Goal: Task Accomplishment & Management: Use online tool/utility

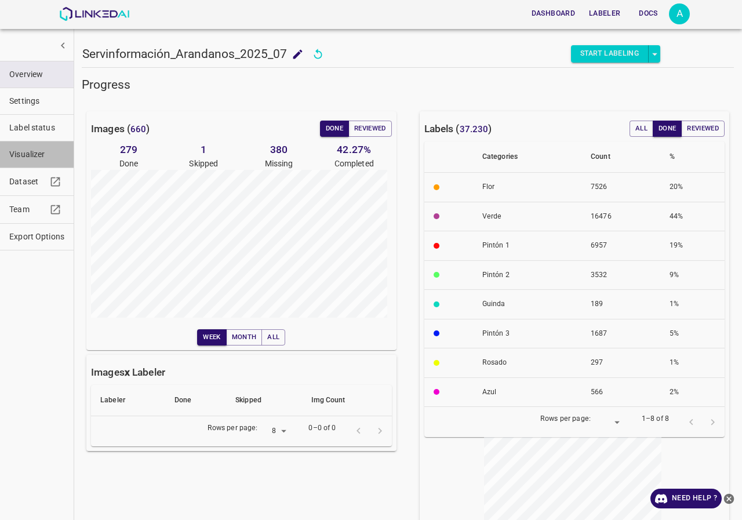
click at [17, 161] on button "Visualizer" at bounding box center [37, 154] width 74 height 26
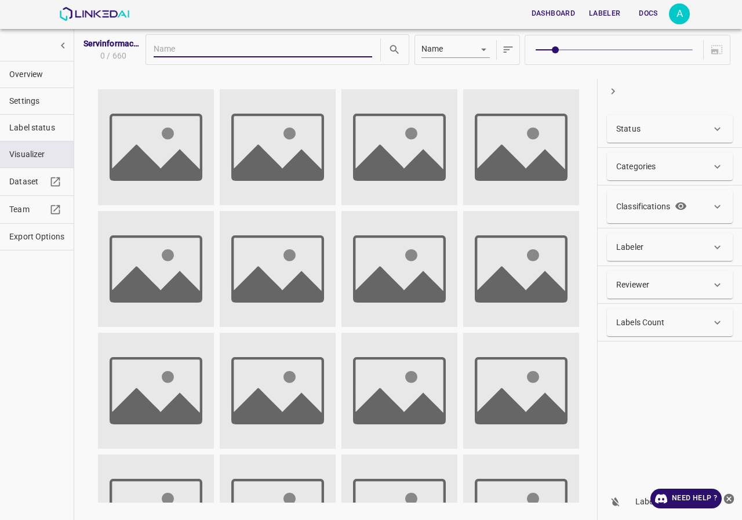
click at [11, 68] on button "Overview" at bounding box center [37, 74] width 74 height 26
click at [12, 71] on span "Overview" at bounding box center [36, 74] width 55 height 12
click at [27, 75] on span "Overview" at bounding box center [36, 74] width 55 height 12
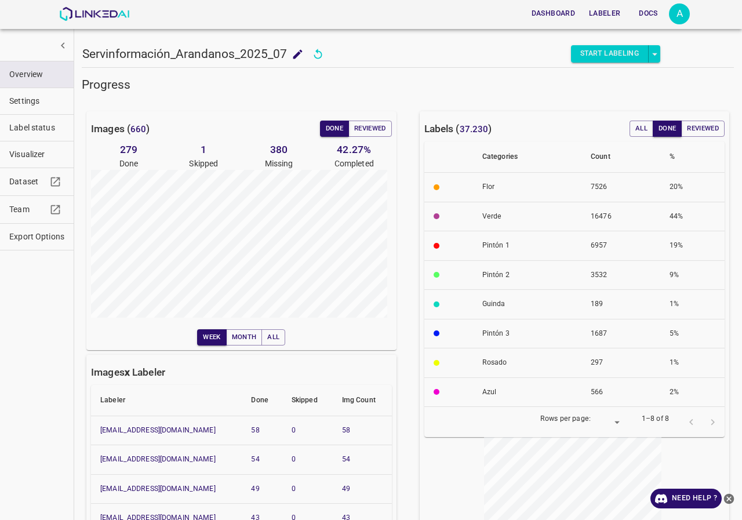
type input "8"
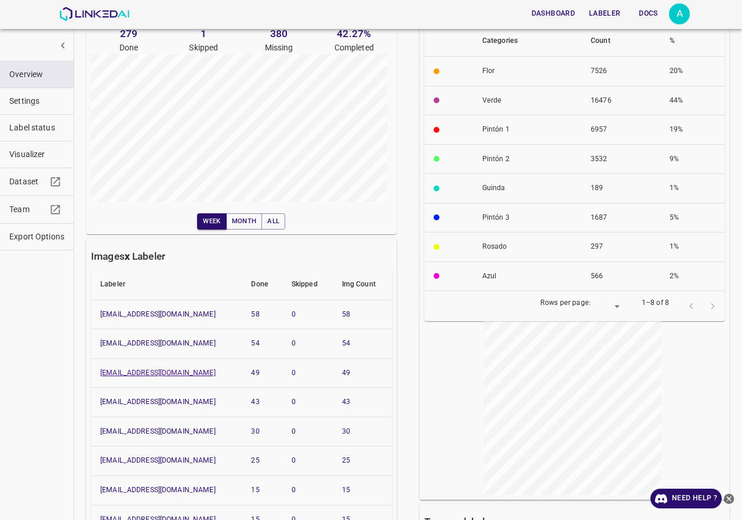
scroll to position [174, 0]
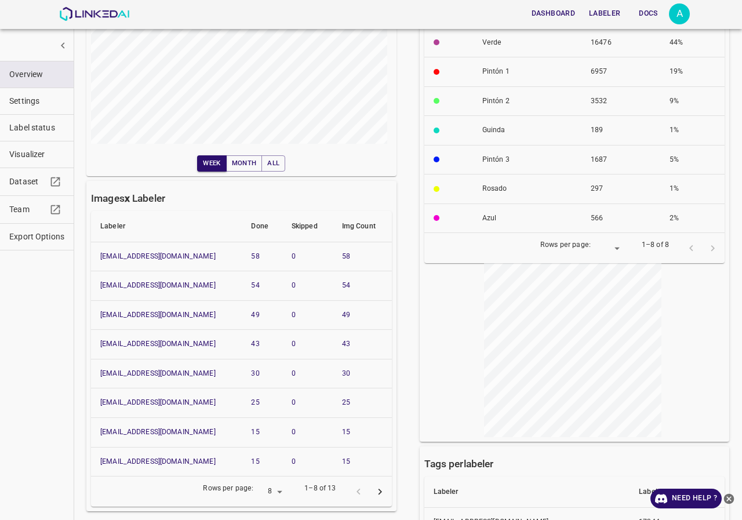
click at [381, 487] on icon "Go to next page" at bounding box center [380, 492] width 12 height 12
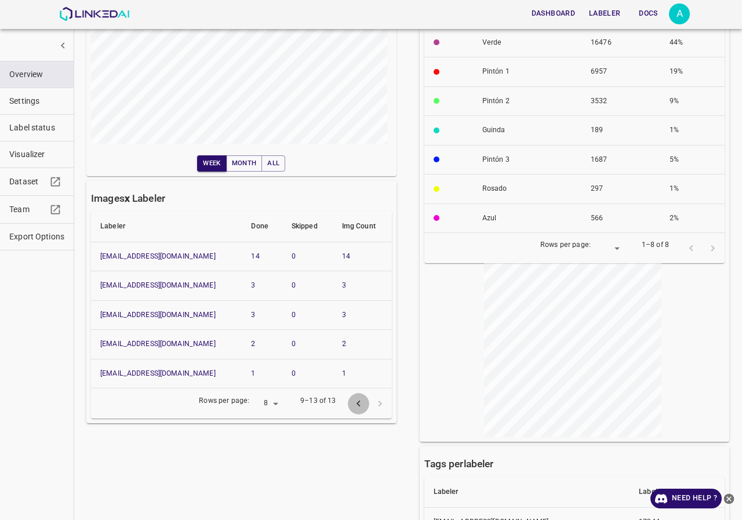
click at [353, 405] on icon "Go to previous page" at bounding box center [358, 404] width 12 height 12
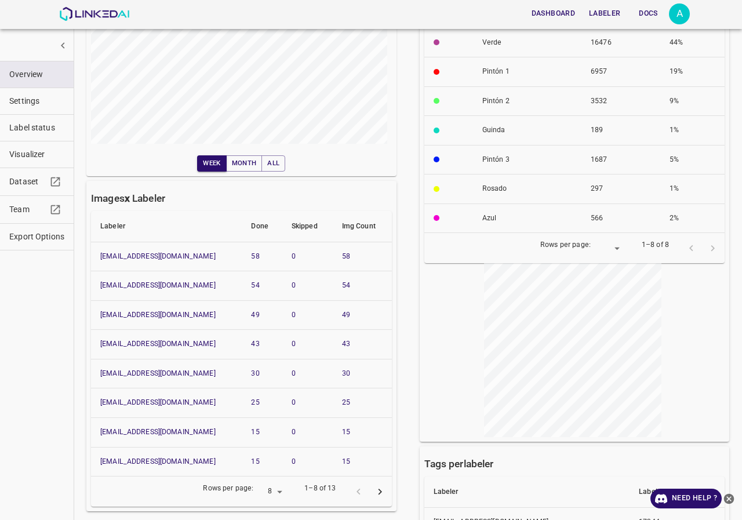
click at [39, 148] on span "Visualizer" at bounding box center [36, 154] width 55 height 12
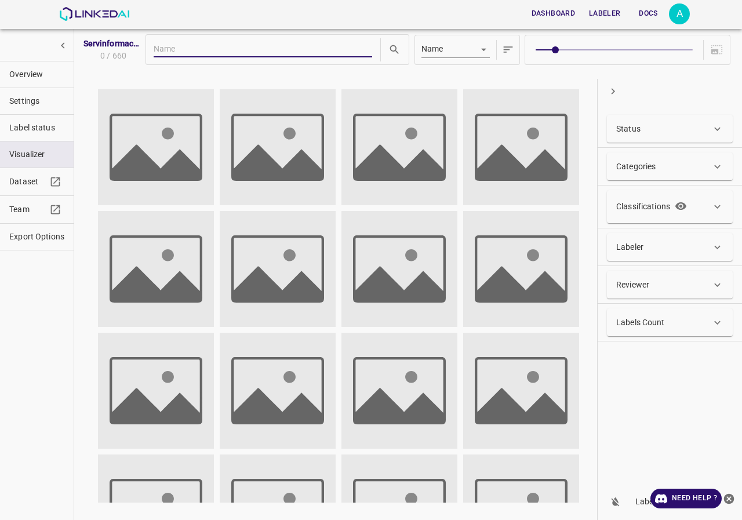
scroll to position [0, 0]
click at [665, 249] on div "Labeler" at bounding box center [663, 247] width 95 height 12
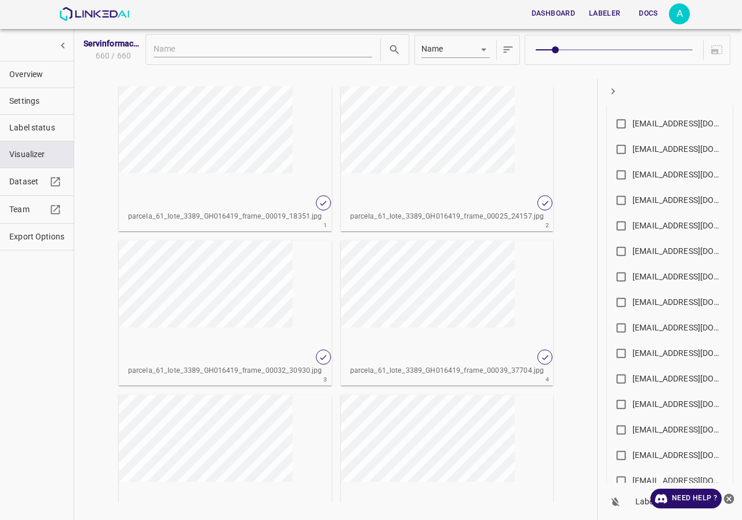
scroll to position [464, 0]
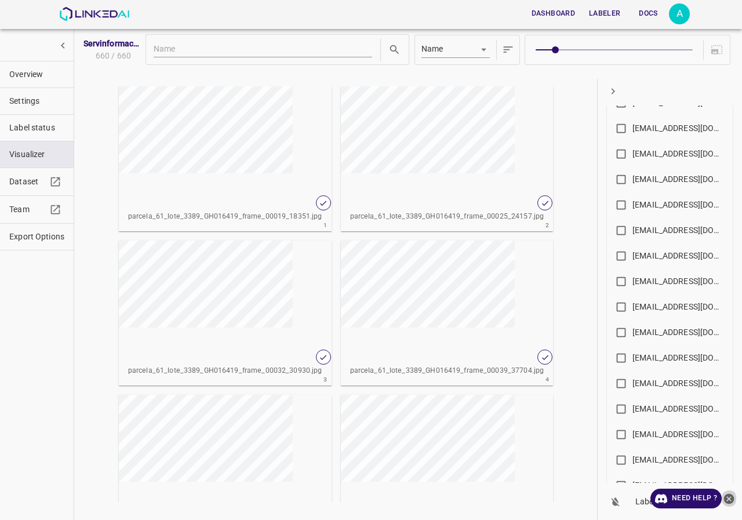
click at [727, 498] on icon "close-help" at bounding box center [729, 498] width 10 height 10
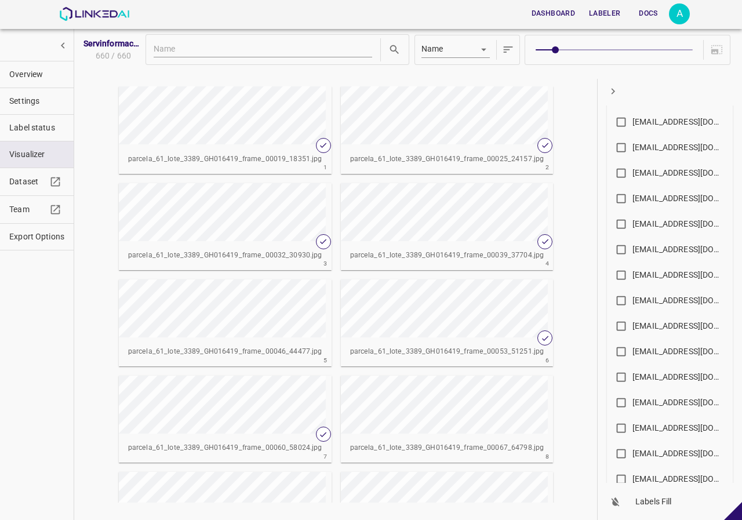
scroll to position [642, 0]
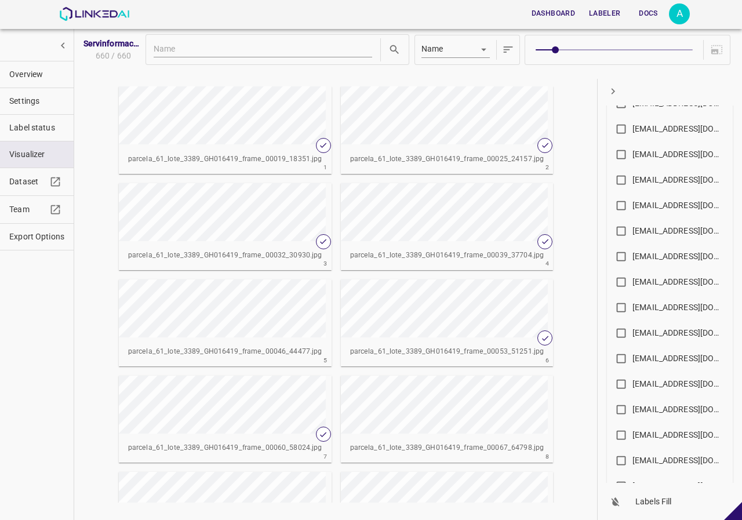
click at [661, 260] on div "[EMAIL_ADDRESS][DOMAIN_NAME]" at bounding box center [678, 256] width 93 height 12
click at [632, 260] on input "[EMAIL_ADDRESS][DOMAIN_NAME]" at bounding box center [621, 258] width 23 height 23
checkbox input "true"
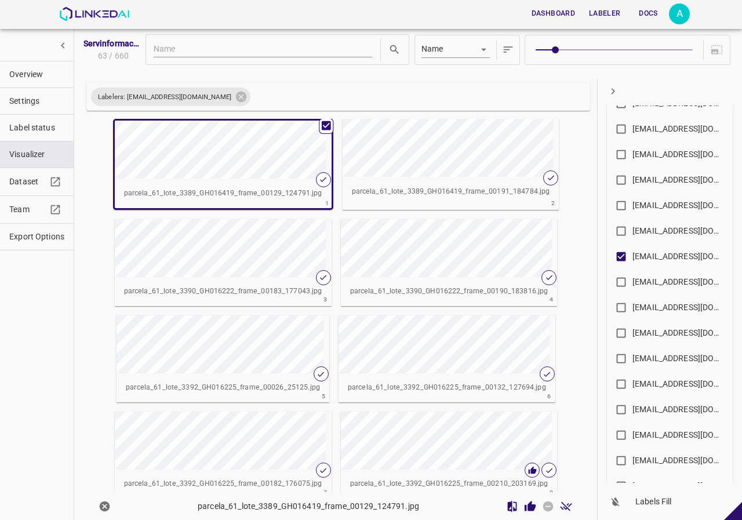
click at [604, 47] on span at bounding box center [613, 50] width 156 height 16
type input "5"
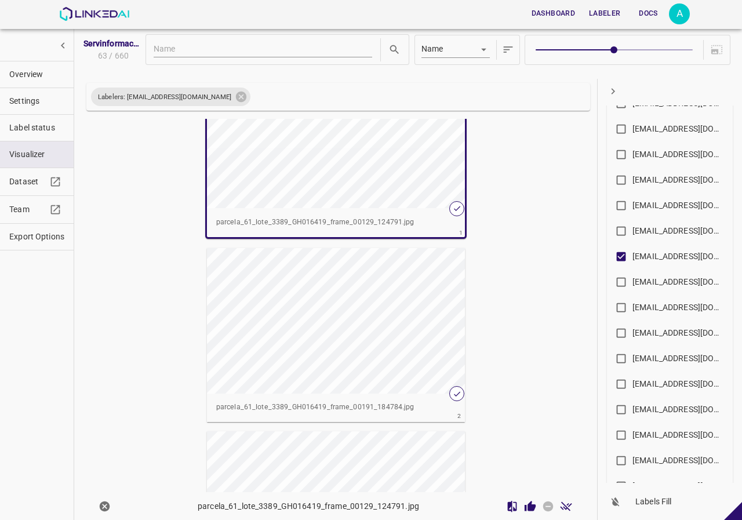
scroll to position [116, 0]
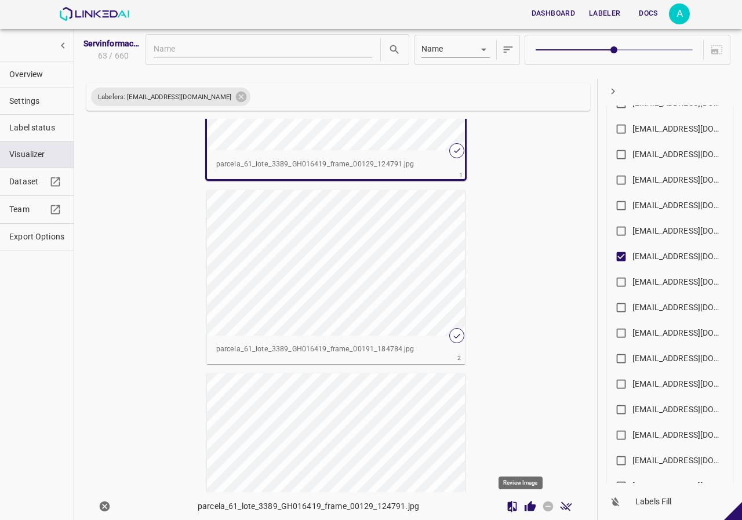
click at [524, 508] on icon "Review Image" at bounding box center [529, 505] width 11 height 10
click at [371, 299] on div "button" at bounding box center [336, 262] width 258 height 145
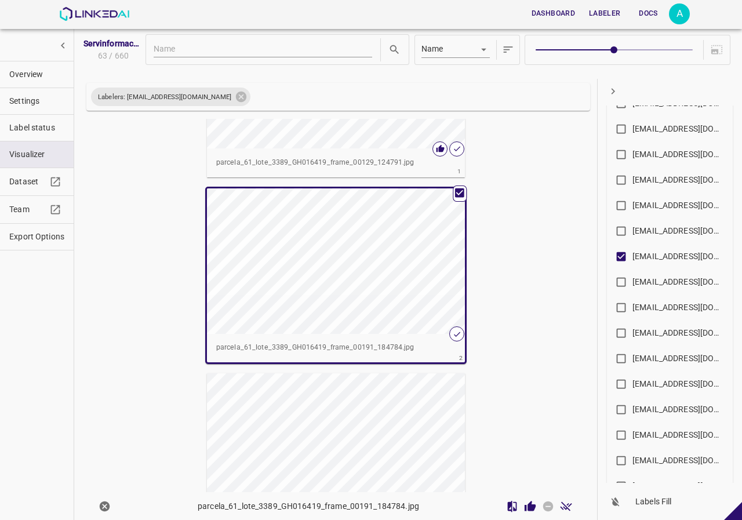
scroll to position [114, 0]
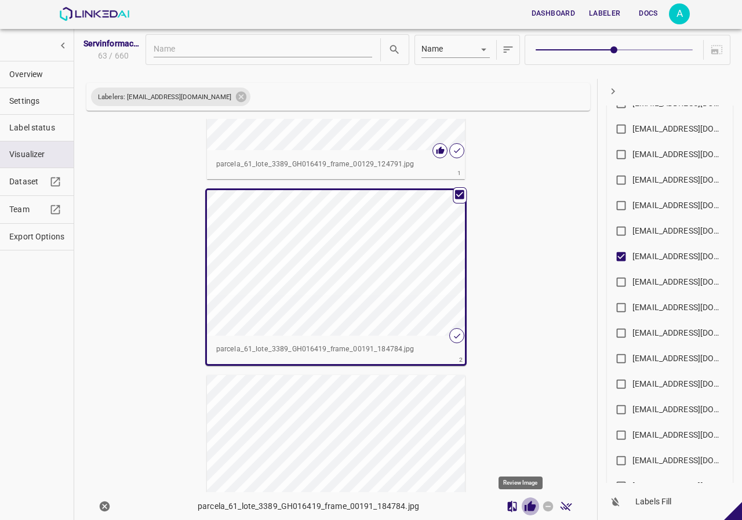
click at [524, 507] on icon "Review Image" at bounding box center [529, 505] width 11 height 10
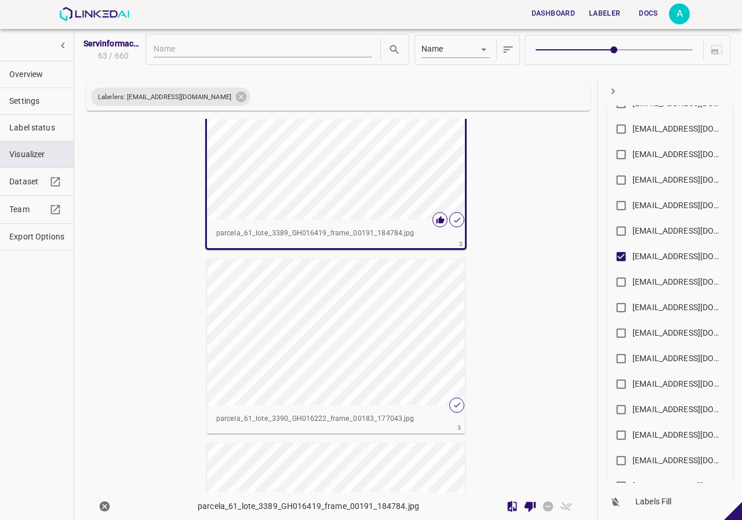
click at [373, 329] on div "button" at bounding box center [336, 331] width 258 height 145
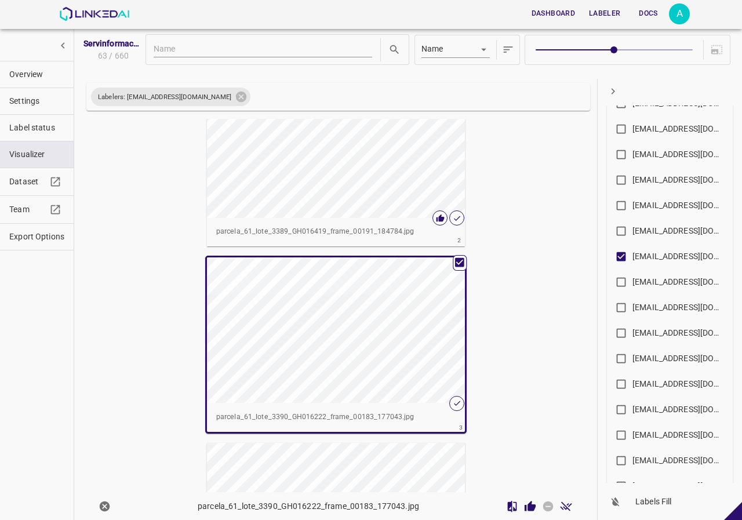
scroll to position [228, 0]
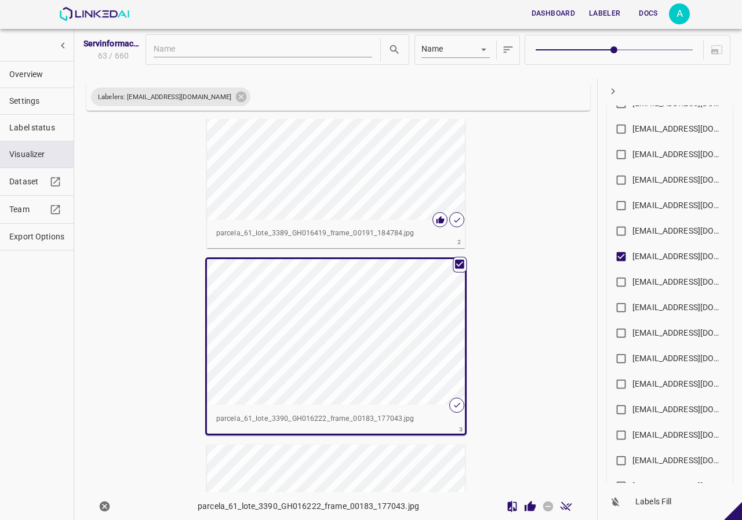
click at [524, 511] on icon "Review Image" at bounding box center [530, 506] width 12 height 12
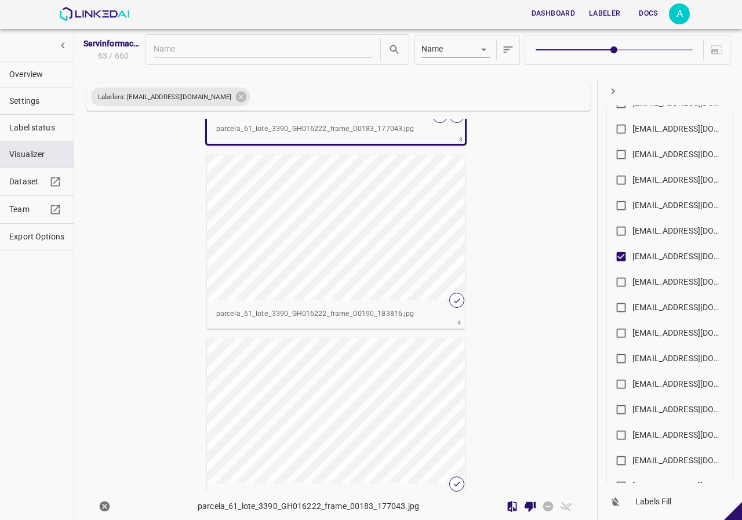
click at [320, 284] on div "button" at bounding box center [336, 227] width 258 height 145
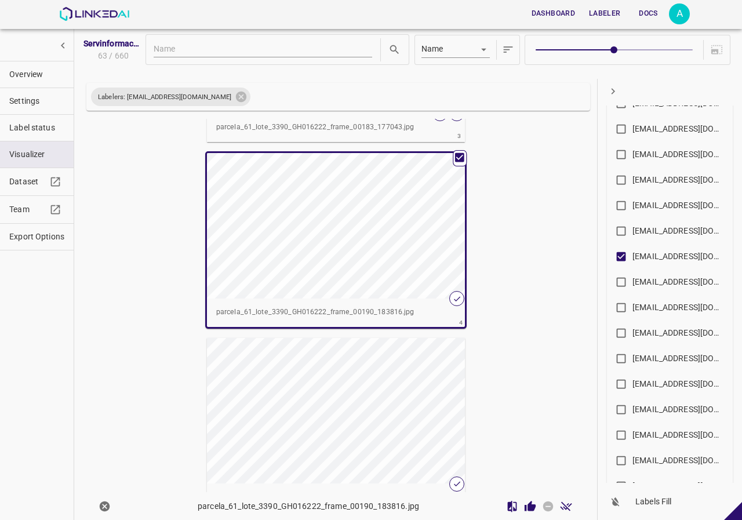
scroll to position [516, 0]
click at [524, 504] on icon "Review Image" at bounding box center [530, 506] width 12 height 12
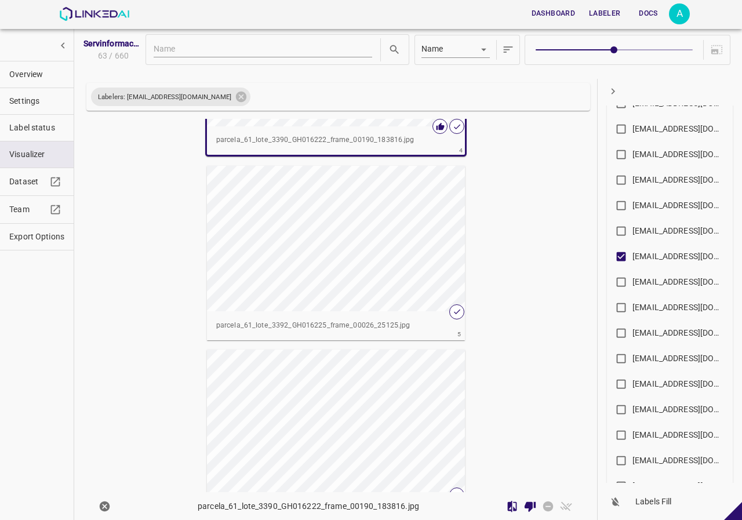
click at [341, 271] on div "button" at bounding box center [336, 238] width 258 height 145
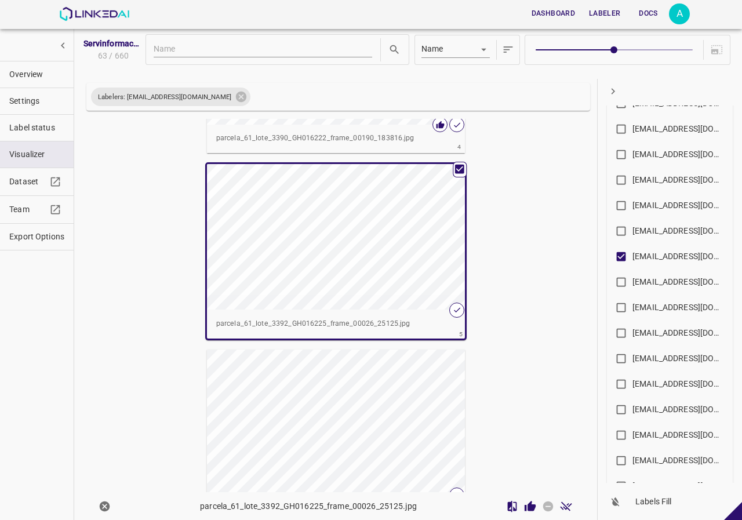
scroll to position [688, 0]
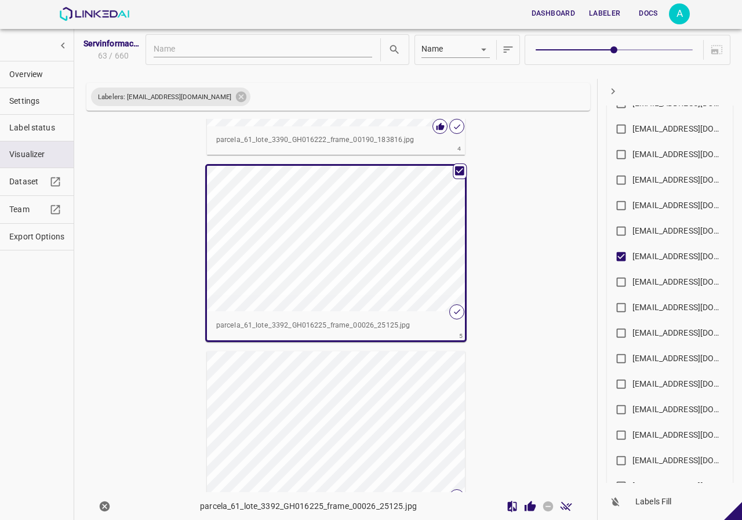
click at [521, 505] on button "Review Image" at bounding box center [530, 506] width 18 height 18
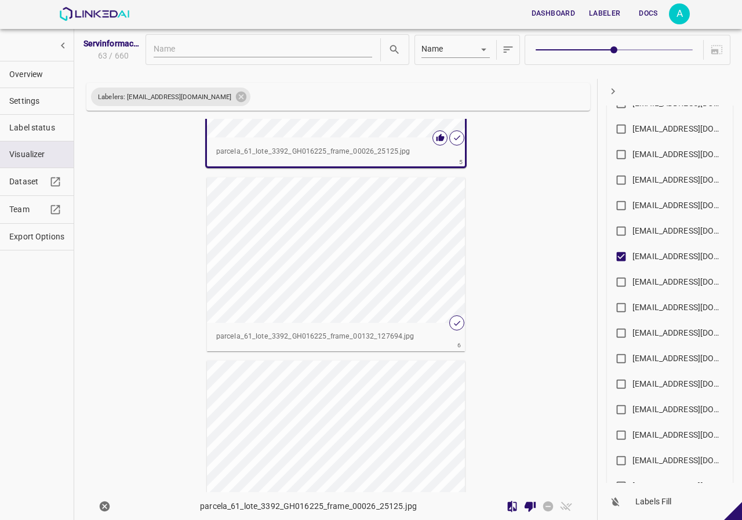
click at [355, 307] on div "button" at bounding box center [336, 249] width 258 height 145
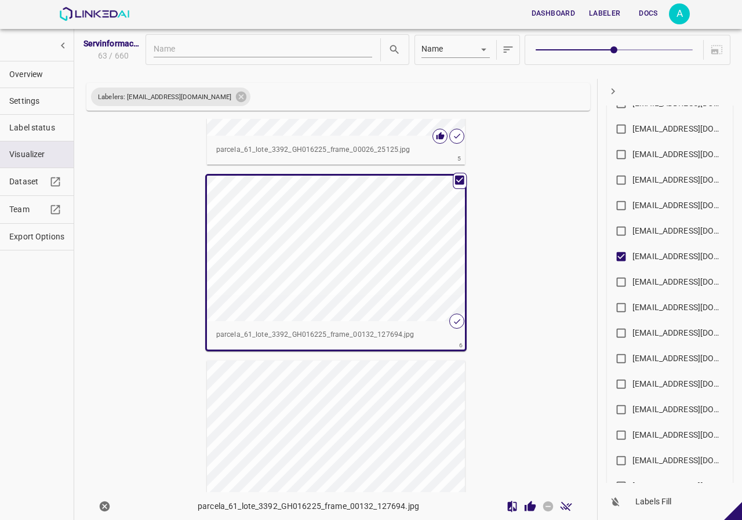
scroll to position [861, 0]
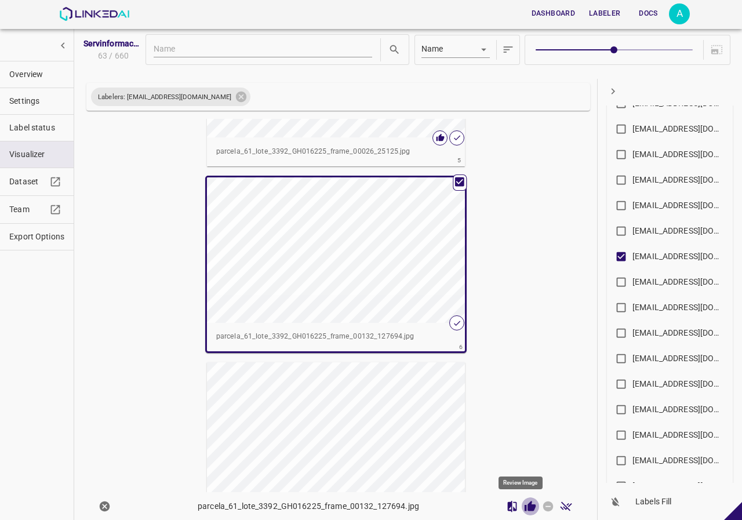
click at [524, 506] on icon "Review Image" at bounding box center [529, 505] width 11 height 10
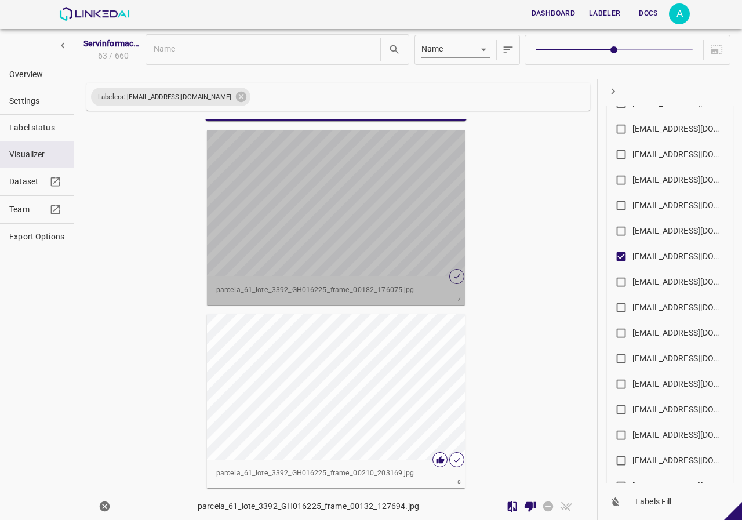
click at [367, 235] on div "button" at bounding box center [336, 202] width 258 height 145
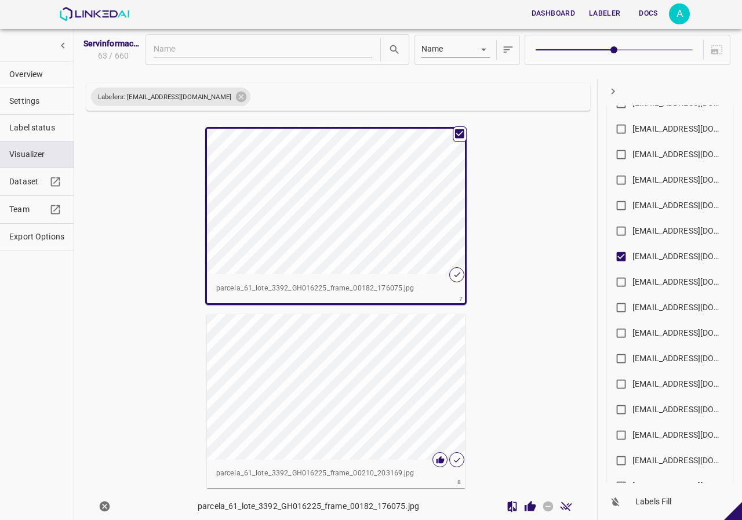
scroll to position [1091, 0]
click at [524, 508] on icon "Review Image" at bounding box center [529, 505] width 11 height 10
click at [401, 402] on div "button" at bounding box center [336, 388] width 258 height 145
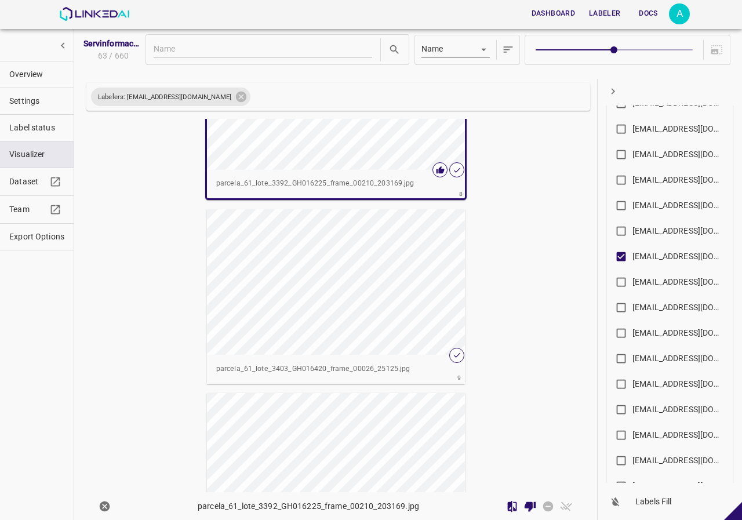
scroll to position [1322, 0]
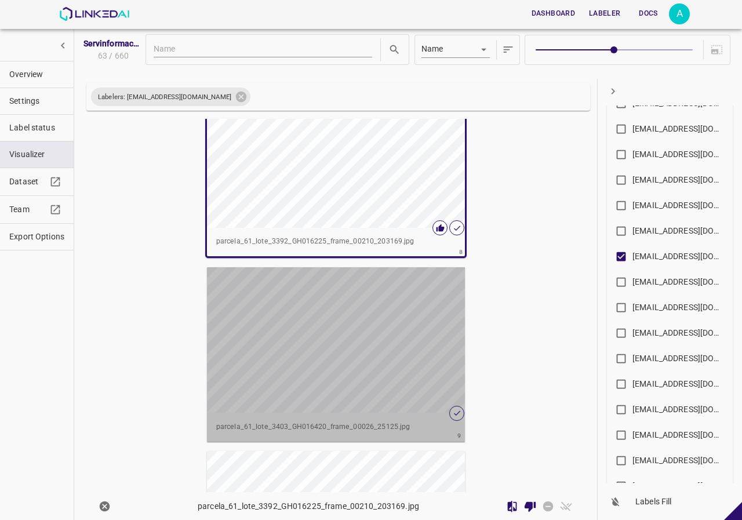
click at [407, 370] on div "button" at bounding box center [336, 339] width 258 height 145
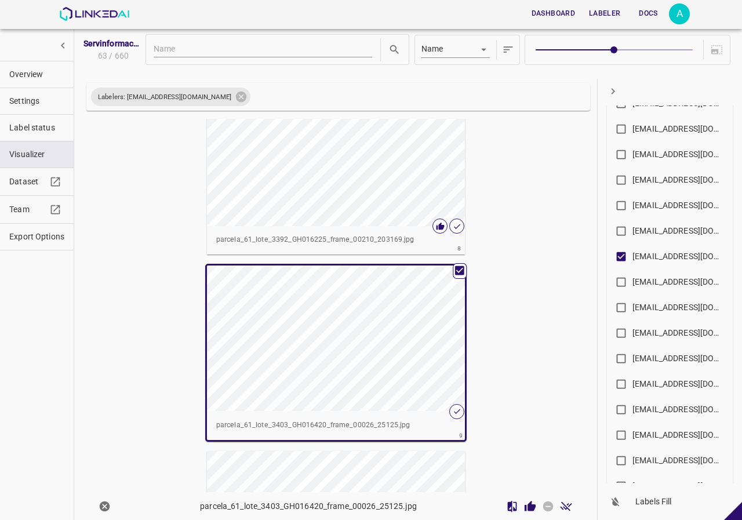
scroll to position [1321, 0]
click at [531, 514] on div at bounding box center [539, 506] width 72 height 18
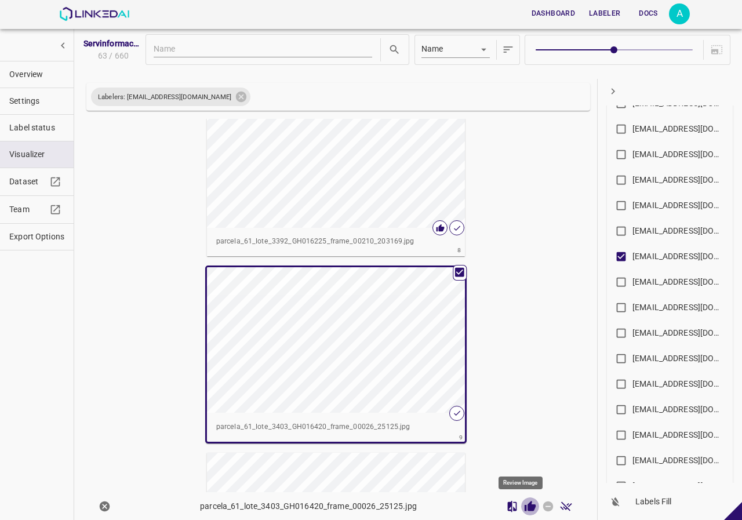
click at [526, 510] on icon "Review Image" at bounding box center [530, 506] width 12 height 12
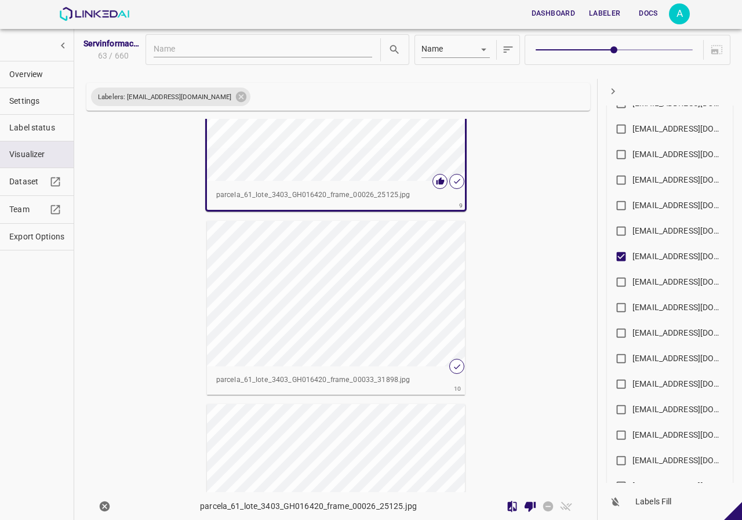
click at [380, 320] on div "button" at bounding box center [336, 293] width 258 height 145
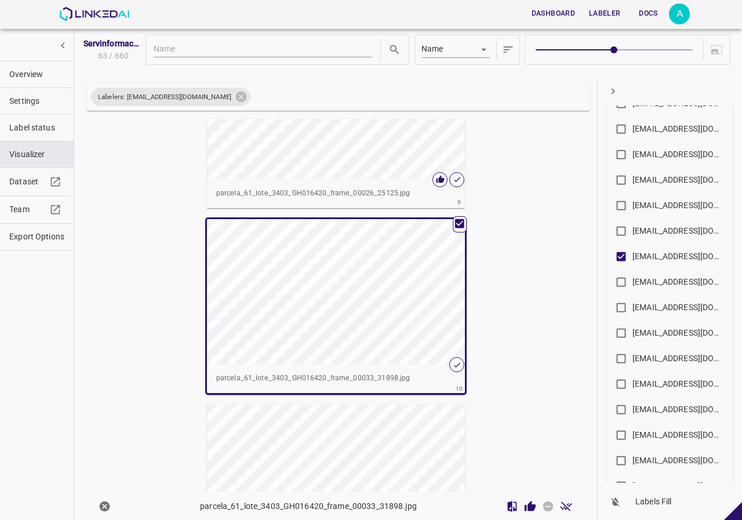
scroll to position [1551, 0]
click at [524, 507] on icon "Review Image" at bounding box center [530, 506] width 12 height 12
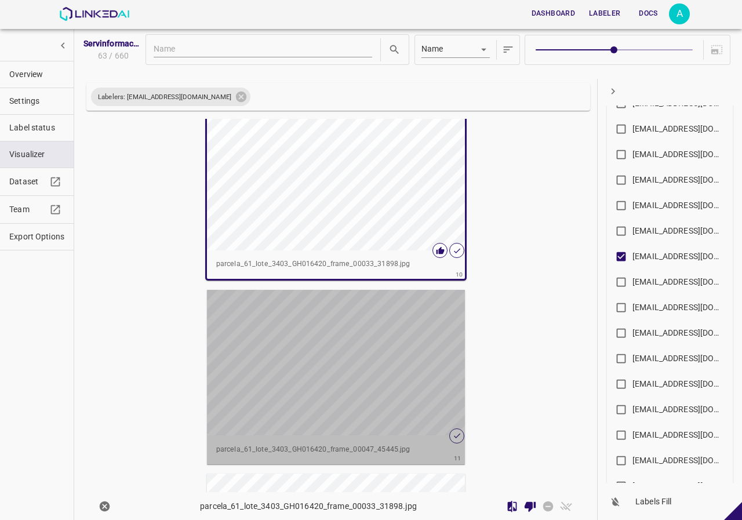
click at [391, 334] on div "button" at bounding box center [336, 362] width 258 height 145
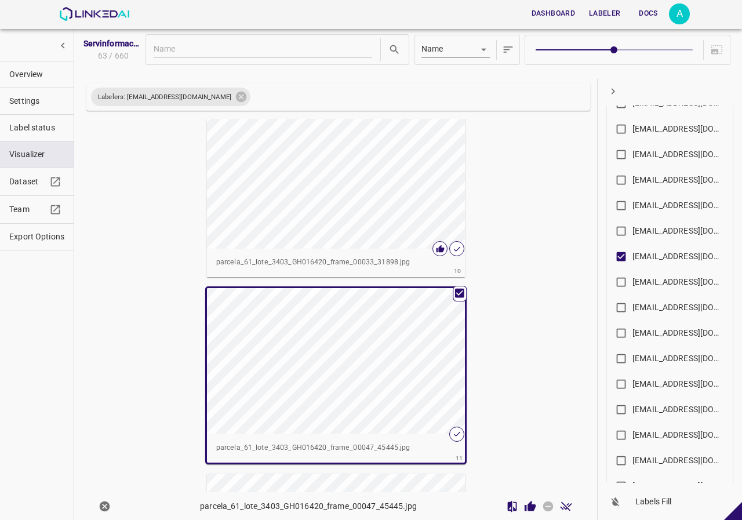
scroll to position [1665, 0]
click at [524, 508] on icon "Review Image" at bounding box center [529, 505] width 11 height 10
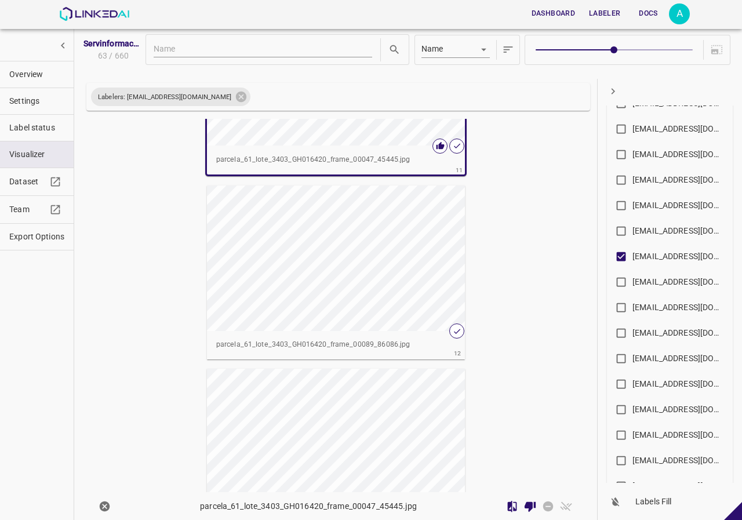
click at [387, 279] on div "button" at bounding box center [336, 257] width 258 height 145
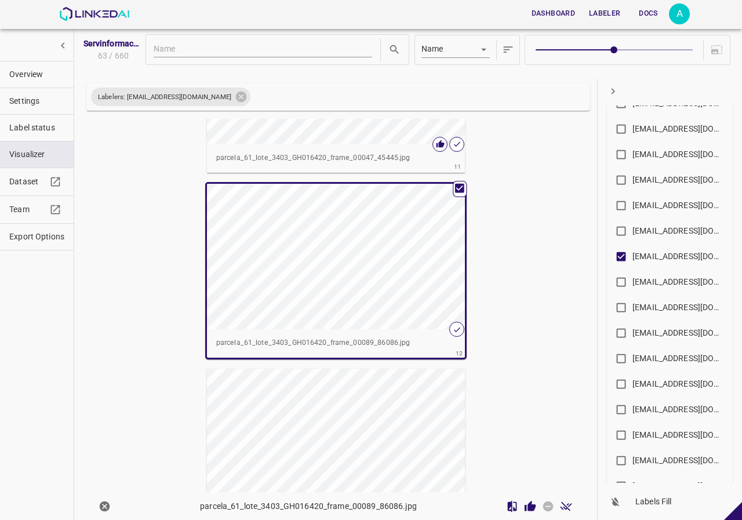
scroll to position [1953, 0]
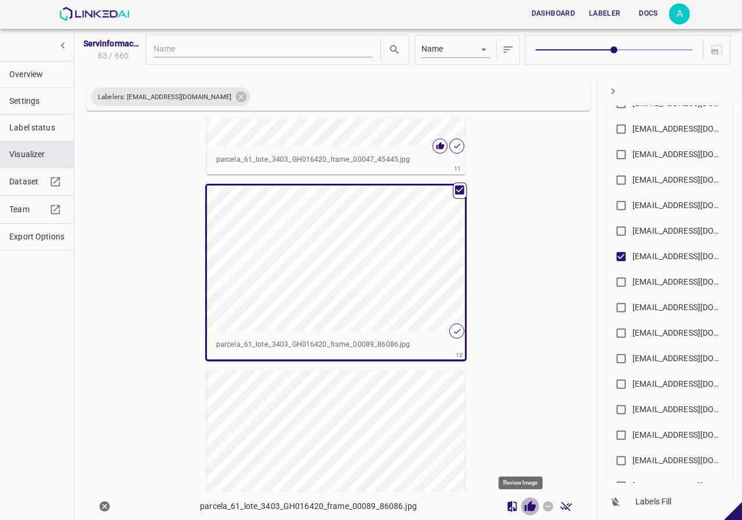
click at [524, 505] on icon "Review Image" at bounding box center [529, 505] width 11 height 10
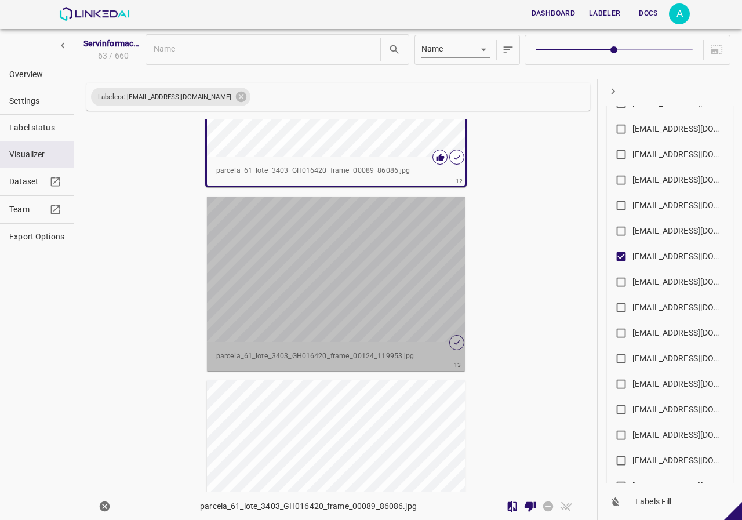
click at [404, 288] on div "button" at bounding box center [336, 268] width 258 height 145
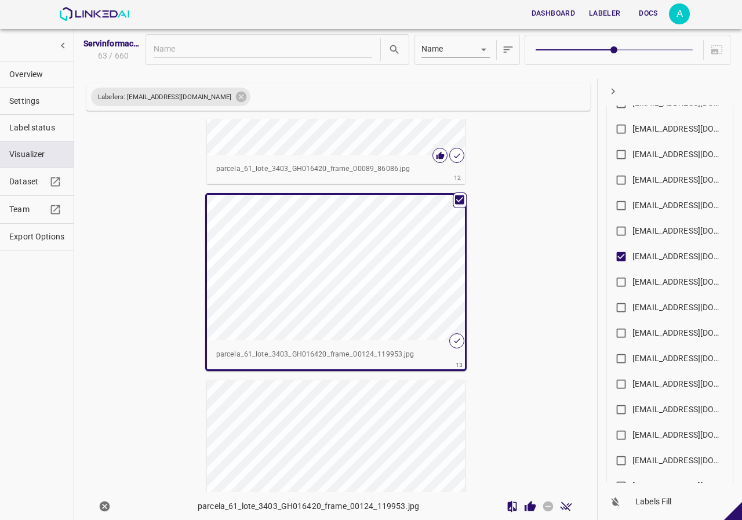
scroll to position [2125, 0]
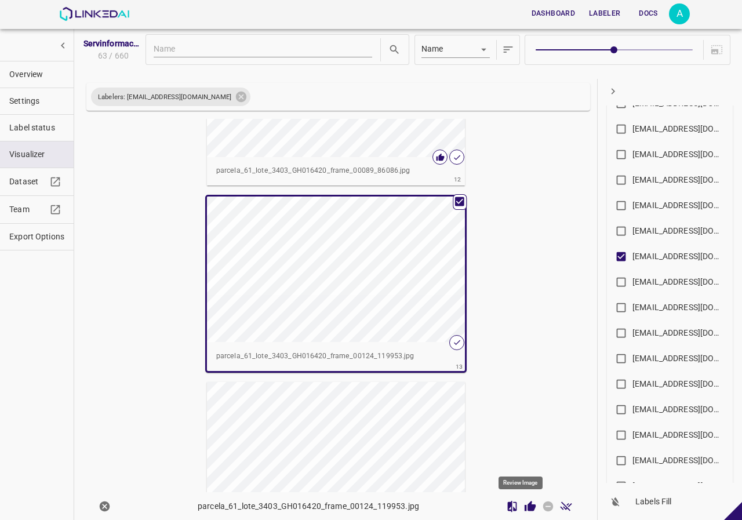
click at [524, 508] on icon "Review Image" at bounding box center [529, 505] width 11 height 10
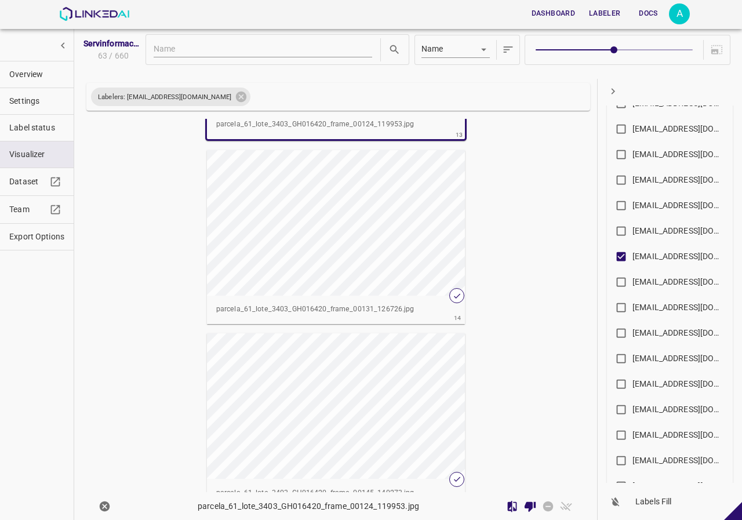
click at [366, 255] on div "button" at bounding box center [336, 222] width 258 height 145
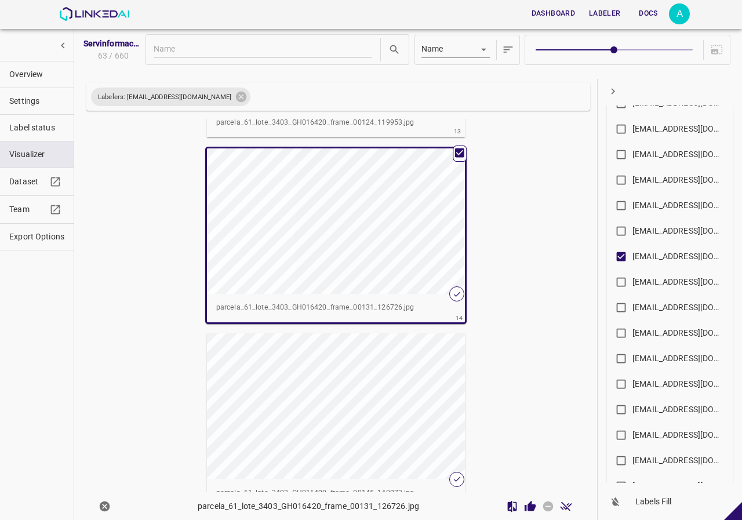
scroll to position [2355, 0]
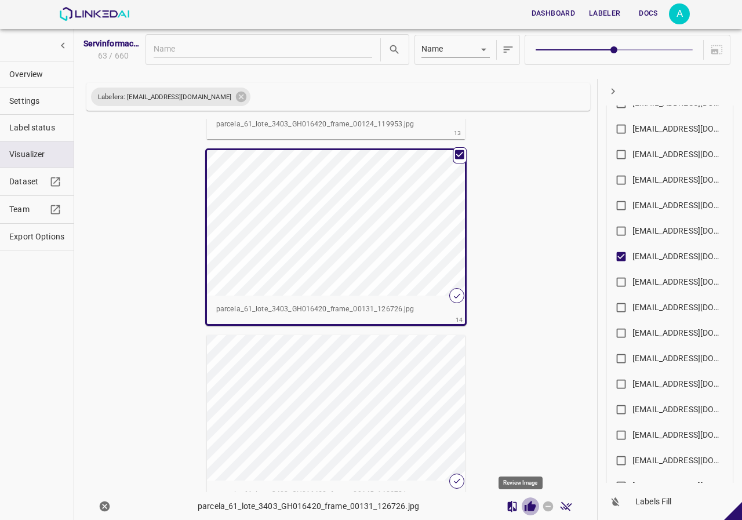
click at [524, 508] on icon "Review Image" at bounding box center [530, 506] width 12 height 12
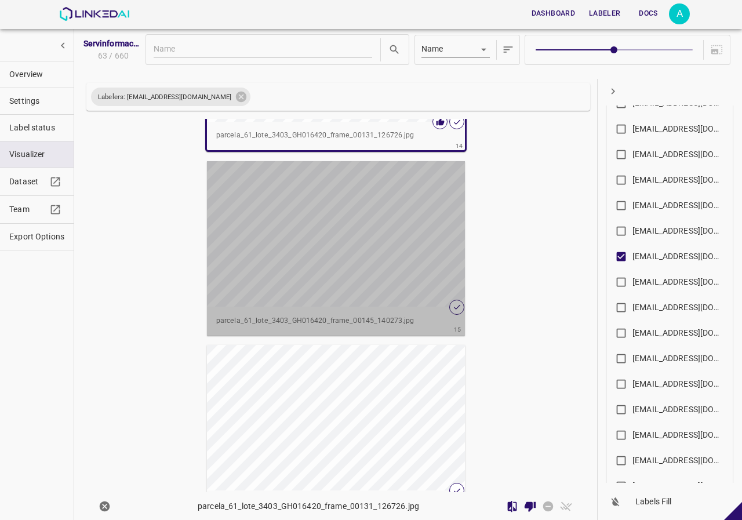
click at [355, 286] on div "button" at bounding box center [336, 233] width 258 height 145
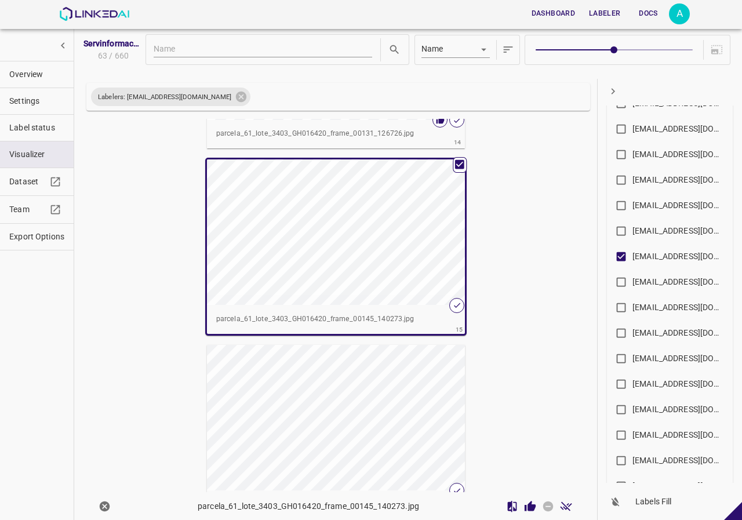
scroll to position [2527, 0]
click at [524, 504] on icon "Review Image" at bounding box center [529, 505] width 11 height 10
click at [354, 427] on div "button" at bounding box center [336, 419] width 258 height 145
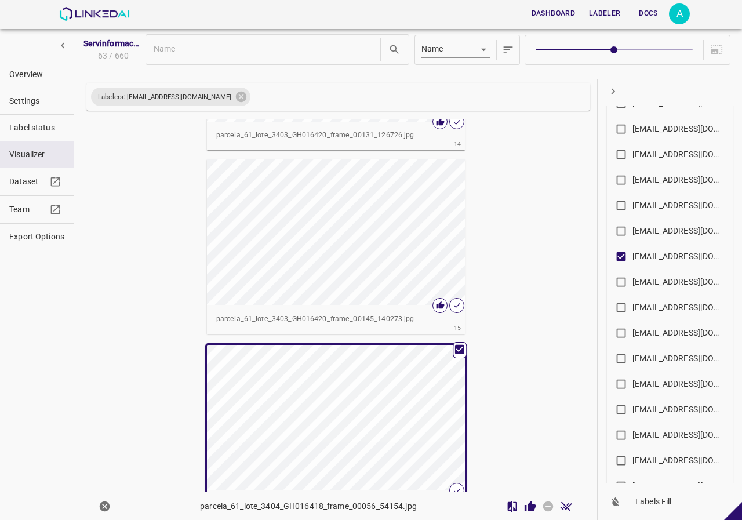
scroll to position [2643, 0]
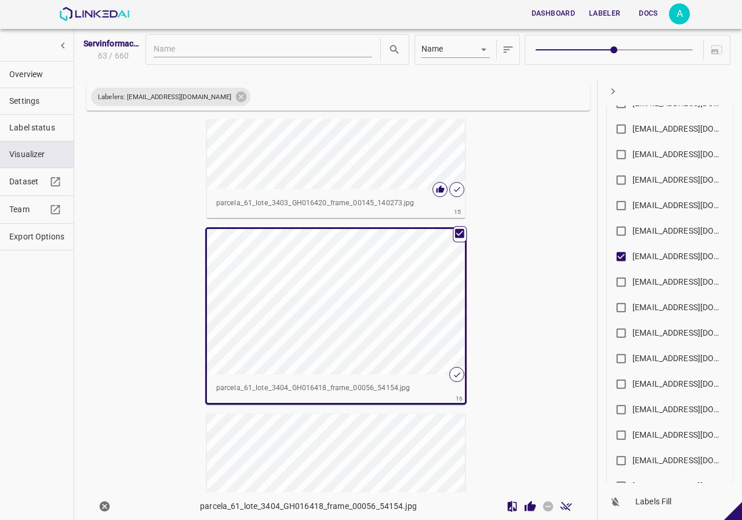
click at [524, 508] on icon "Review Image" at bounding box center [529, 505] width 11 height 10
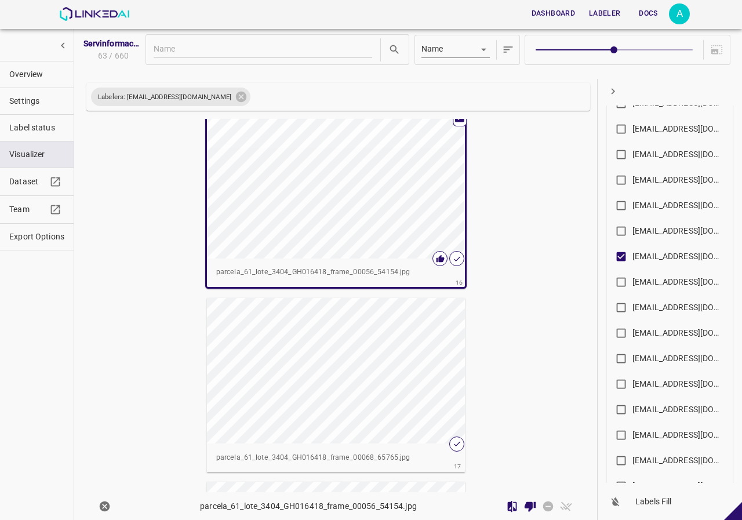
scroll to position [2933, 0]
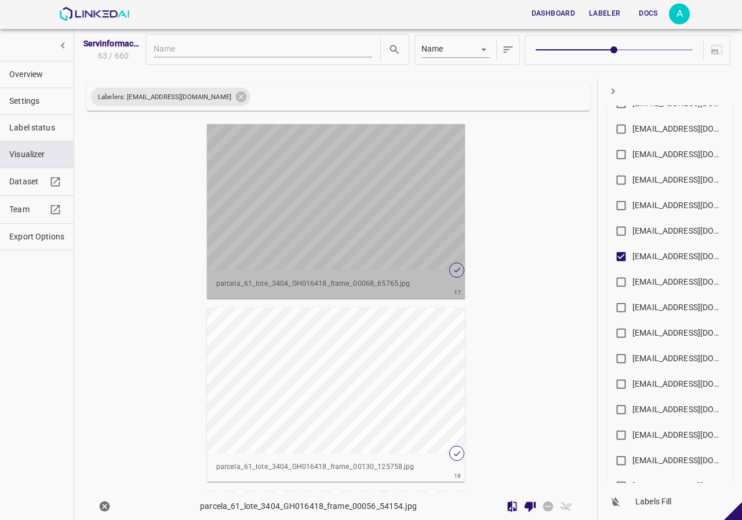
click at [365, 193] on div "button" at bounding box center [336, 196] width 258 height 145
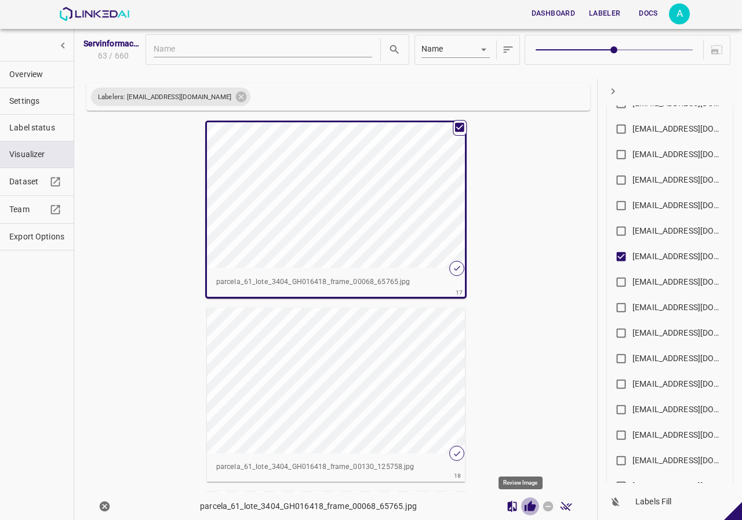
click at [524, 507] on icon "Review Image" at bounding box center [530, 506] width 12 height 12
click at [372, 359] on div "button" at bounding box center [336, 380] width 258 height 145
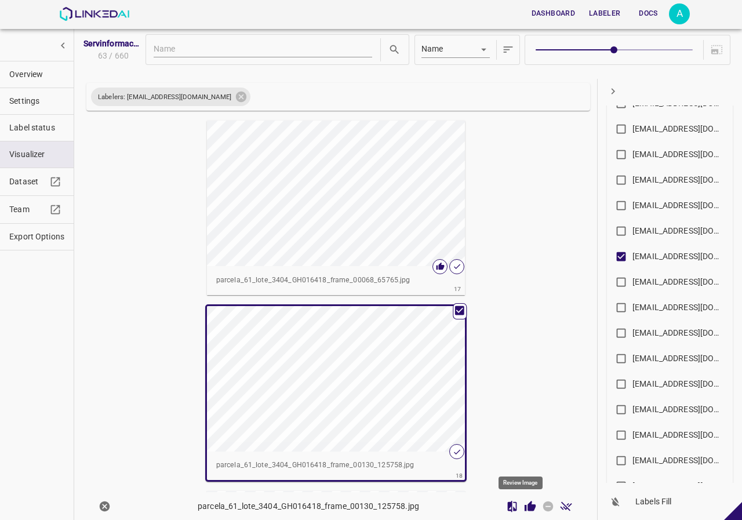
click at [524, 511] on icon "Review Image" at bounding box center [530, 506] width 12 height 12
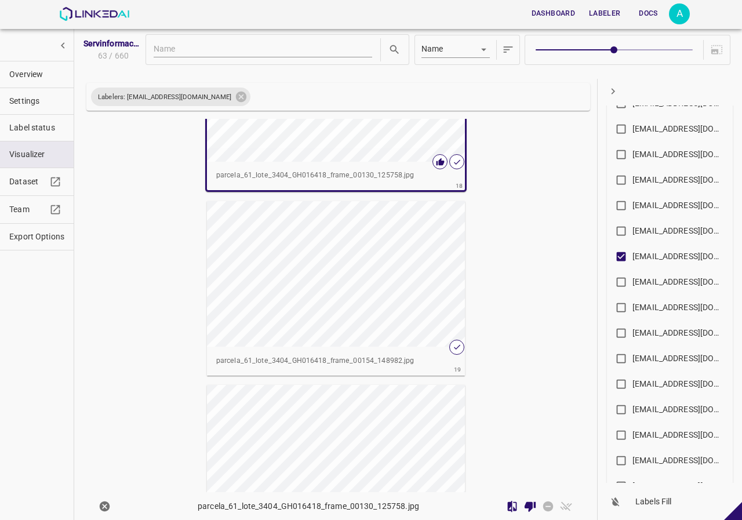
click at [379, 282] on div "button" at bounding box center [336, 273] width 258 height 145
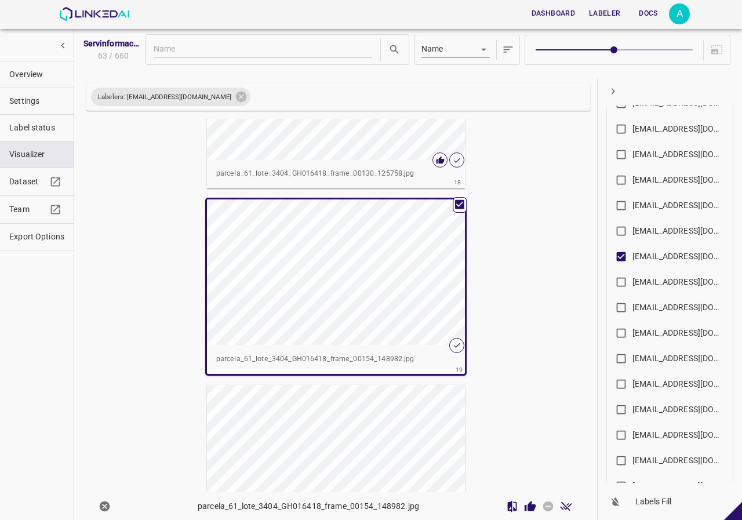
scroll to position [3221, 0]
click at [524, 502] on icon "Review Image" at bounding box center [530, 506] width 12 height 12
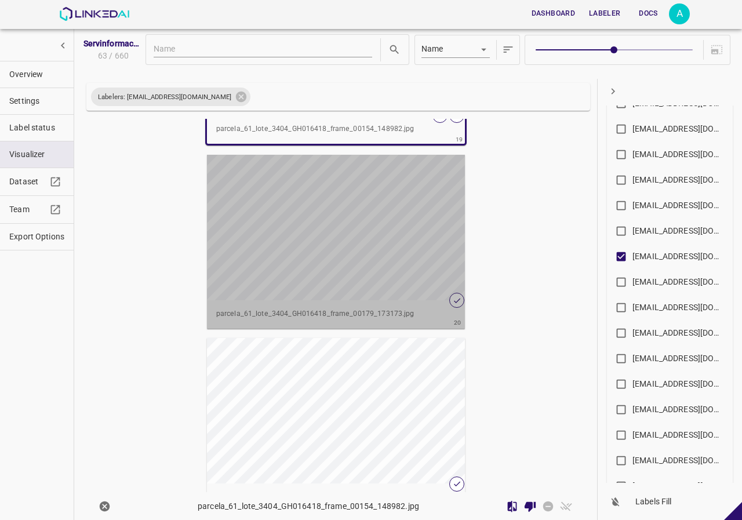
click at [373, 252] on div "button" at bounding box center [336, 227] width 258 height 145
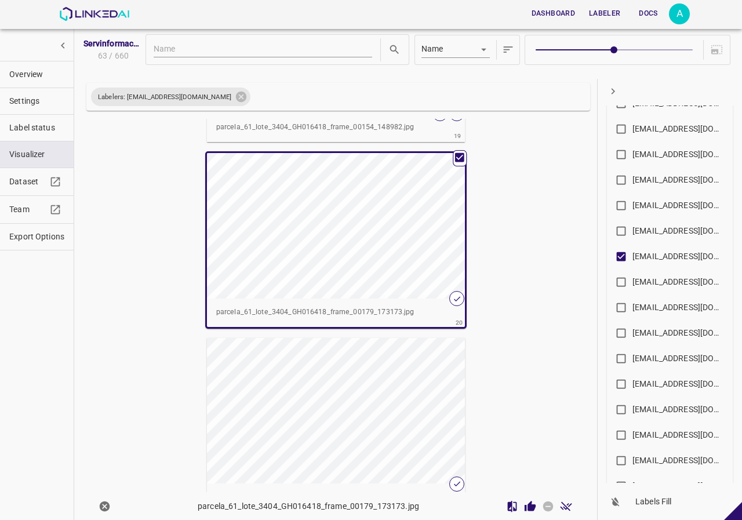
scroll to position [3451, 0]
click at [524, 507] on icon "Review Image" at bounding box center [529, 505] width 11 height 10
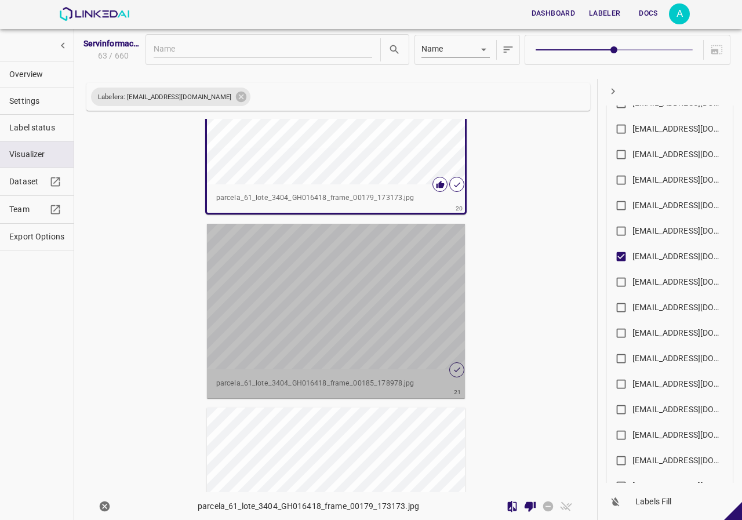
click at [307, 286] on div "button" at bounding box center [336, 296] width 258 height 145
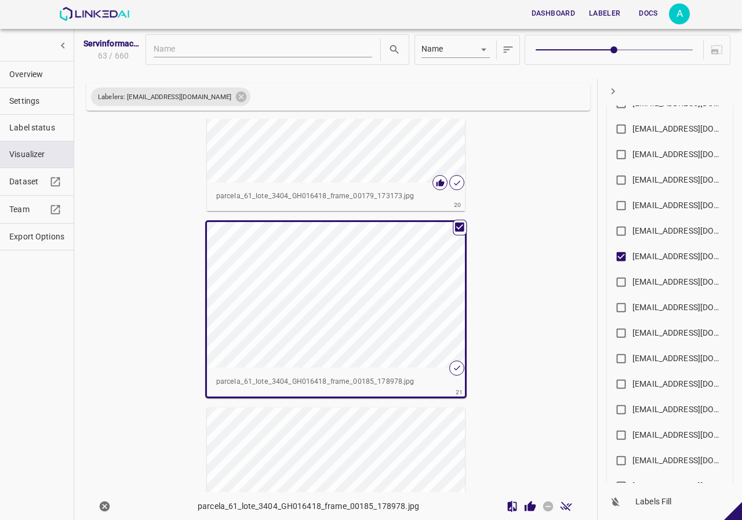
scroll to position [3565, 0]
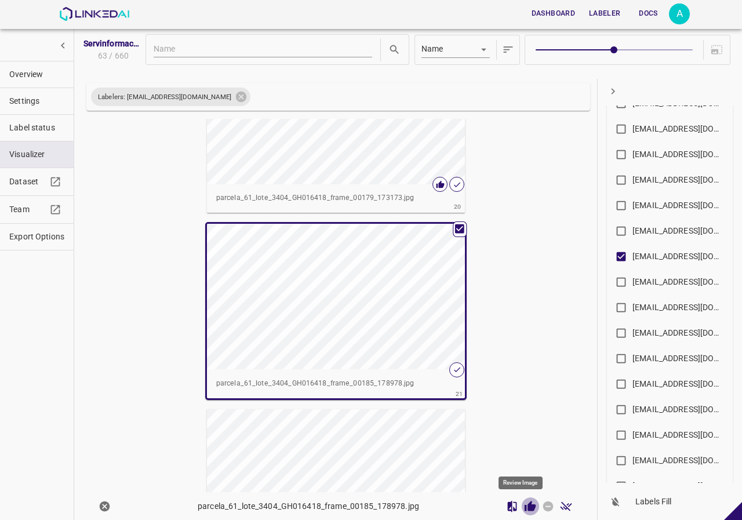
click at [524, 507] on icon "Review Image" at bounding box center [529, 505] width 11 height 10
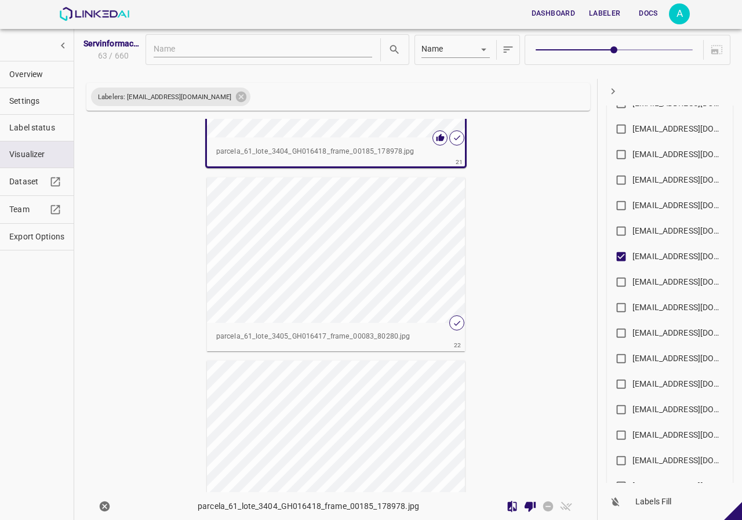
click at [373, 281] on div "button" at bounding box center [336, 249] width 258 height 145
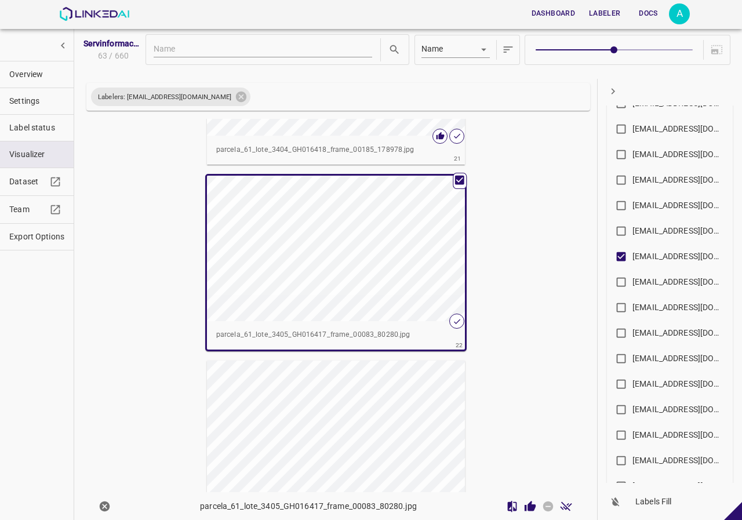
scroll to position [3795, 0]
click at [524, 506] on icon "Review Image" at bounding box center [530, 506] width 12 height 12
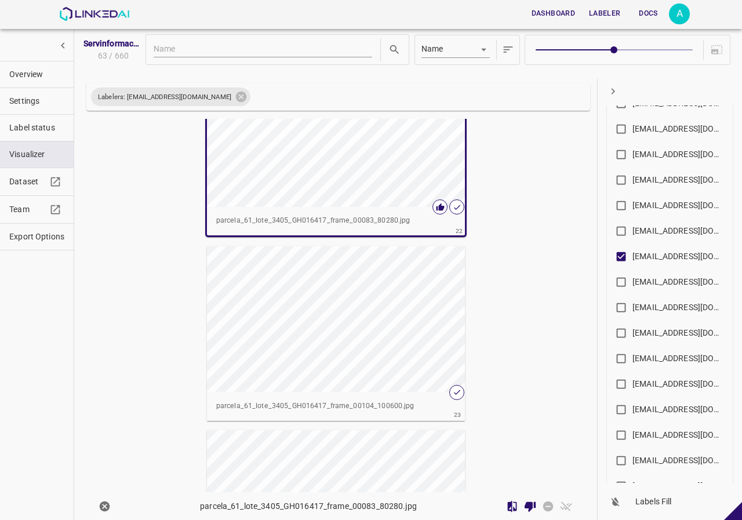
click at [363, 351] on div "button" at bounding box center [336, 318] width 258 height 145
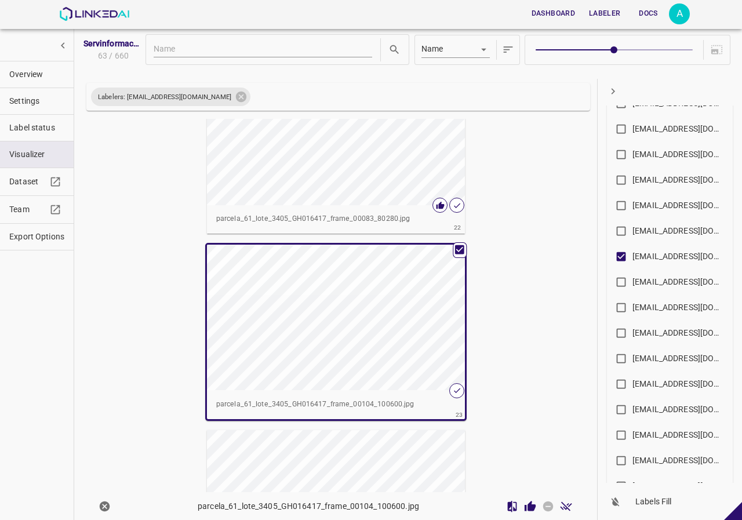
scroll to position [3910, 0]
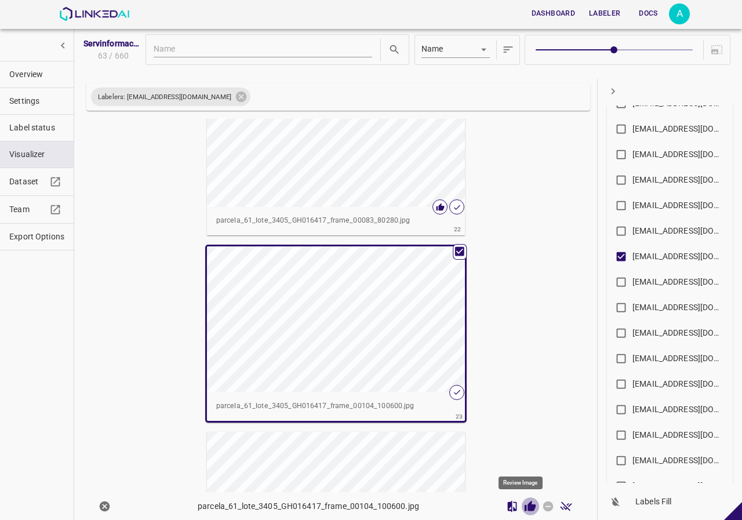
click at [524, 504] on icon "Review Image" at bounding box center [530, 506] width 12 height 12
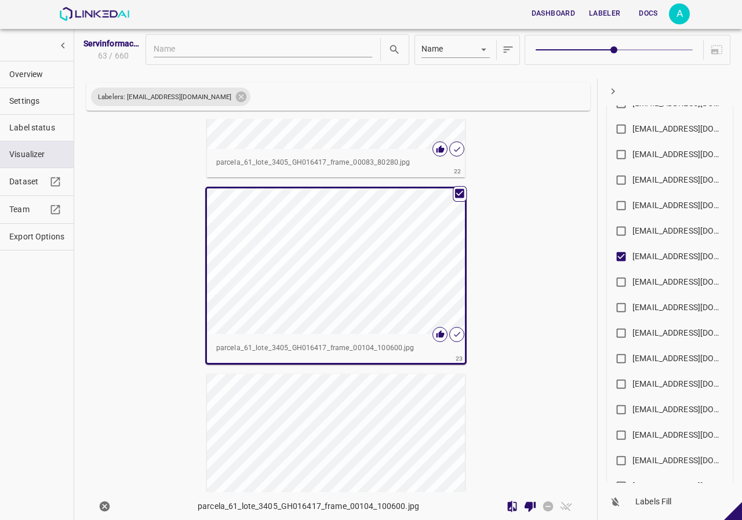
scroll to position [4025, 0]
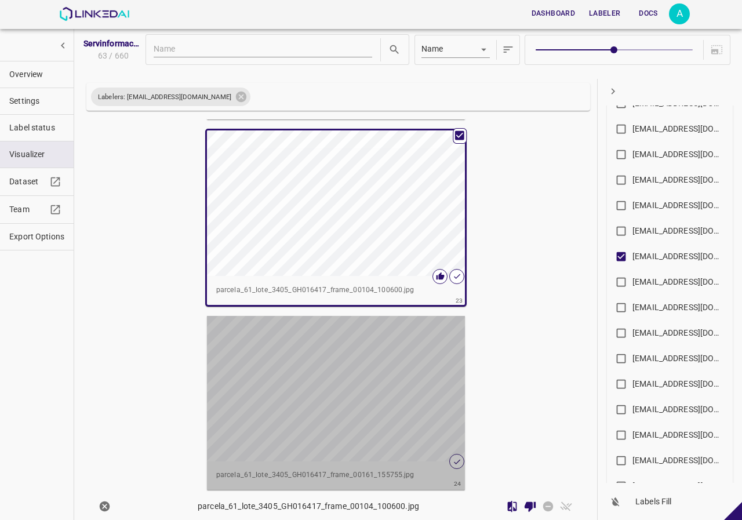
click at [356, 361] on div "button" at bounding box center [336, 388] width 258 height 145
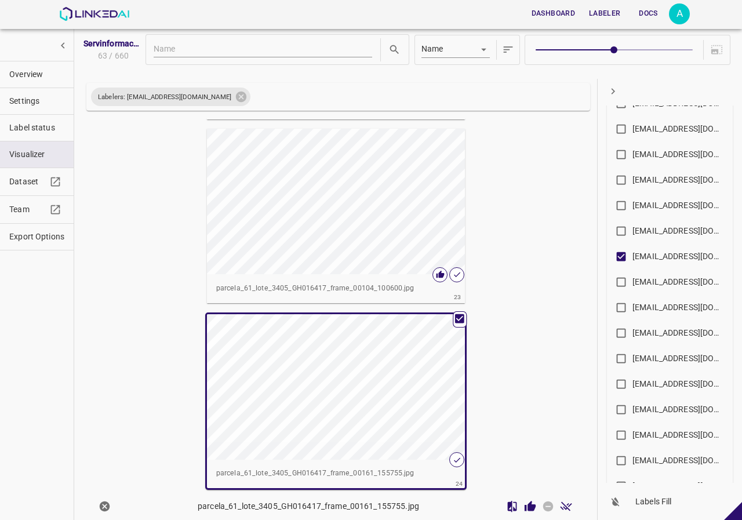
click at [524, 508] on icon "Review Image" at bounding box center [530, 506] width 12 height 12
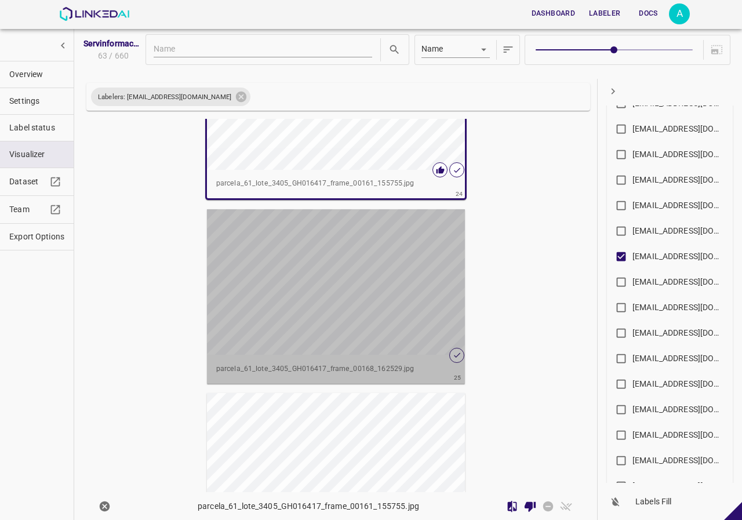
click at [351, 282] on div "button" at bounding box center [336, 281] width 258 height 145
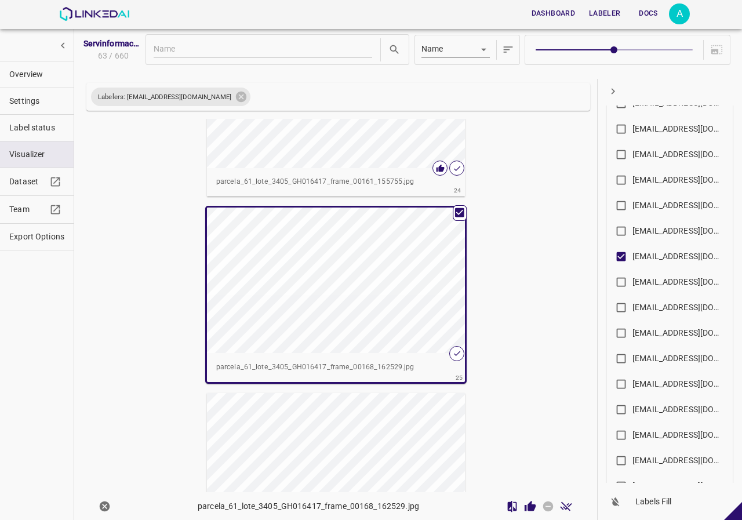
scroll to position [4313, 0]
click at [524, 508] on icon "Review Image" at bounding box center [529, 505] width 11 height 10
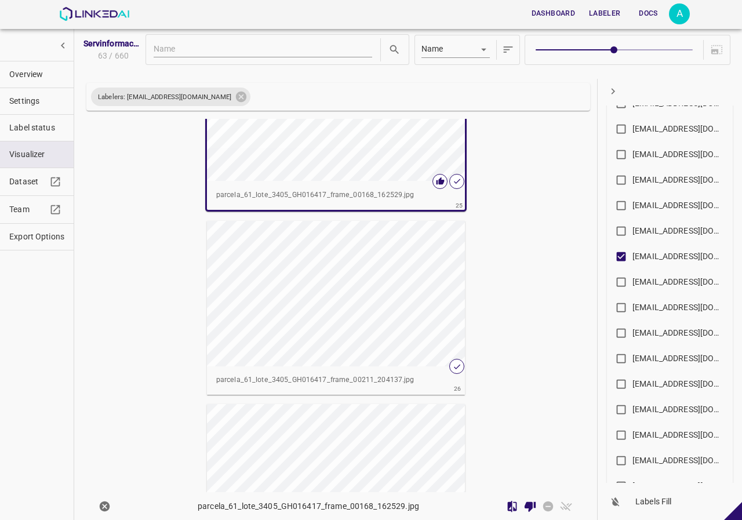
click at [334, 314] on div "button" at bounding box center [336, 293] width 258 height 145
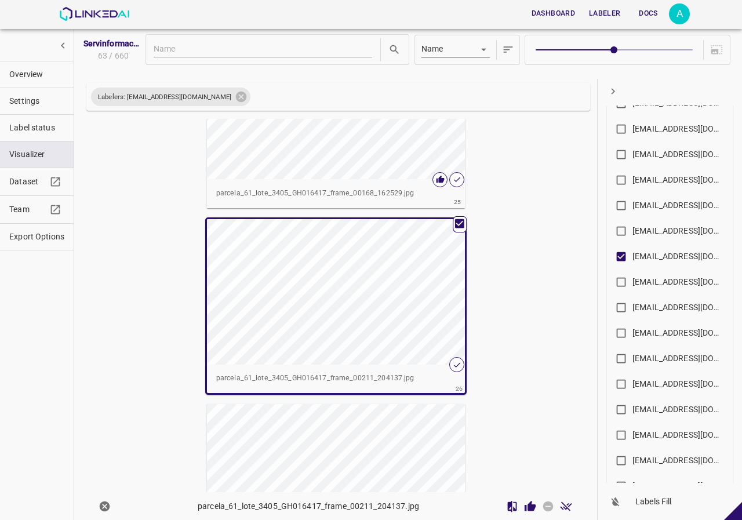
scroll to position [4486, 0]
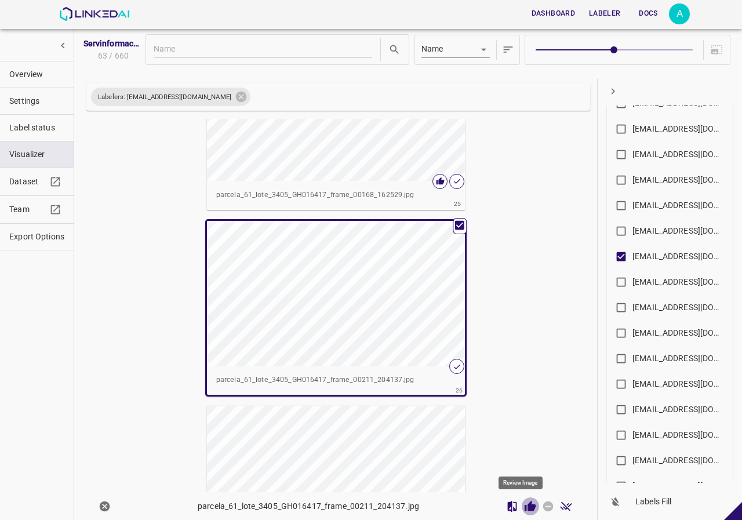
click at [524, 505] on icon "Review Image" at bounding box center [529, 505] width 11 height 10
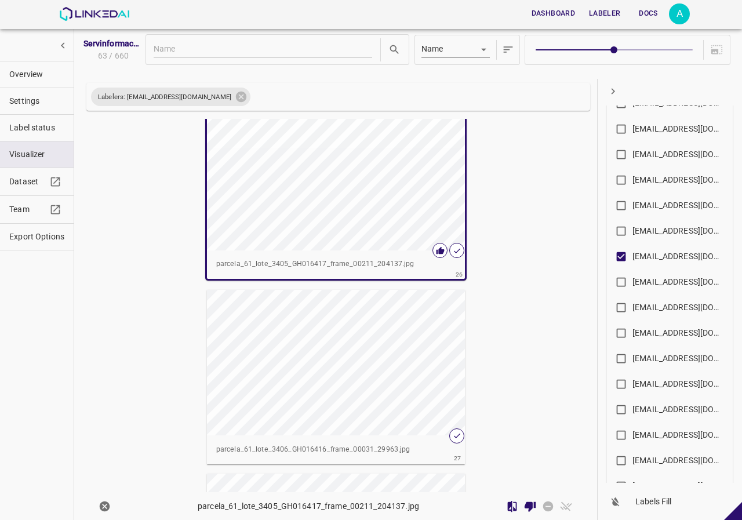
click at [421, 364] on div "button" at bounding box center [336, 362] width 258 height 145
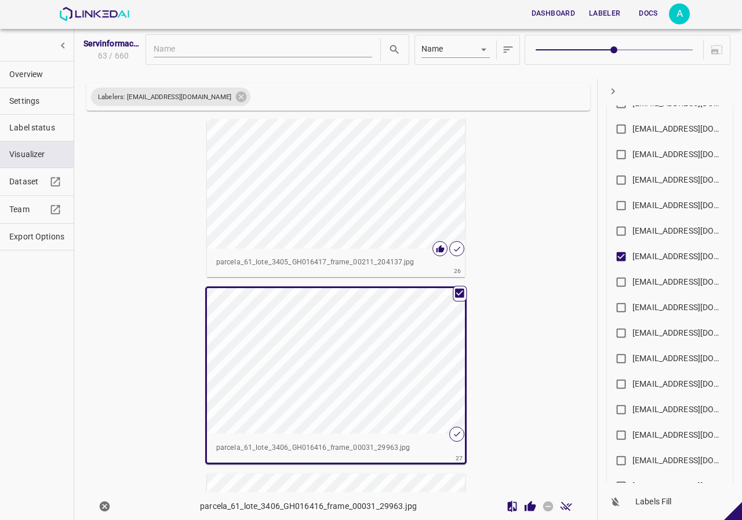
scroll to position [4600, 0]
click at [524, 506] on icon "Review Image" at bounding box center [529, 505] width 11 height 10
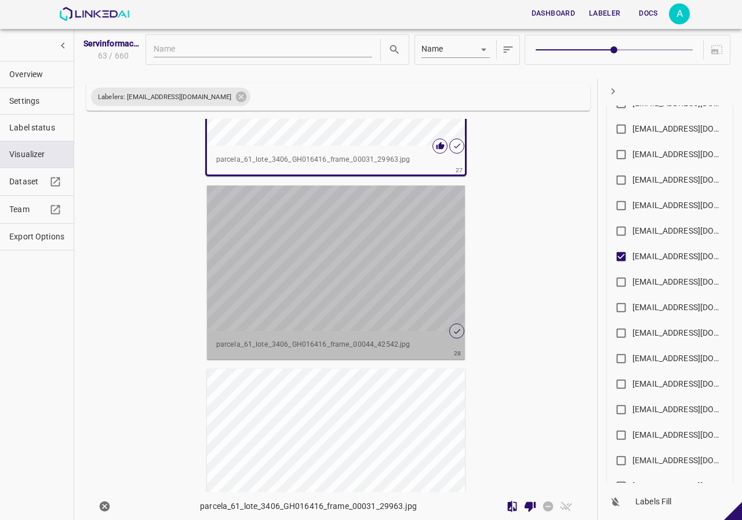
click at [373, 292] on div "button" at bounding box center [336, 257] width 258 height 145
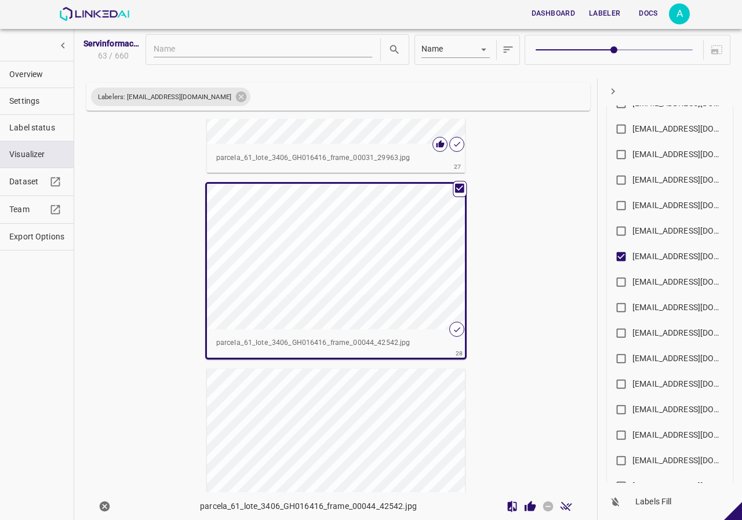
scroll to position [4888, 0]
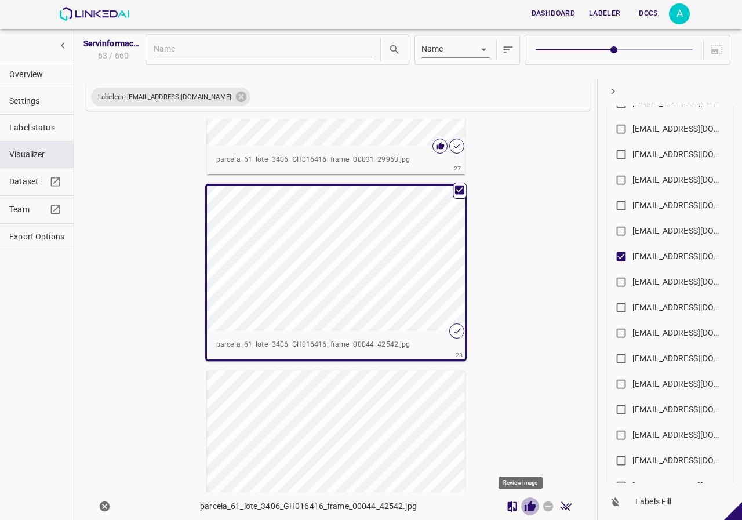
click at [524, 503] on icon "Review Image" at bounding box center [530, 506] width 12 height 12
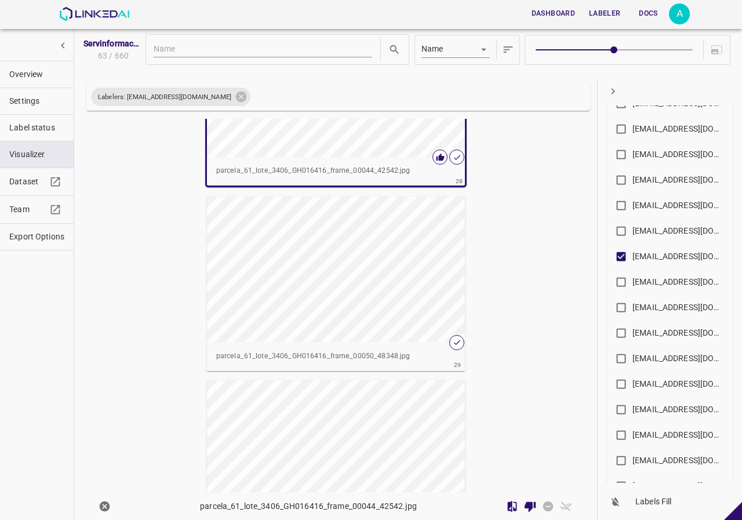
click at [348, 292] on div "button" at bounding box center [336, 268] width 258 height 145
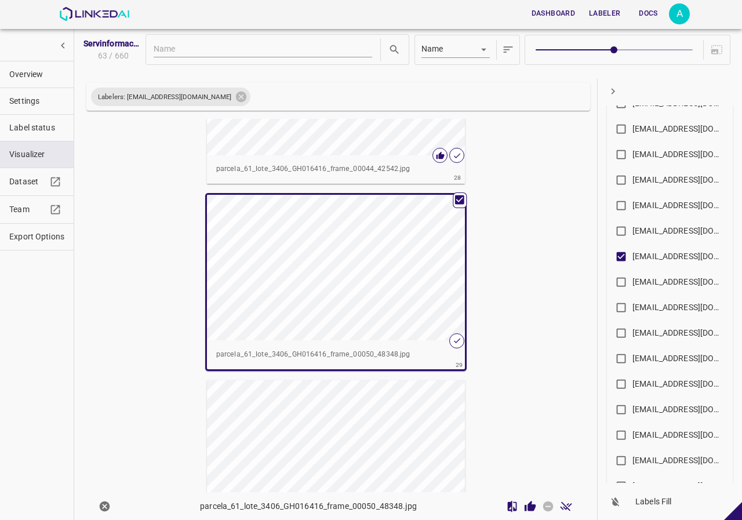
scroll to position [5060, 0]
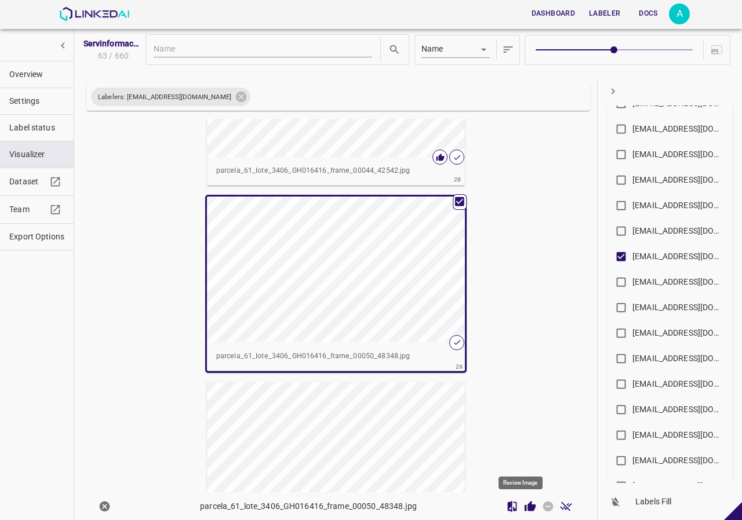
click at [527, 511] on button "Review Image" at bounding box center [530, 506] width 18 height 18
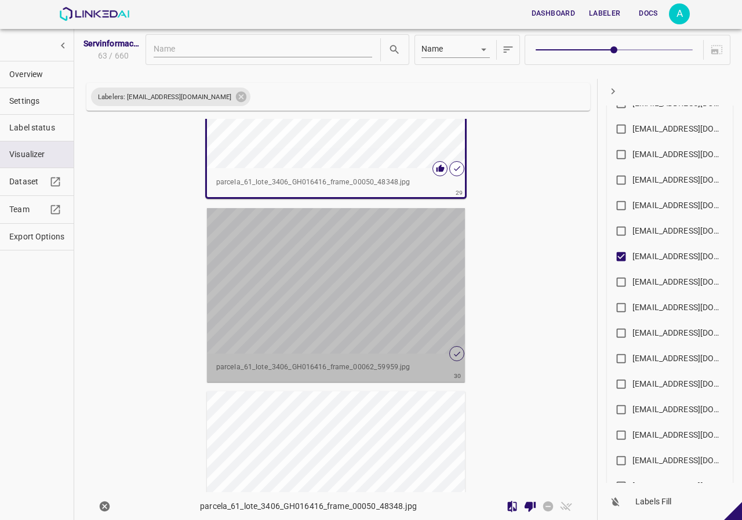
click at [339, 297] on div "button" at bounding box center [336, 280] width 258 height 145
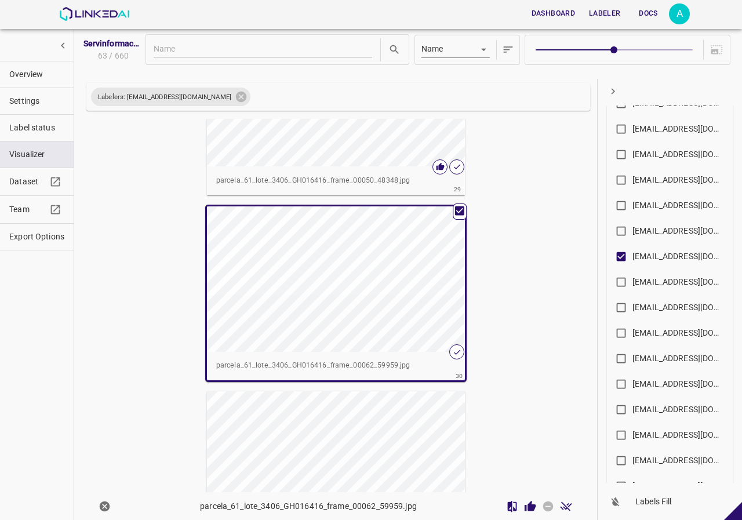
scroll to position [5232, 0]
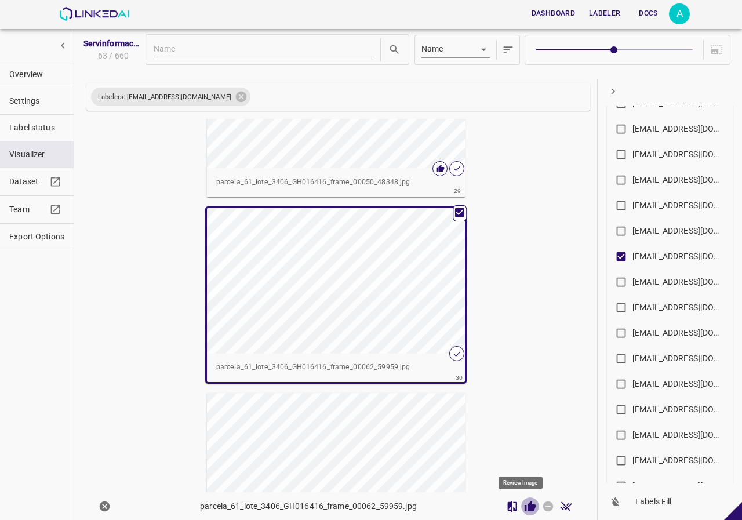
click at [524, 505] on icon "Review Image" at bounding box center [529, 505] width 11 height 10
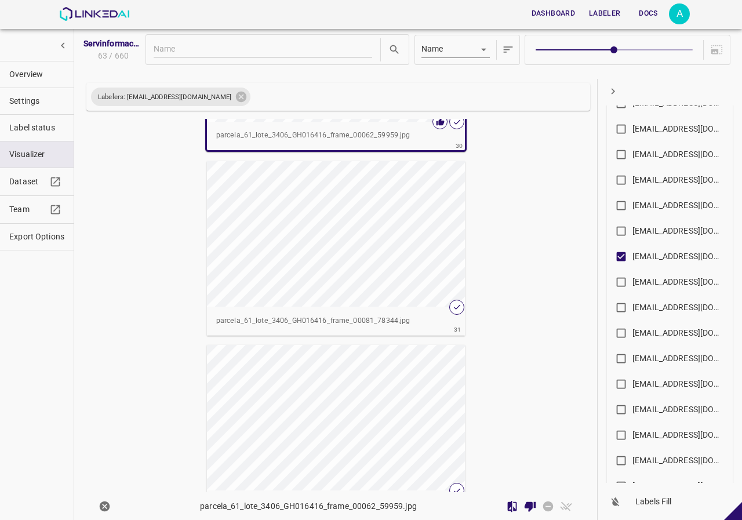
click at [334, 265] on div "button" at bounding box center [336, 233] width 258 height 145
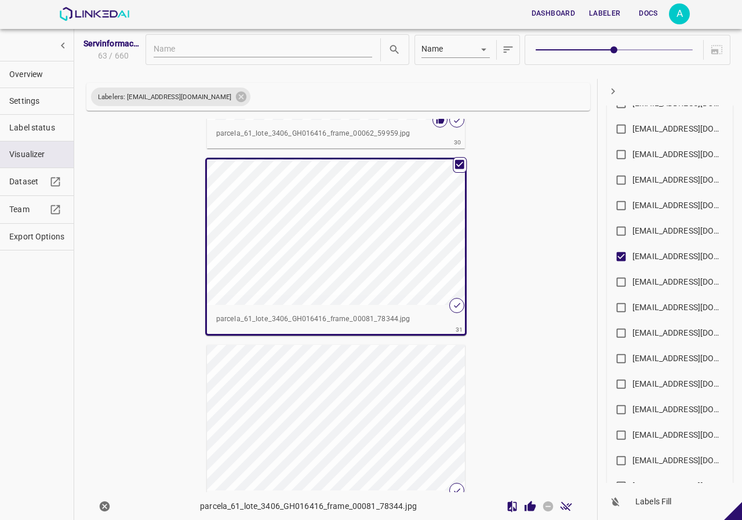
scroll to position [5462, 0]
drag, startPoint x: 525, startPoint y: 493, endPoint x: 524, endPoint y: 508, distance: 15.1
click at [526, 495] on div "parcela_61_lote_3406_GH016416_frame_00081_78344.jpg" at bounding box center [335, 506] width 507 height 28
click at [524, 508] on icon "Review Image" at bounding box center [529, 505] width 11 height 10
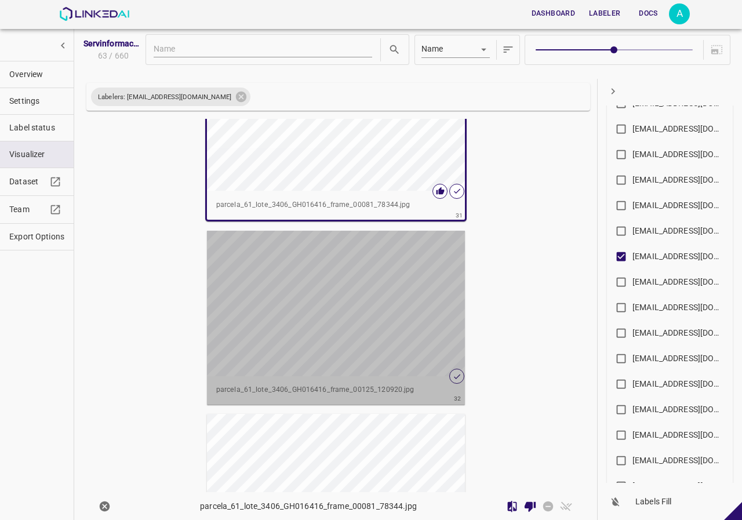
click at [361, 343] on div "button" at bounding box center [336, 303] width 258 height 145
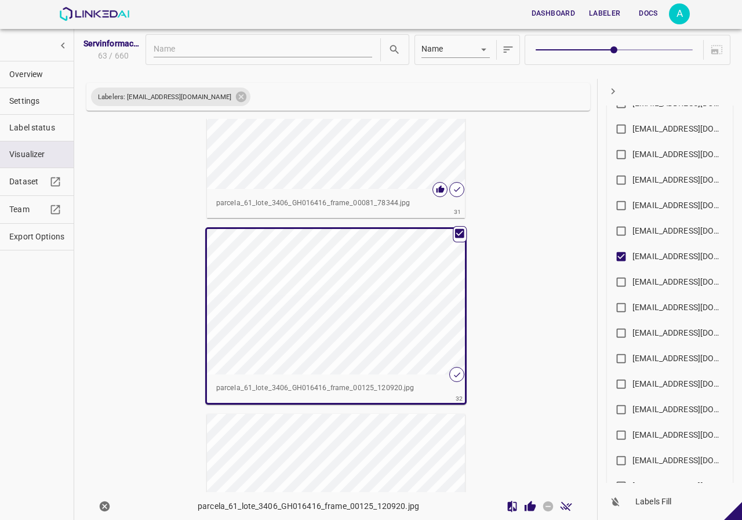
scroll to position [5576, 0]
click at [525, 511] on icon "Review Image" at bounding box center [530, 506] width 12 height 12
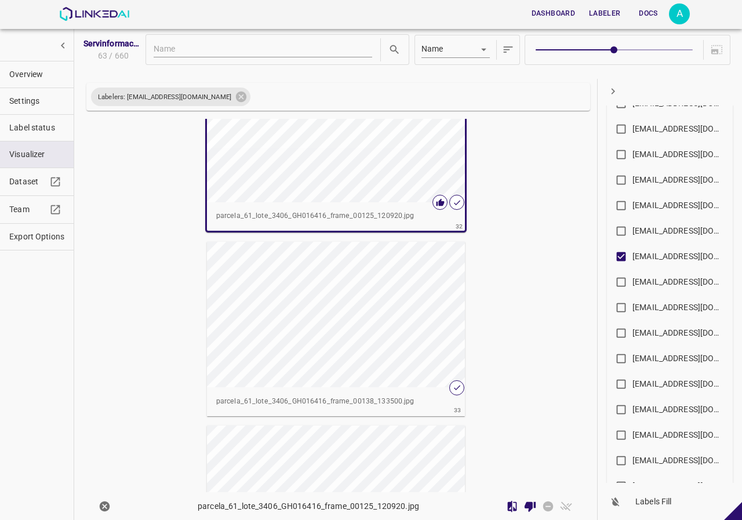
click at [396, 314] on div "button" at bounding box center [336, 314] width 258 height 145
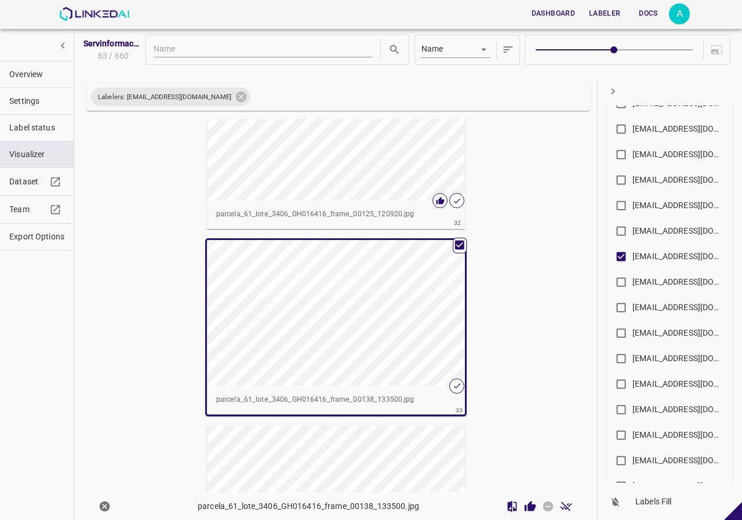
scroll to position [5748, 0]
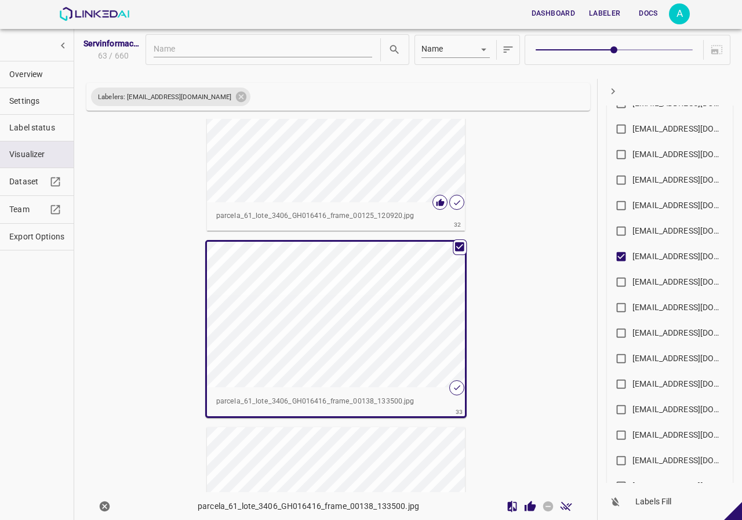
click at [524, 502] on icon "Review Image" at bounding box center [529, 505] width 11 height 10
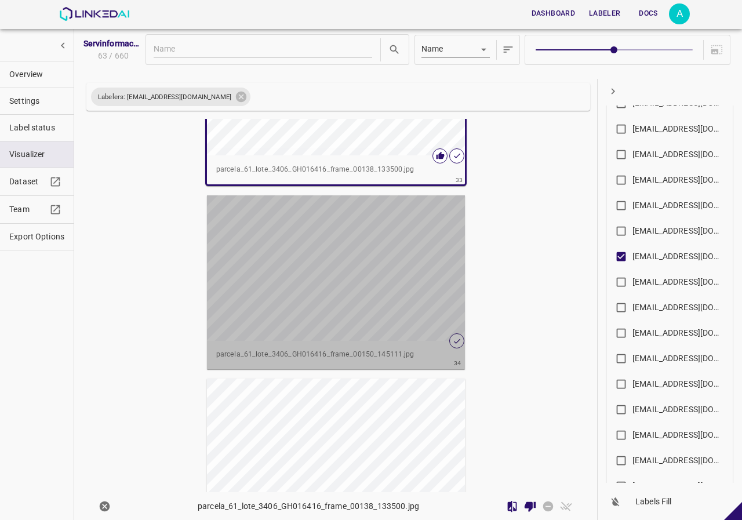
click at [382, 268] on div "button" at bounding box center [336, 267] width 258 height 145
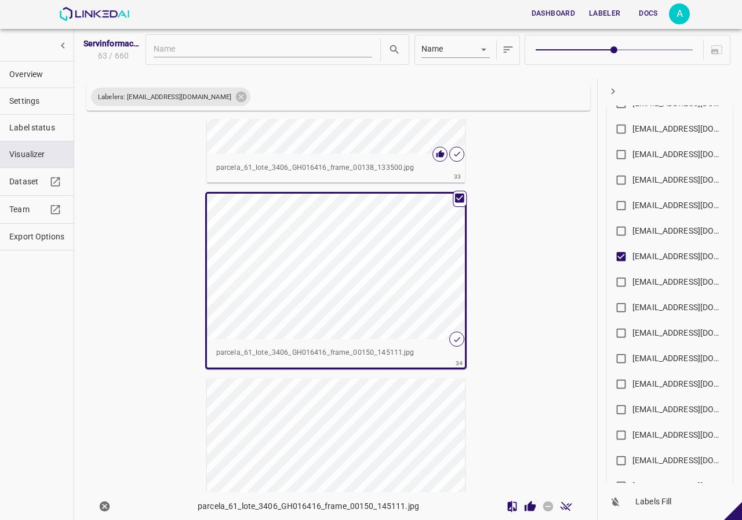
scroll to position [5978, 0]
click at [524, 505] on icon "Review Image" at bounding box center [529, 505] width 11 height 10
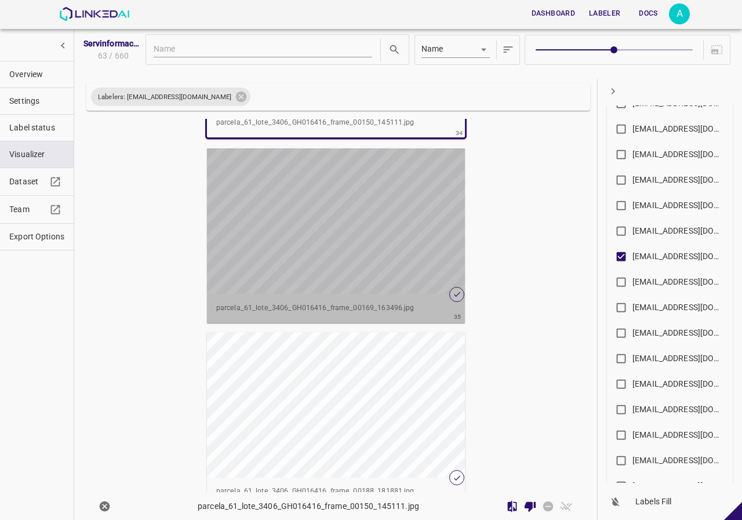
click at [342, 238] on div "button" at bounding box center [336, 220] width 258 height 145
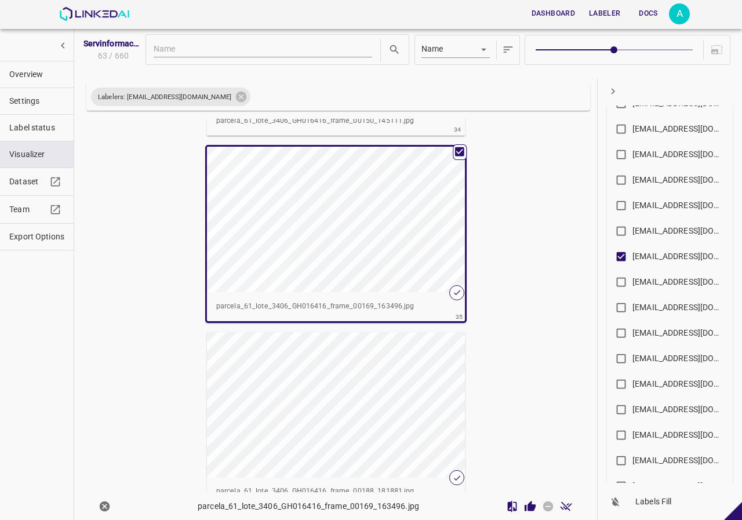
scroll to position [6208, 0]
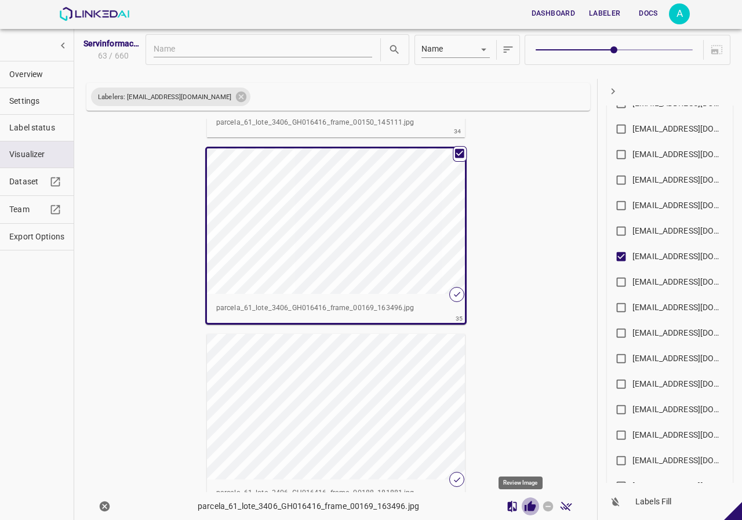
click at [526, 512] on icon "Review Image" at bounding box center [530, 506] width 12 height 12
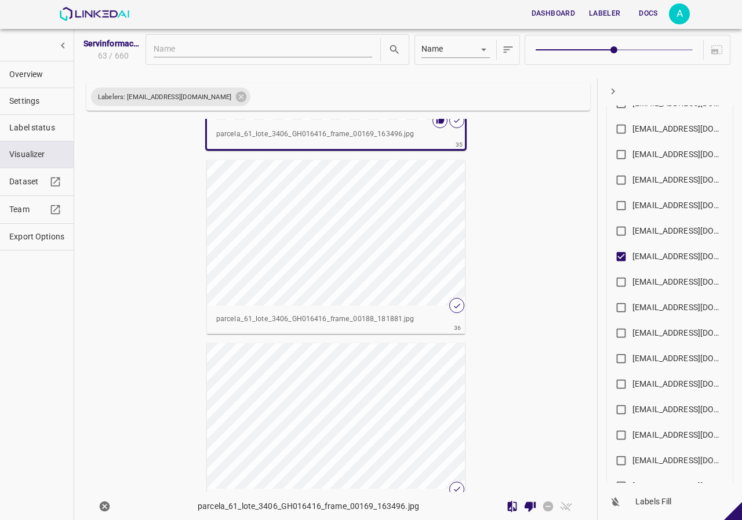
click at [326, 249] on div "button" at bounding box center [336, 232] width 258 height 145
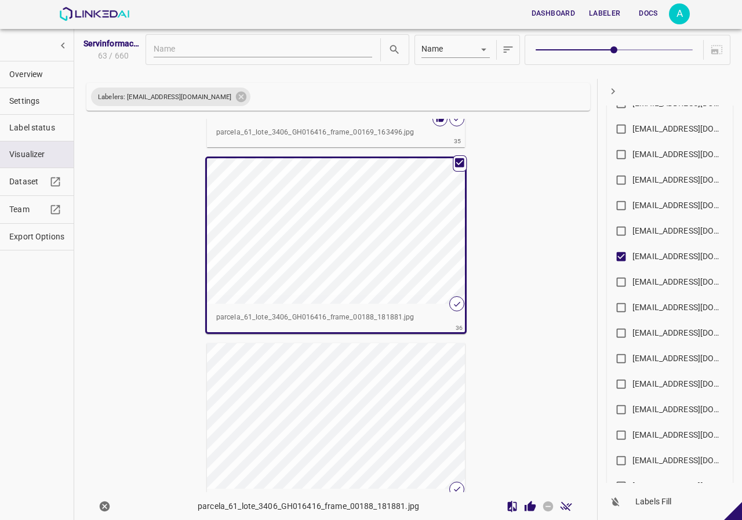
scroll to position [6381, 0]
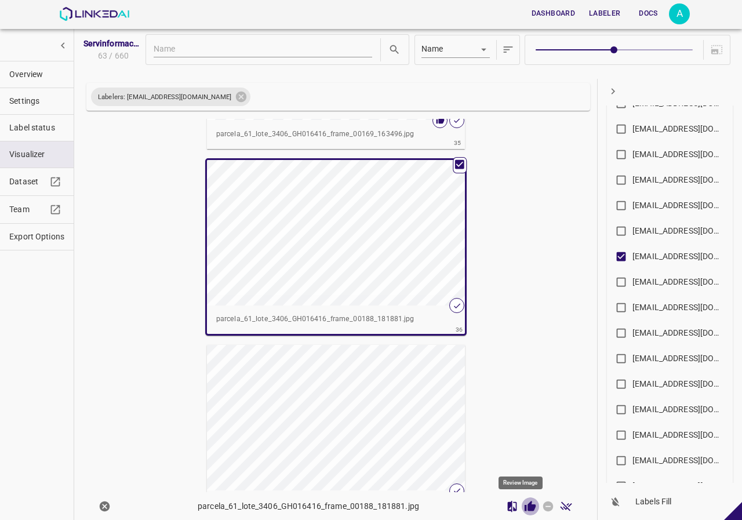
click at [524, 509] on icon "Review Image" at bounding box center [529, 505] width 11 height 10
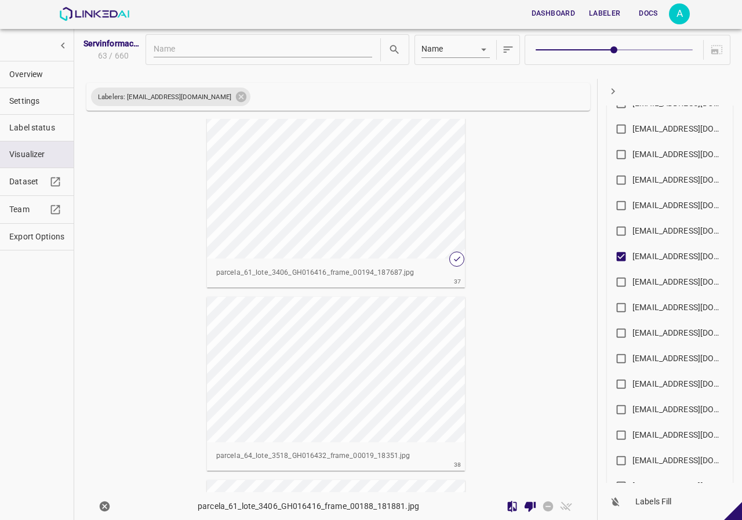
scroll to position [6554, 0]
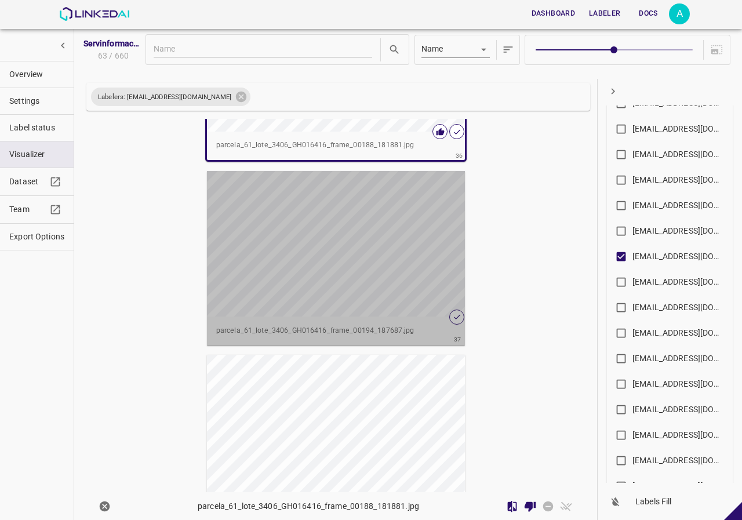
click at [359, 257] on div "button" at bounding box center [336, 243] width 258 height 145
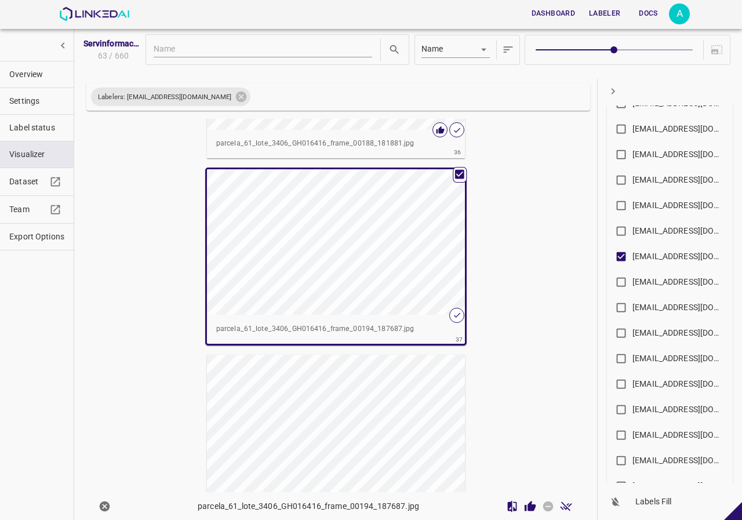
scroll to position [6553, 0]
click at [524, 502] on icon "Review Image" at bounding box center [529, 505] width 11 height 10
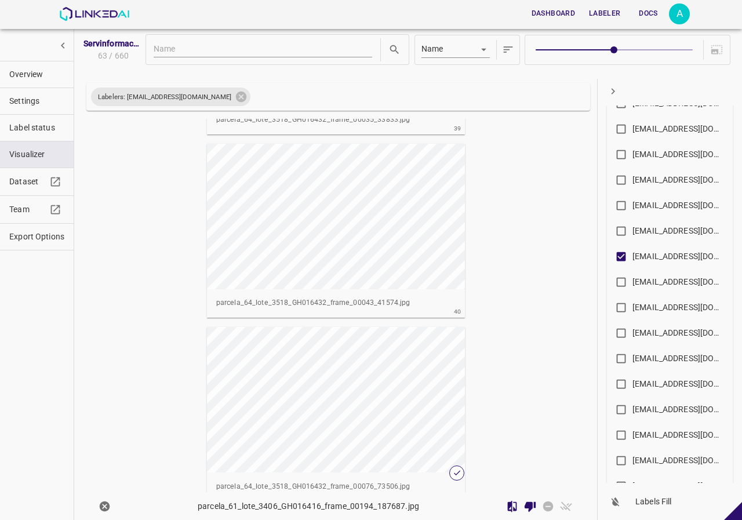
scroll to position [7190, 0]
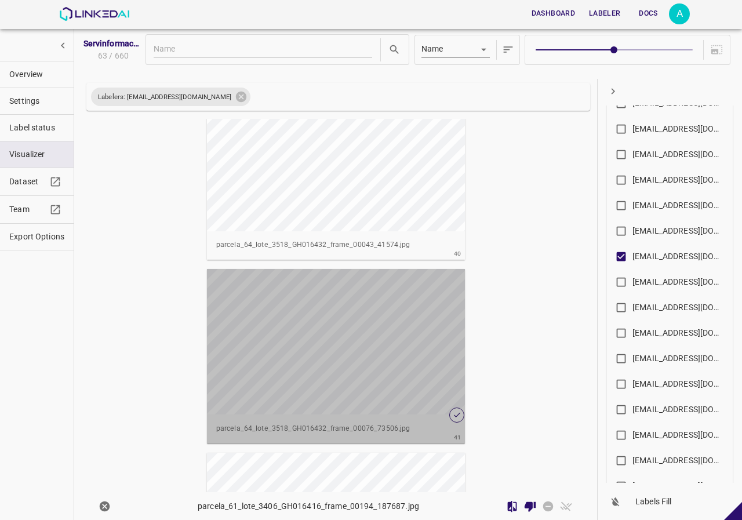
click at [417, 366] on div "button" at bounding box center [336, 341] width 258 height 145
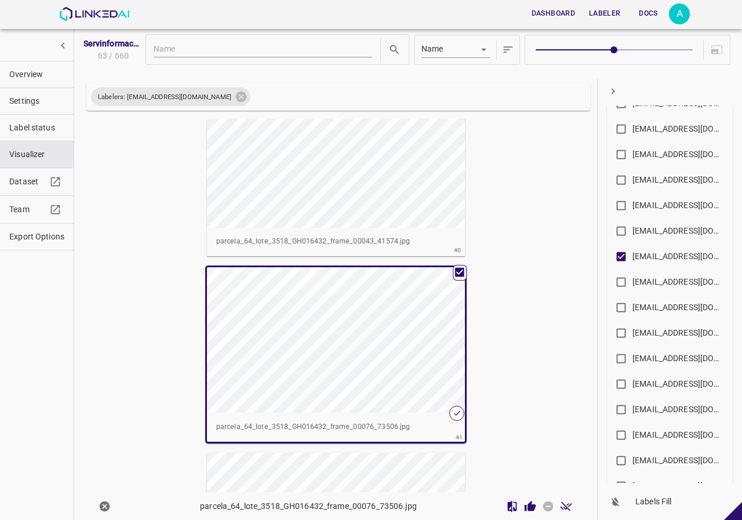
scroll to position [7187, 0]
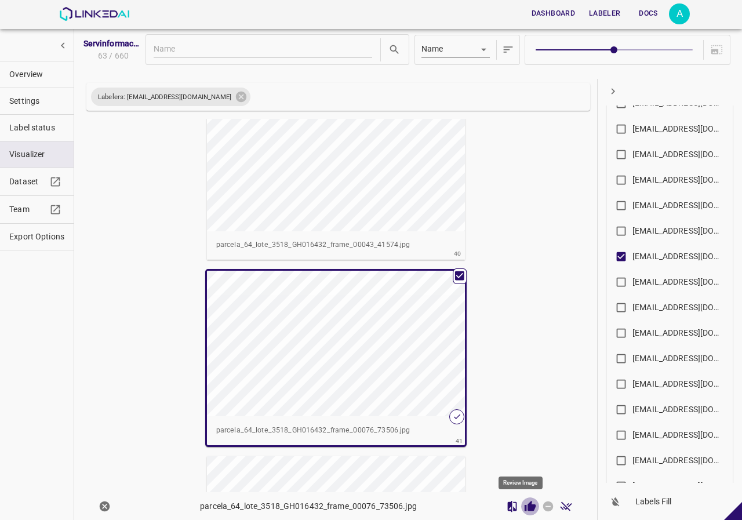
click at [524, 508] on icon "Review Image" at bounding box center [529, 505] width 11 height 10
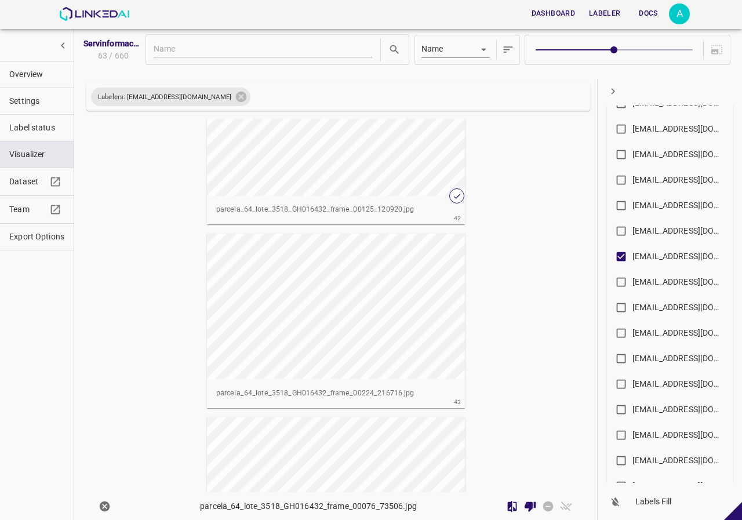
scroll to position [7477, 0]
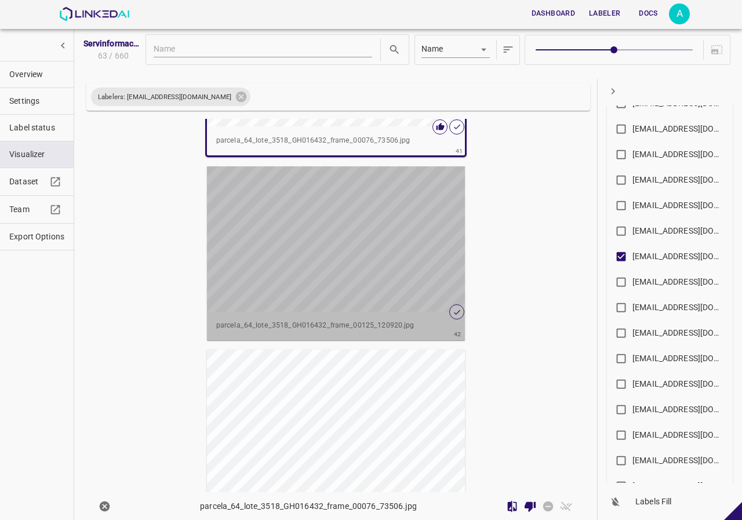
click at [371, 243] on div "button" at bounding box center [336, 238] width 258 height 145
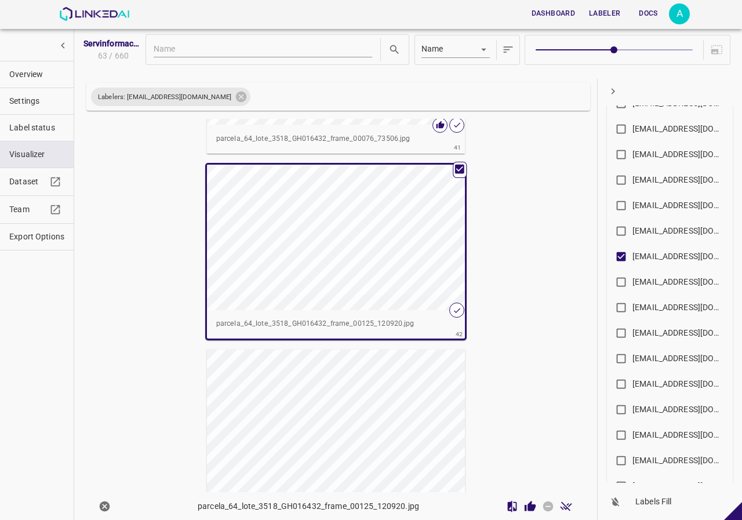
scroll to position [7475, 0]
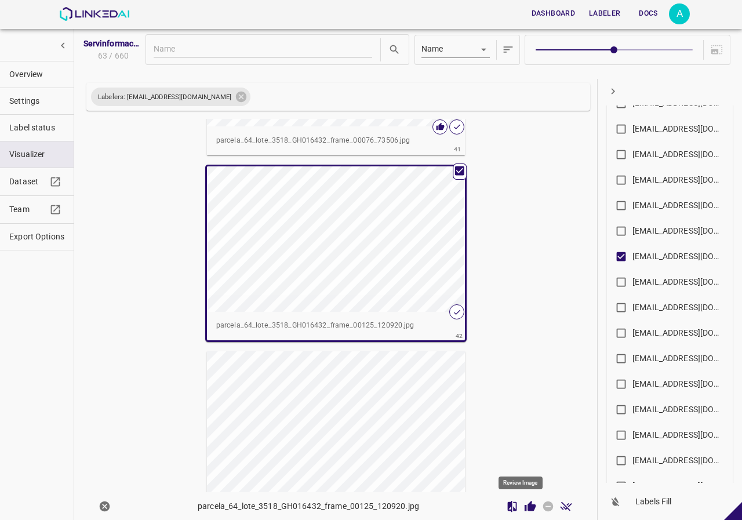
click at [524, 502] on icon "Review Image" at bounding box center [530, 506] width 12 height 12
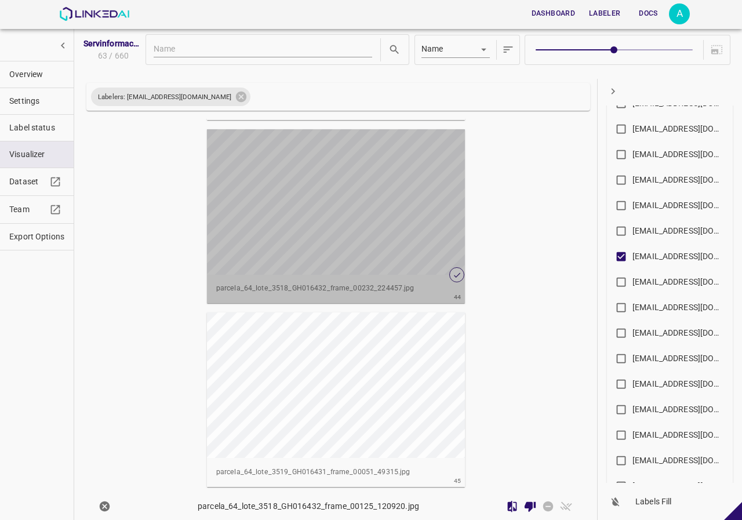
click at [325, 217] on div "button" at bounding box center [336, 201] width 258 height 145
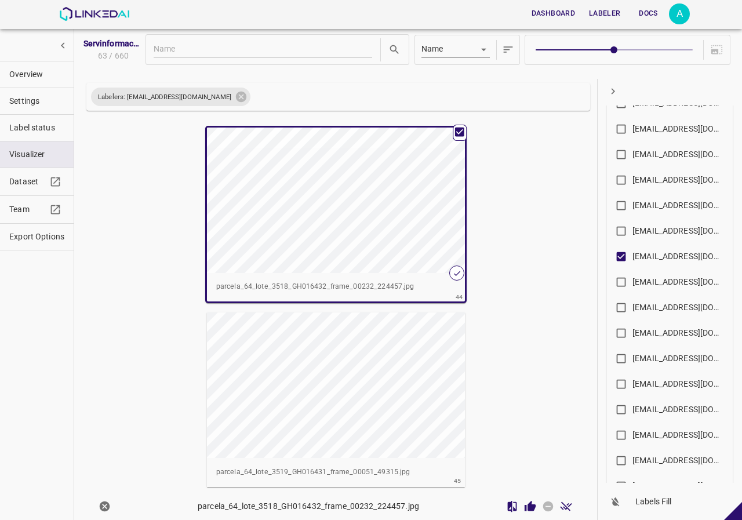
scroll to position [7877, 0]
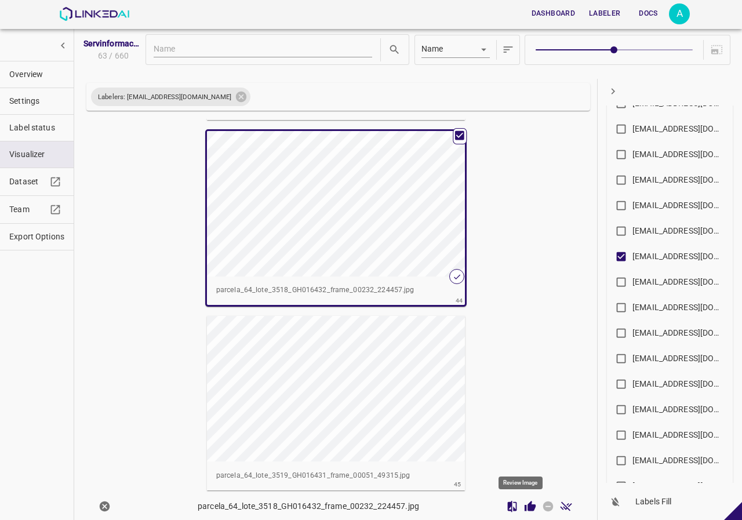
click at [524, 507] on icon "Review Image" at bounding box center [529, 505] width 11 height 10
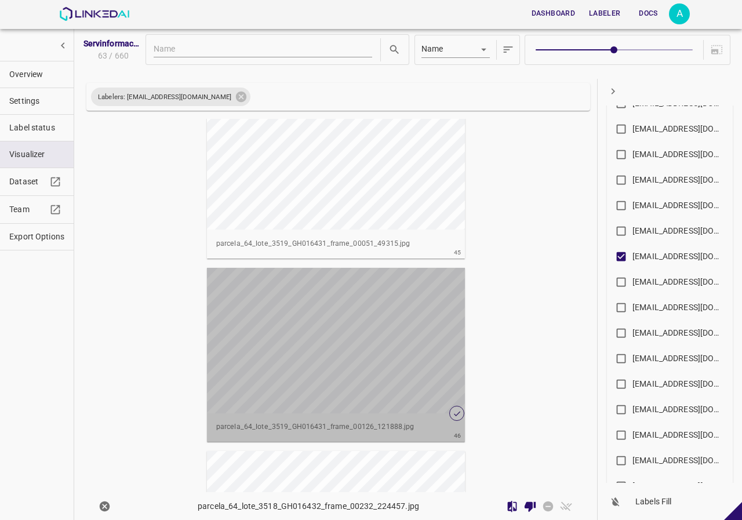
click at [365, 347] on div "button" at bounding box center [336, 340] width 258 height 145
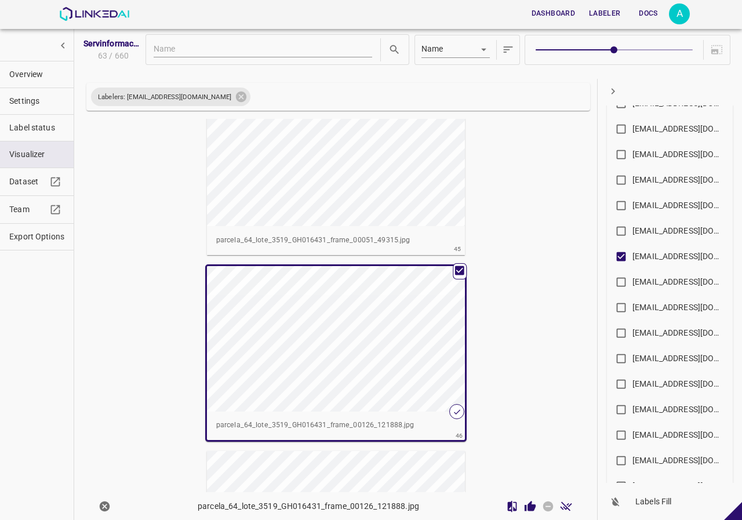
scroll to position [8105, 0]
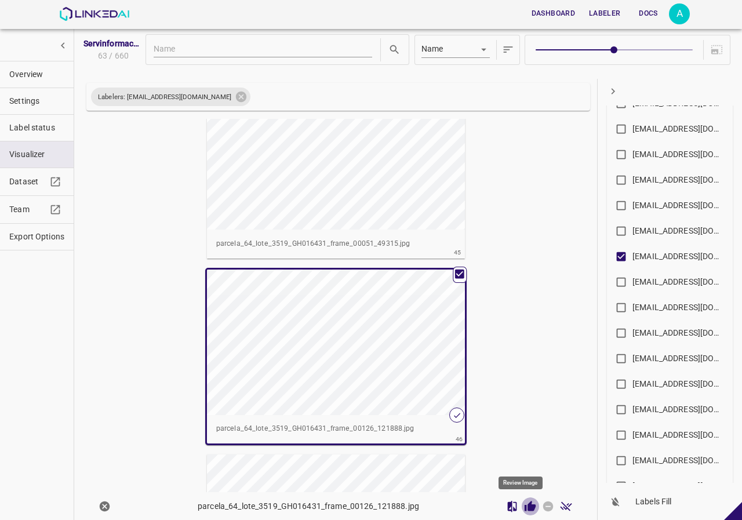
click at [526, 504] on icon "Review Image" at bounding box center [530, 506] width 12 height 12
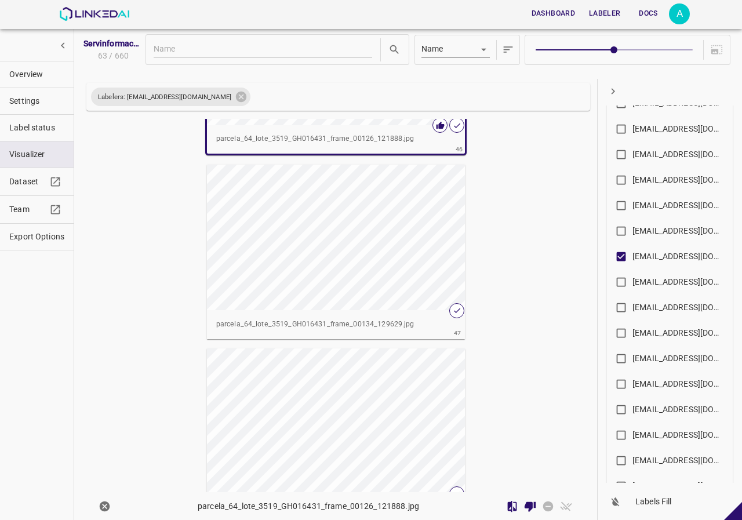
click at [372, 250] on div "button" at bounding box center [336, 237] width 258 height 145
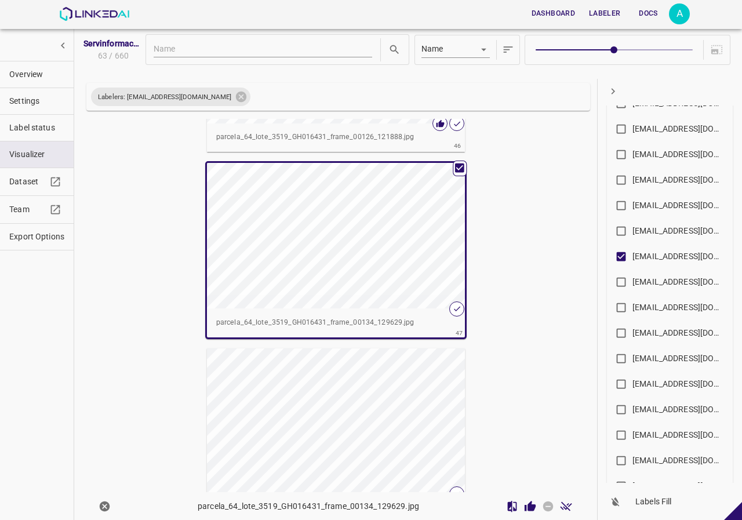
scroll to position [8393, 0]
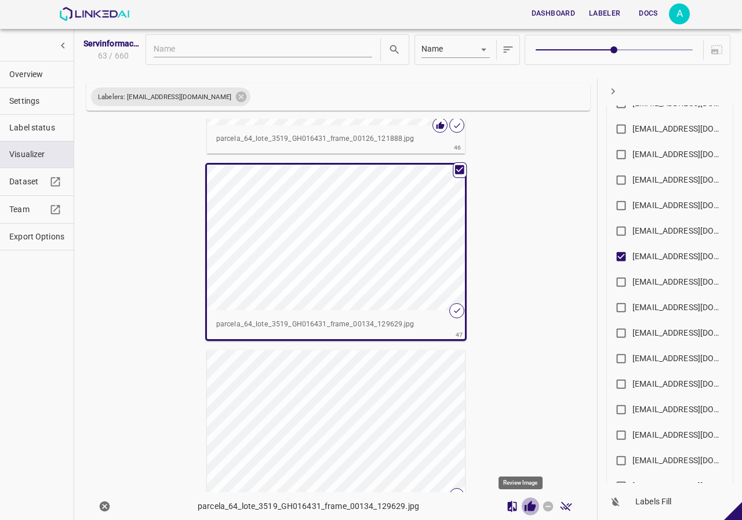
click at [524, 504] on icon "Review Image" at bounding box center [529, 505] width 11 height 10
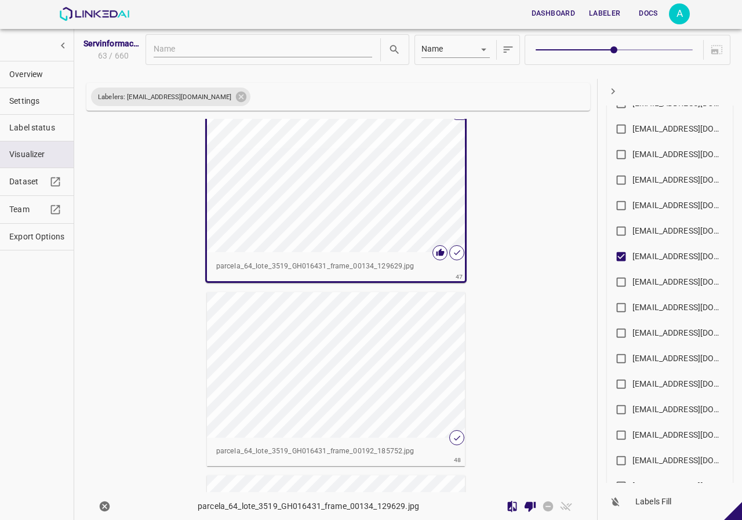
scroll to position [8451, 0]
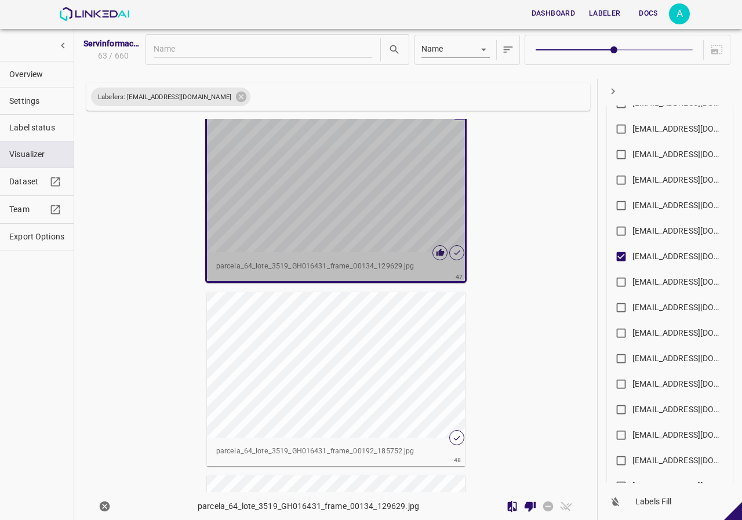
click at [364, 223] on div "button" at bounding box center [336, 179] width 258 height 145
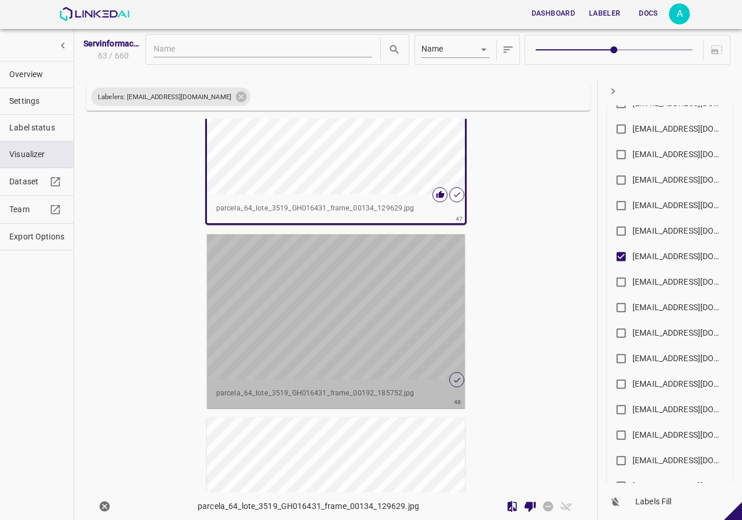
click at [404, 330] on div "button" at bounding box center [336, 306] width 258 height 145
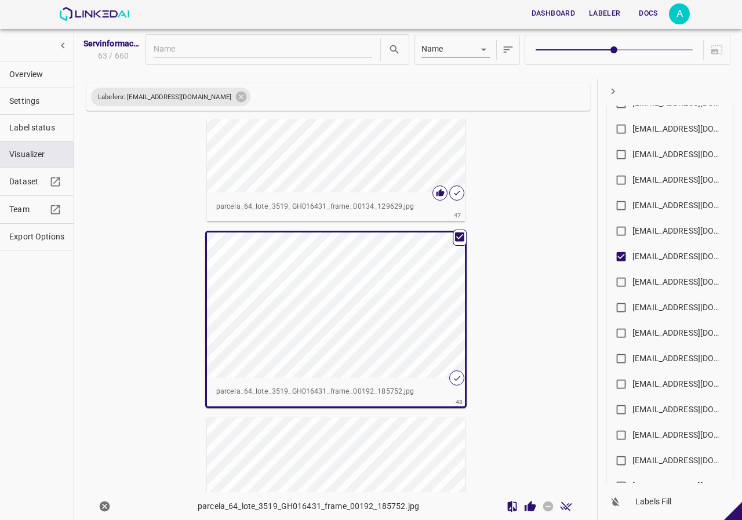
scroll to position [8507, 0]
click at [524, 500] on icon "Review Image" at bounding box center [530, 506] width 12 height 12
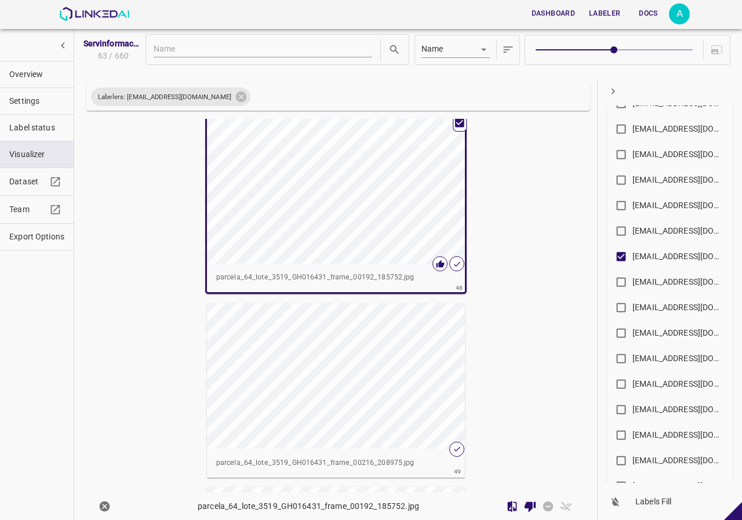
scroll to position [8681, 0]
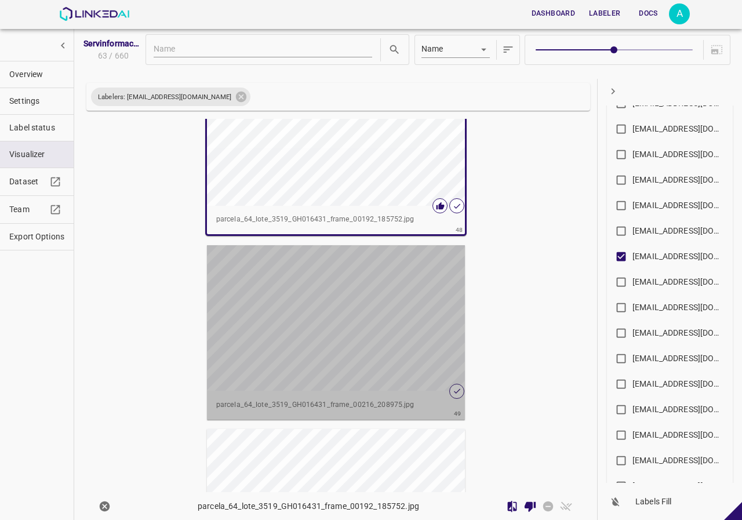
click at [394, 355] on div "button" at bounding box center [336, 317] width 258 height 145
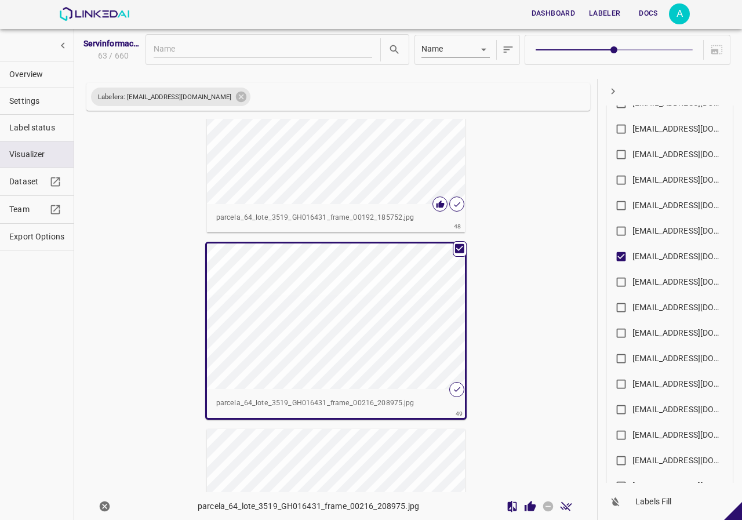
scroll to position [8680, 0]
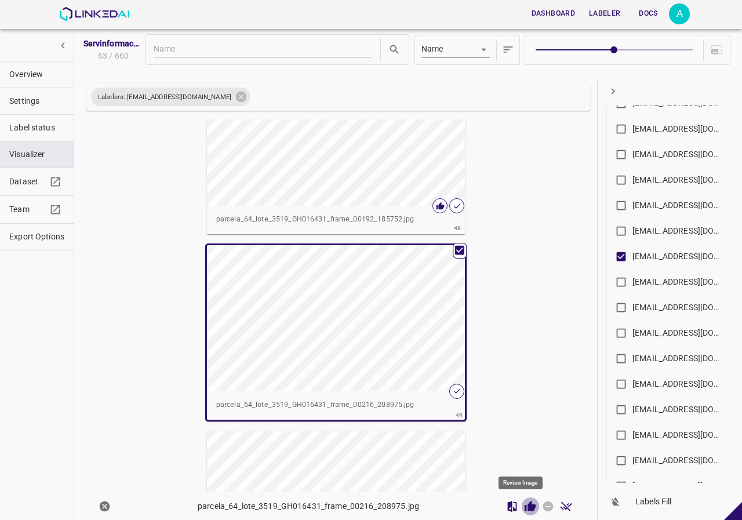
click at [525, 510] on icon "Review Image" at bounding box center [529, 505] width 11 height 10
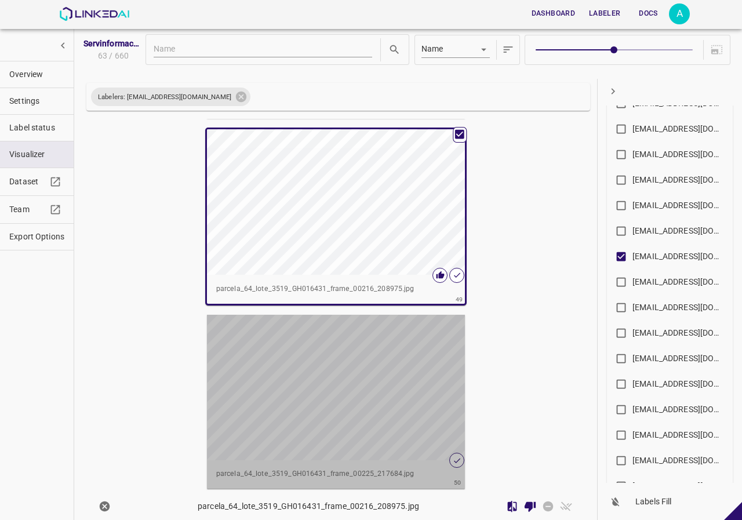
click at [388, 368] on div "button" at bounding box center [336, 387] width 258 height 145
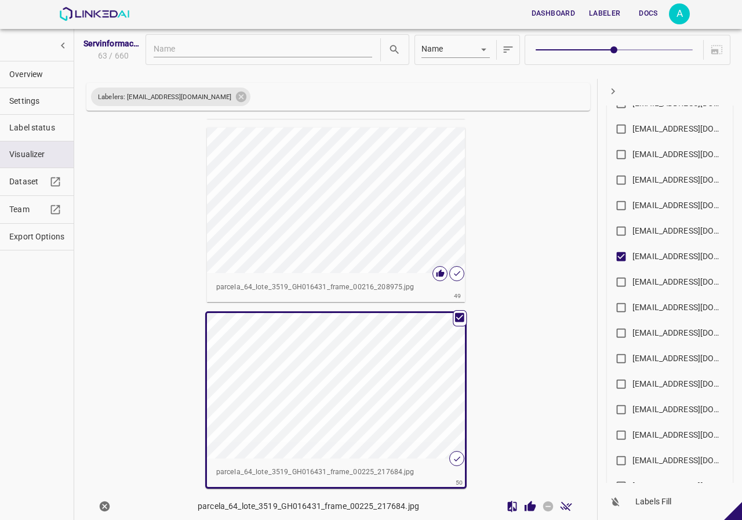
click at [524, 510] on icon "Review Image" at bounding box center [529, 505] width 11 height 10
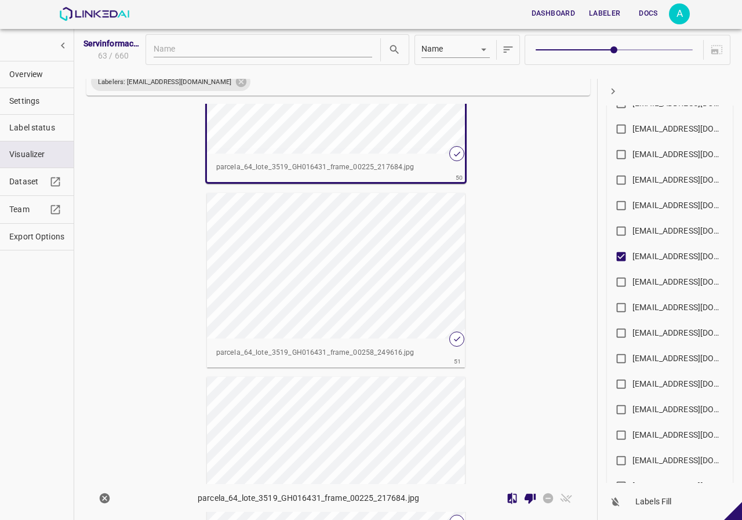
scroll to position [9143, 0]
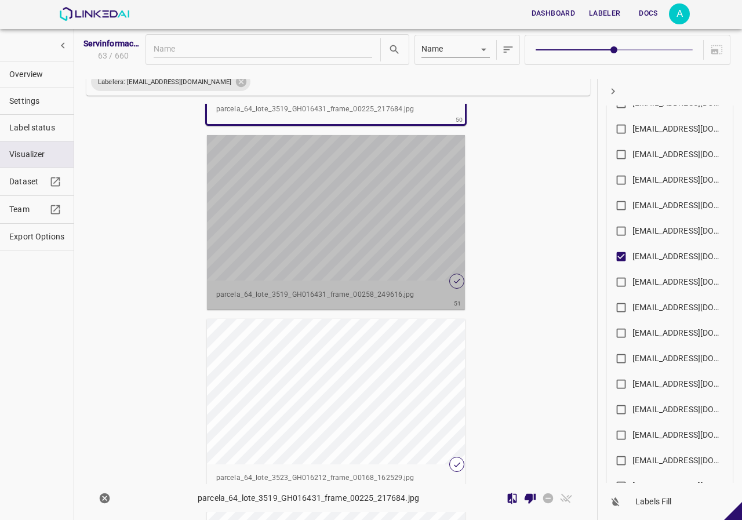
click at [370, 253] on div "button" at bounding box center [336, 207] width 258 height 145
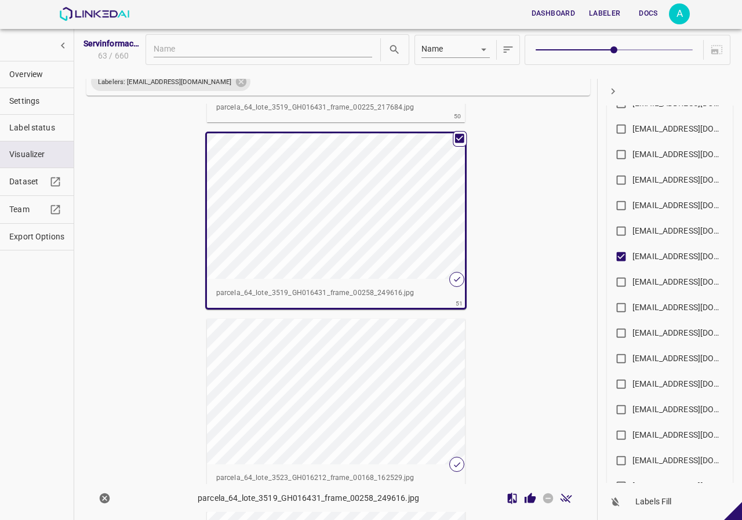
scroll to position [9141, 0]
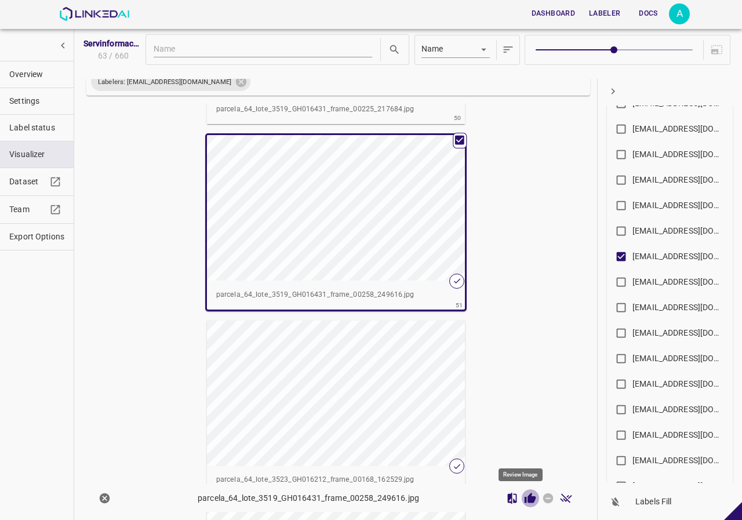
click at [524, 498] on icon "Review Image" at bounding box center [529, 497] width 11 height 10
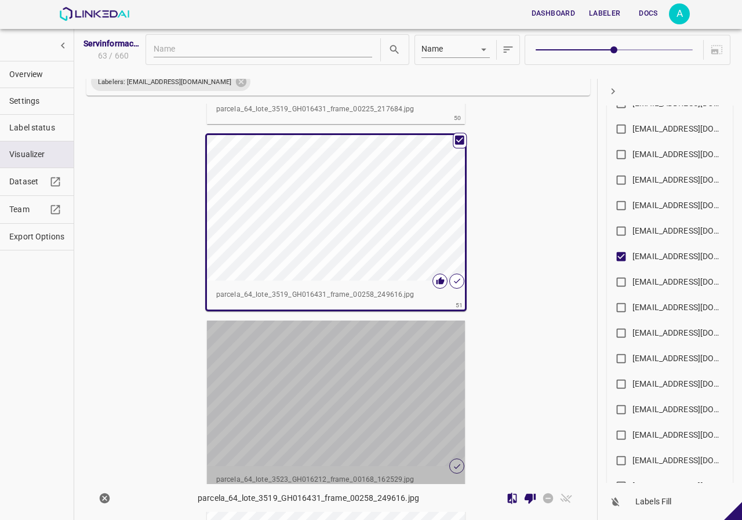
click at [358, 402] on div "button" at bounding box center [336, 392] width 258 height 145
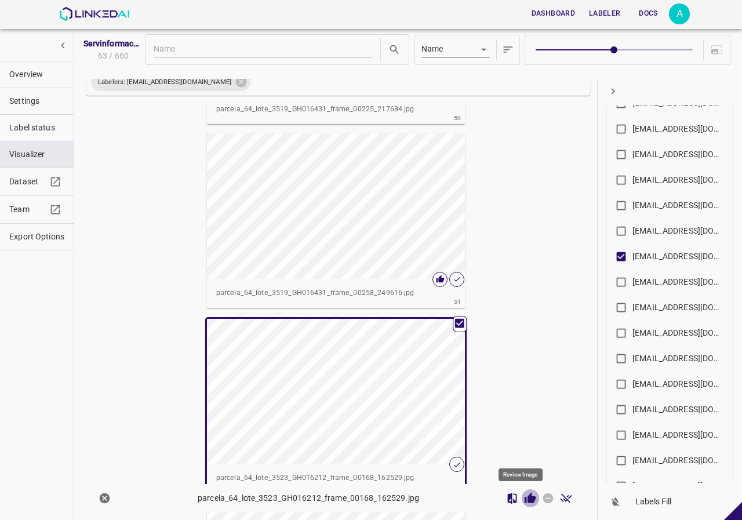
click at [524, 495] on icon "Review Image" at bounding box center [530, 498] width 12 height 12
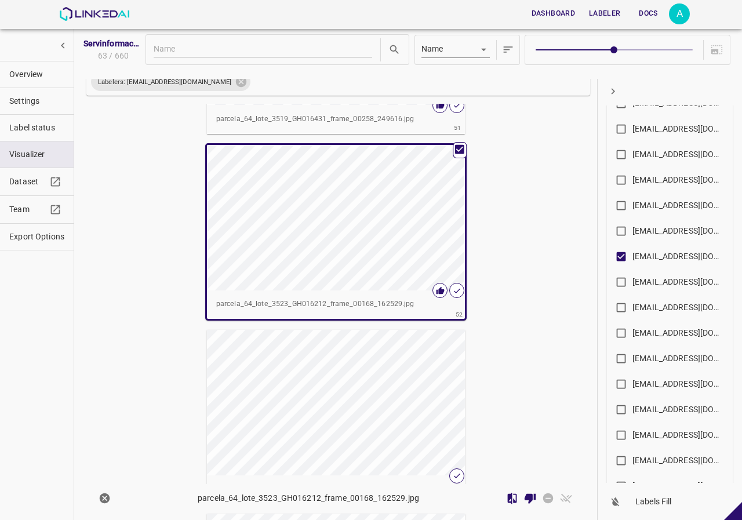
scroll to position [9431, 0]
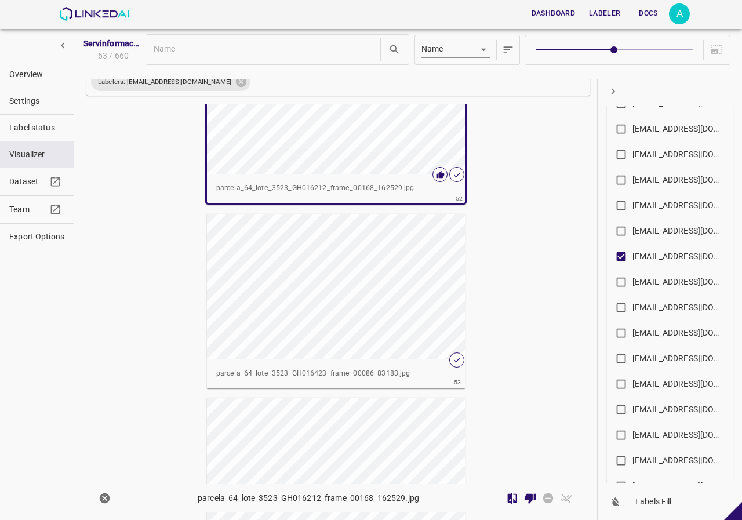
click at [394, 316] on div "button" at bounding box center [336, 286] width 258 height 145
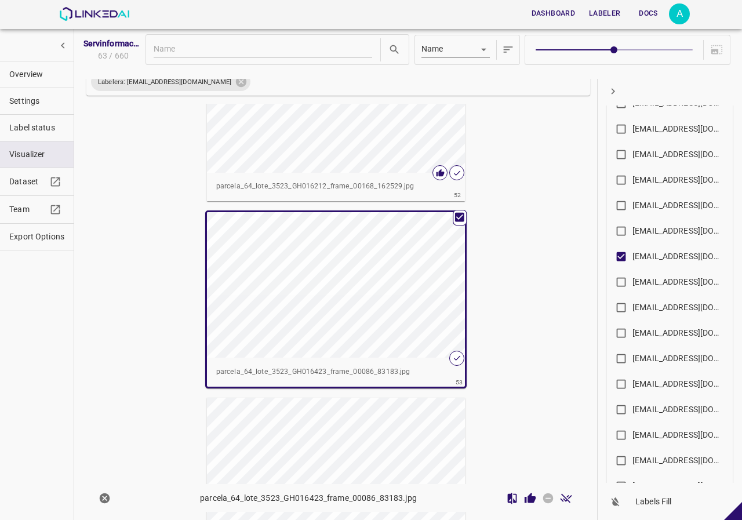
scroll to position [9430, 0]
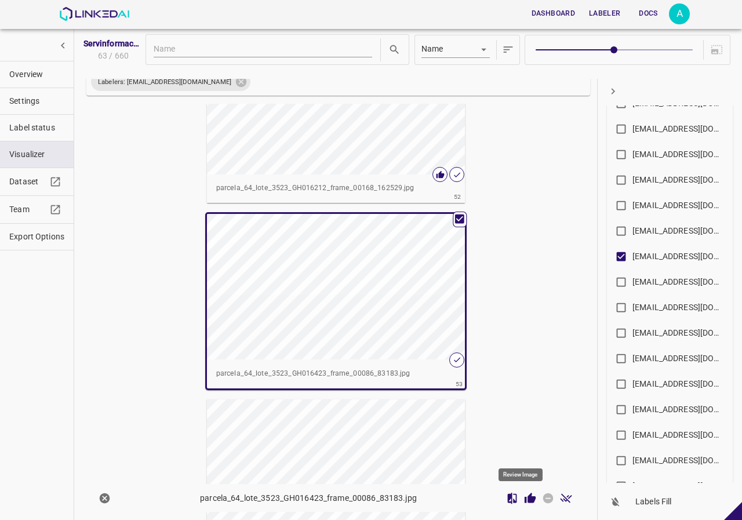
click at [524, 494] on icon "Review Image" at bounding box center [529, 497] width 11 height 10
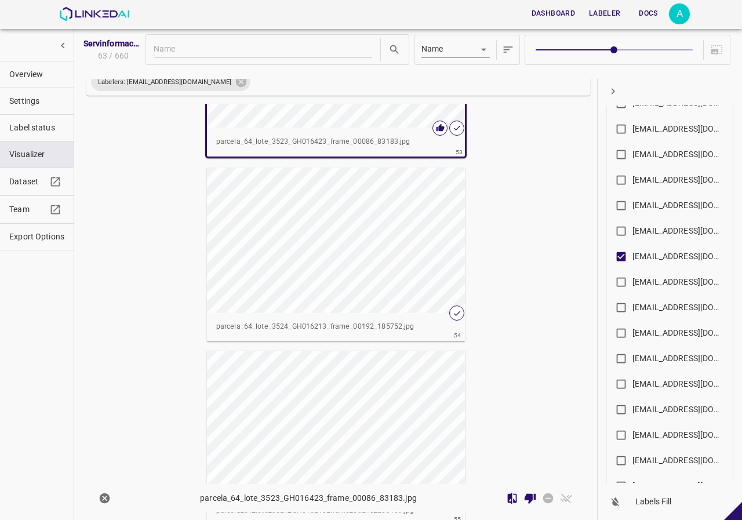
scroll to position [9719, 0]
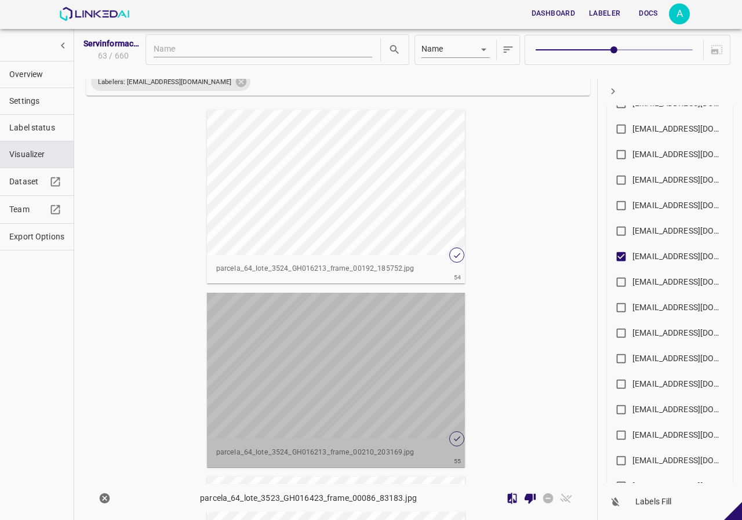
click at [365, 360] on div "button" at bounding box center [336, 365] width 258 height 145
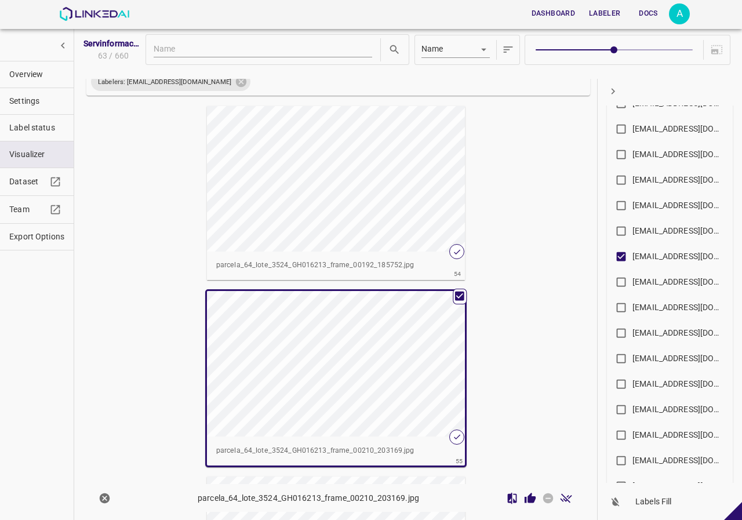
click at [531, 497] on div at bounding box center [539, 498] width 72 height 18
click at [524, 497] on icon "Review Image" at bounding box center [529, 497] width 11 height 10
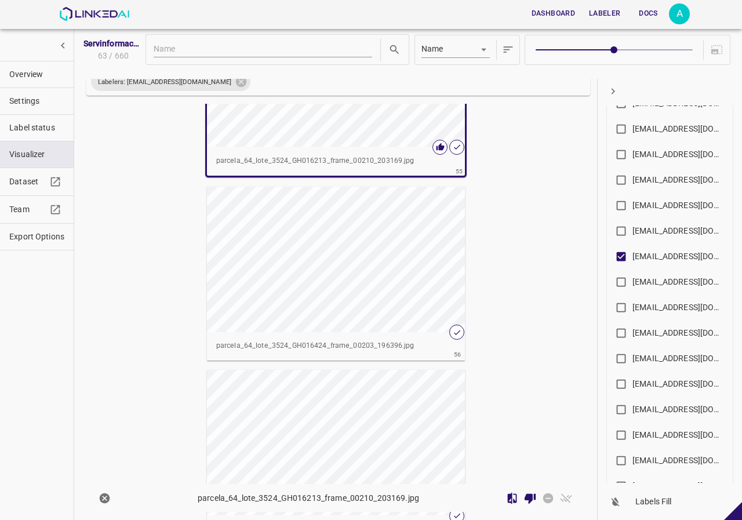
click at [343, 284] on div "button" at bounding box center [336, 259] width 258 height 145
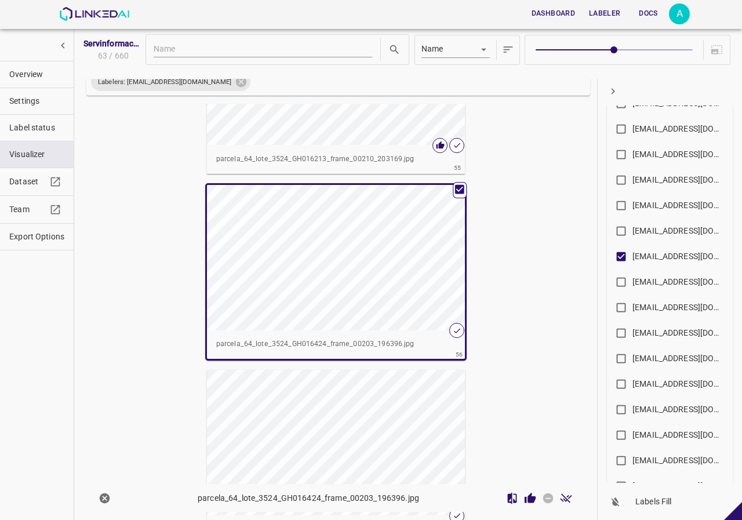
scroll to position [10007, 0]
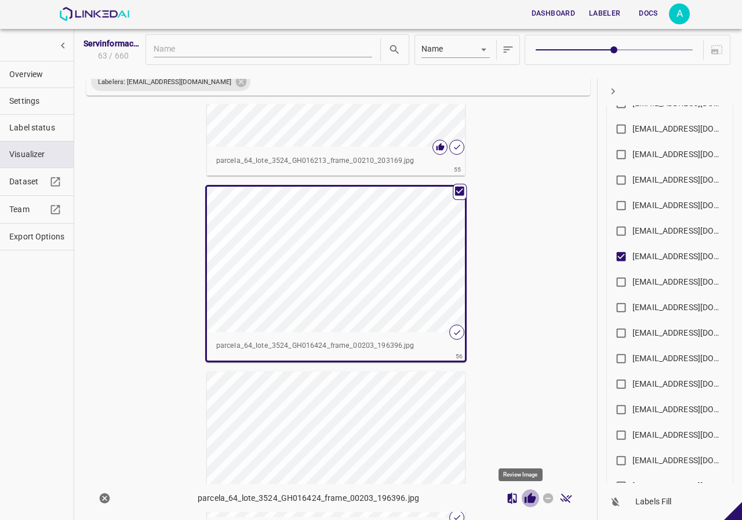
click at [524, 499] on icon "Review Image" at bounding box center [529, 497] width 11 height 10
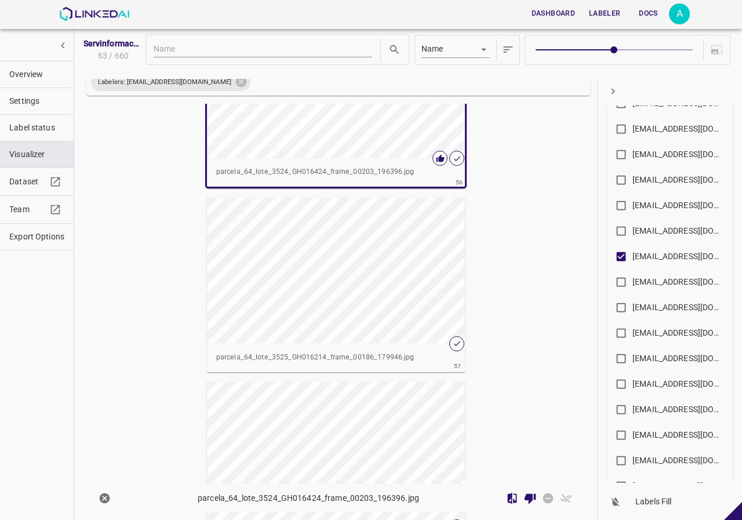
click at [371, 312] on div "button" at bounding box center [336, 270] width 258 height 145
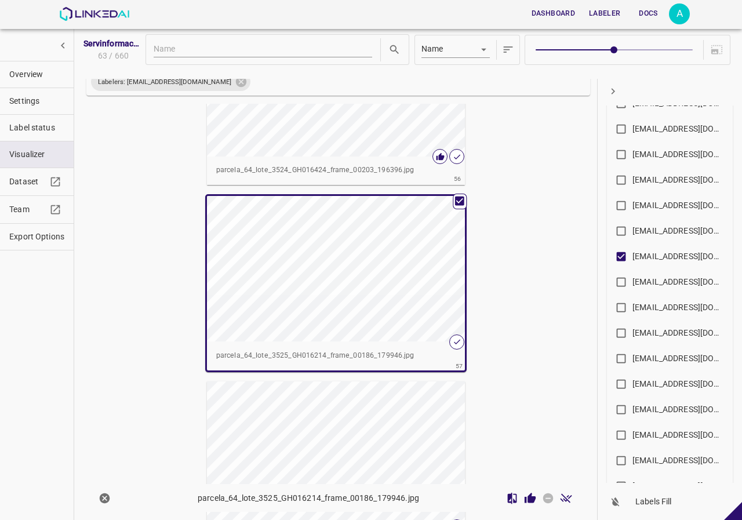
scroll to position [10179, 0]
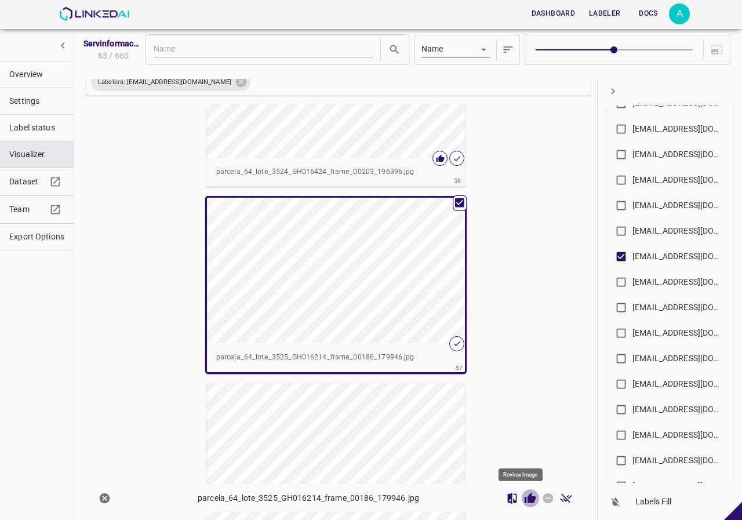
click at [524, 495] on icon "Review Image" at bounding box center [530, 498] width 12 height 12
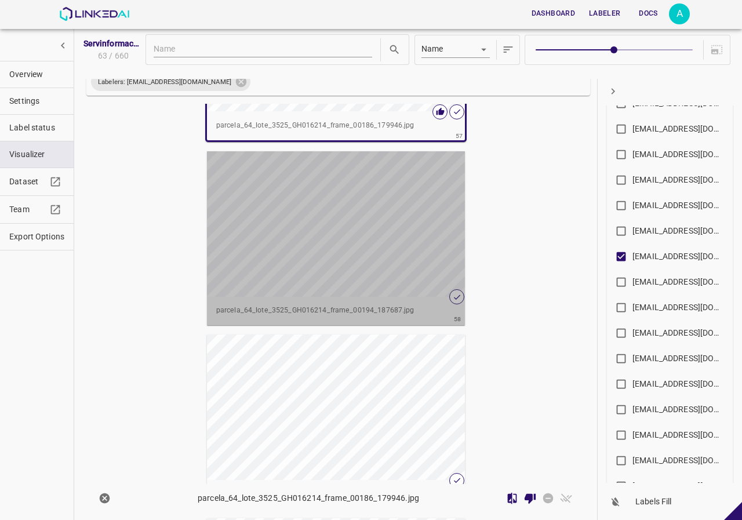
click at [338, 272] on div "button" at bounding box center [336, 223] width 258 height 145
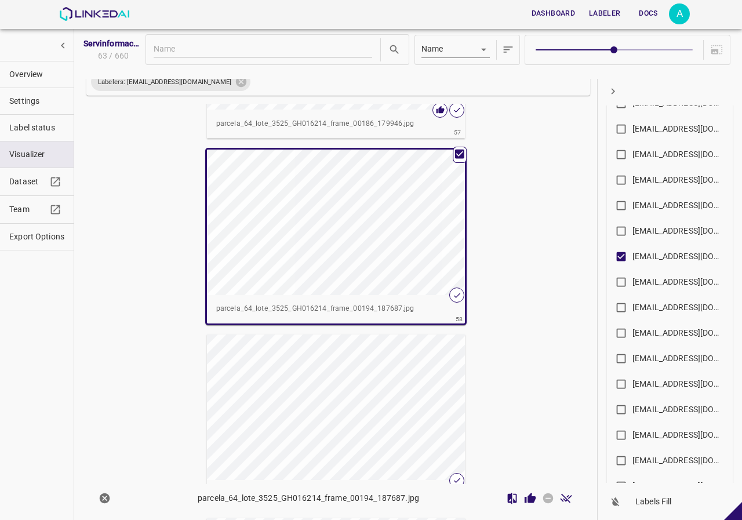
scroll to position [10410, 0]
click at [524, 498] on icon "Review Image" at bounding box center [529, 497] width 11 height 10
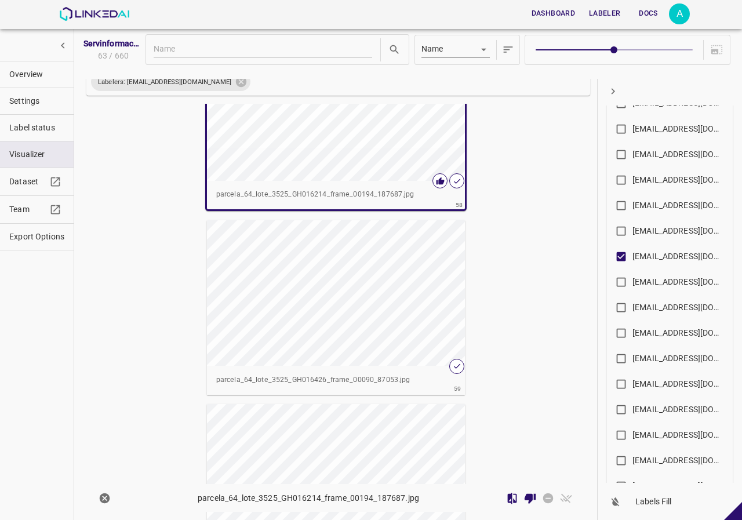
click at [402, 301] on div "button" at bounding box center [336, 292] width 258 height 145
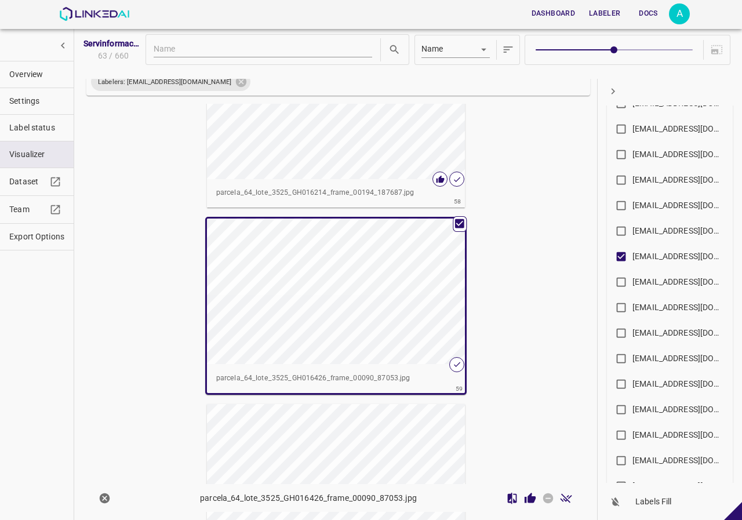
scroll to position [10524, 0]
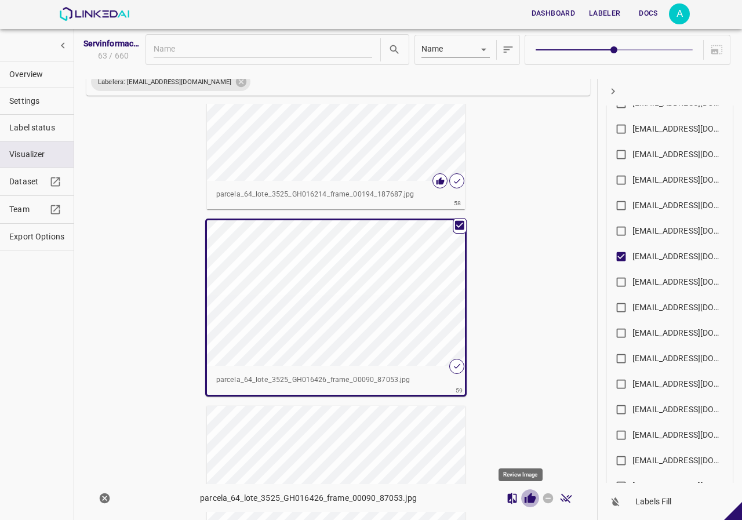
click at [524, 498] on icon "Review Image" at bounding box center [529, 497] width 11 height 10
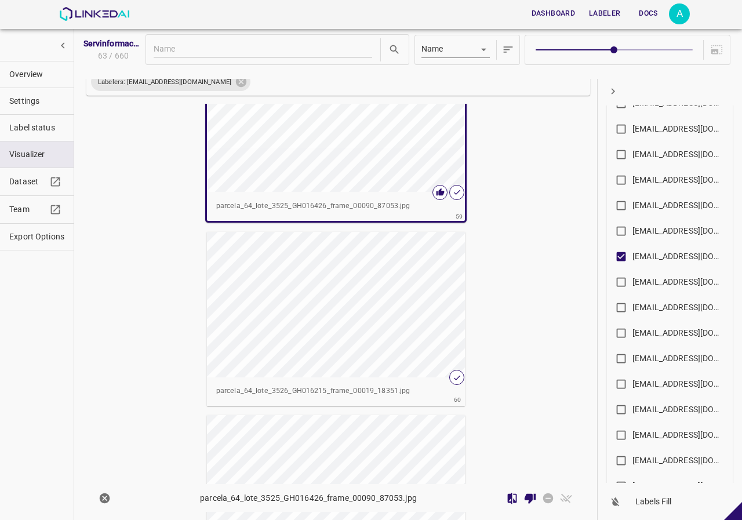
scroll to position [10813, 0]
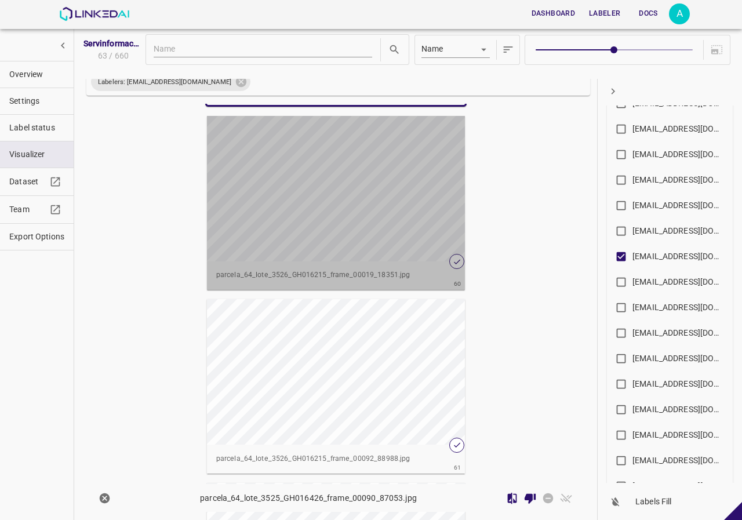
click at [410, 235] on div "button" at bounding box center [336, 188] width 258 height 145
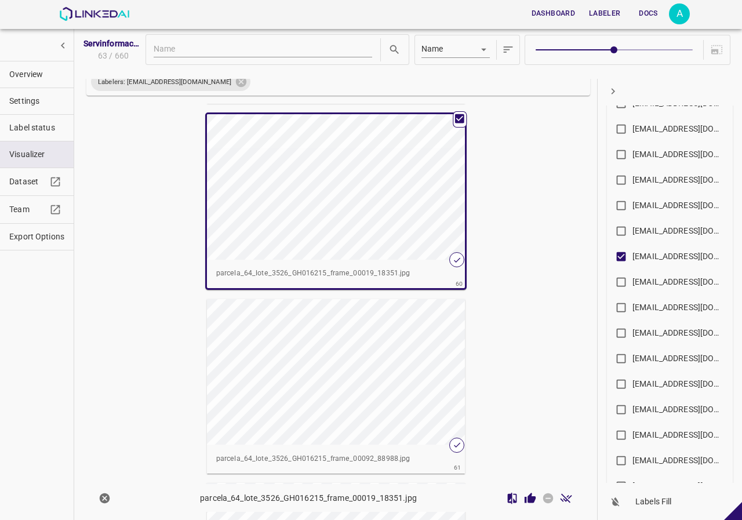
scroll to position [10812, 0]
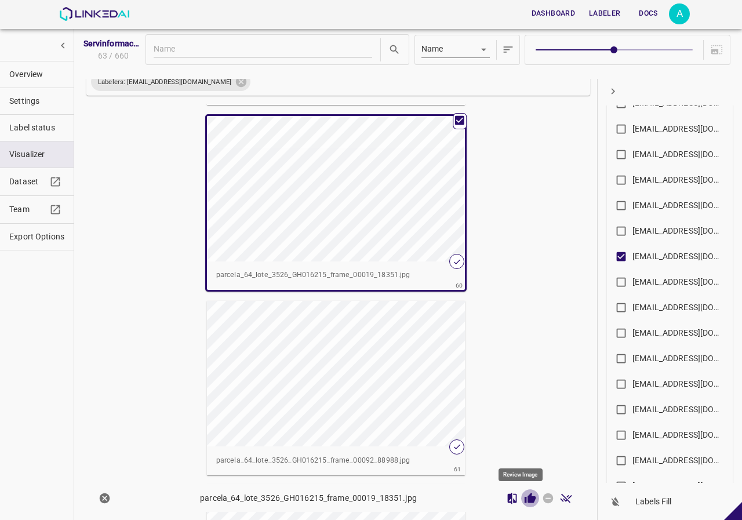
click at [524, 493] on icon "Review Image" at bounding box center [530, 498] width 12 height 12
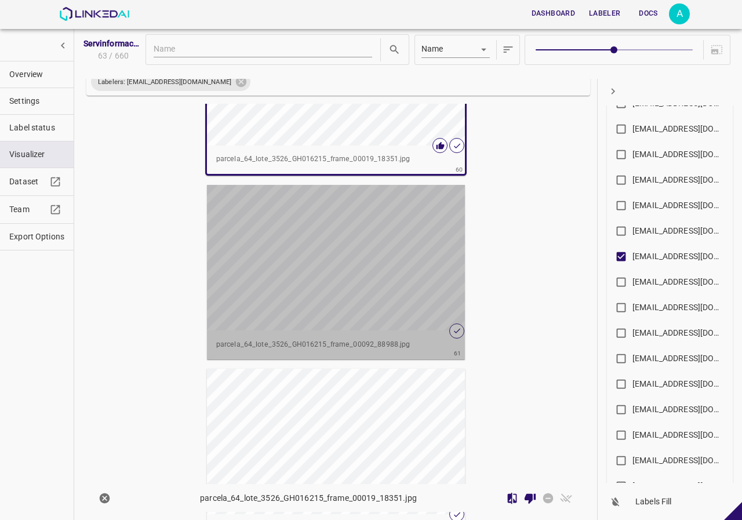
click at [442, 299] on div "button" at bounding box center [336, 257] width 258 height 145
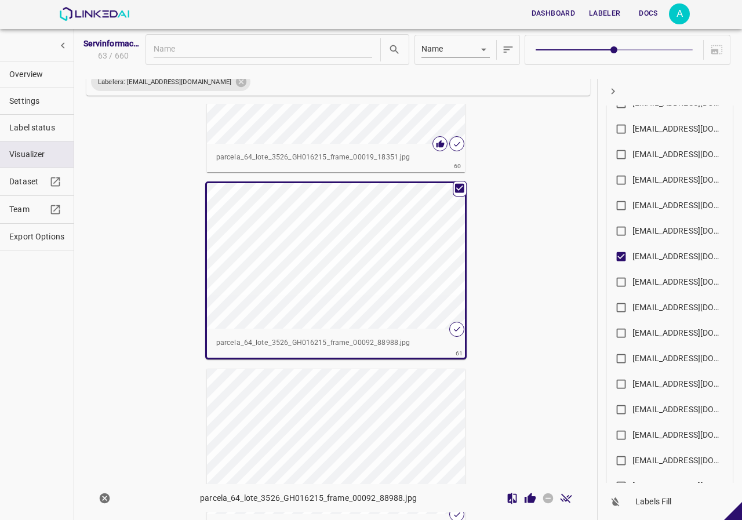
scroll to position [10926, 0]
click at [524, 496] on icon "Review Image" at bounding box center [530, 498] width 12 height 12
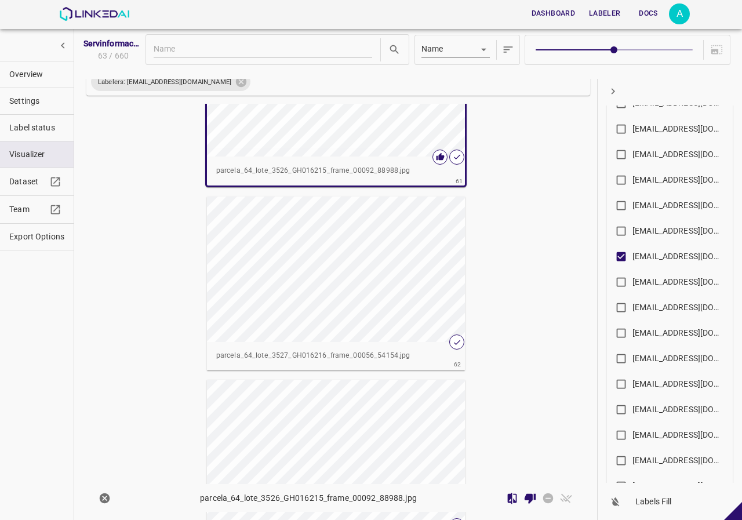
click at [394, 304] on div "button" at bounding box center [336, 268] width 258 height 145
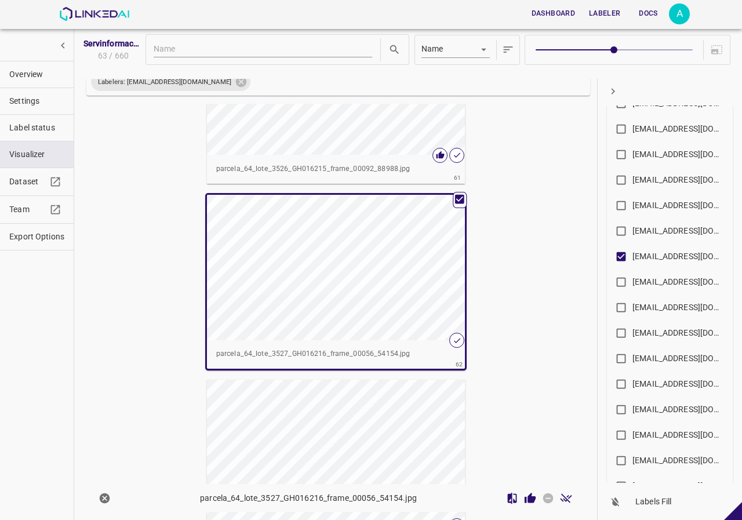
scroll to position [11098, 0]
click at [524, 500] on icon "Review Image" at bounding box center [529, 497] width 11 height 10
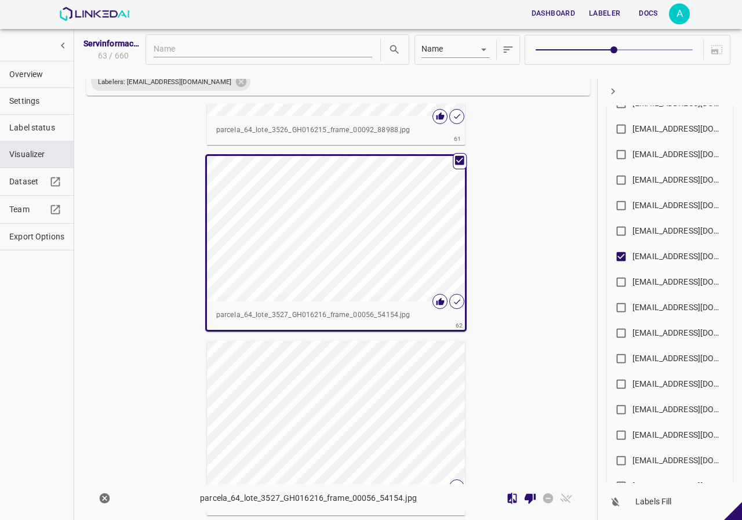
click at [436, 416] on div "button" at bounding box center [336, 413] width 258 height 145
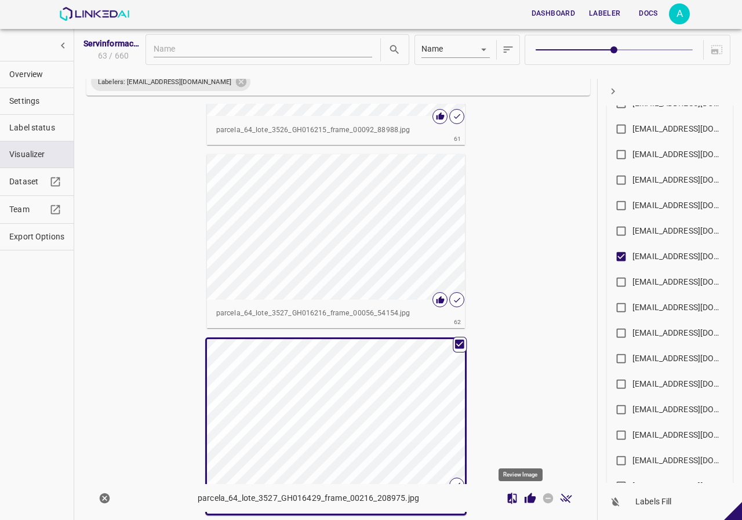
click at [524, 501] on icon "Review Image" at bounding box center [530, 498] width 12 height 12
click at [236, 82] on icon at bounding box center [241, 81] width 10 height 10
checkbox input "false"
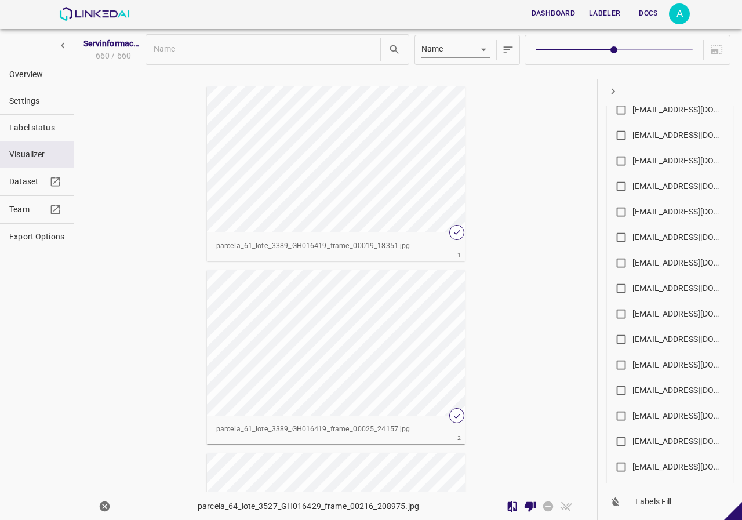
scroll to position [522, 0]
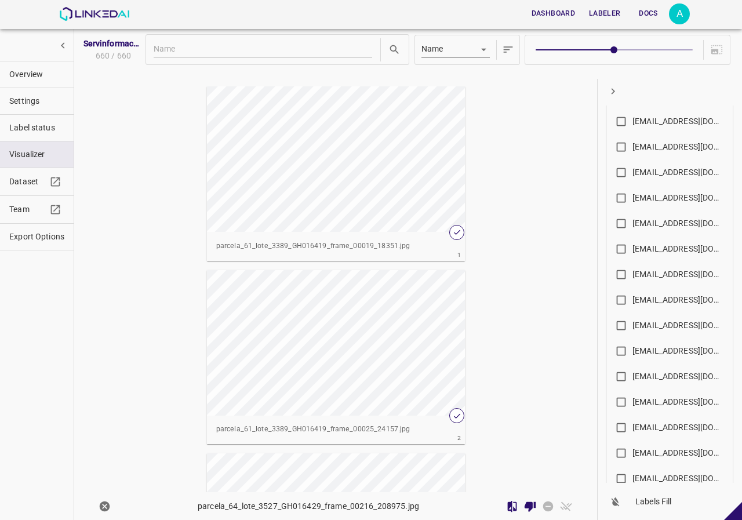
click at [637, 300] on div "[EMAIL_ADDRESS][DOMAIN_NAME]" at bounding box center [678, 300] width 93 height 12
click at [632, 300] on input "[EMAIL_ADDRESS][DOMAIN_NAME]" at bounding box center [621, 302] width 23 height 23
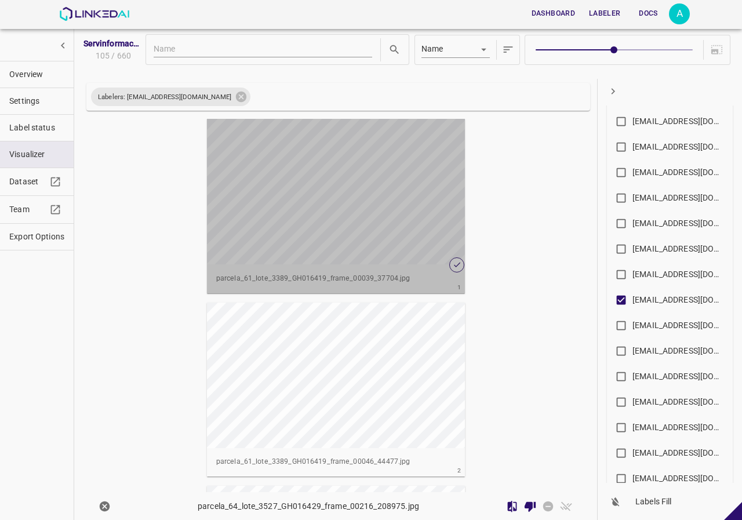
click at [424, 192] on div "button" at bounding box center [336, 191] width 258 height 145
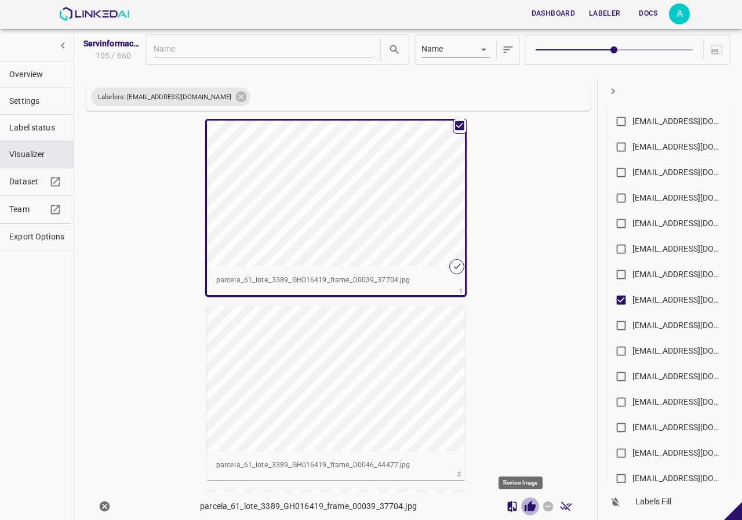
click at [524, 503] on icon "Review Image" at bounding box center [530, 506] width 12 height 12
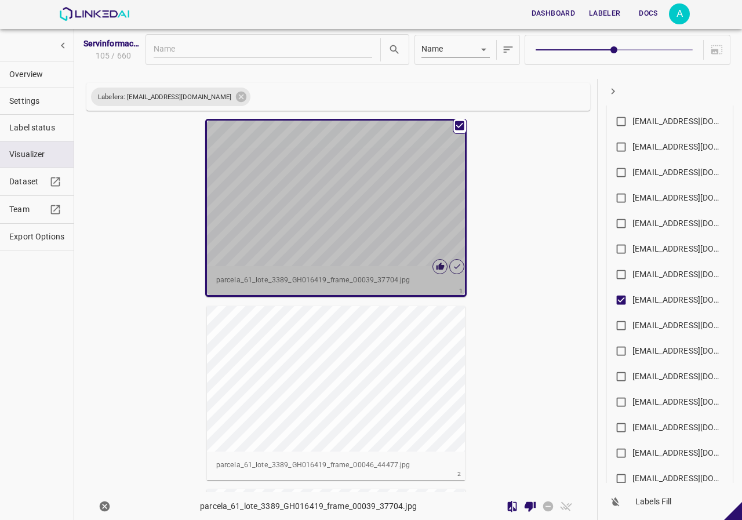
click at [367, 216] on div "button" at bounding box center [336, 193] width 258 height 145
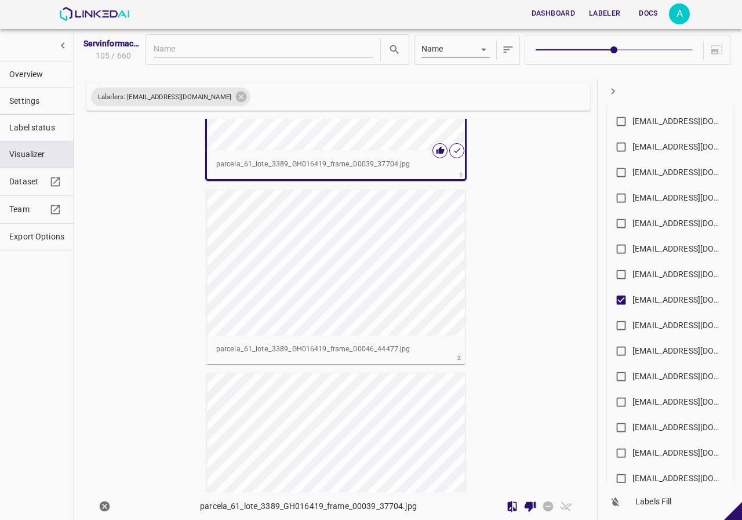
scroll to position [290, 0]
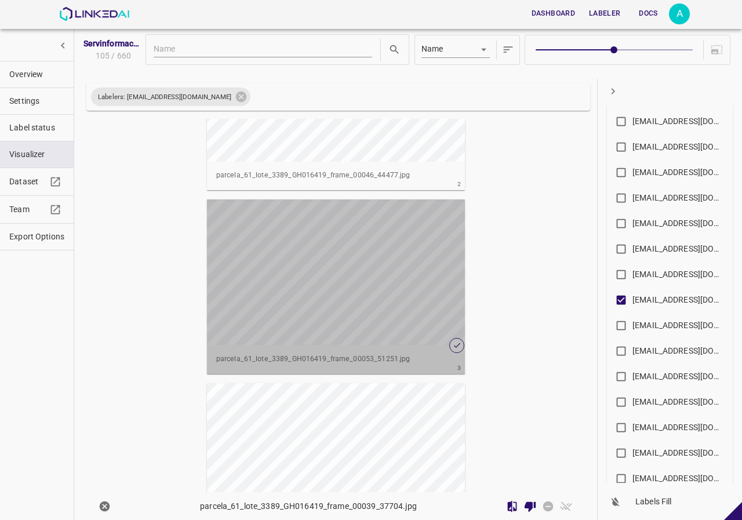
click at [348, 247] on div "button" at bounding box center [336, 271] width 258 height 145
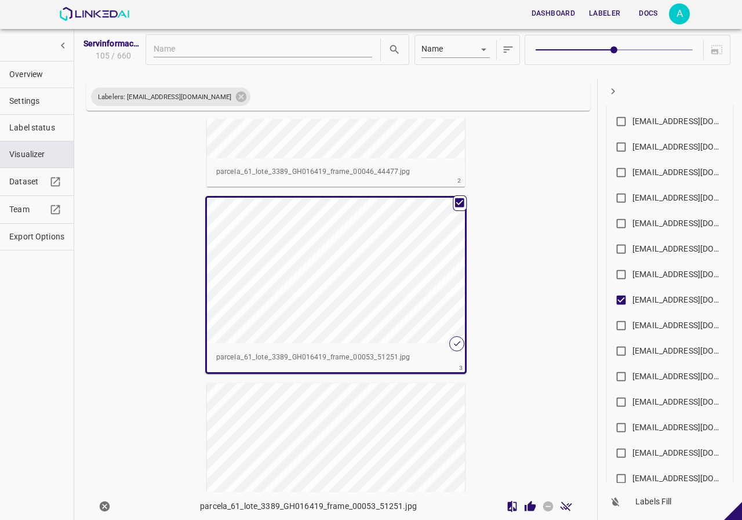
scroll to position [286, 0]
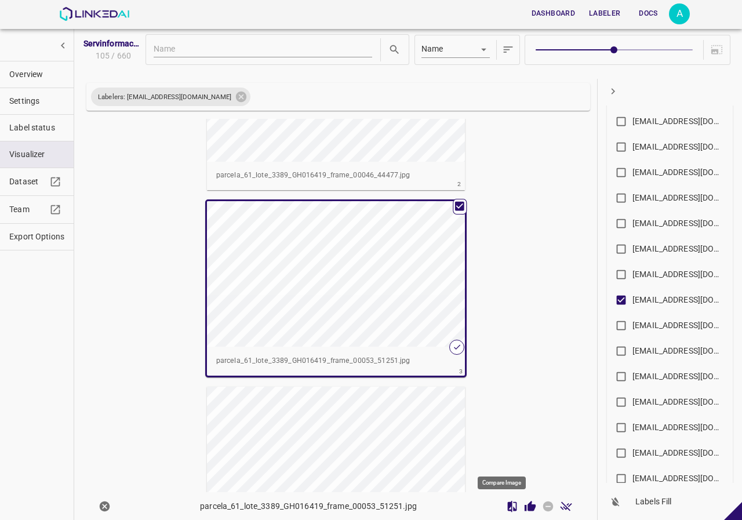
click at [511, 505] on button "Compare Image" at bounding box center [512, 506] width 18 height 18
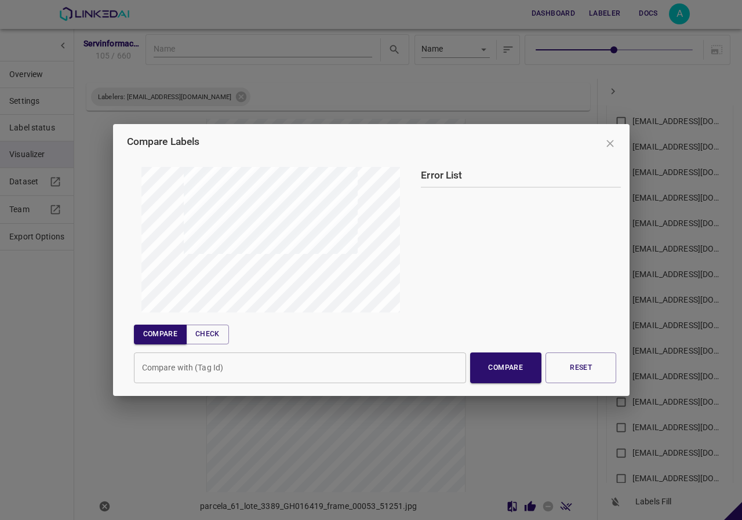
click at [567, 415] on div "Compare Labels Error List Compare Check Compare with (Tag Id) Compare with (Tag…" at bounding box center [371, 260] width 726 height 504
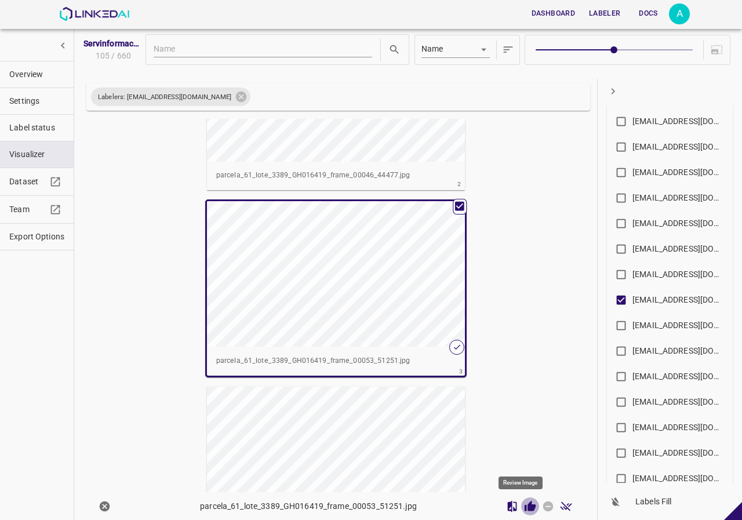
click at [524, 503] on icon "Review Image" at bounding box center [530, 506] width 12 height 12
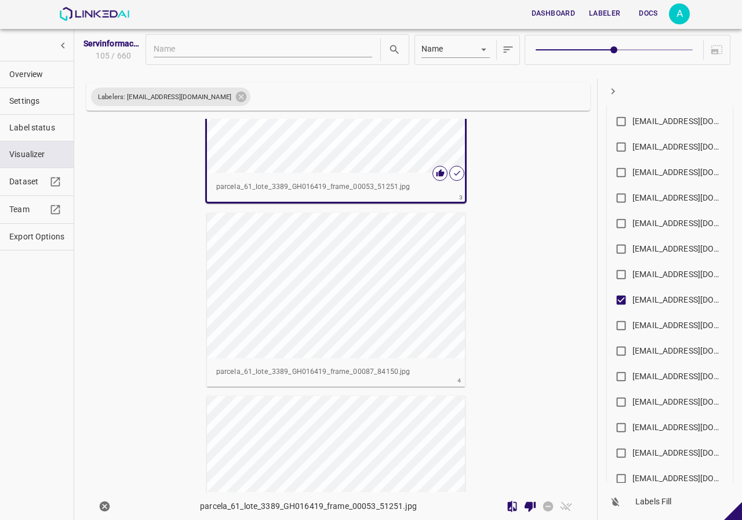
scroll to position [634, 0]
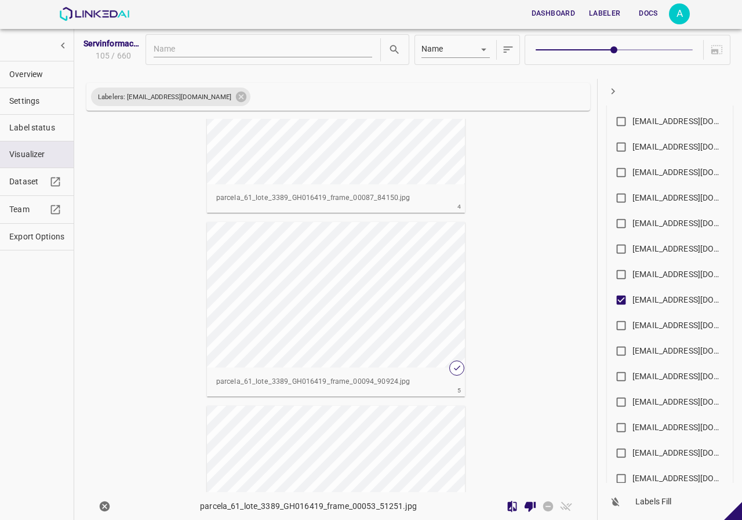
click at [416, 290] on div "button" at bounding box center [336, 294] width 258 height 145
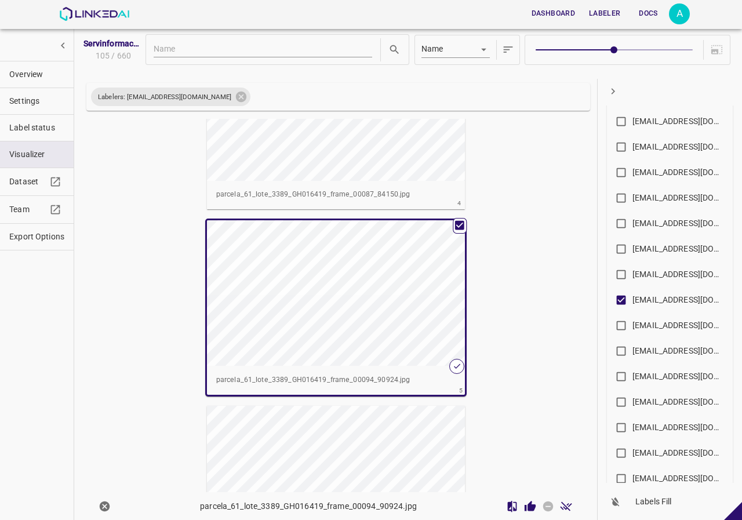
scroll to position [631, 0]
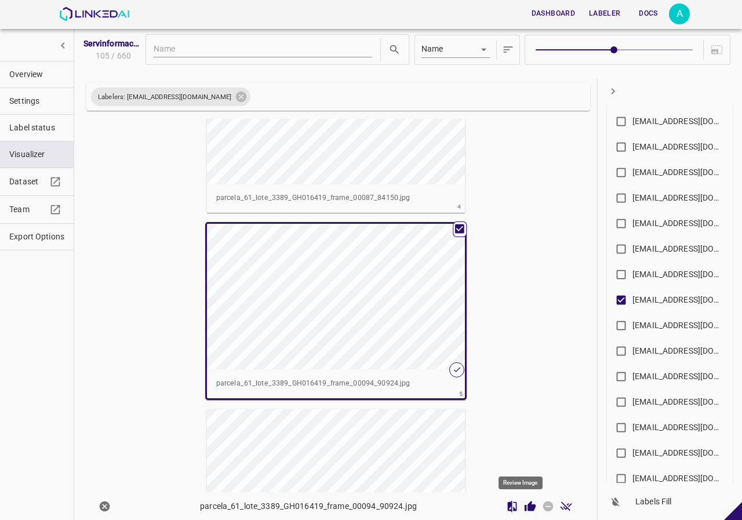
click at [524, 506] on icon "Review Image" at bounding box center [529, 505] width 11 height 10
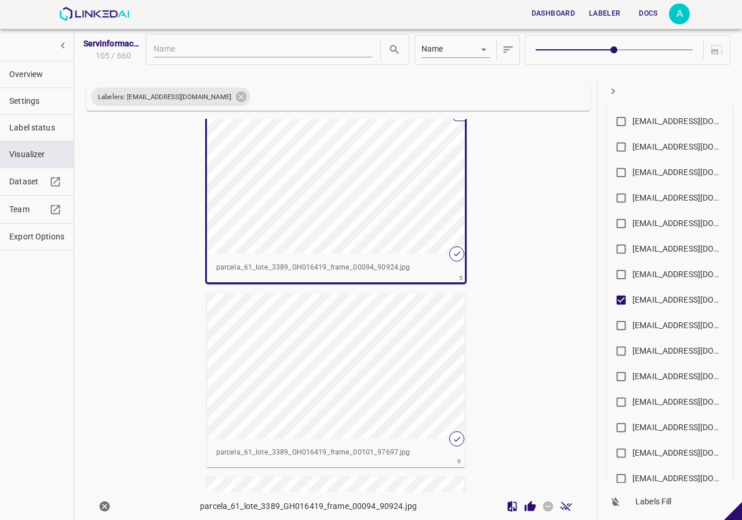
scroll to position [804, 0]
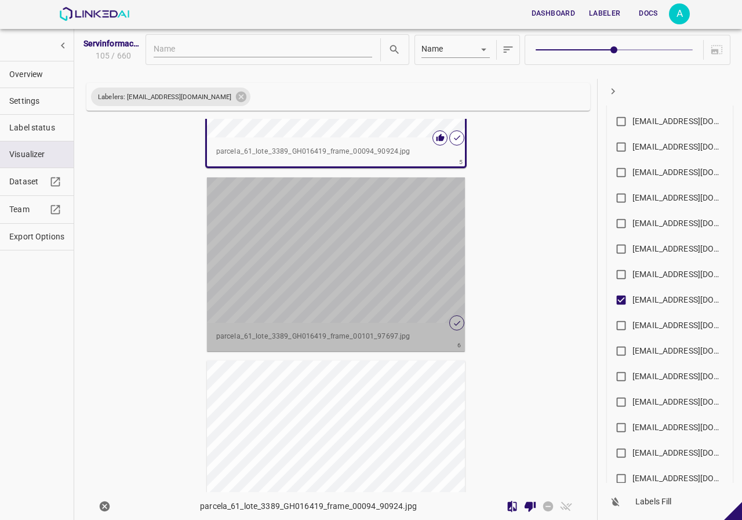
click at [402, 284] on div "button" at bounding box center [336, 249] width 258 height 145
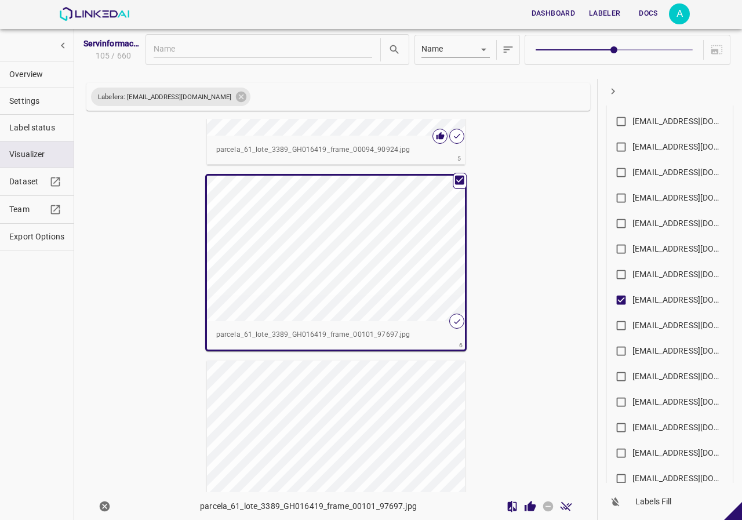
scroll to position [861, 0]
click at [526, 507] on icon "Review Image" at bounding box center [529, 505] width 11 height 10
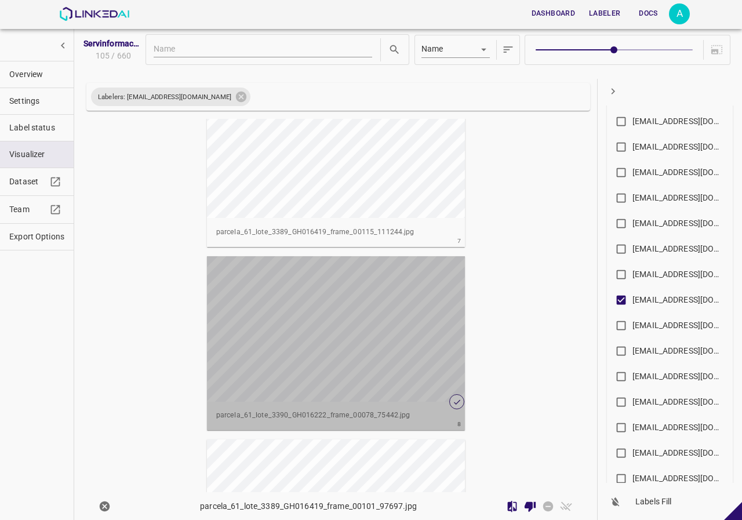
click at [430, 296] on div "button" at bounding box center [336, 328] width 258 height 145
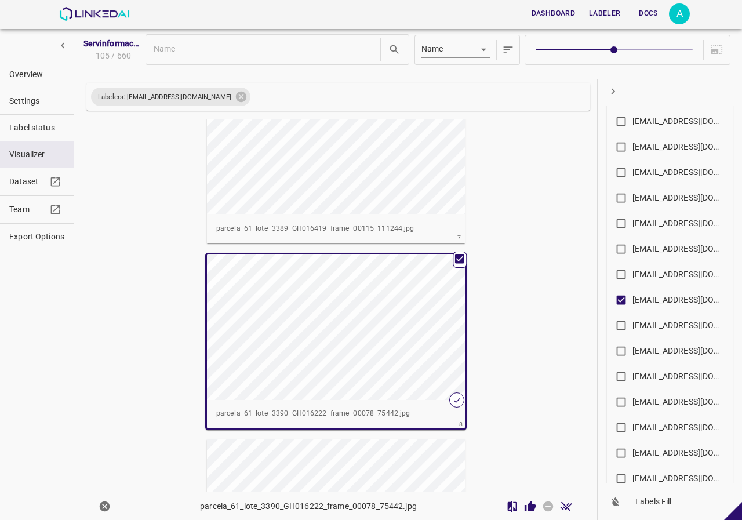
scroll to position [1147, 0]
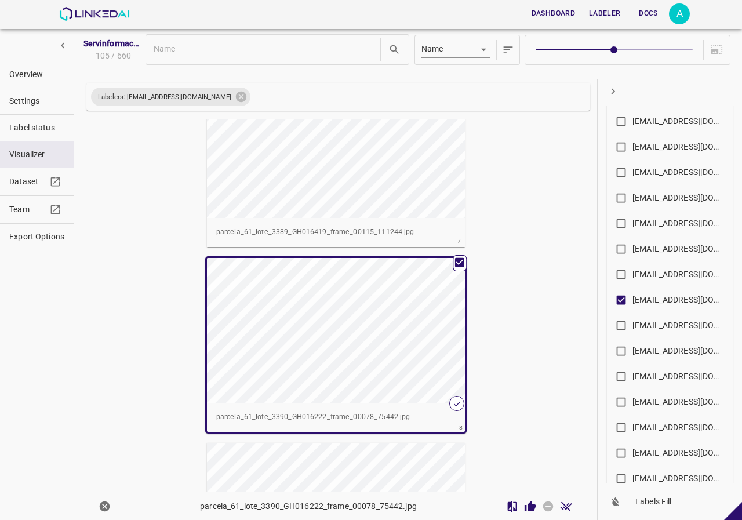
click at [524, 511] on icon "Review Image" at bounding box center [530, 506] width 12 height 12
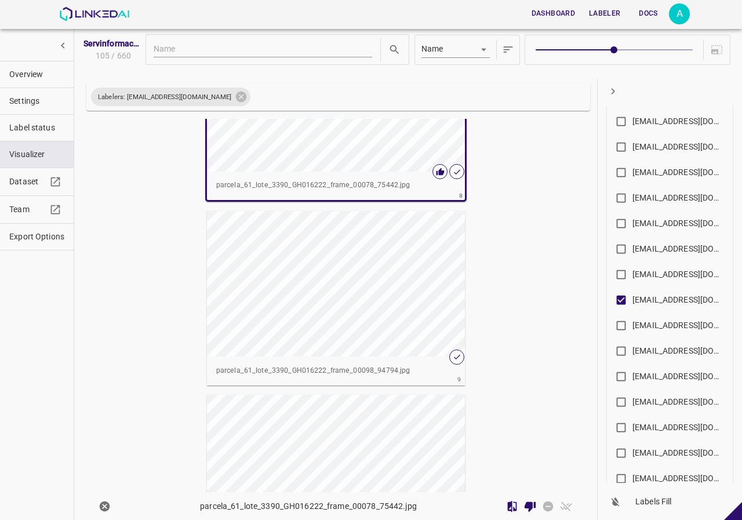
scroll to position [1437, 0]
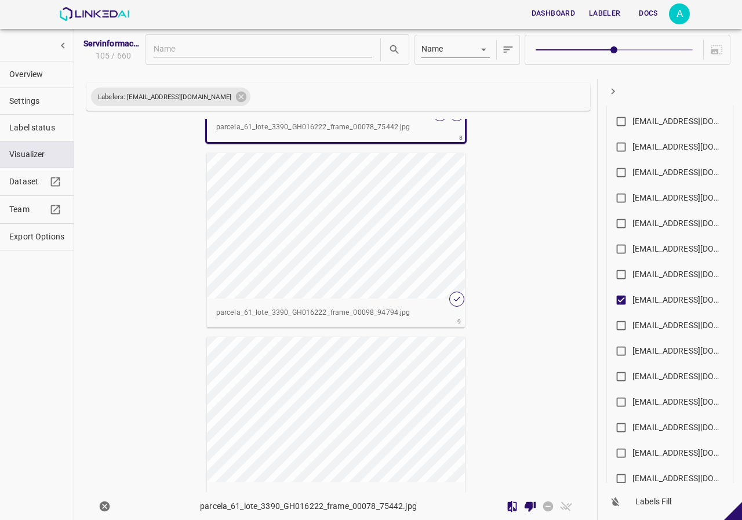
click at [390, 282] on div "button" at bounding box center [336, 225] width 258 height 145
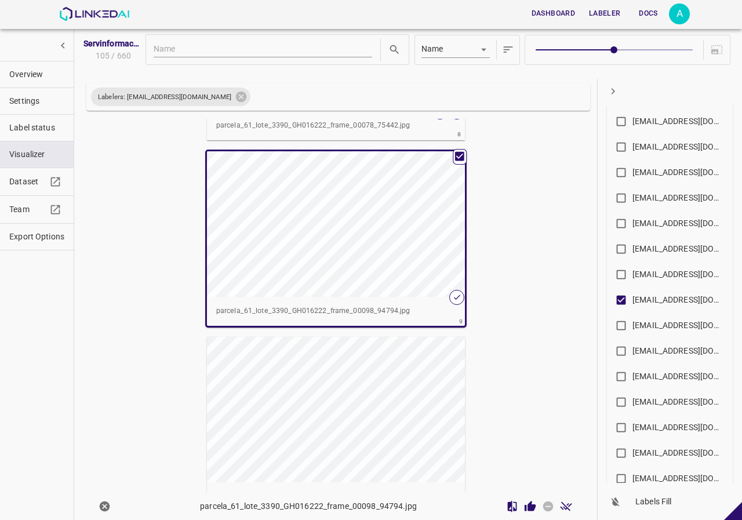
scroll to position [1435, 0]
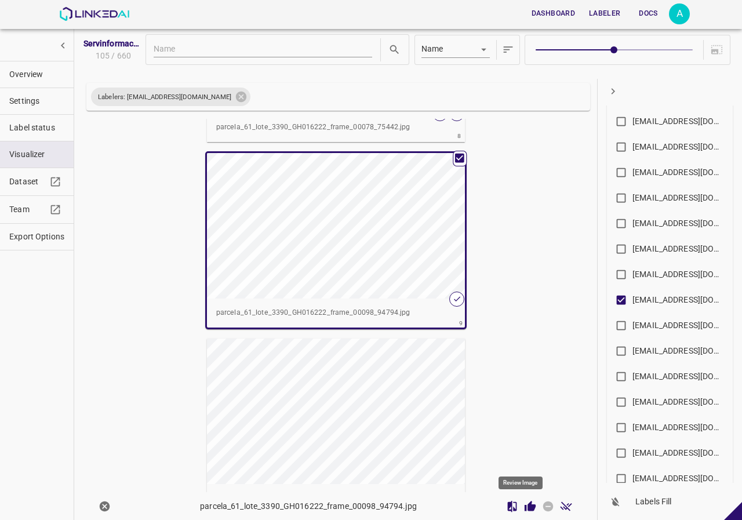
click at [524, 503] on icon "Review Image" at bounding box center [530, 506] width 12 height 12
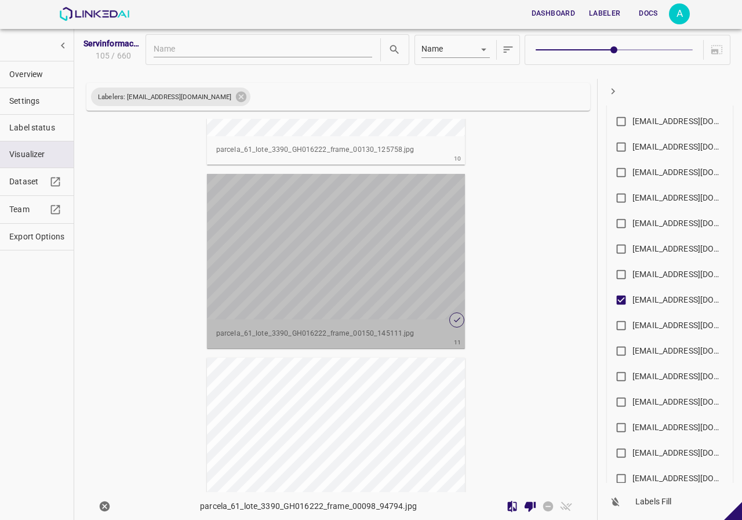
click at [311, 267] on div "button" at bounding box center [336, 246] width 258 height 145
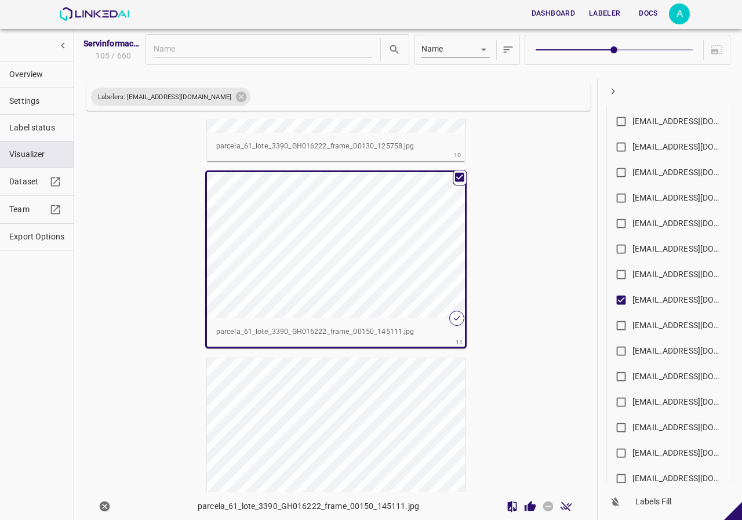
scroll to position [1779, 0]
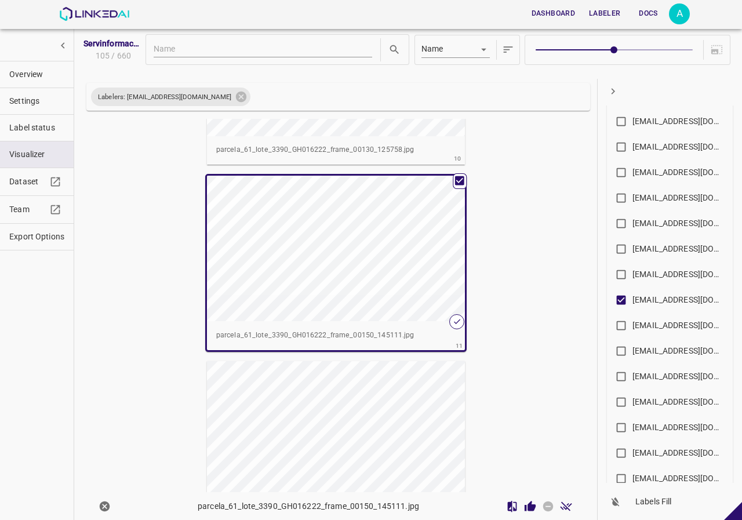
click at [524, 507] on icon "Review Image" at bounding box center [529, 505] width 11 height 10
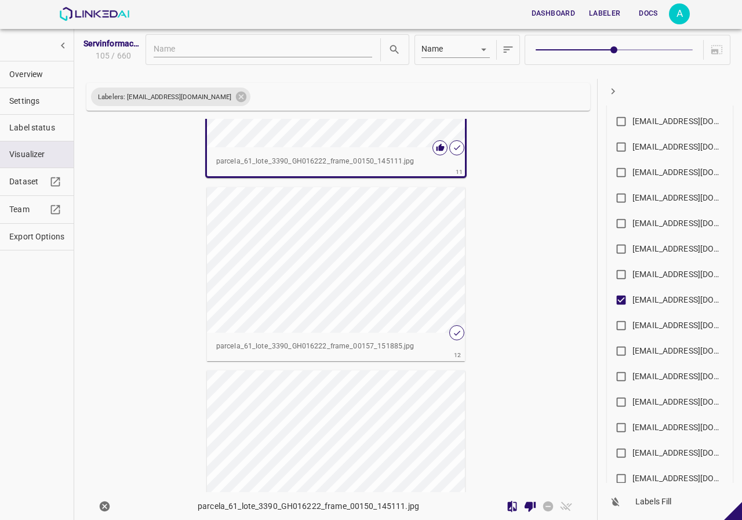
click at [366, 269] on div "button" at bounding box center [336, 259] width 258 height 145
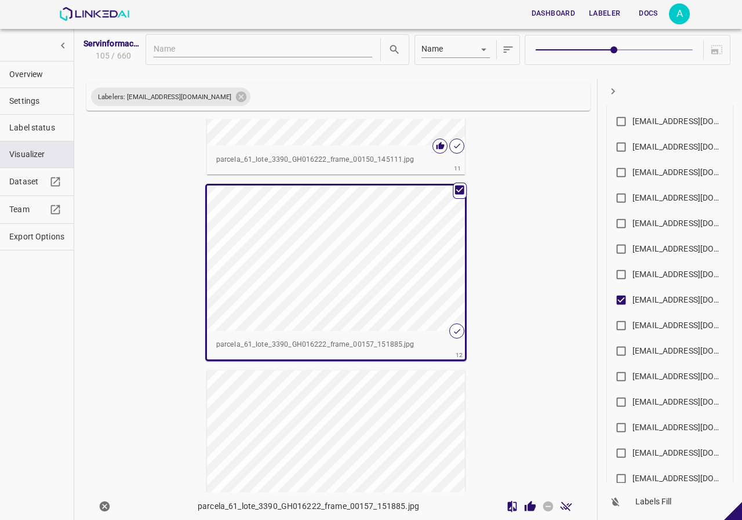
scroll to position [1951, 0]
click at [524, 502] on icon "Review Image" at bounding box center [530, 506] width 12 height 12
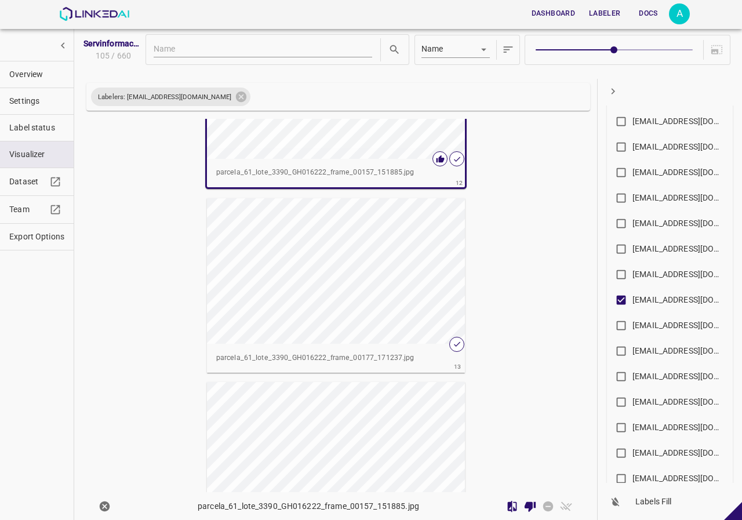
click at [329, 295] on div "button" at bounding box center [336, 270] width 258 height 145
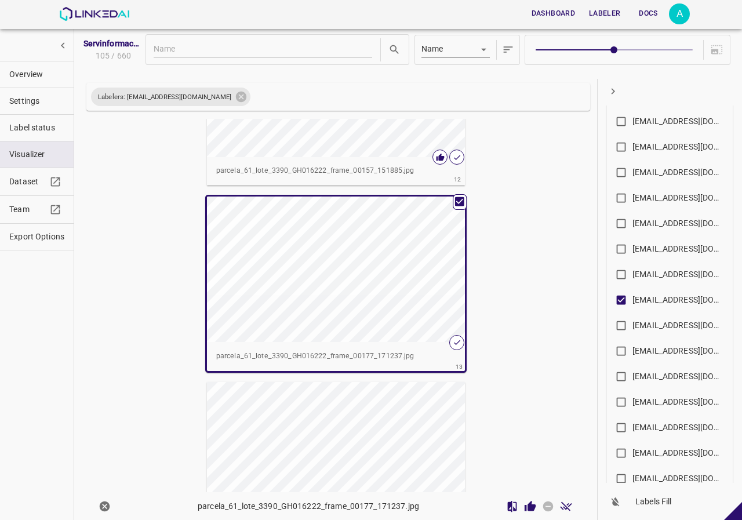
scroll to position [2123, 0]
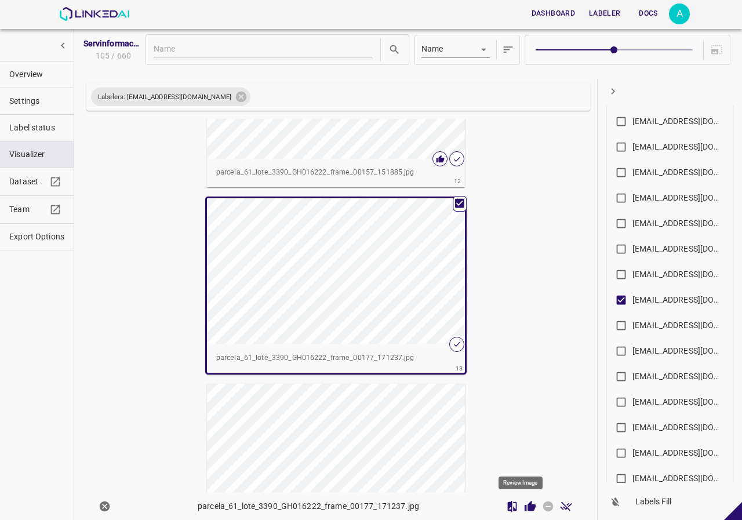
click at [524, 511] on icon "Review Image" at bounding box center [530, 506] width 12 height 12
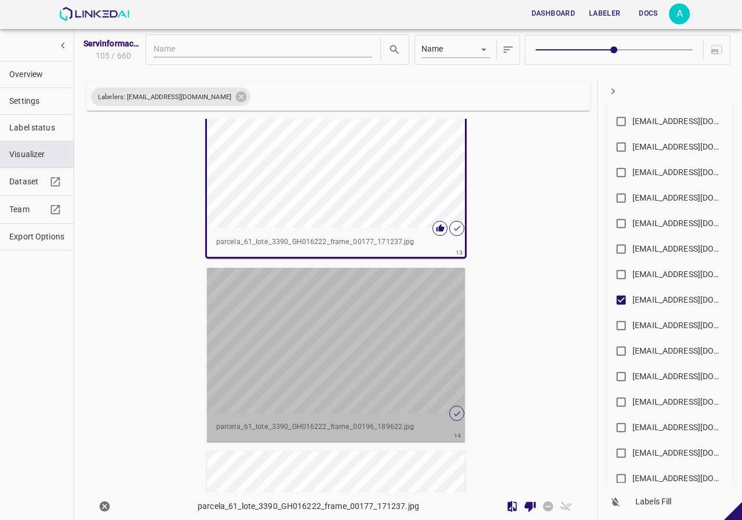
click at [353, 366] on div "button" at bounding box center [336, 340] width 258 height 145
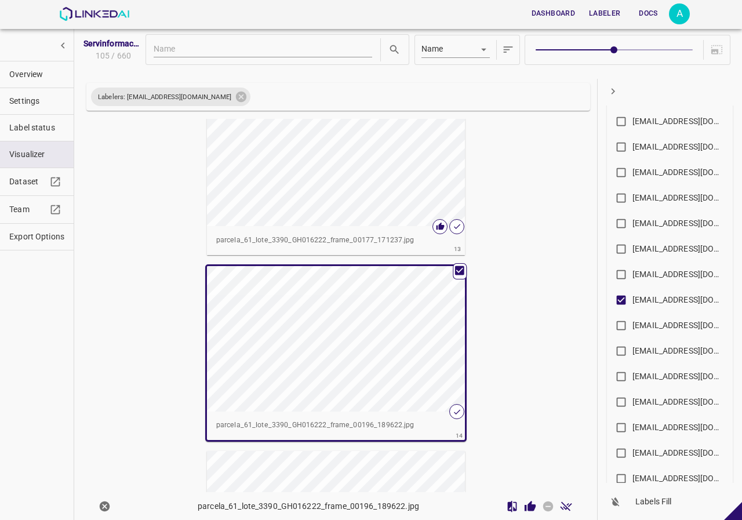
scroll to position [2238, 0]
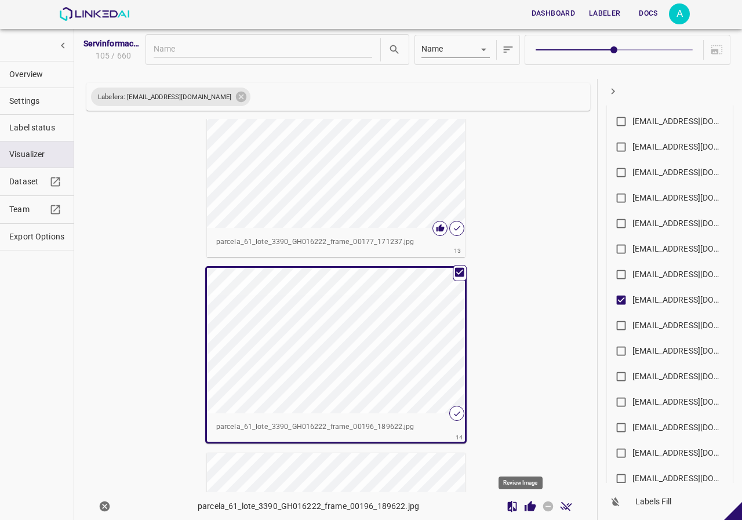
click at [524, 512] on icon "Review Image" at bounding box center [530, 506] width 12 height 12
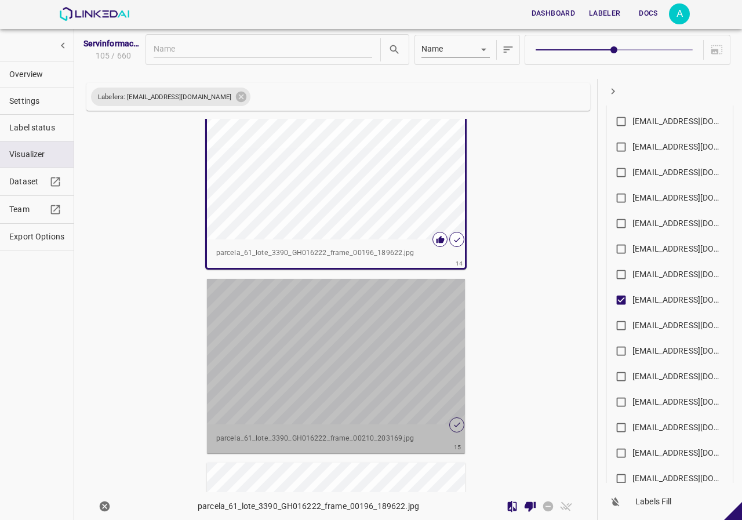
click at [261, 333] on div "button" at bounding box center [336, 351] width 258 height 145
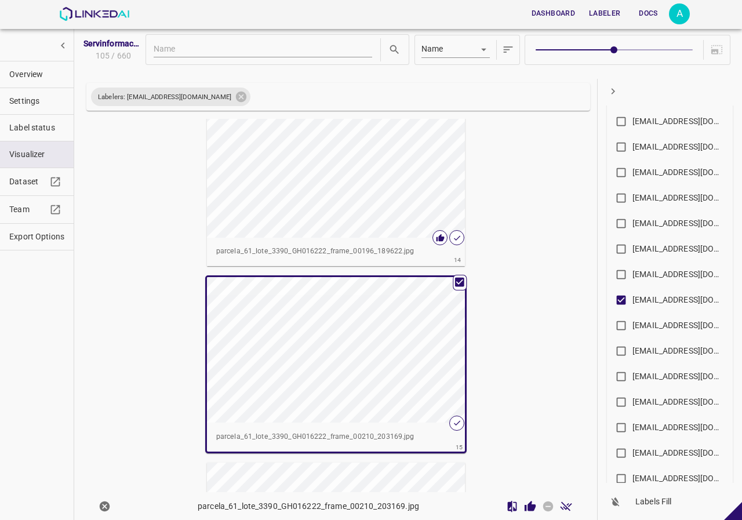
scroll to position [2410, 0]
click at [524, 508] on icon "Review Image" at bounding box center [529, 505] width 11 height 10
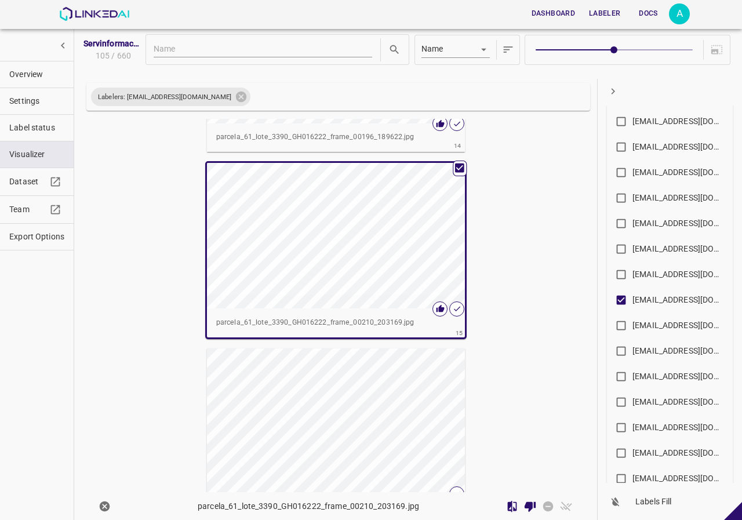
click at [367, 271] on div "button" at bounding box center [336, 235] width 258 height 145
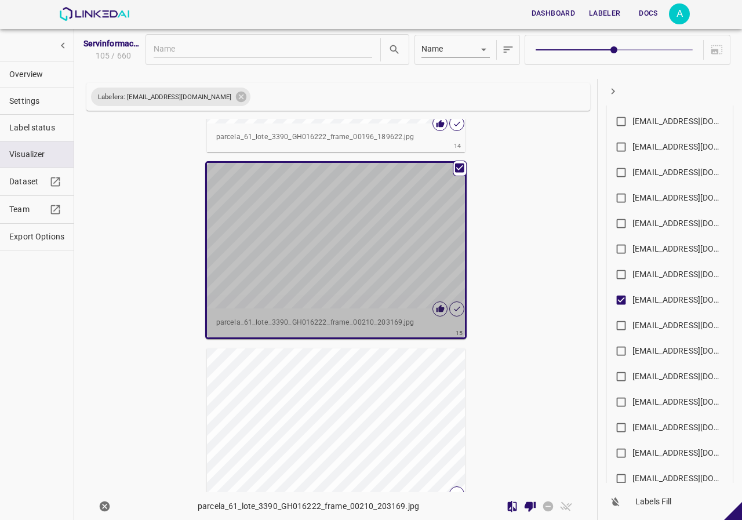
click at [367, 271] on div "button" at bounding box center [336, 235] width 258 height 145
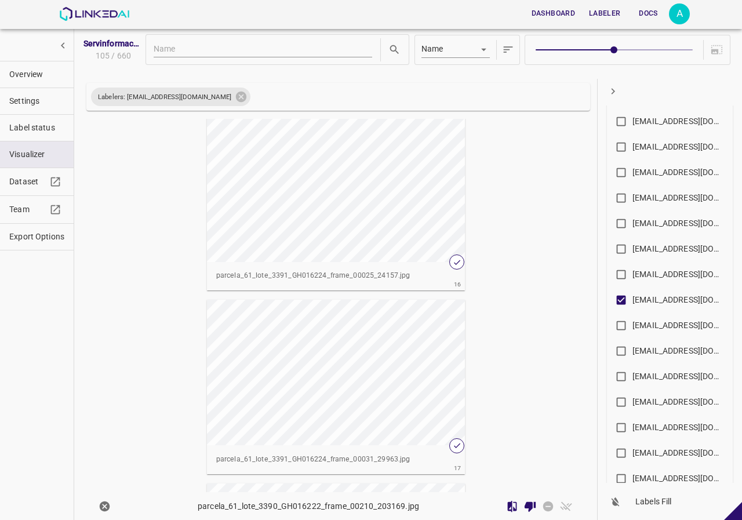
click at [340, 205] on div "button" at bounding box center [336, 188] width 258 height 145
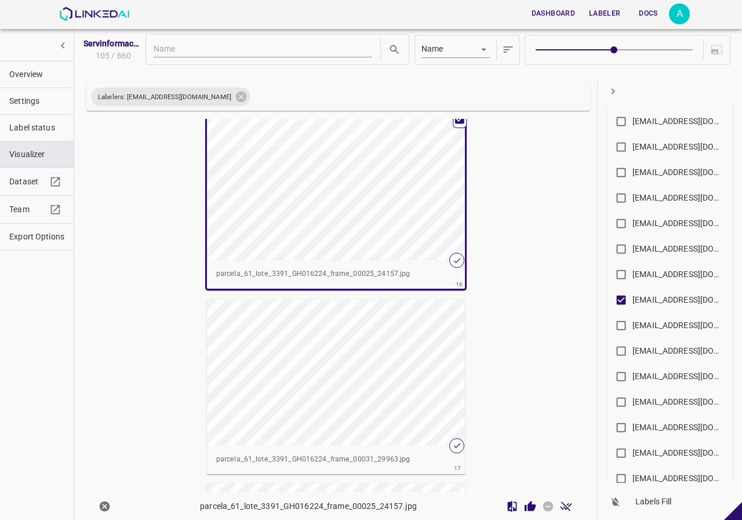
scroll to position [2756, 0]
click at [524, 504] on icon "Review Image" at bounding box center [529, 505] width 11 height 10
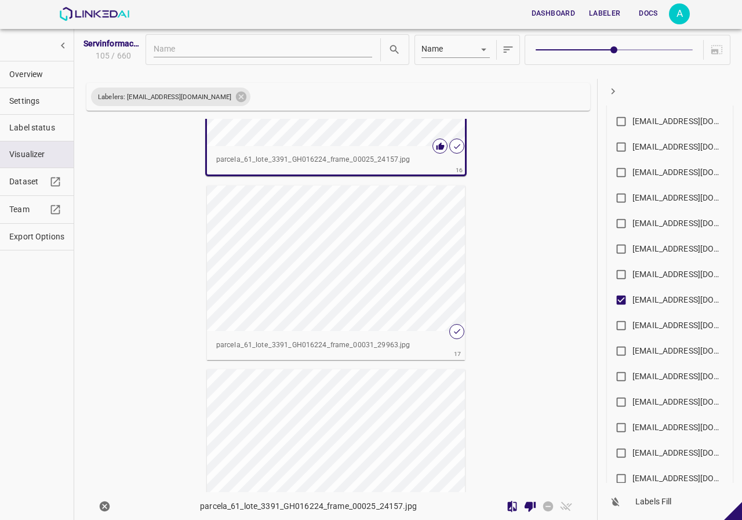
click at [342, 268] on div "button" at bounding box center [336, 257] width 258 height 145
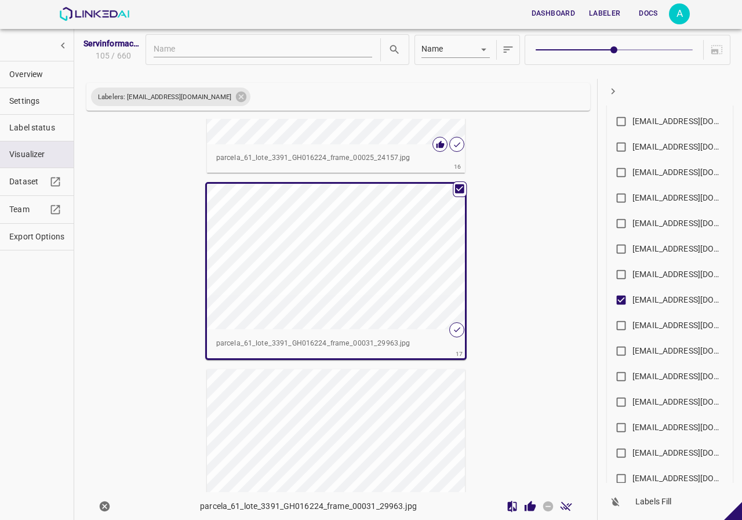
scroll to position [2870, 0]
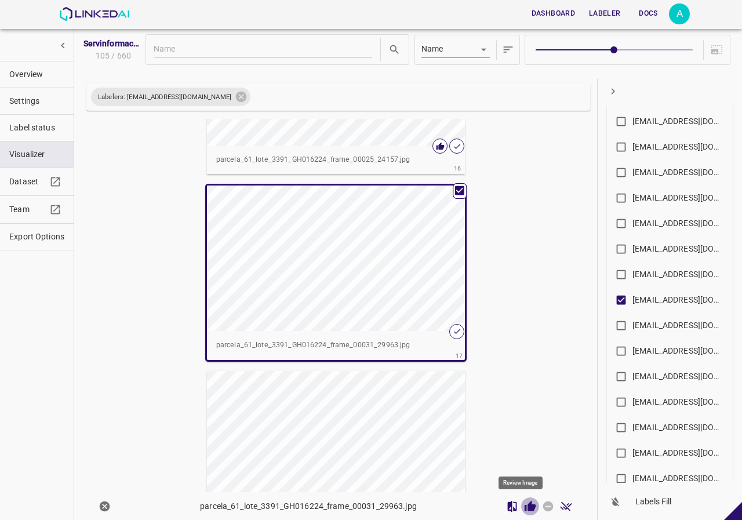
click at [524, 503] on icon "Review Image" at bounding box center [529, 505] width 11 height 10
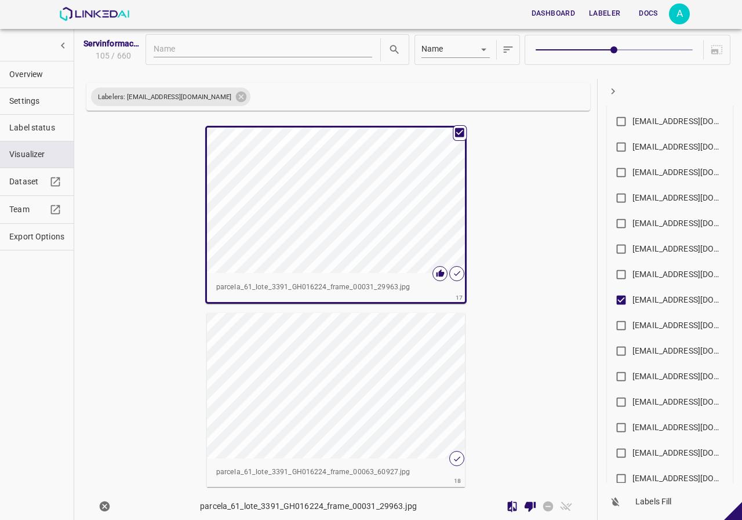
scroll to position [3102, 0]
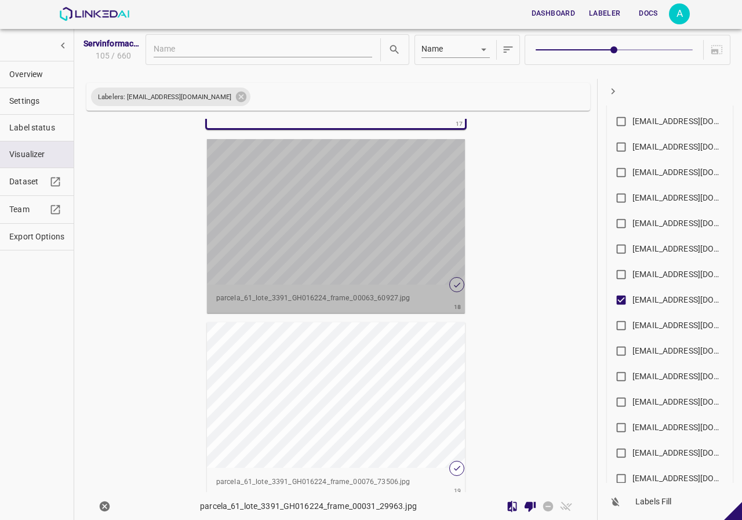
click at [385, 249] on div "button" at bounding box center [336, 211] width 258 height 145
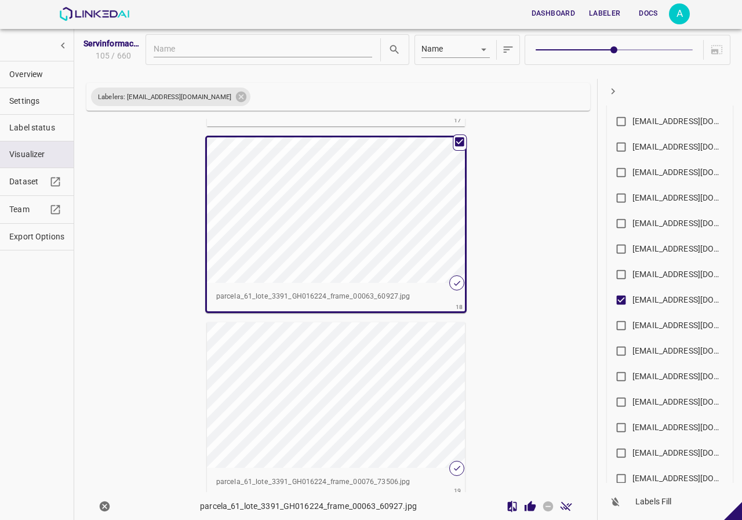
scroll to position [3100, 0]
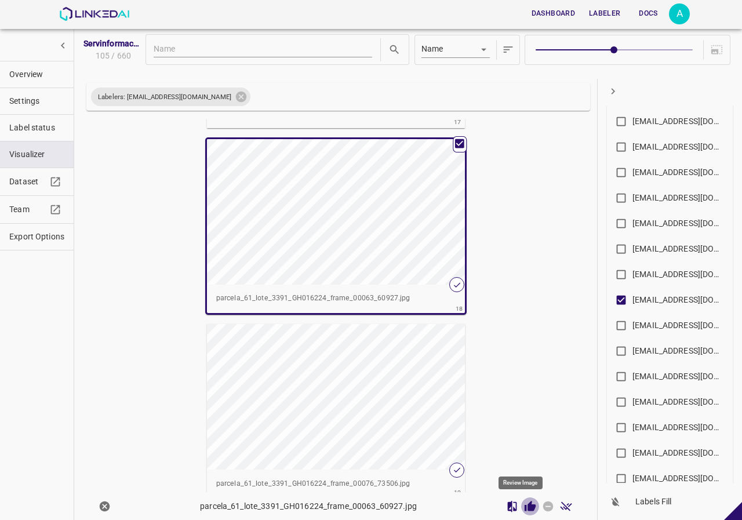
click at [524, 507] on icon "Review Image" at bounding box center [529, 505] width 11 height 10
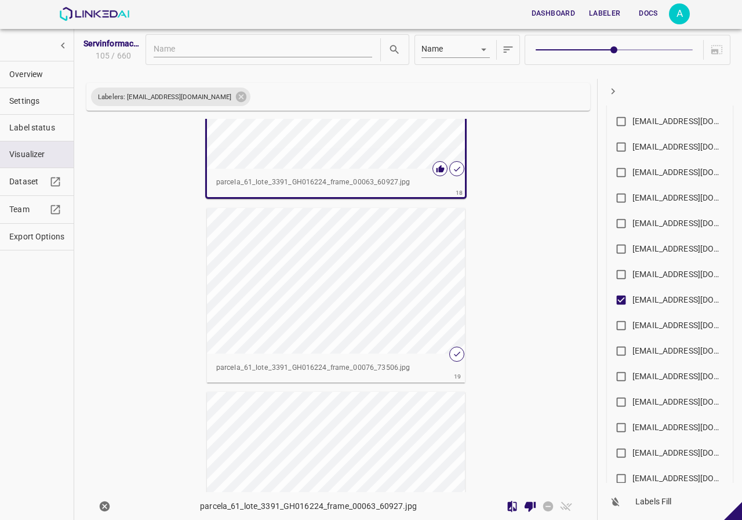
click at [392, 269] on div "button" at bounding box center [336, 280] width 258 height 145
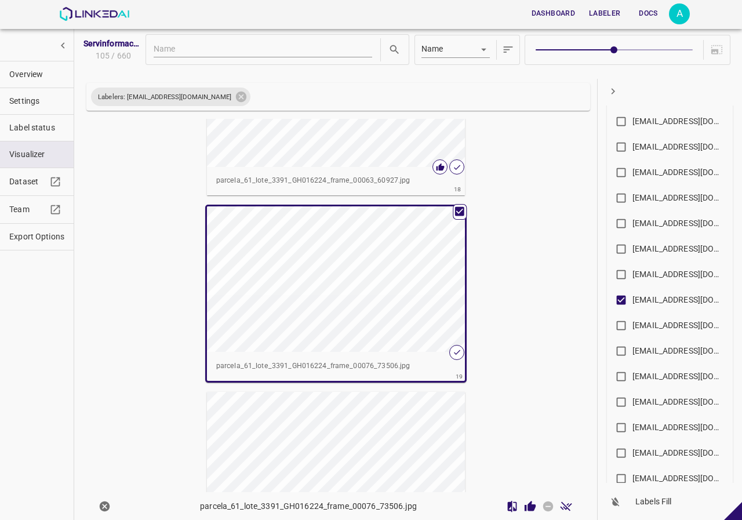
scroll to position [3214, 0]
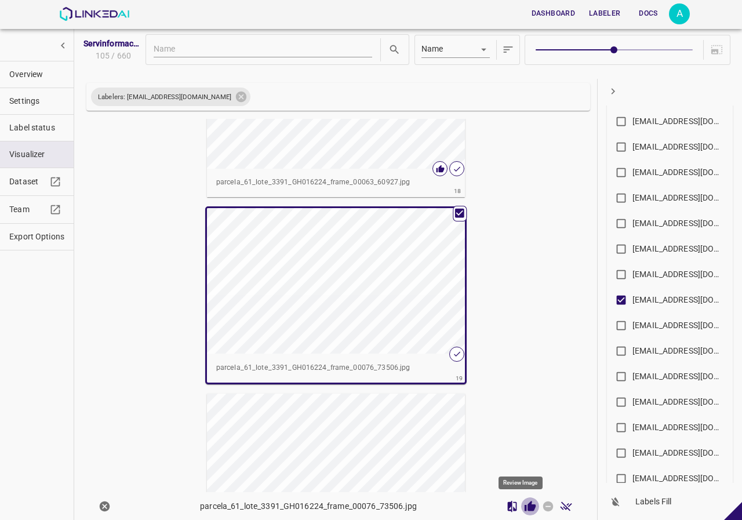
click at [524, 505] on icon "Review Image" at bounding box center [529, 505] width 11 height 10
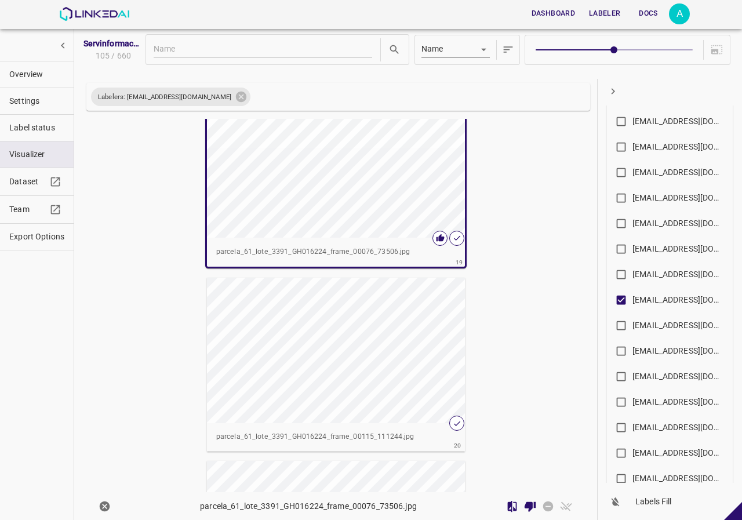
click at [416, 349] on div "button" at bounding box center [336, 350] width 258 height 145
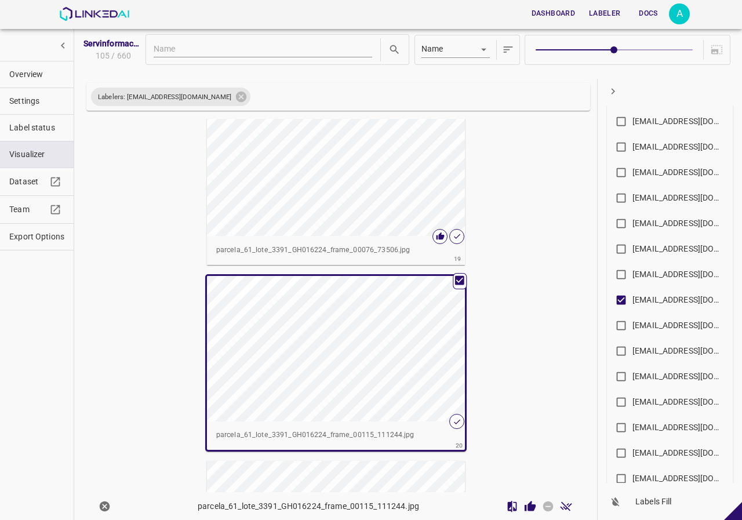
scroll to position [3328, 0]
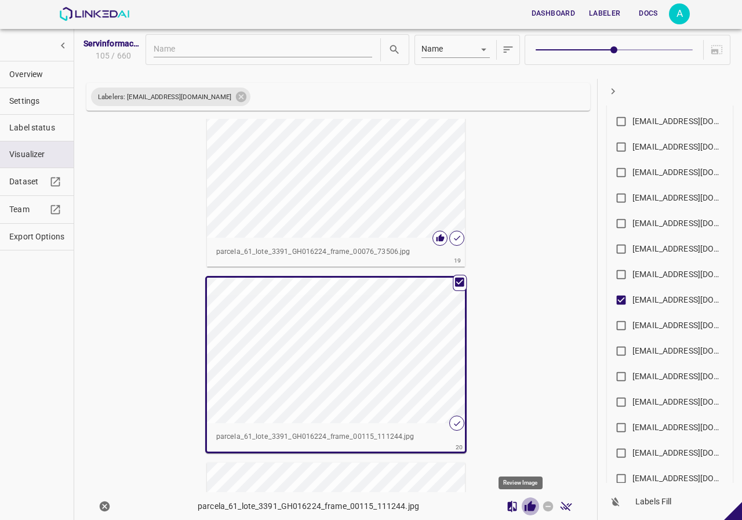
click at [524, 507] on icon "Review Image" at bounding box center [529, 505] width 11 height 10
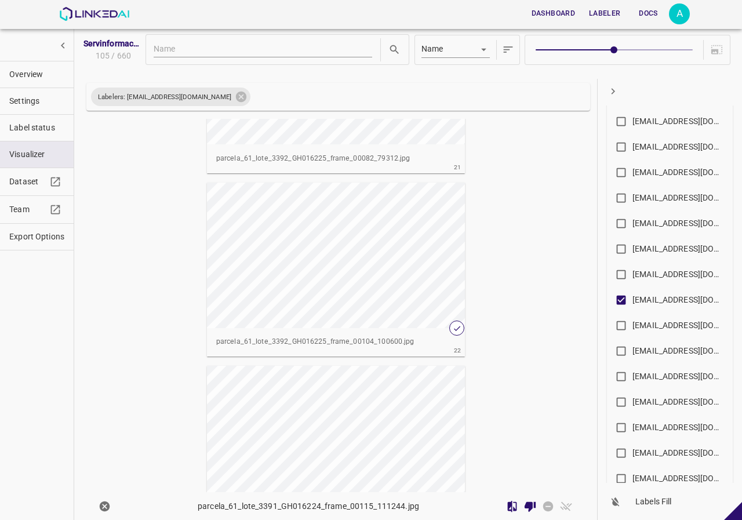
click at [421, 310] on div "button" at bounding box center [336, 255] width 258 height 145
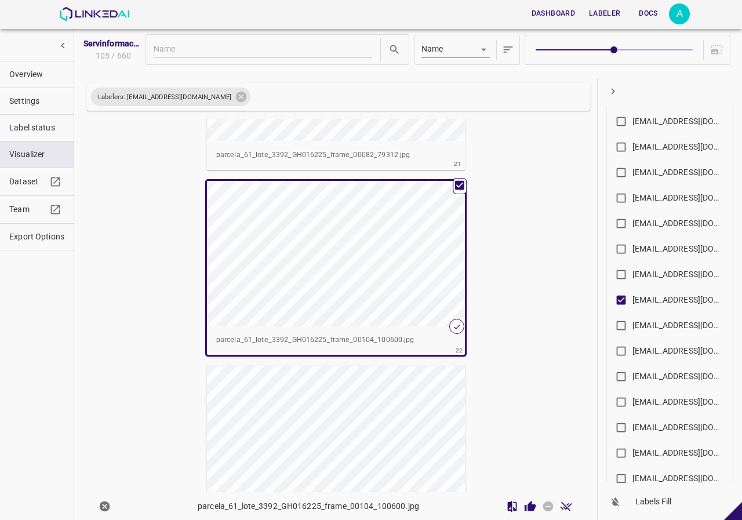
scroll to position [3788, 0]
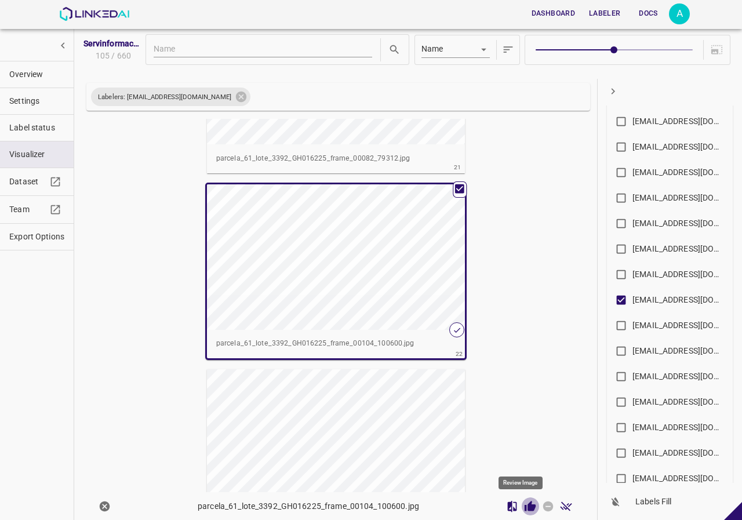
click at [524, 511] on icon "Review Image" at bounding box center [530, 506] width 12 height 12
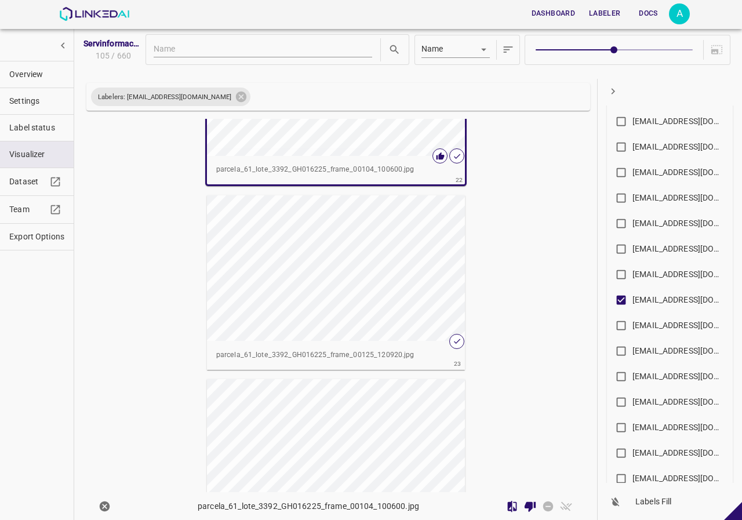
click at [422, 301] on div "button" at bounding box center [336, 267] width 258 height 145
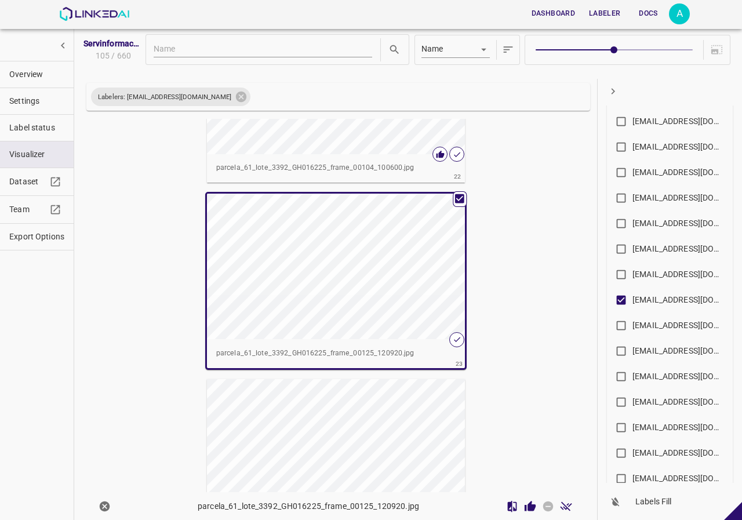
scroll to position [3961, 0]
click at [525, 508] on icon "Review Image" at bounding box center [529, 505] width 11 height 10
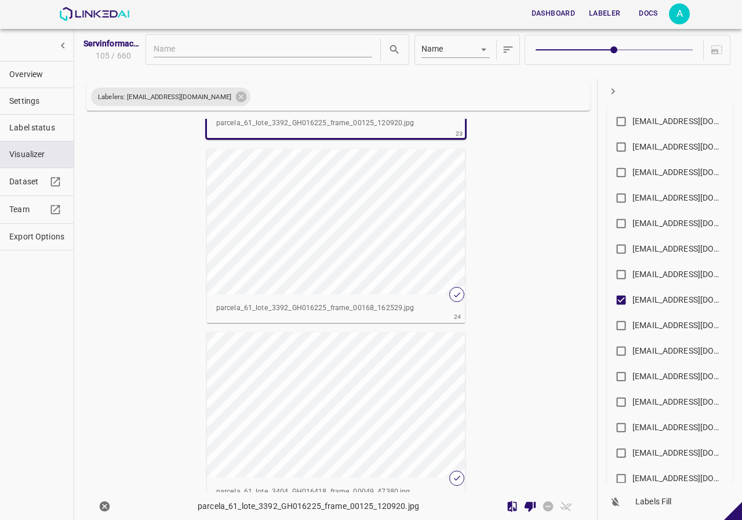
click at [386, 231] on div "button" at bounding box center [336, 221] width 258 height 145
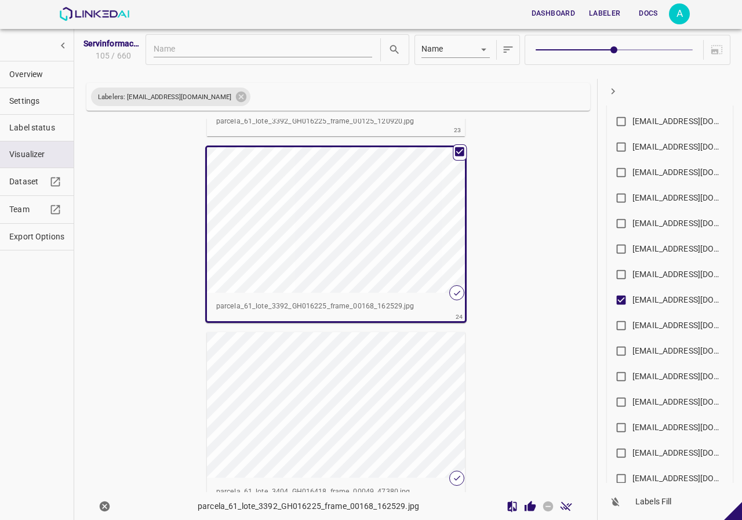
scroll to position [4191, 0]
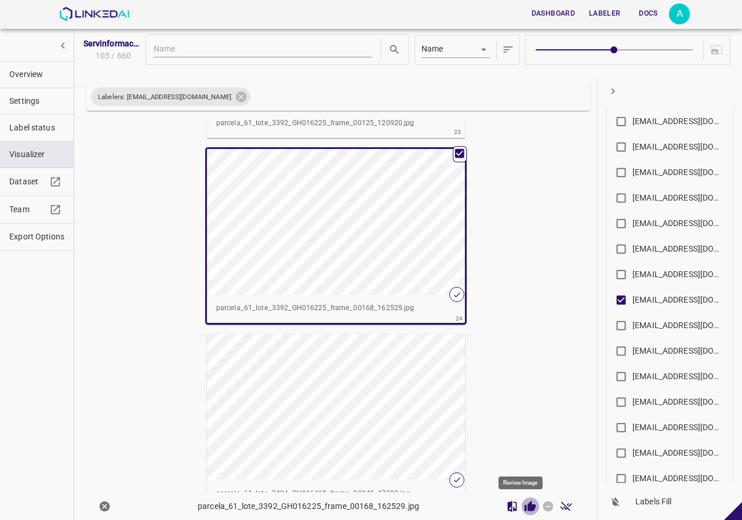
click at [524, 511] on icon "Review Image" at bounding box center [530, 506] width 12 height 12
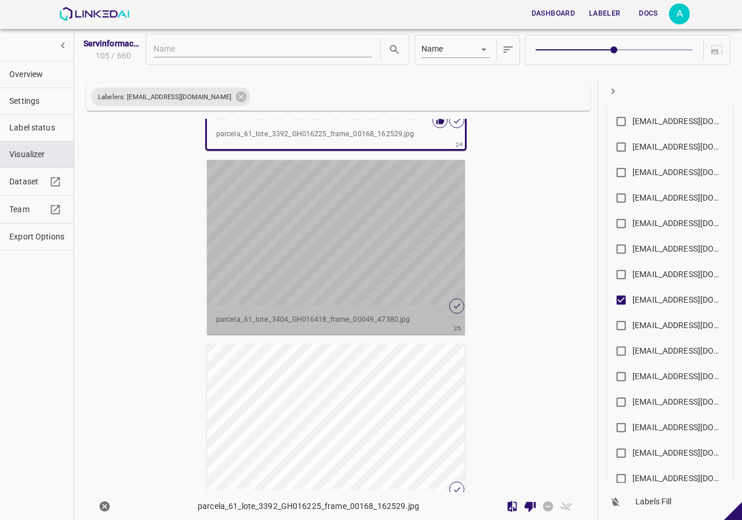
click at [367, 301] on div "button" at bounding box center [336, 232] width 258 height 145
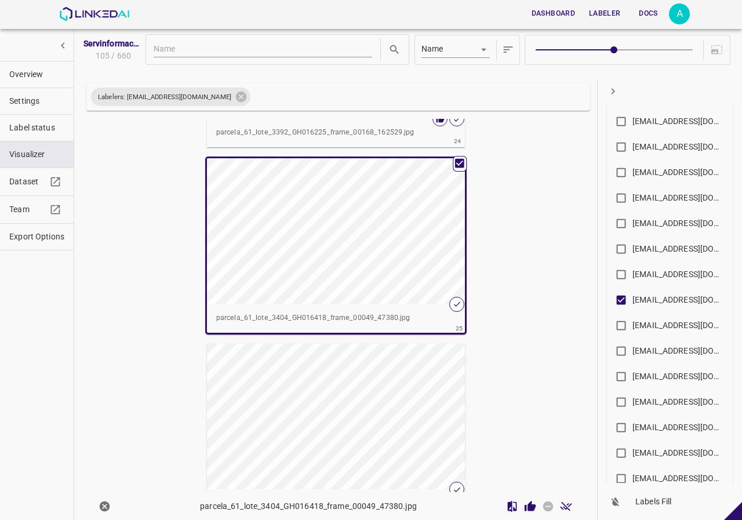
scroll to position [4363, 0]
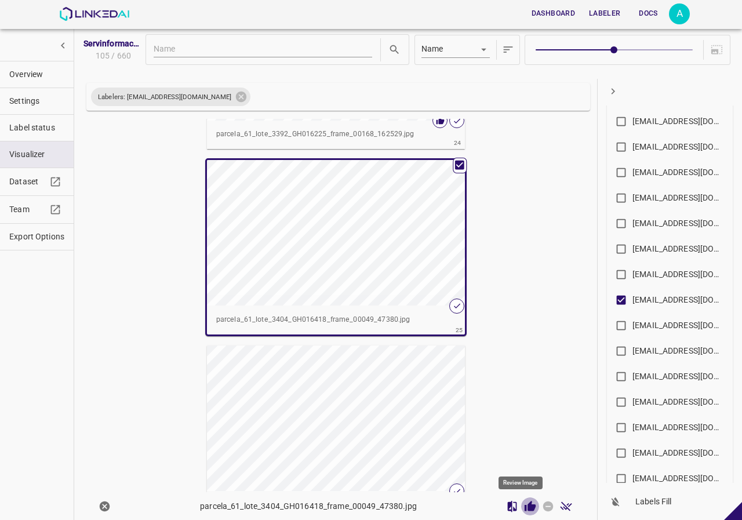
click at [524, 507] on icon "Review Image" at bounding box center [529, 505] width 11 height 10
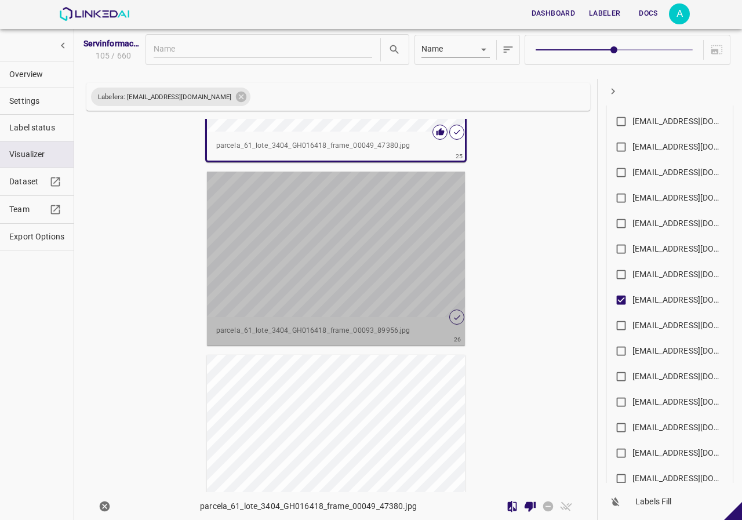
click at [379, 264] on div "button" at bounding box center [336, 244] width 258 height 145
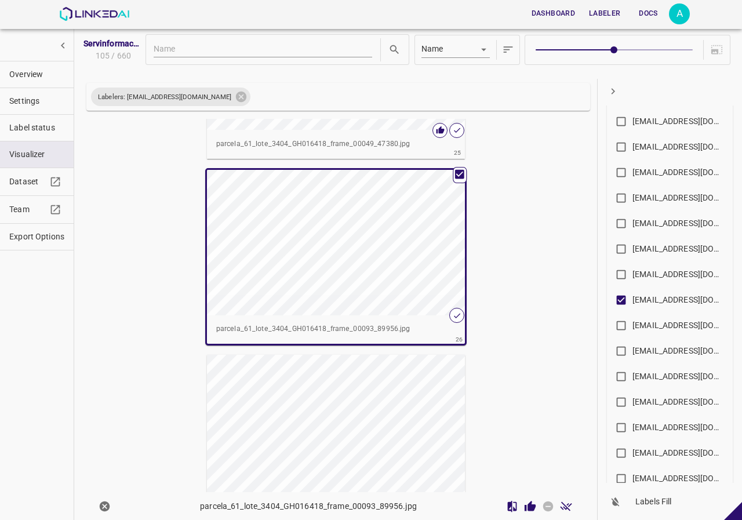
scroll to position [4535, 0]
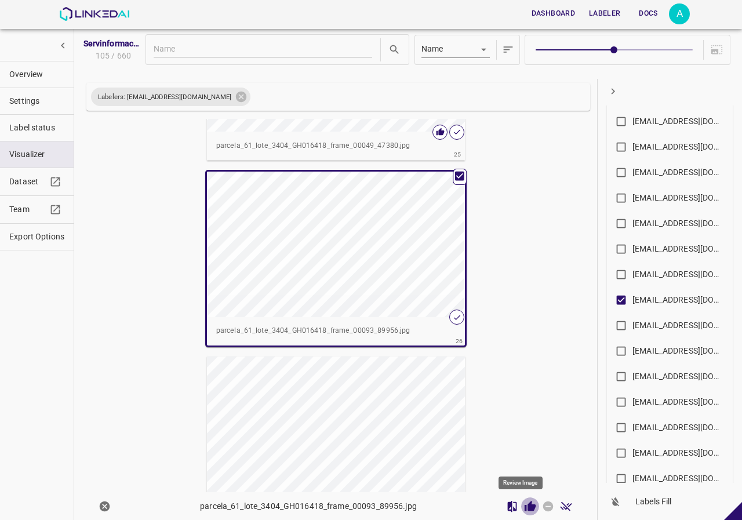
click at [524, 507] on icon "Review Image" at bounding box center [529, 505] width 11 height 10
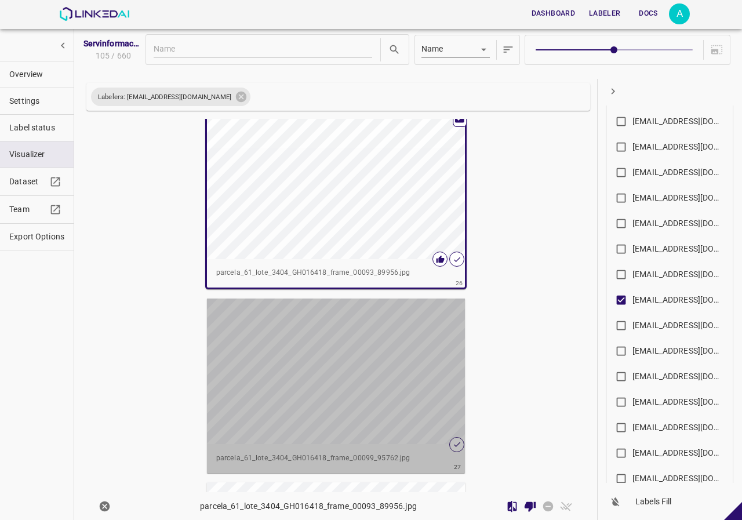
click at [354, 348] on div "button" at bounding box center [336, 370] width 258 height 145
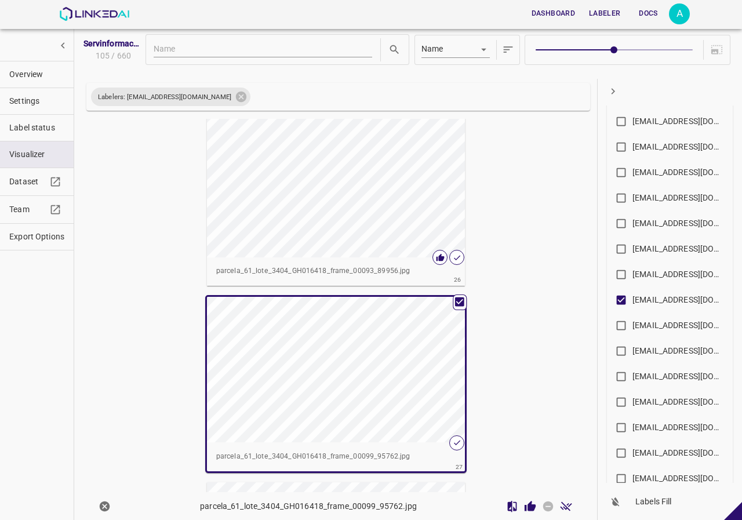
scroll to position [4591, 0]
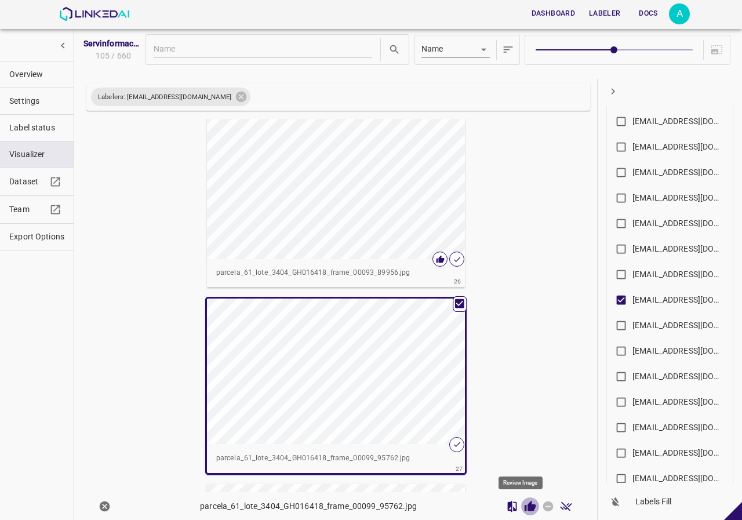
click at [524, 501] on icon "Review Image" at bounding box center [530, 506] width 12 height 12
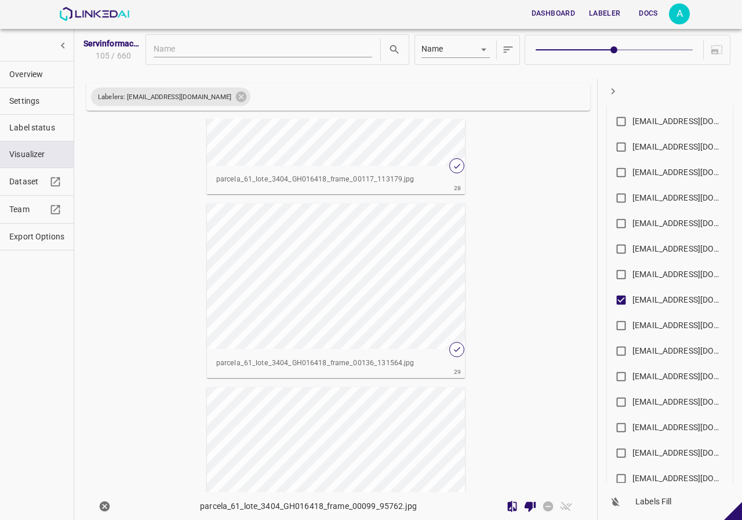
scroll to position [5113, 0]
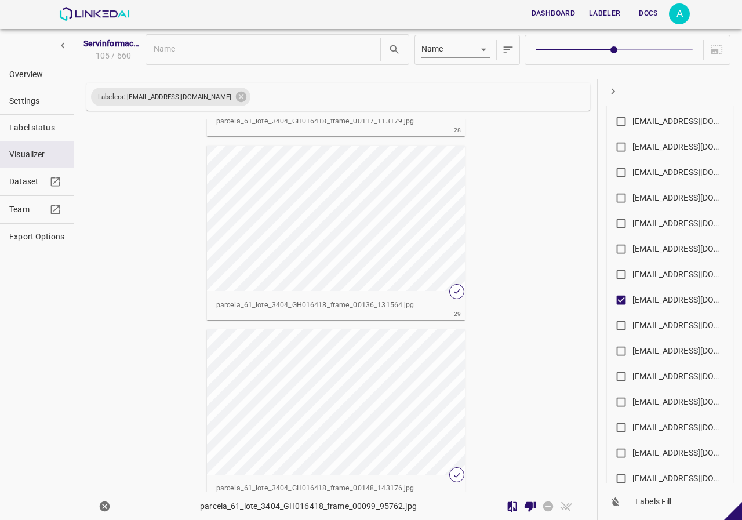
click at [369, 378] on div "button" at bounding box center [336, 401] width 258 height 145
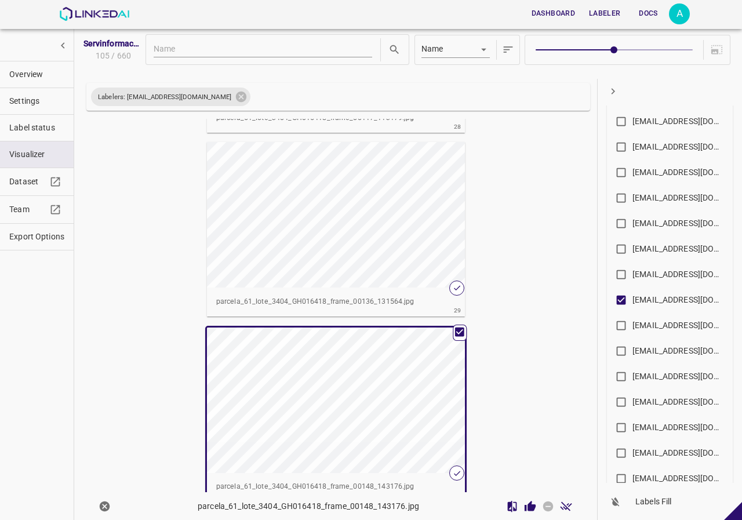
scroll to position [5109, 0]
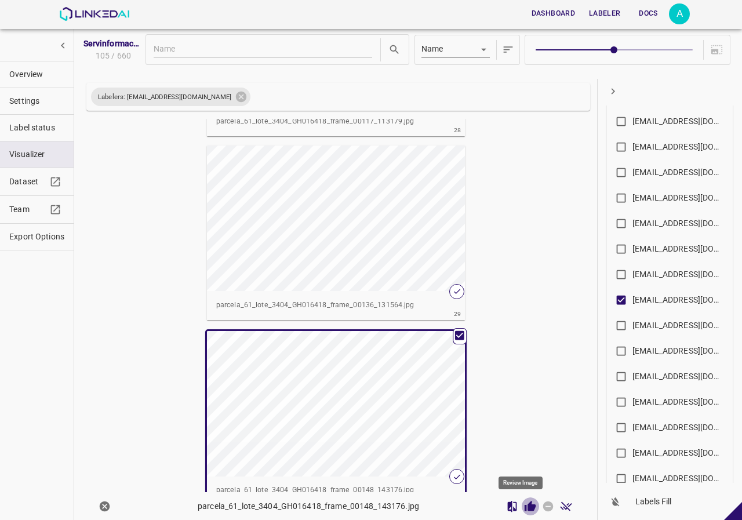
click at [524, 504] on icon "Review Image" at bounding box center [530, 506] width 12 height 12
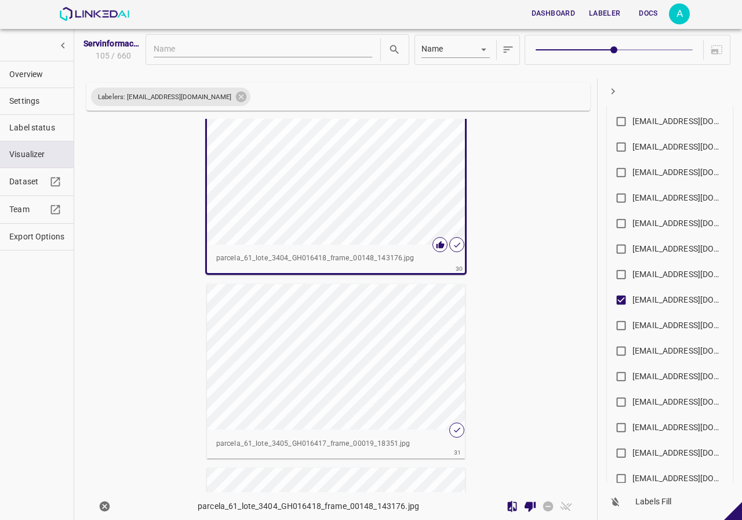
click at [389, 375] on div "button" at bounding box center [336, 356] width 258 height 145
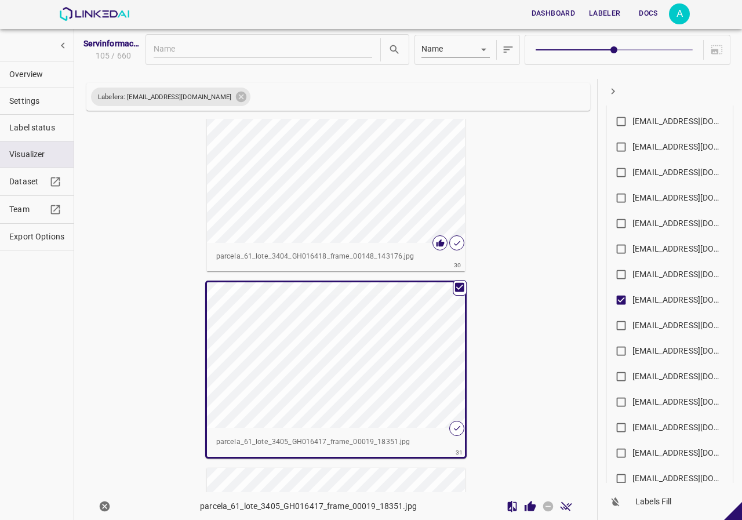
scroll to position [5339, 0]
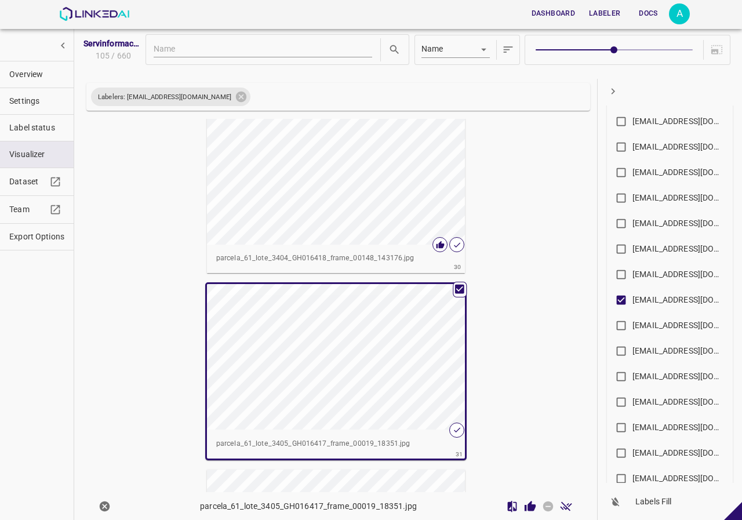
click at [524, 507] on icon "Review Image" at bounding box center [529, 505] width 11 height 10
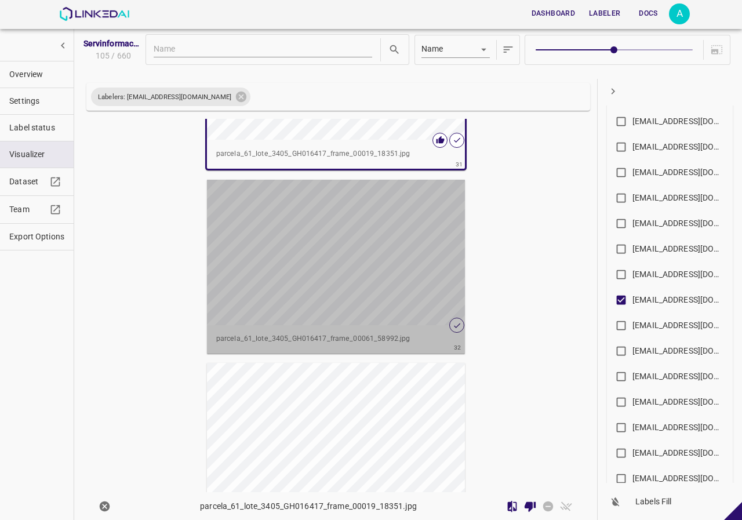
click at [351, 285] on div "button" at bounding box center [336, 252] width 258 height 145
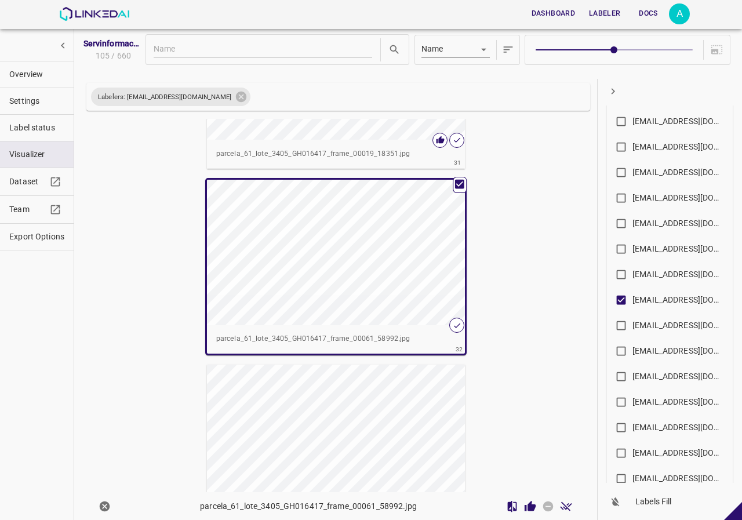
click at [525, 509] on icon "Review Image" at bounding box center [529, 505] width 11 height 10
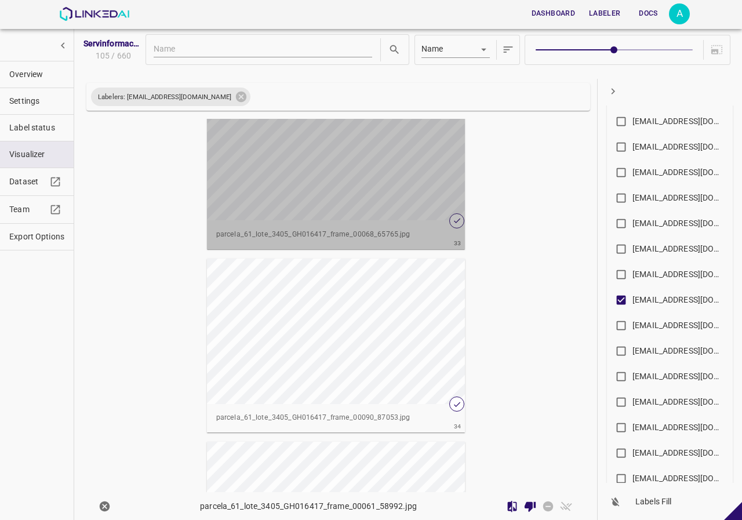
click at [377, 182] on div "button" at bounding box center [336, 147] width 258 height 145
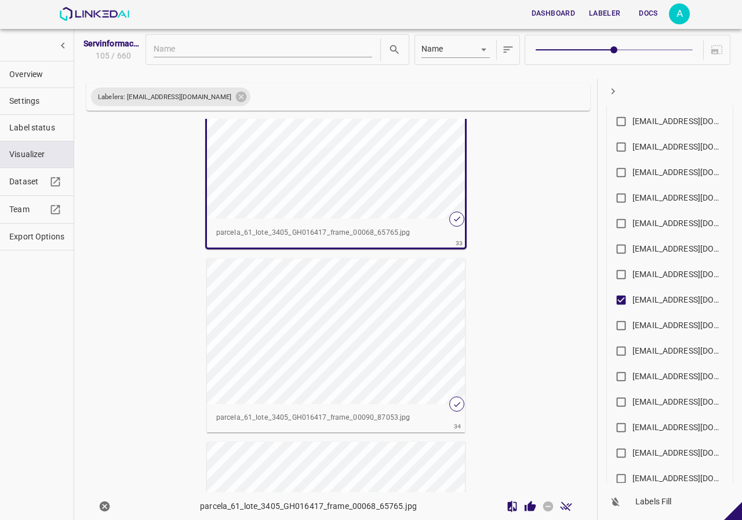
scroll to position [5915, 0]
click at [524, 505] on icon "Review Image" at bounding box center [529, 505] width 11 height 10
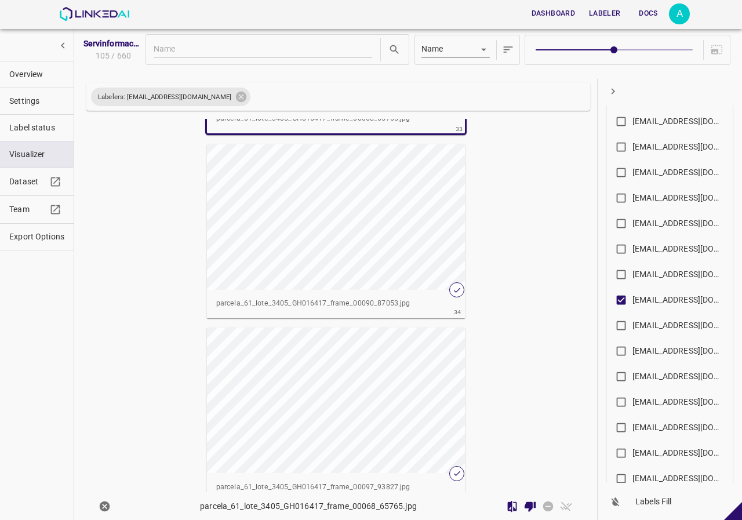
click at [340, 238] on div "button" at bounding box center [336, 216] width 258 height 145
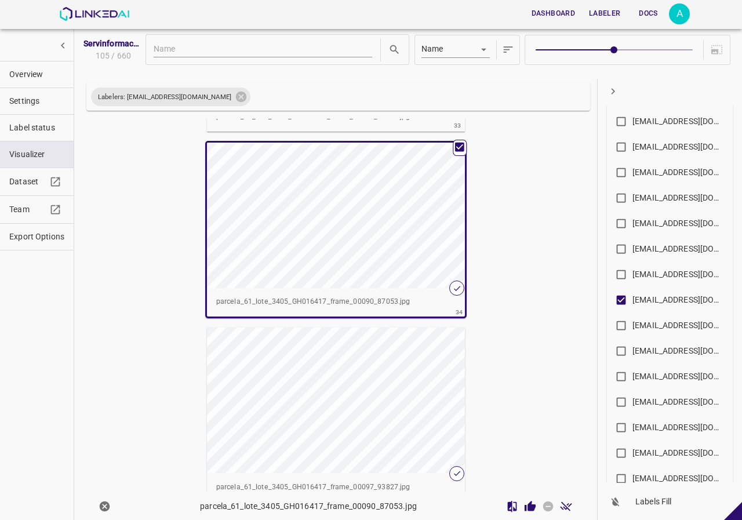
scroll to position [6029, 0]
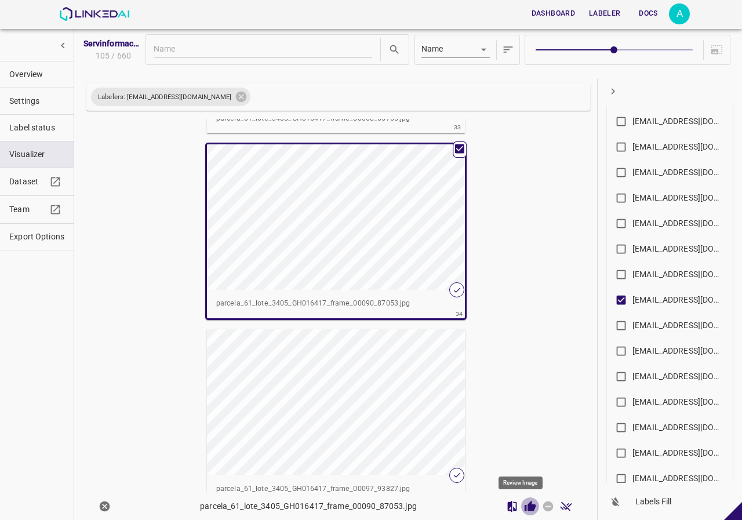
click at [524, 502] on icon "Review Image" at bounding box center [529, 505] width 11 height 10
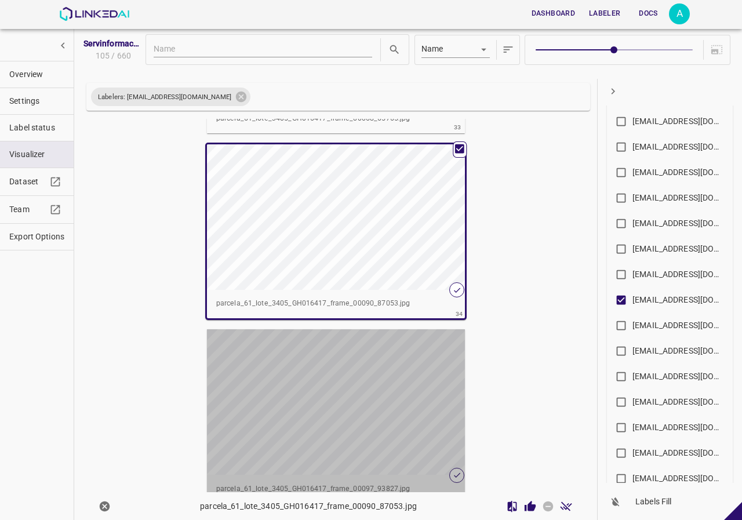
click at [336, 406] on div "button" at bounding box center [336, 401] width 258 height 145
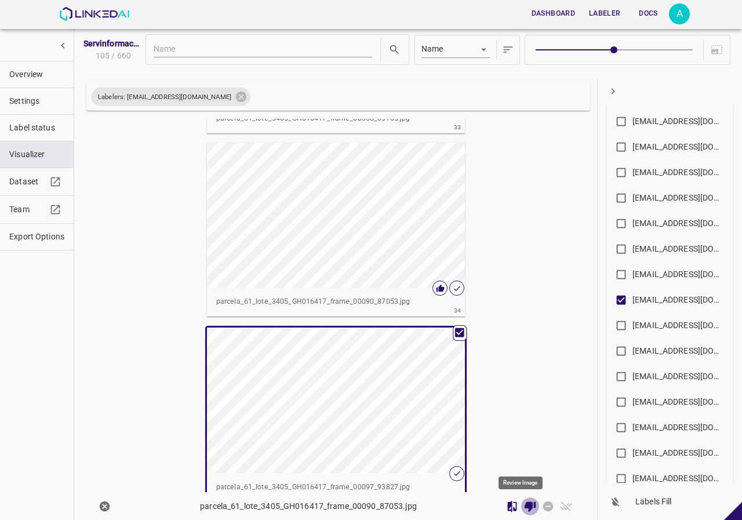
click at [524, 505] on icon "Review Image" at bounding box center [529, 506] width 11 height 10
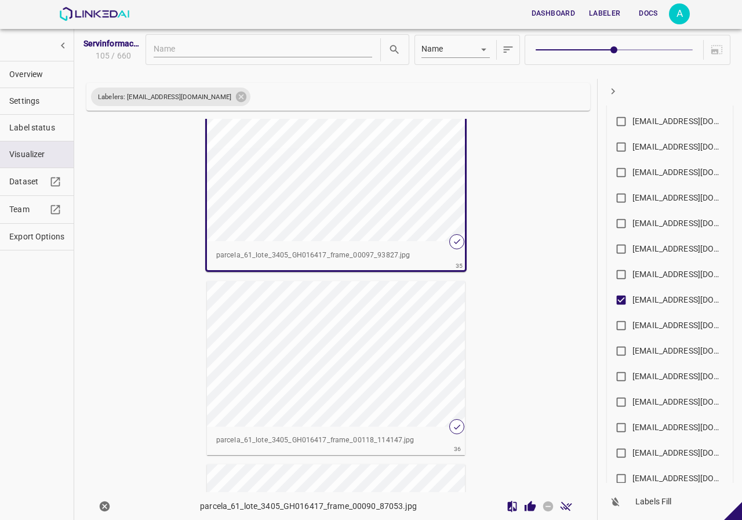
click at [449, 386] on div "button" at bounding box center [336, 353] width 258 height 145
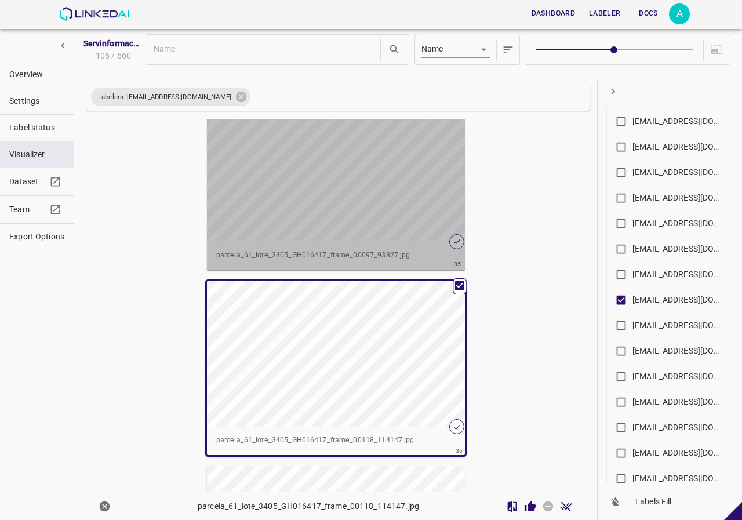
click at [381, 174] on div "button" at bounding box center [336, 168] width 258 height 145
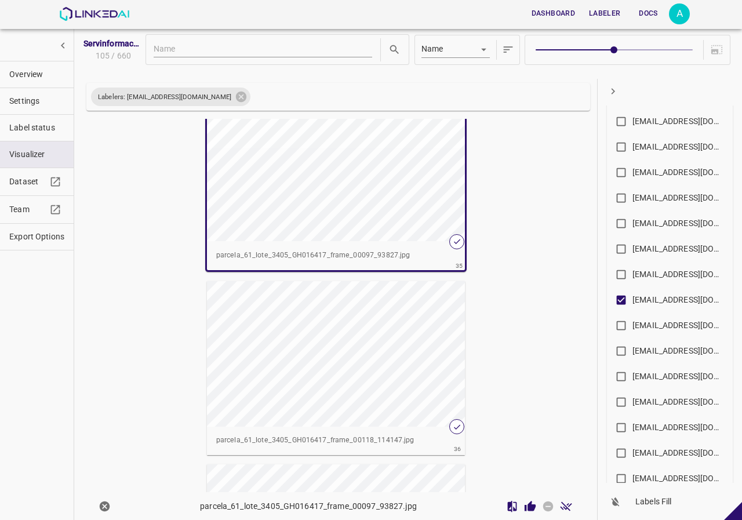
click at [524, 509] on icon "Review Image" at bounding box center [529, 505] width 11 height 10
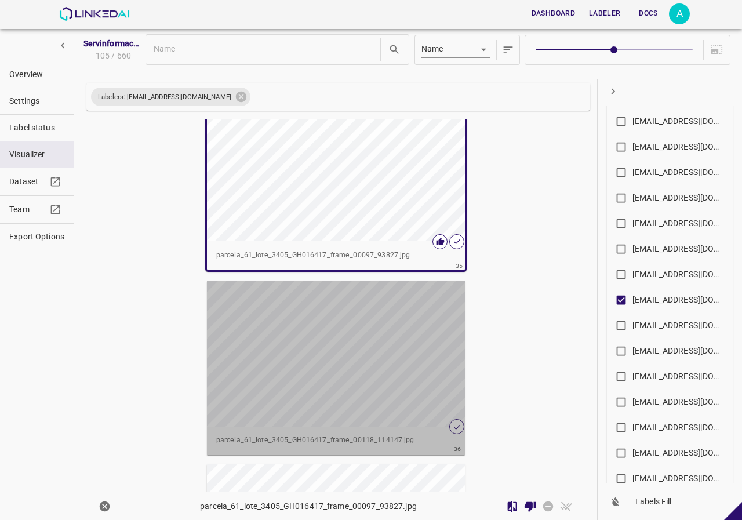
click at [390, 404] on div "button" at bounding box center [336, 353] width 258 height 145
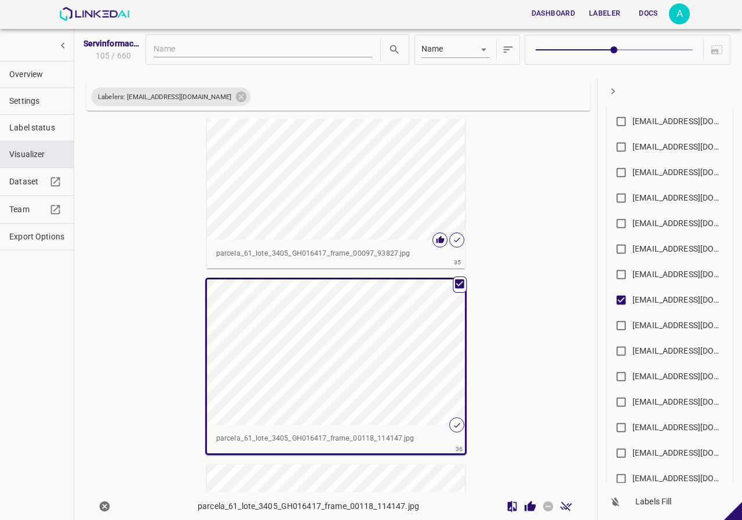
scroll to position [6259, 0]
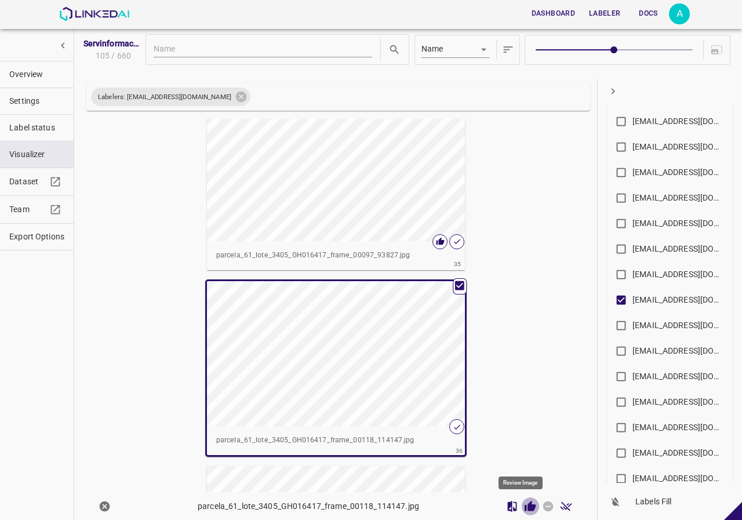
click at [524, 505] on icon "Review Image" at bounding box center [529, 505] width 11 height 10
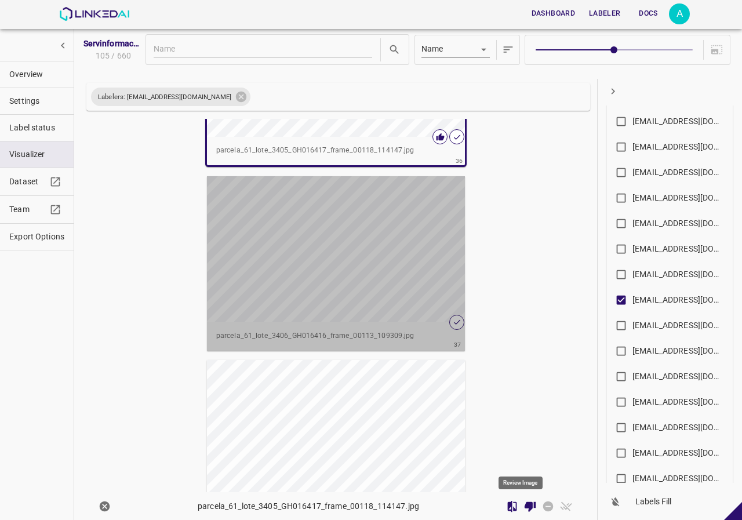
click at [329, 272] on div "button" at bounding box center [336, 248] width 258 height 145
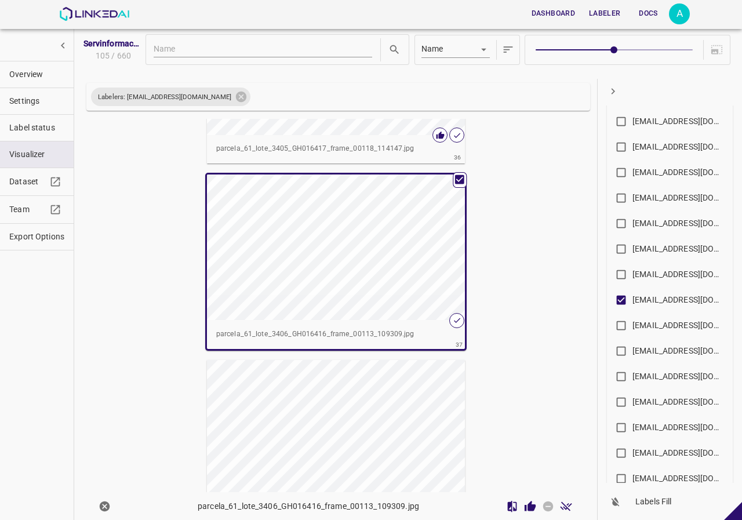
scroll to position [6548, 0]
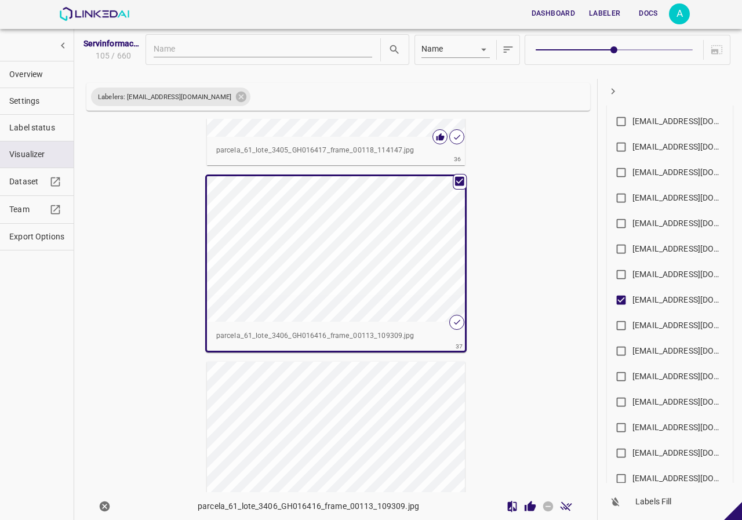
click at [359, 269] on div "button" at bounding box center [336, 248] width 258 height 145
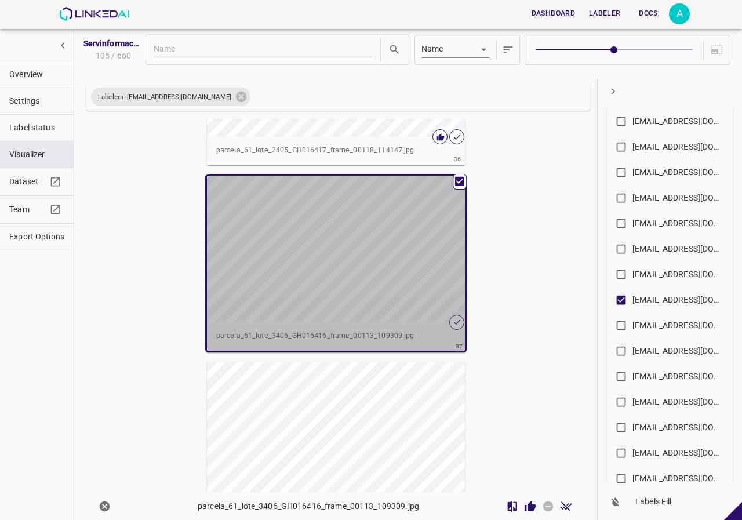
click at [359, 269] on div "button" at bounding box center [336, 248] width 258 height 145
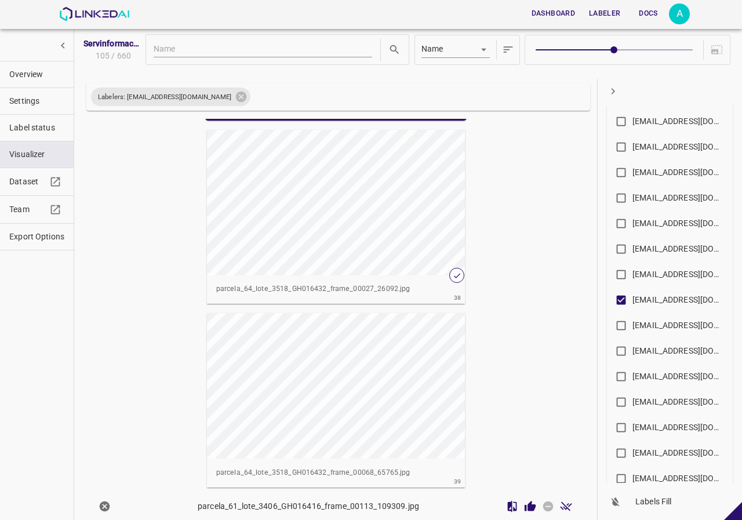
scroll to position [6605, 0]
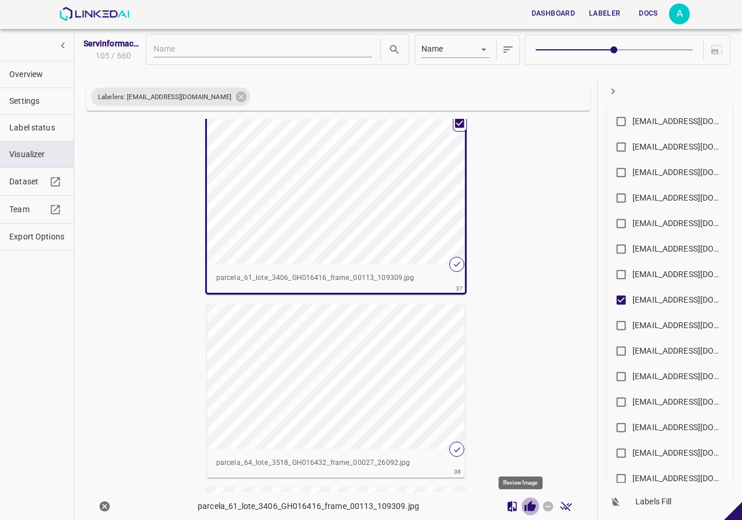
click at [524, 504] on icon "Review Image" at bounding box center [530, 506] width 12 height 12
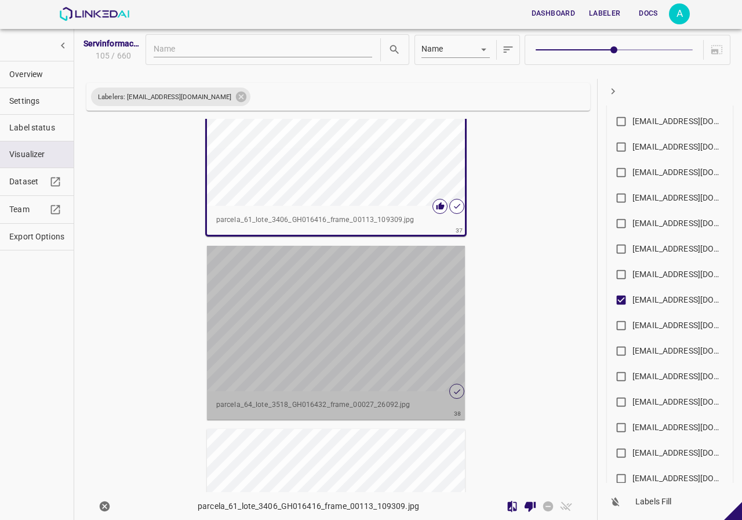
click at [367, 304] on div "button" at bounding box center [336, 318] width 258 height 145
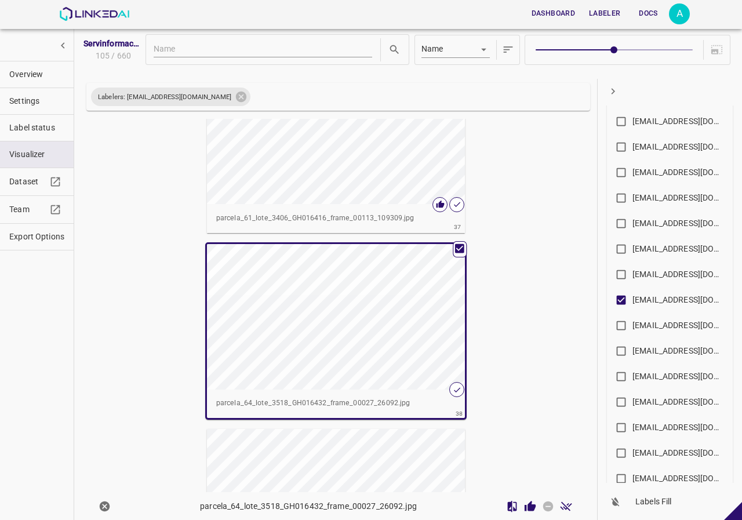
scroll to position [6662, 0]
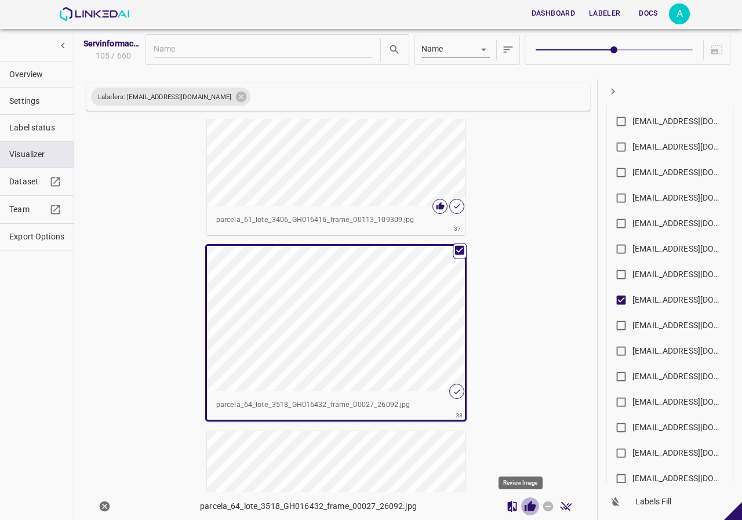
click at [524, 508] on icon "Review Image" at bounding box center [529, 505] width 11 height 10
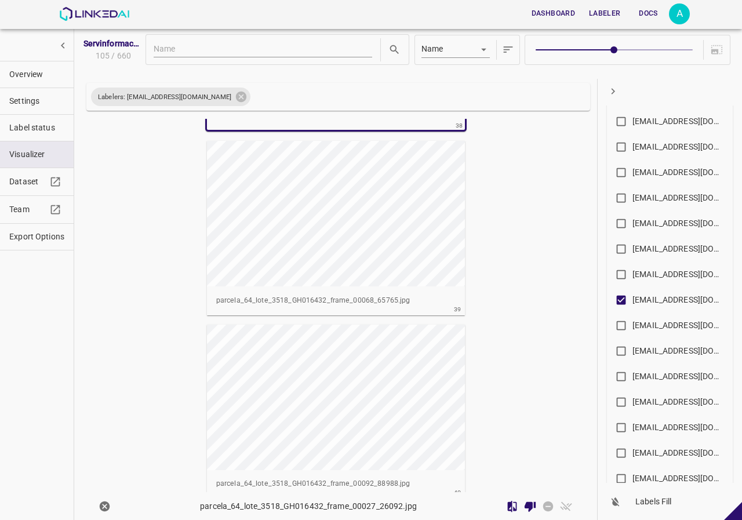
scroll to position [7067, 0]
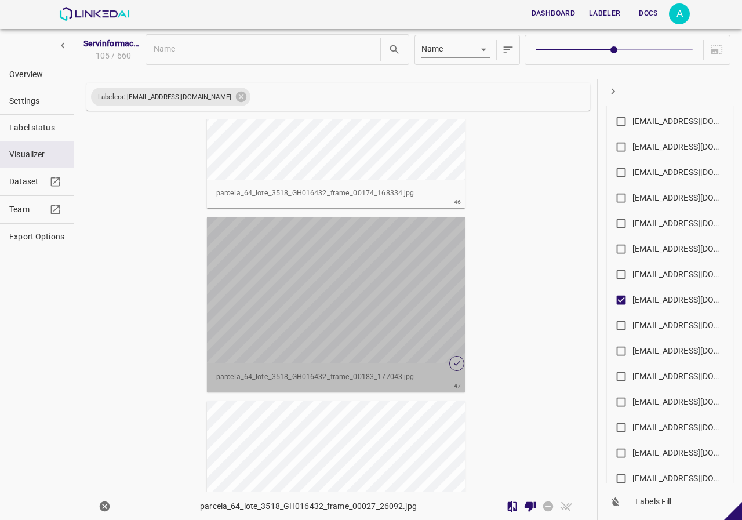
click at [385, 302] on div "button" at bounding box center [336, 289] width 258 height 145
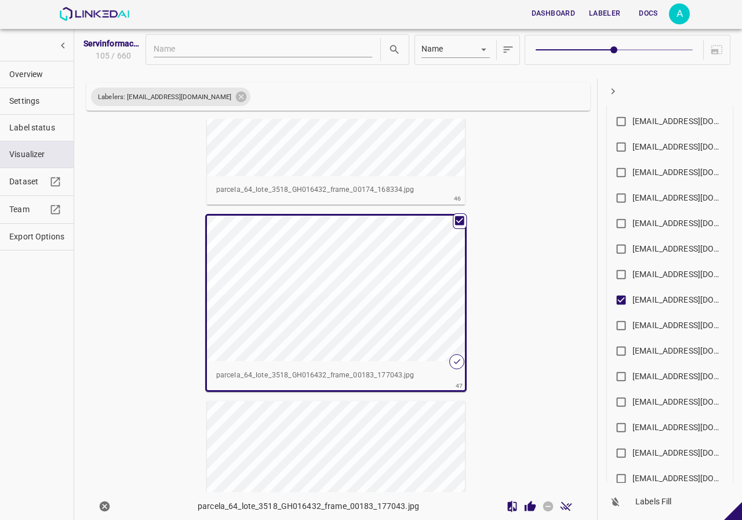
scroll to position [8339, 0]
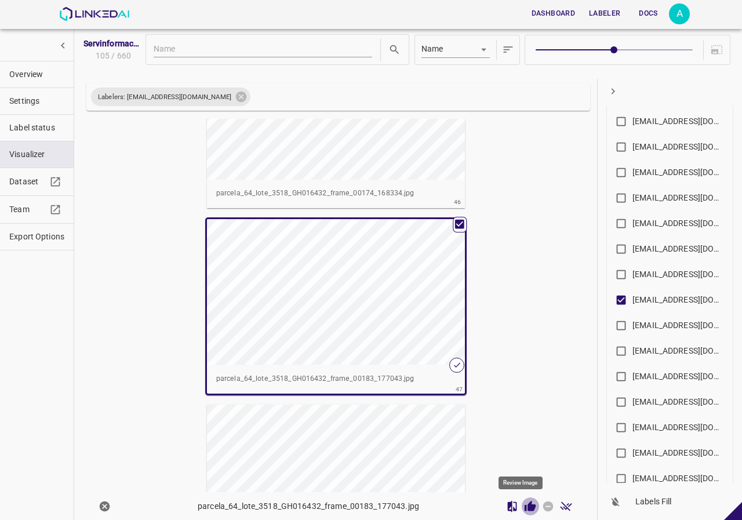
click at [524, 508] on icon "Review Image" at bounding box center [529, 505] width 11 height 10
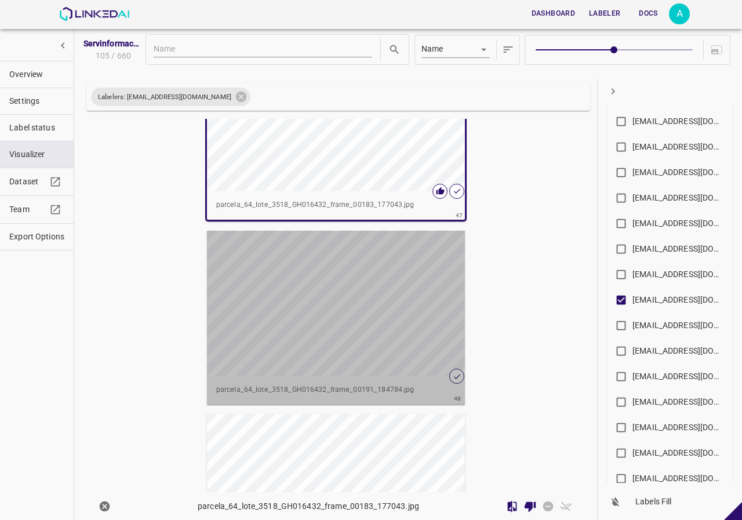
click at [388, 330] on div "button" at bounding box center [336, 303] width 258 height 145
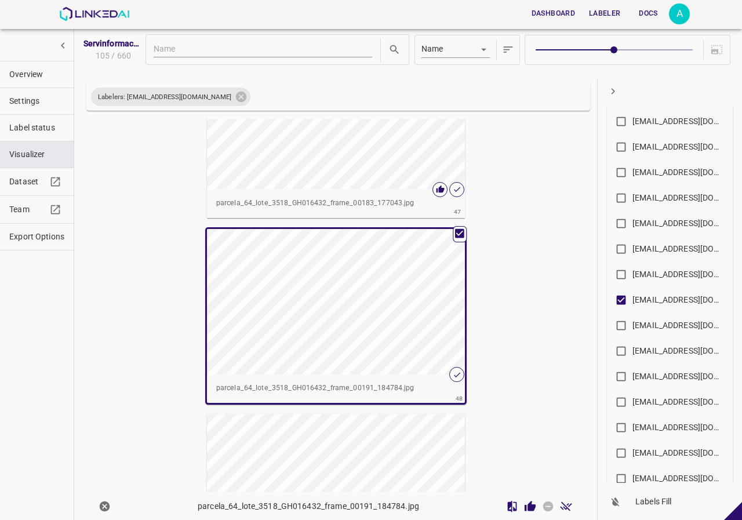
scroll to position [8511, 0]
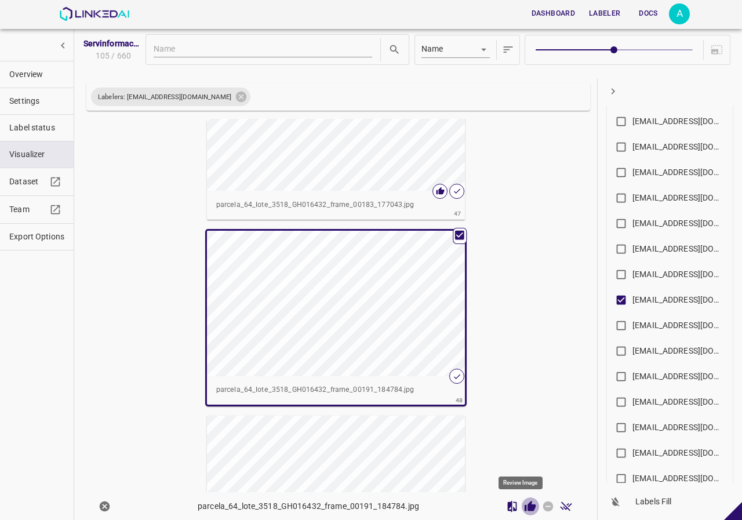
click at [524, 508] on icon "Review Image" at bounding box center [529, 505] width 11 height 10
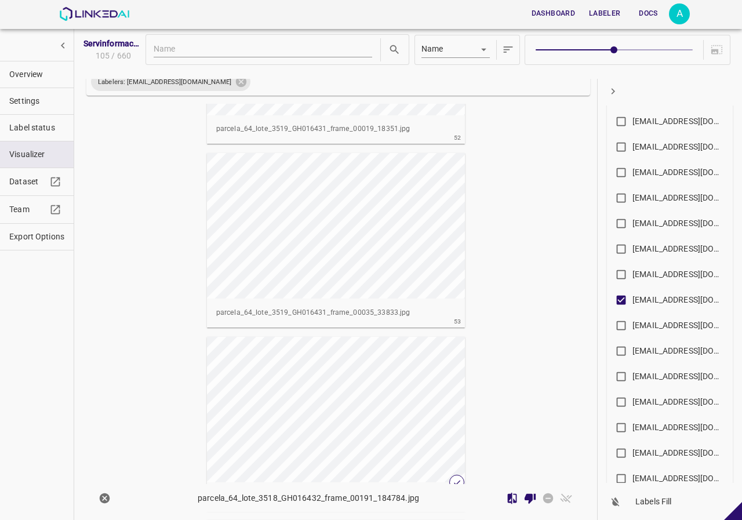
scroll to position [9608, 0]
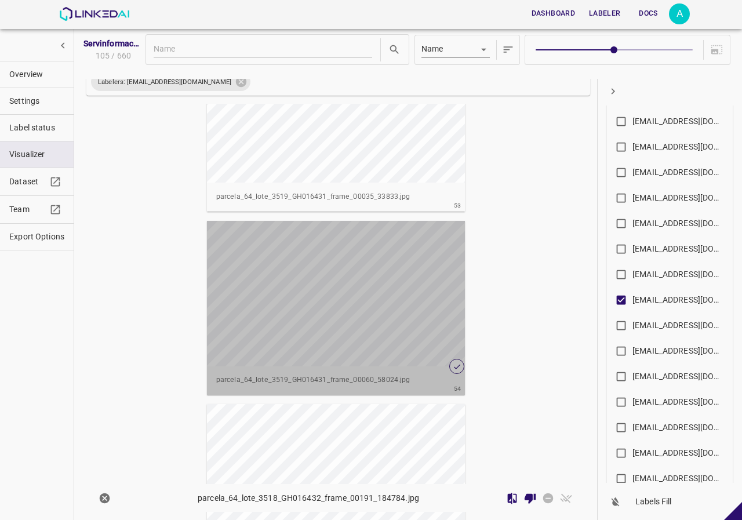
click at [395, 337] on div "button" at bounding box center [336, 293] width 258 height 145
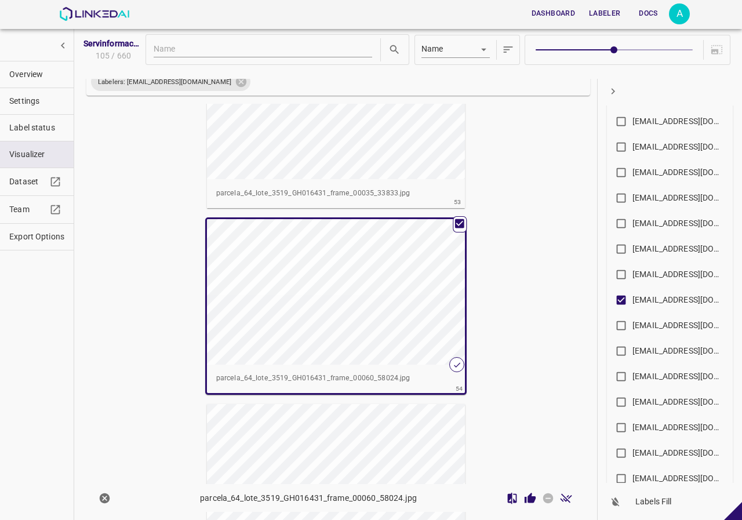
scroll to position [9605, 0]
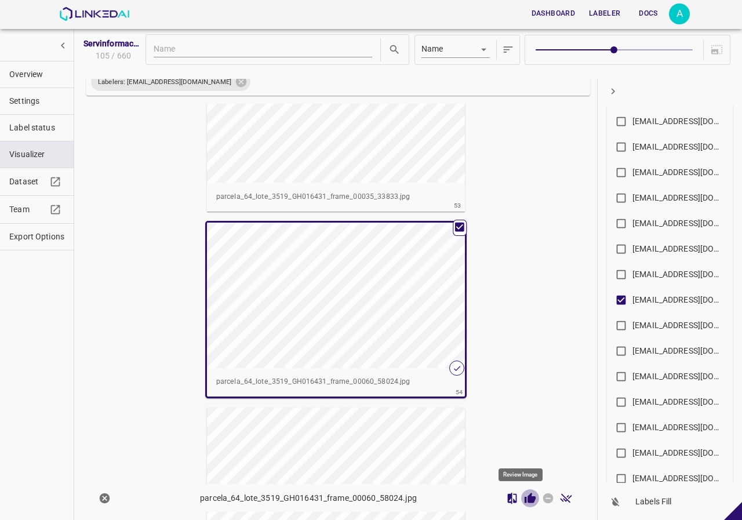
click at [524, 498] on icon "Review Image" at bounding box center [529, 497] width 11 height 10
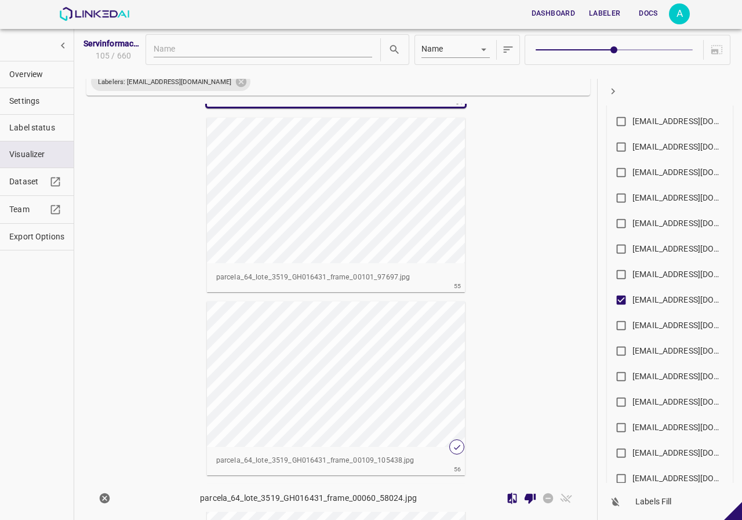
scroll to position [9952, 0]
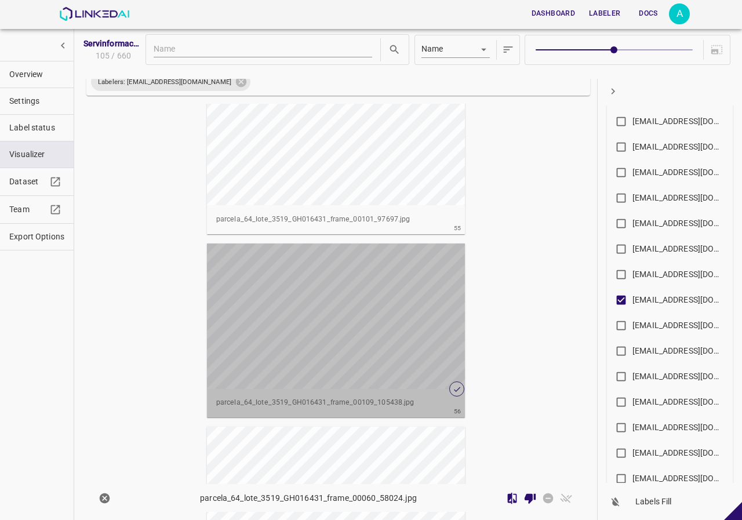
click at [430, 331] on div "button" at bounding box center [336, 315] width 258 height 145
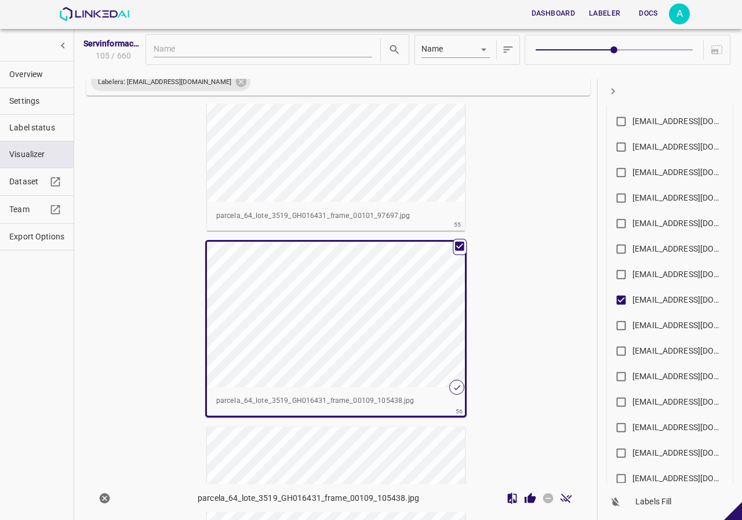
scroll to position [9949, 0]
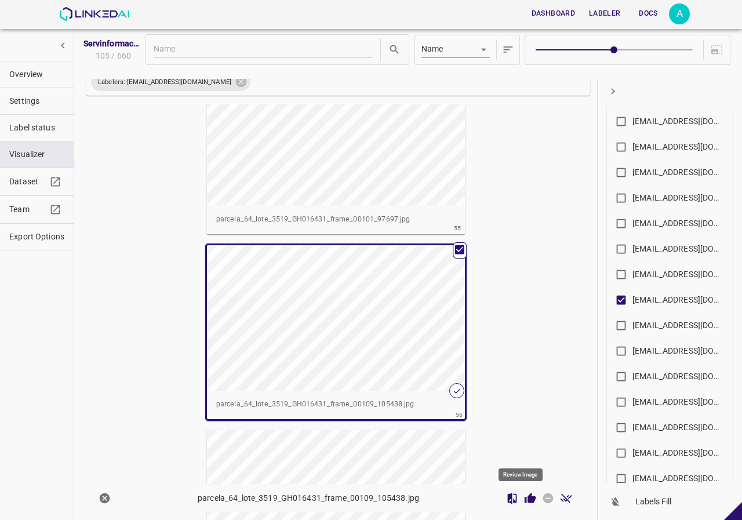
click at [524, 499] on icon "Review Image" at bounding box center [529, 497] width 11 height 10
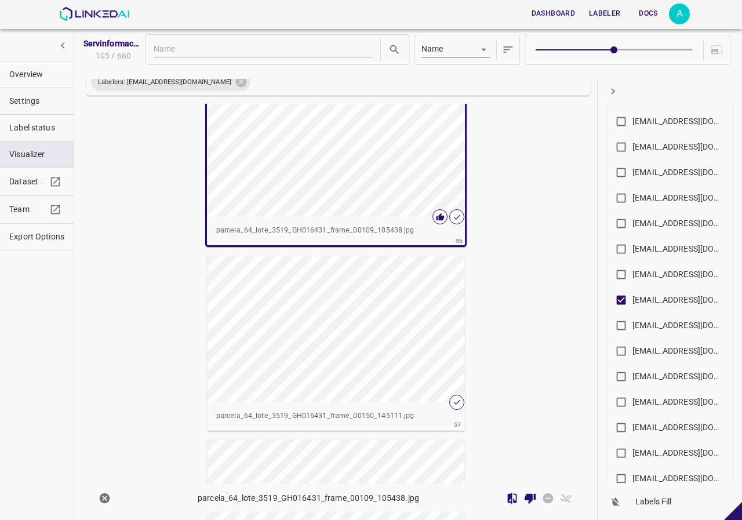
click at [390, 338] on div "button" at bounding box center [336, 328] width 258 height 145
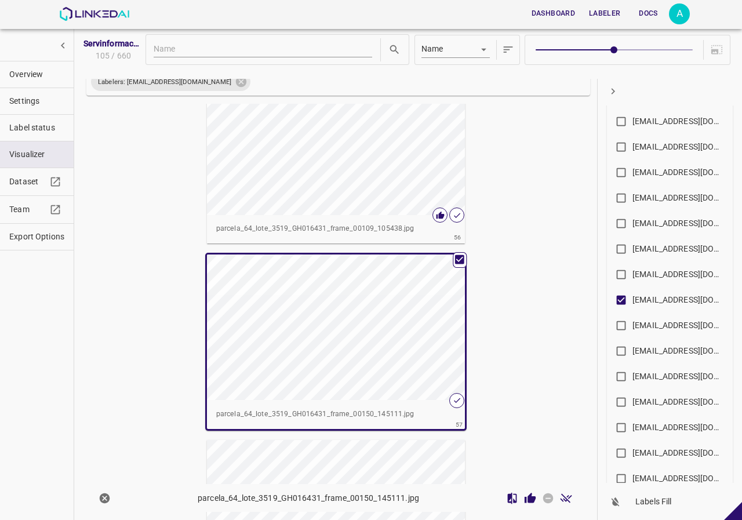
scroll to position [10121, 0]
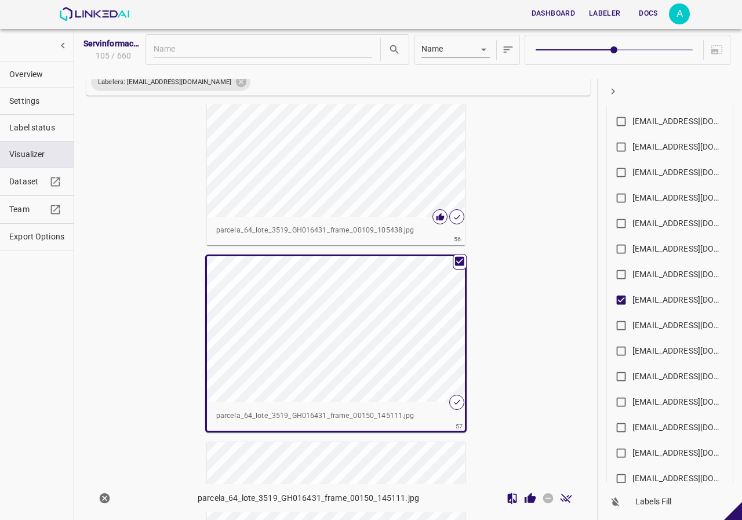
click at [524, 501] on icon "Review Image" at bounding box center [529, 497] width 11 height 10
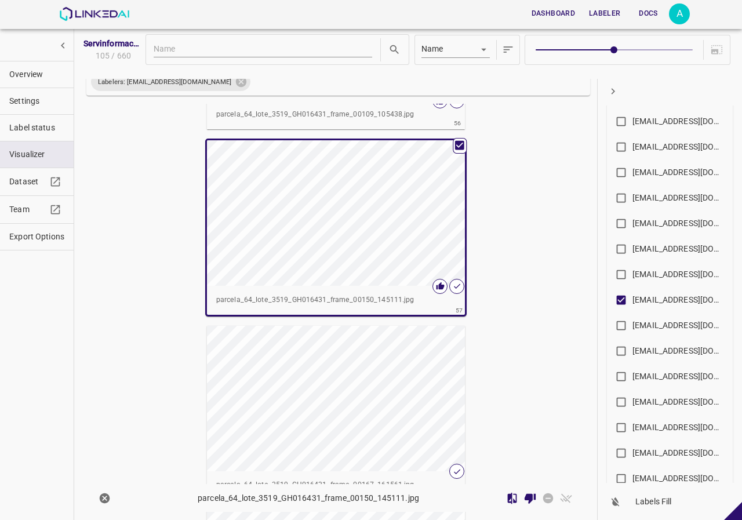
scroll to position [10353, 0]
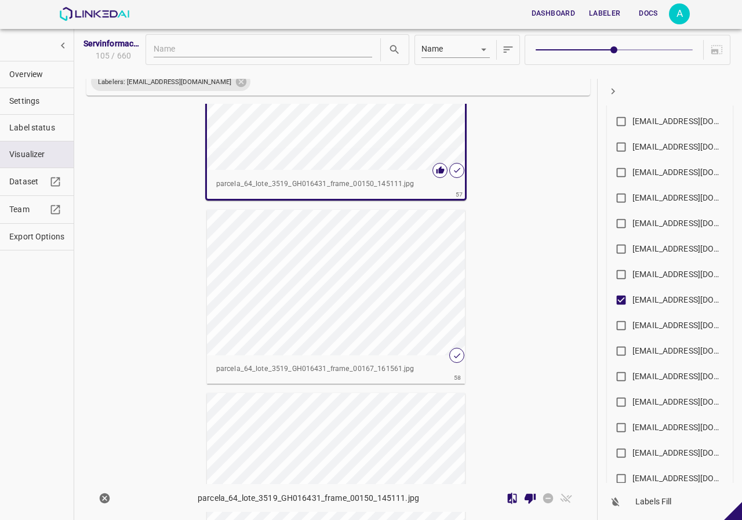
click at [381, 329] on div "button" at bounding box center [336, 282] width 258 height 145
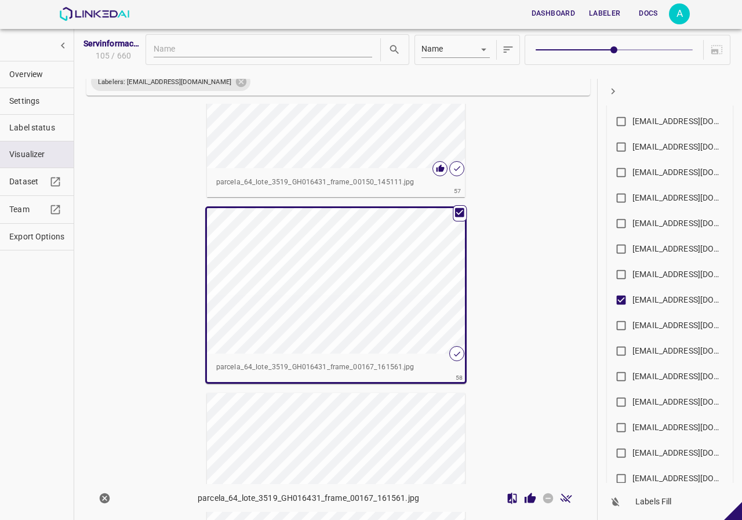
scroll to position [10351, 0]
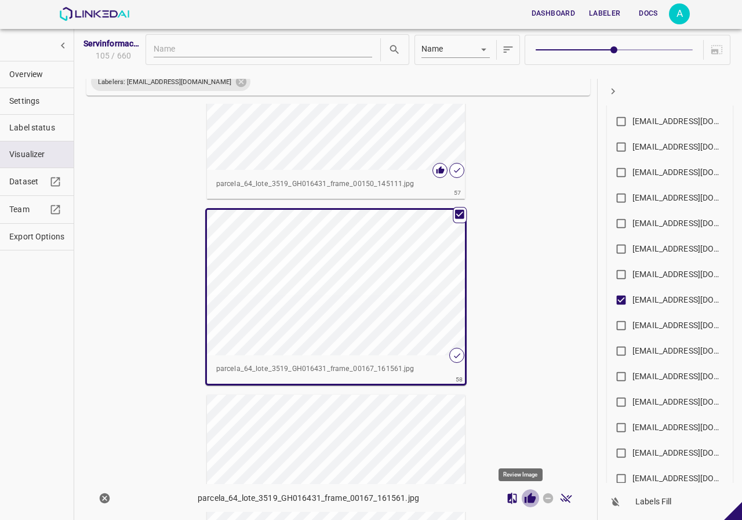
click at [524, 497] on icon "Review Image" at bounding box center [529, 497] width 11 height 10
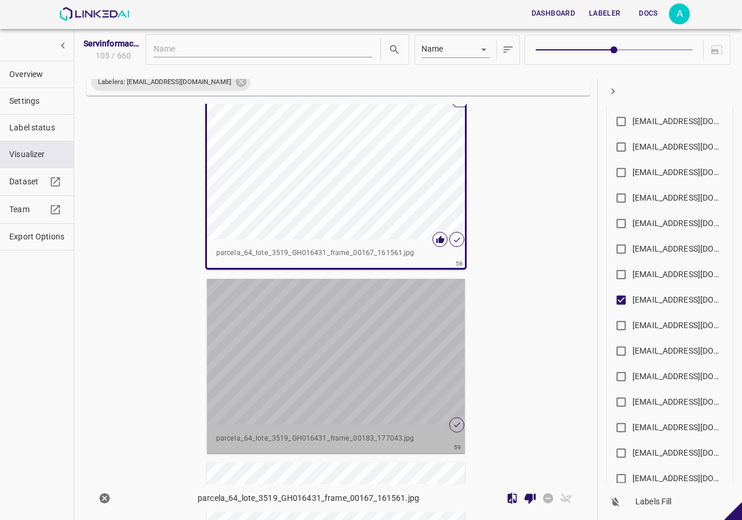
click at [412, 351] on div "button" at bounding box center [336, 351] width 258 height 145
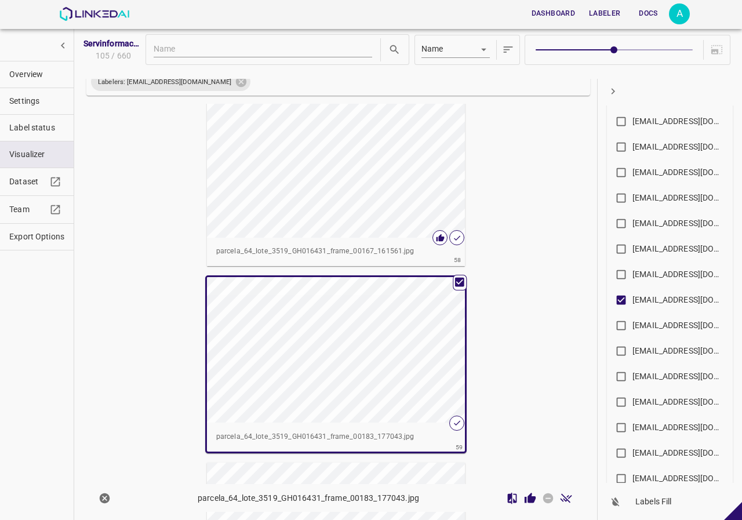
scroll to position [10465, 0]
click at [524, 500] on icon "Review Image" at bounding box center [530, 498] width 12 height 12
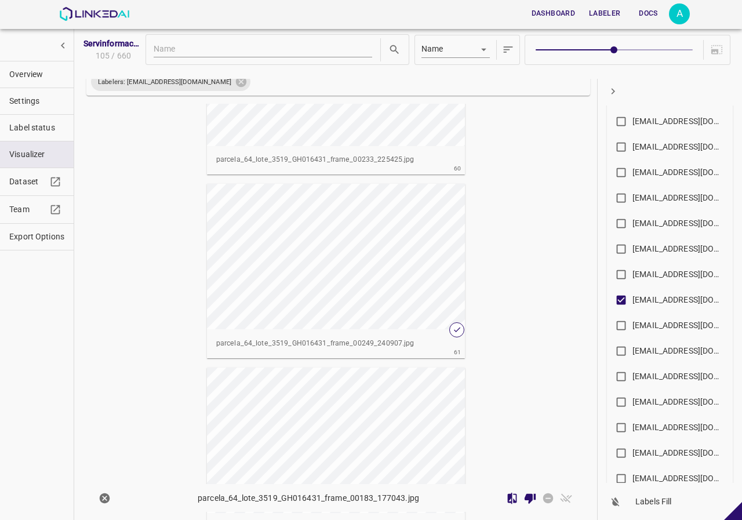
scroll to position [10987, 0]
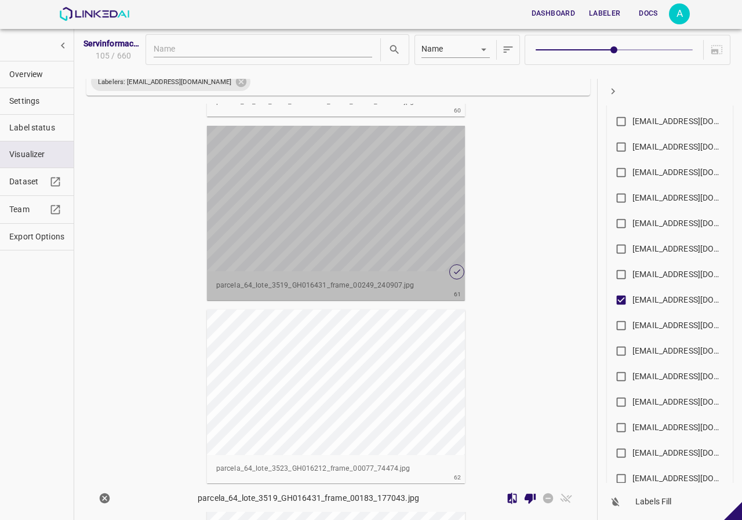
click at [388, 227] on div "button" at bounding box center [336, 198] width 258 height 145
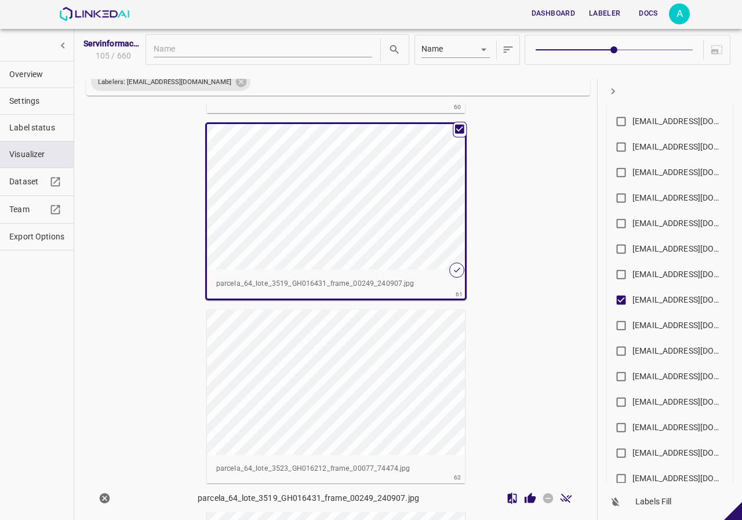
scroll to position [10983, 0]
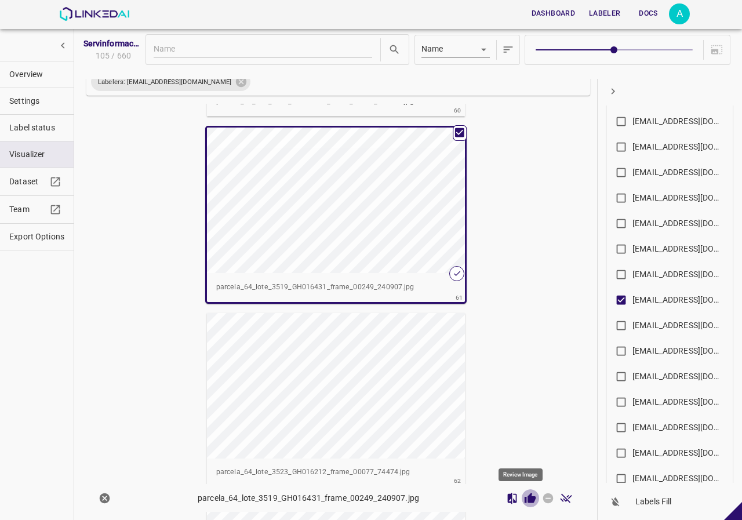
click at [524, 500] on icon "Review Image" at bounding box center [529, 497] width 11 height 10
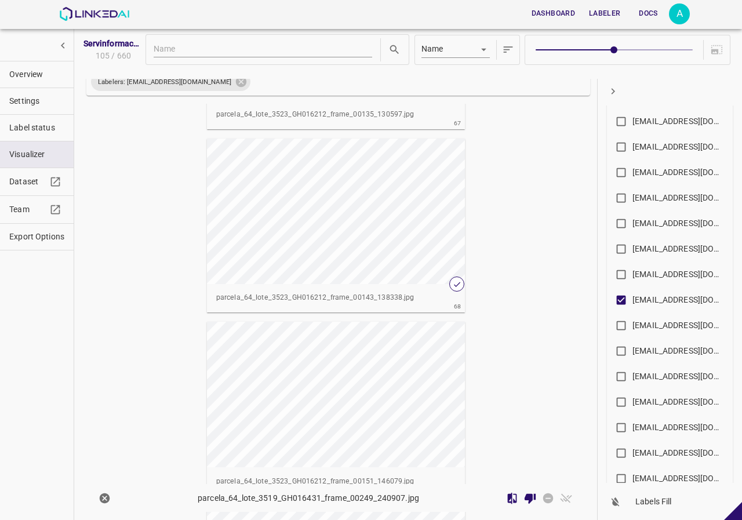
scroll to position [12200, 0]
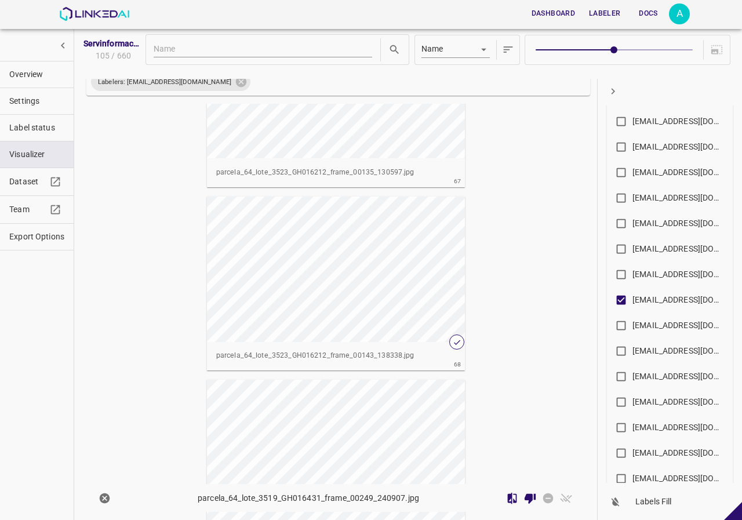
click at [399, 292] on div "button" at bounding box center [336, 268] width 258 height 145
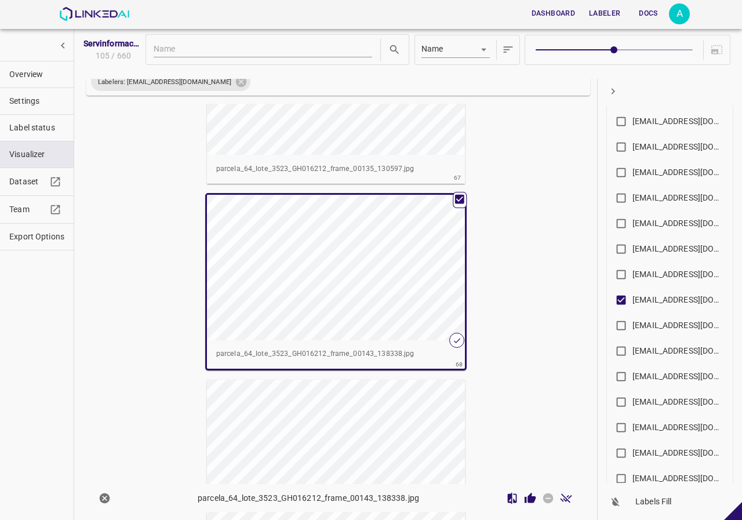
scroll to position [12197, 0]
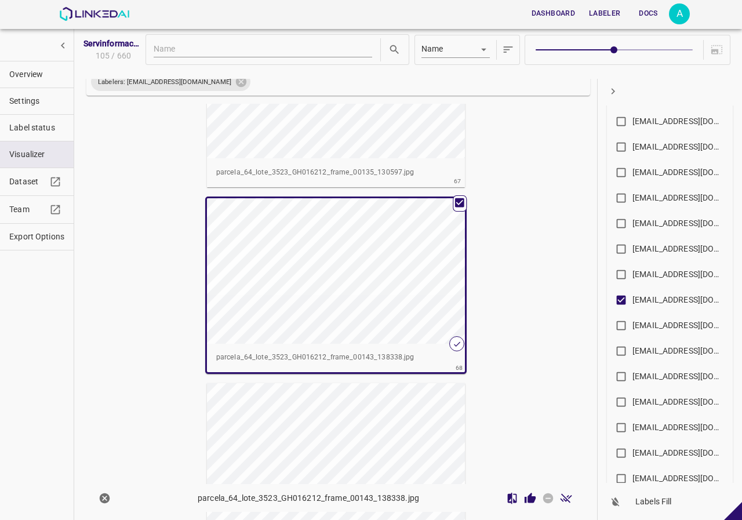
click at [524, 501] on icon "Review Image" at bounding box center [529, 497] width 11 height 10
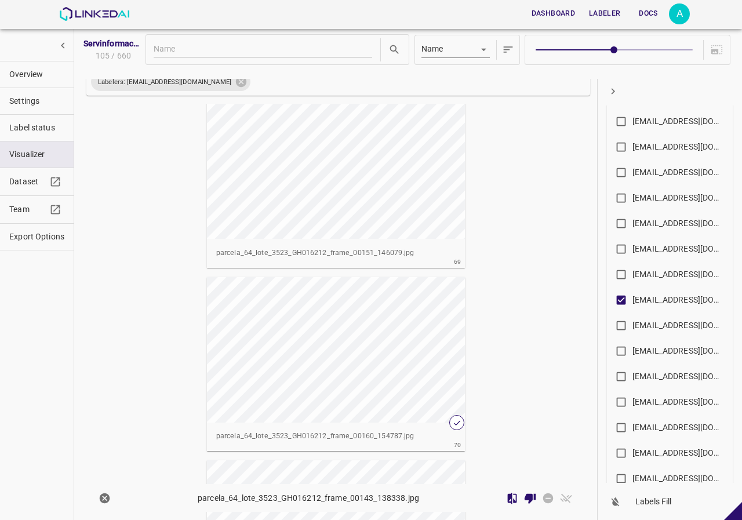
click at [431, 383] on div "button" at bounding box center [336, 349] width 258 height 145
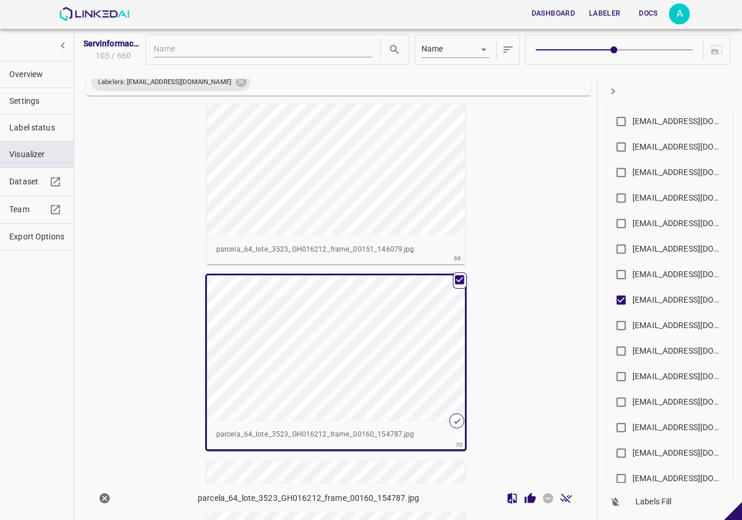
scroll to position [12483, 0]
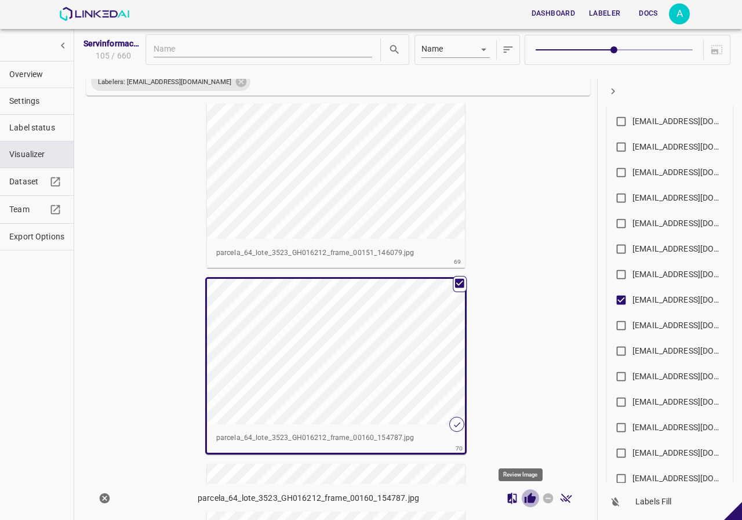
click at [524, 500] on icon "Review Image" at bounding box center [530, 498] width 12 height 12
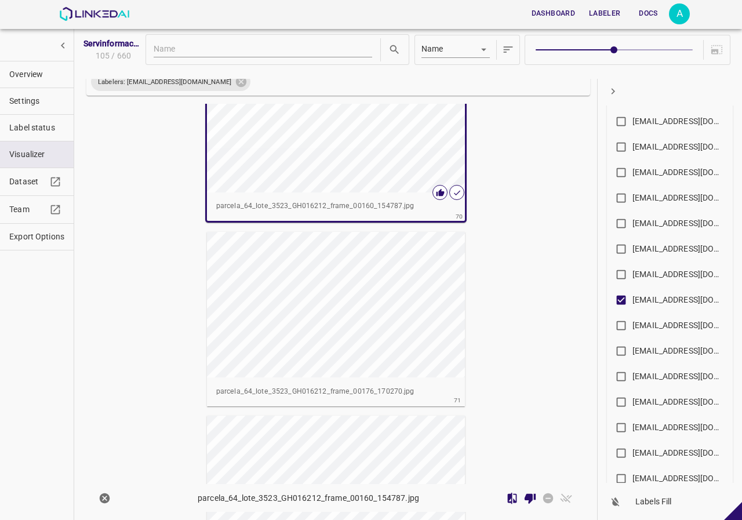
scroll to position [12889, 0]
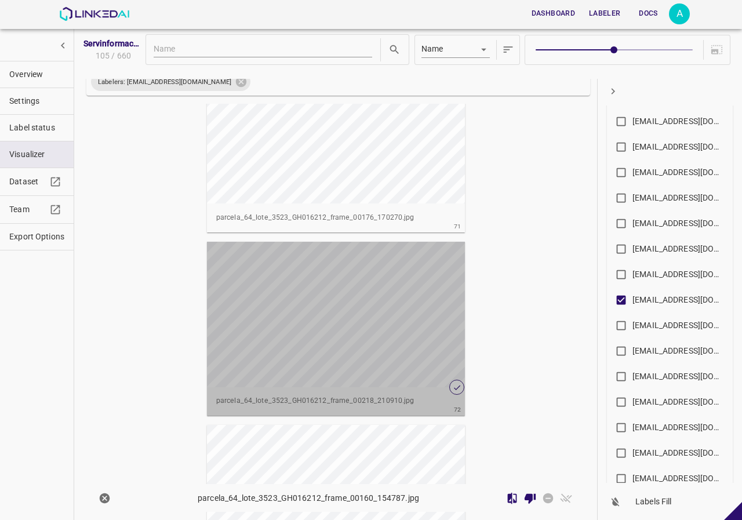
click at [376, 363] on div "button" at bounding box center [336, 314] width 258 height 145
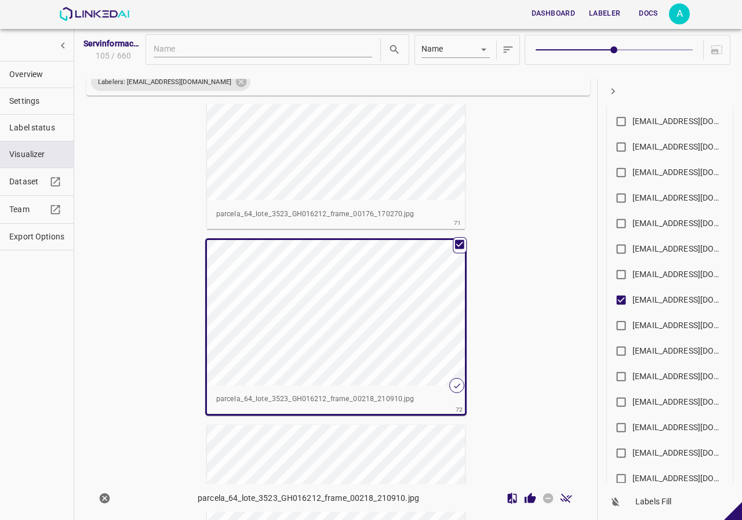
scroll to position [12885, 0]
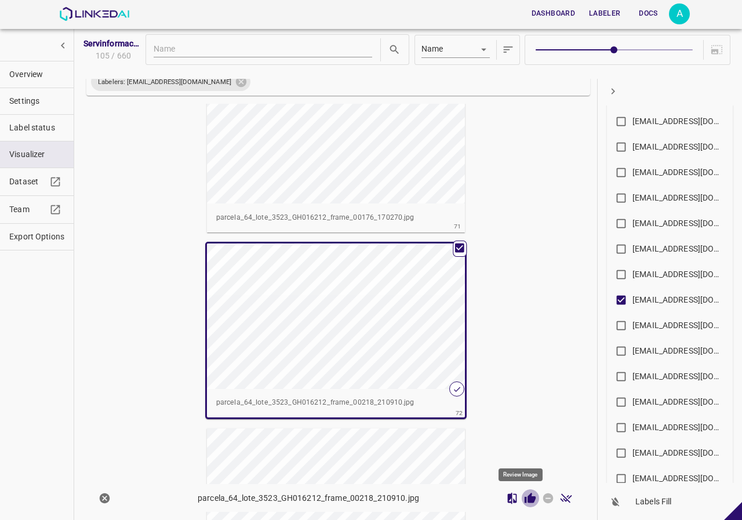
click at [524, 498] on icon "Review Image" at bounding box center [530, 498] width 12 height 12
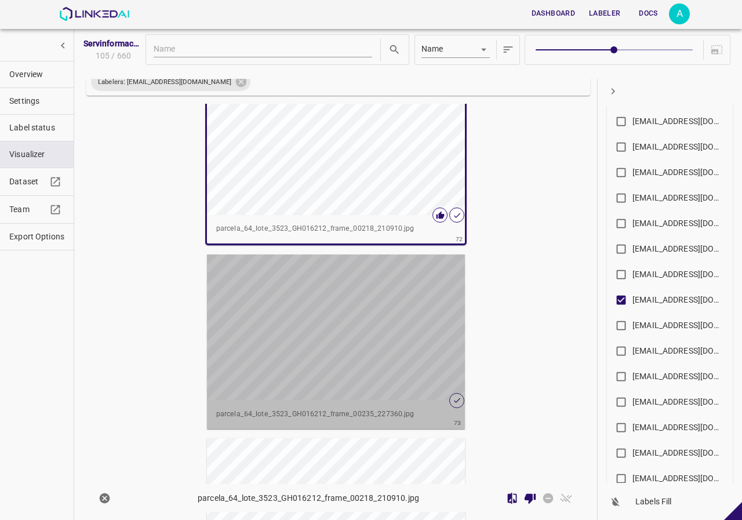
click at [381, 374] on div "button" at bounding box center [336, 326] width 258 height 145
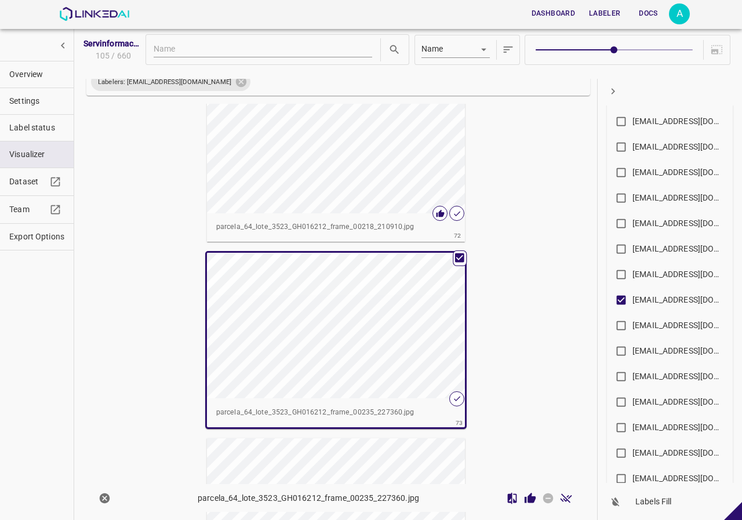
scroll to position [13057, 0]
click at [524, 501] on icon "Review Image" at bounding box center [529, 497] width 11 height 10
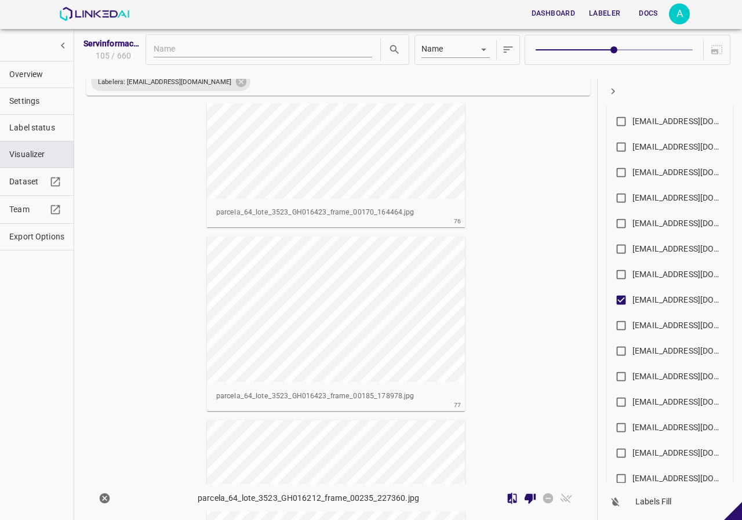
scroll to position [14043, 0]
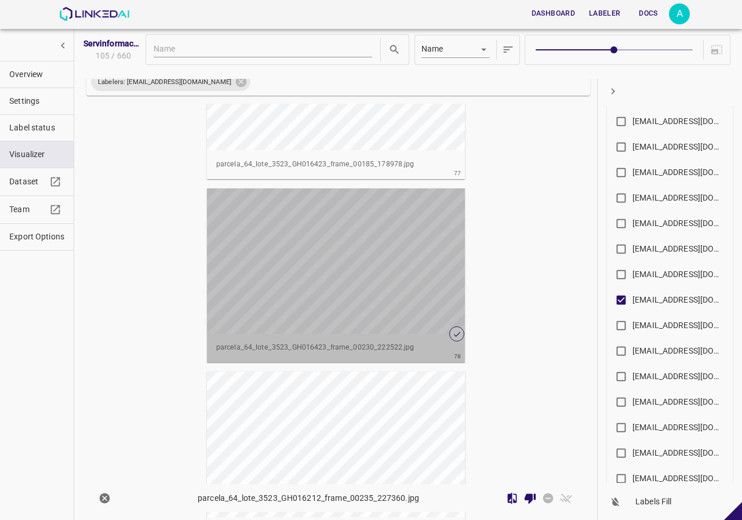
click at [336, 296] on div "button" at bounding box center [336, 260] width 258 height 145
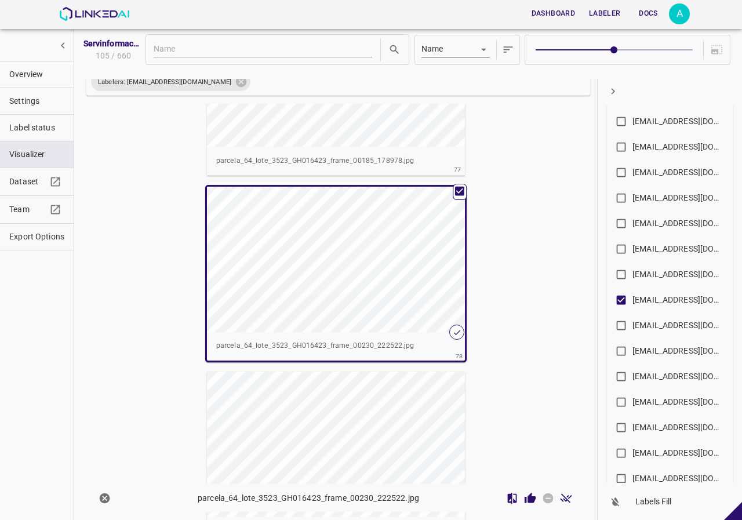
scroll to position [14039, 0]
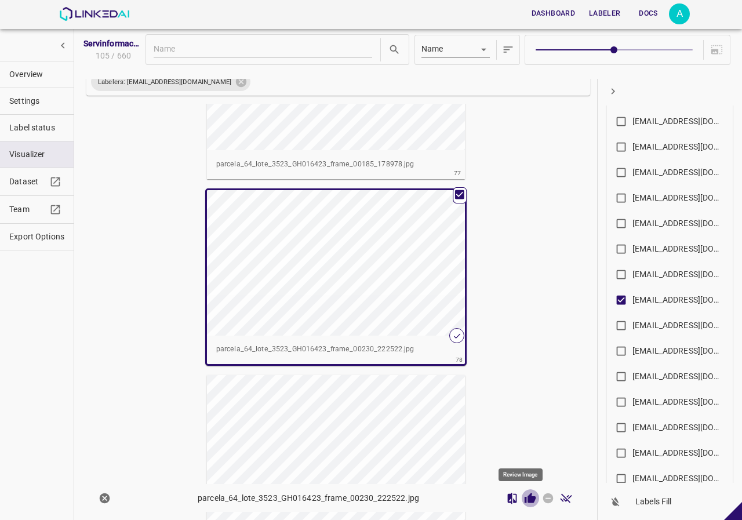
click at [524, 495] on icon "Review Image" at bounding box center [529, 497] width 11 height 10
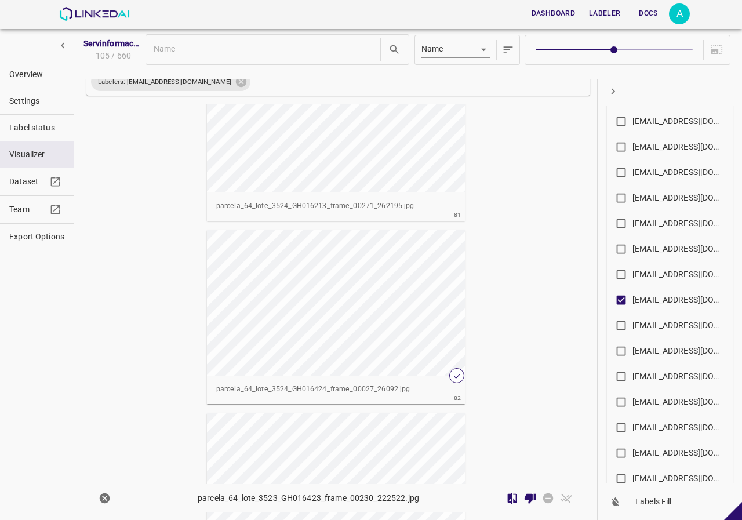
click at [389, 325] on div "button" at bounding box center [336, 302] width 258 height 145
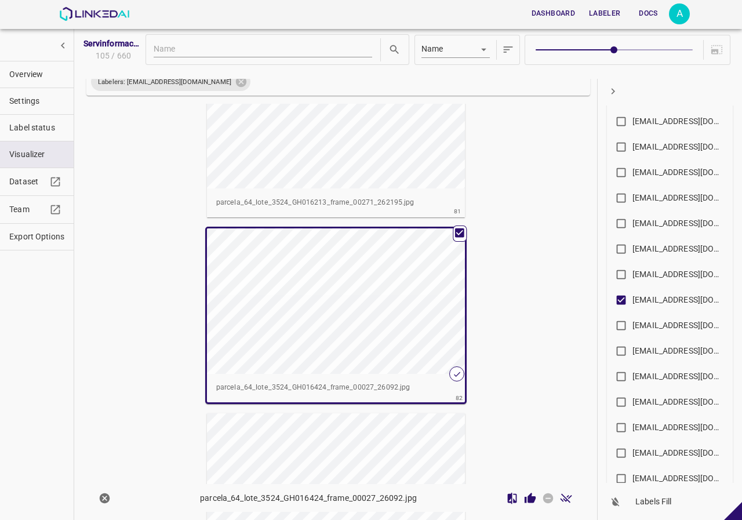
scroll to position [14731, 0]
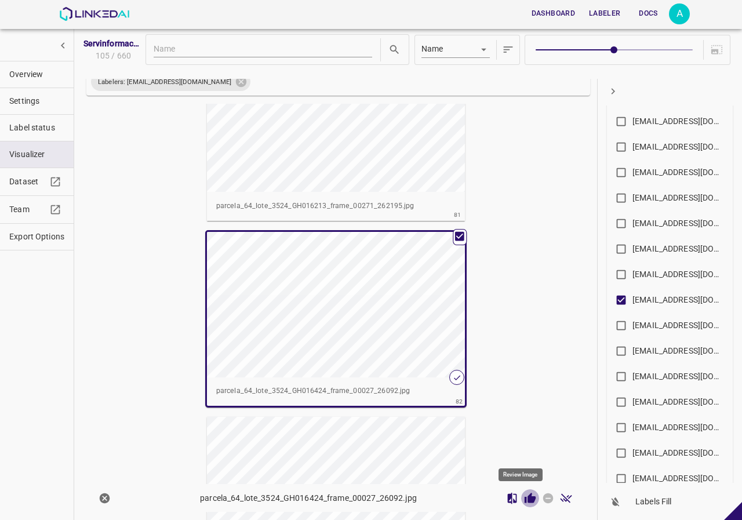
click at [524, 500] on icon "Review Image" at bounding box center [529, 497] width 11 height 10
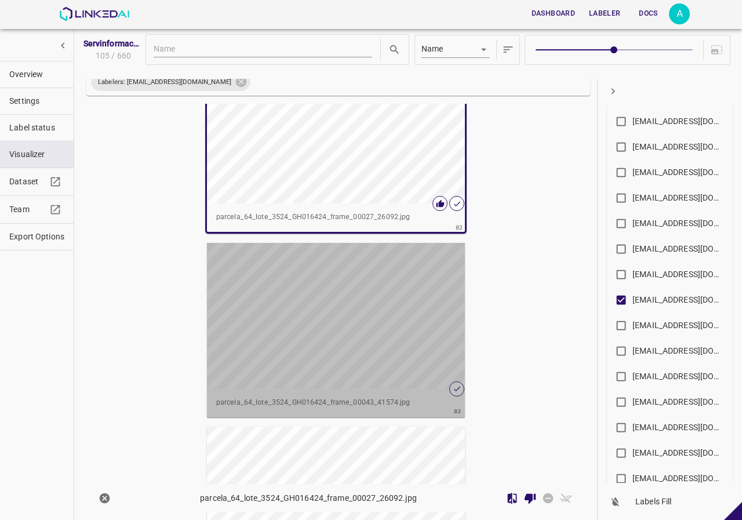
click at [367, 322] on div "button" at bounding box center [336, 315] width 258 height 145
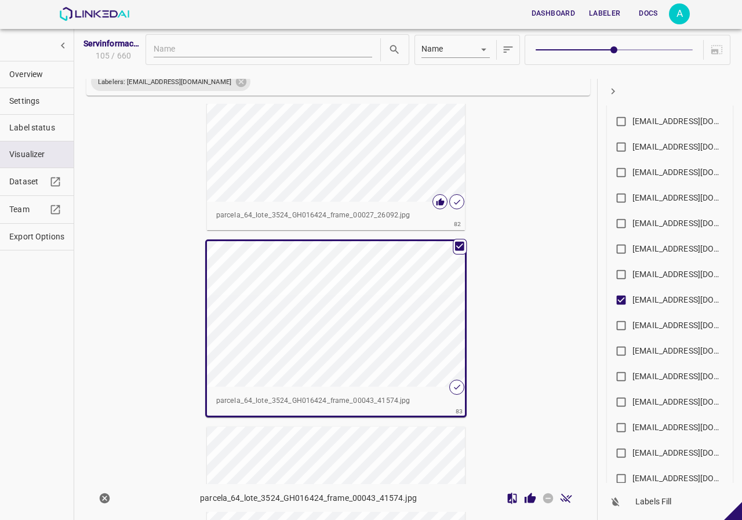
scroll to position [14903, 0]
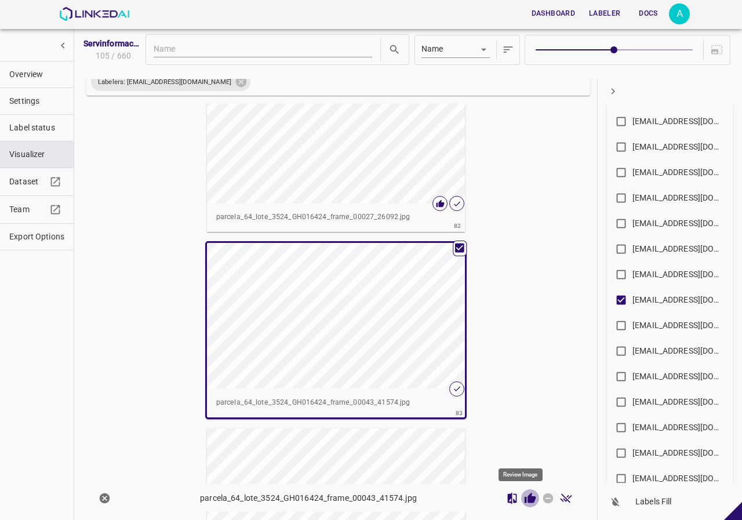
click at [526, 492] on icon "Review Image" at bounding box center [530, 498] width 12 height 12
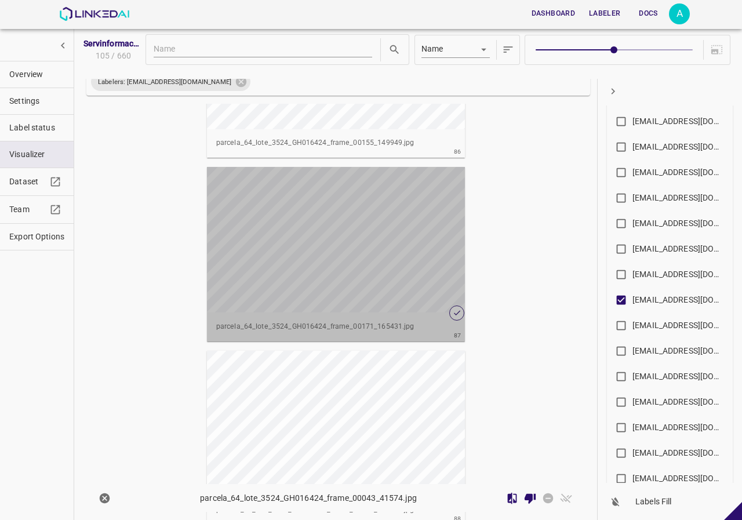
click at [323, 252] on div "button" at bounding box center [336, 239] width 258 height 145
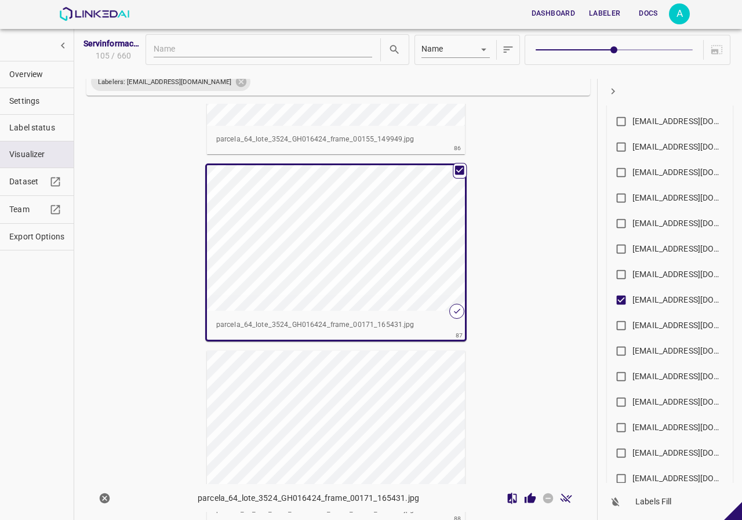
scroll to position [15711, 0]
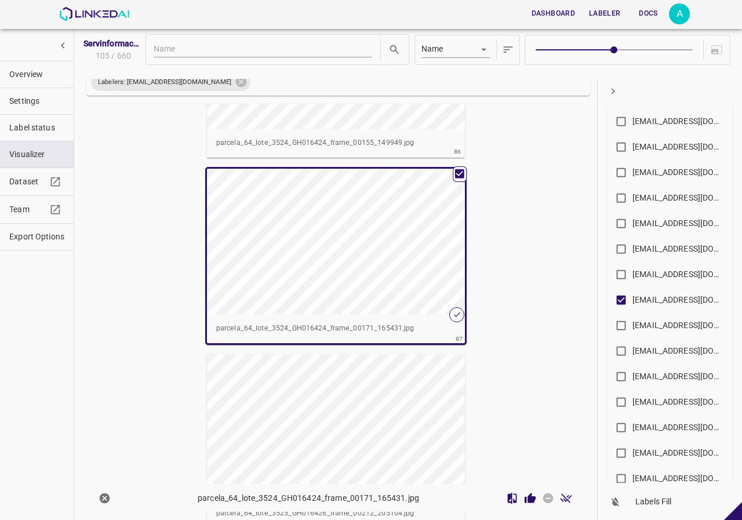
click at [524, 498] on icon "Review Image" at bounding box center [529, 497] width 11 height 10
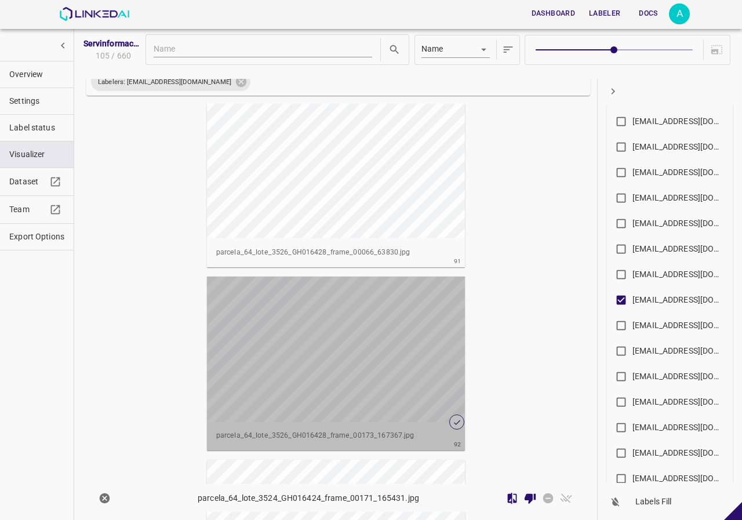
click at [345, 367] on div "button" at bounding box center [336, 348] width 258 height 145
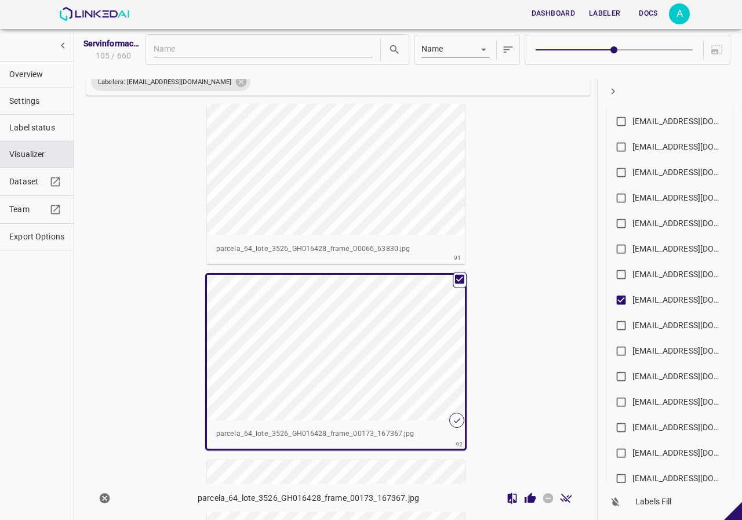
scroll to position [16519, 0]
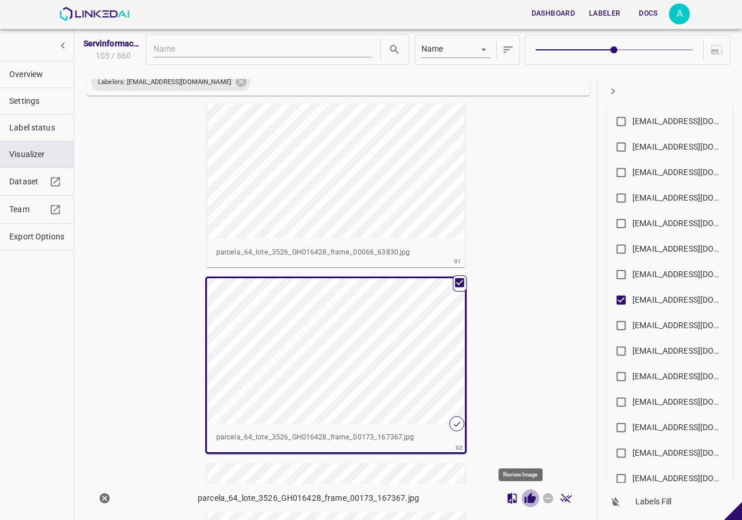
click at [524, 499] on icon "Review Image" at bounding box center [530, 498] width 12 height 12
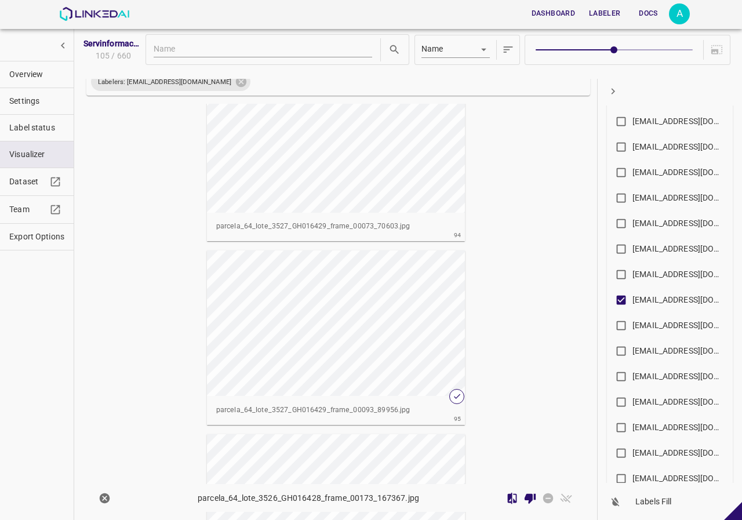
scroll to position [17214, 0]
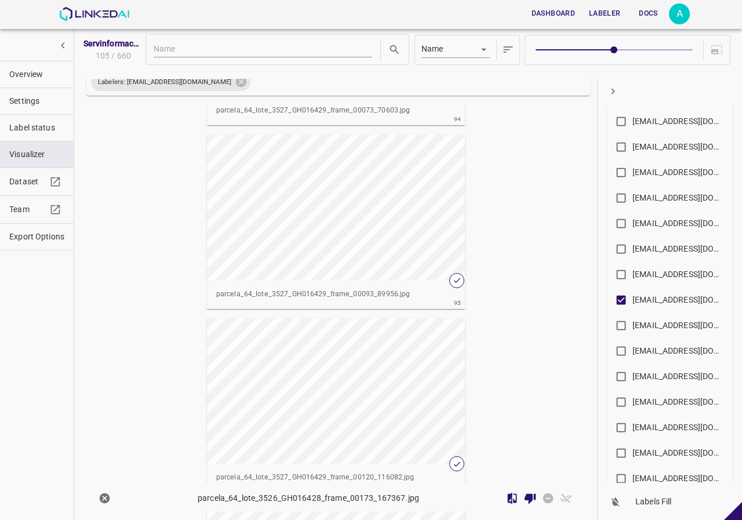
click at [341, 261] on div "button" at bounding box center [336, 206] width 258 height 145
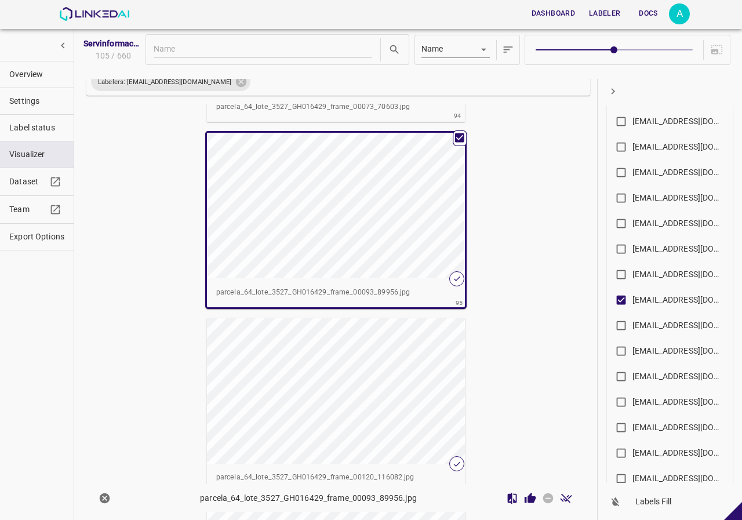
scroll to position [17211, 0]
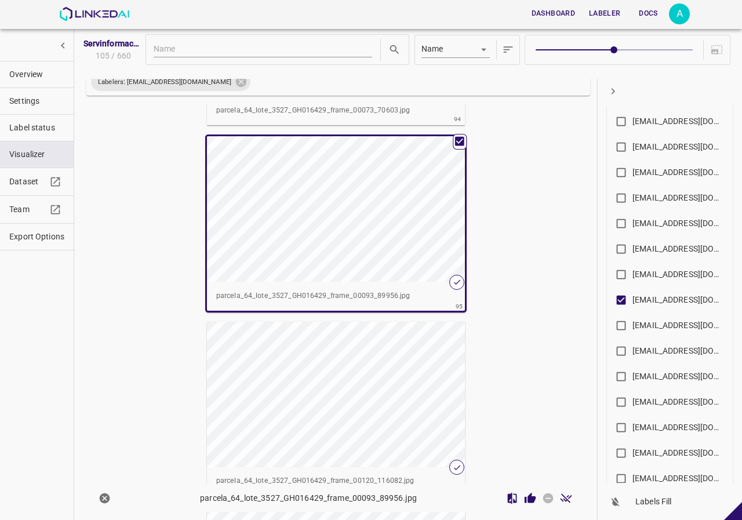
click at [524, 497] on icon "Review Image" at bounding box center [529, 497] width 11 height 10
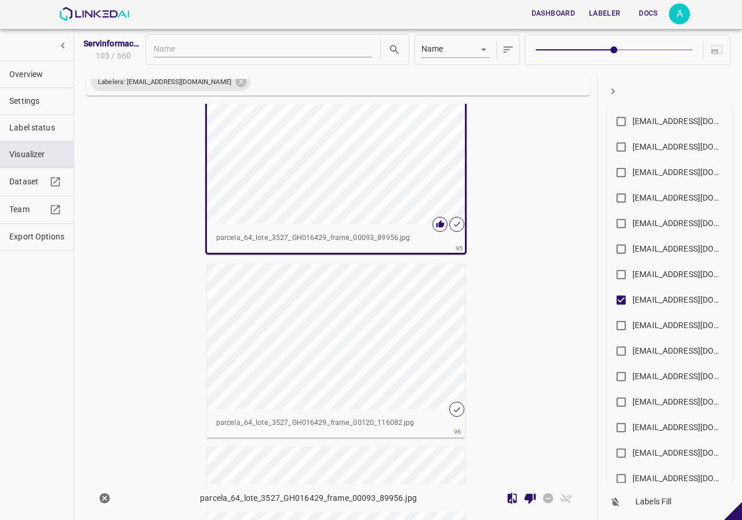
click at [389, 371] on div "button" at bounding box center [336, 336] width 258 height 145
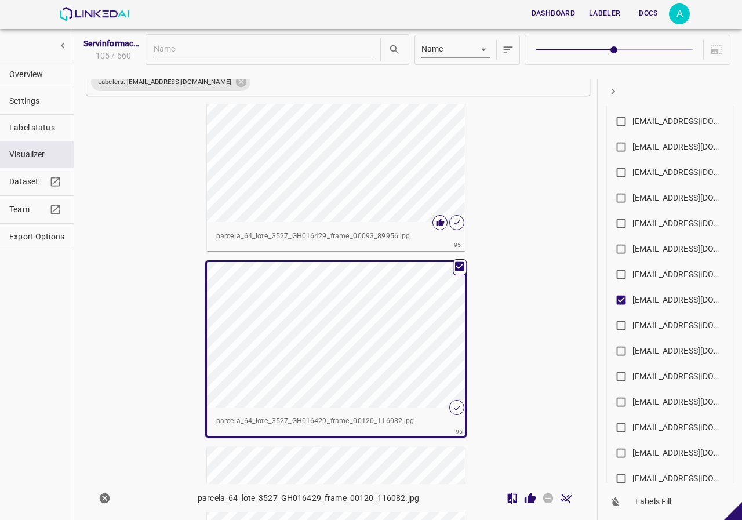
scroll to position [17267, 0]
click at [524, 498] on icon "Review Image" at bounding box center [530, 498] width 12 height 12
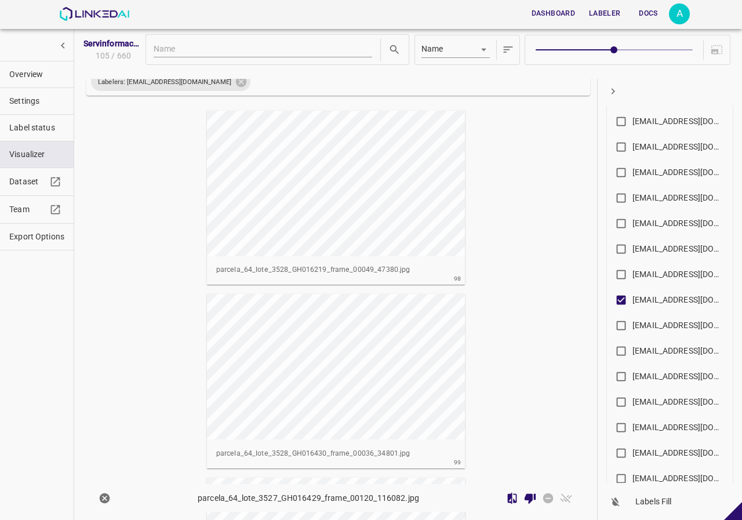
scroll to position [17968, 0]
click at [235, 81] on icon at bounding box center [241, 81] width 13 height 13
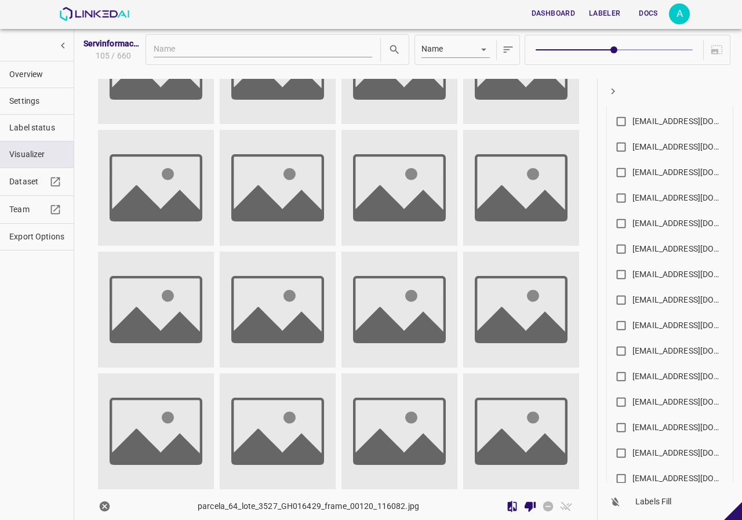
checkbox input "false"
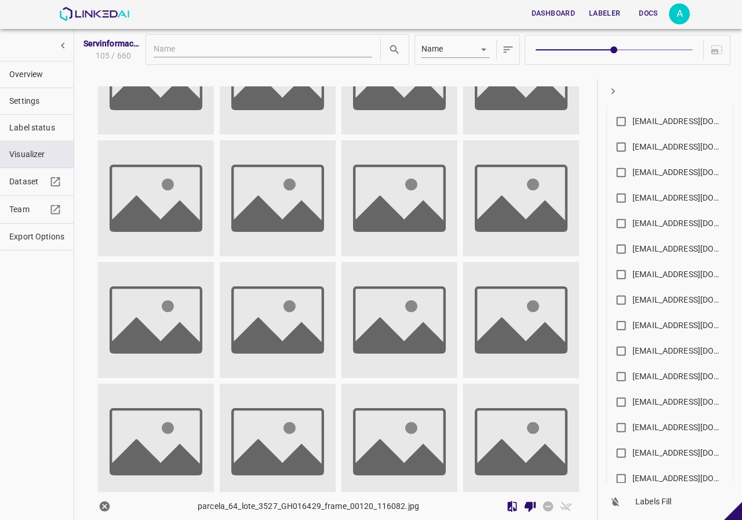
click at [27, 71] on span "Overview" at bounding box center [36, 74] width 55 height 12
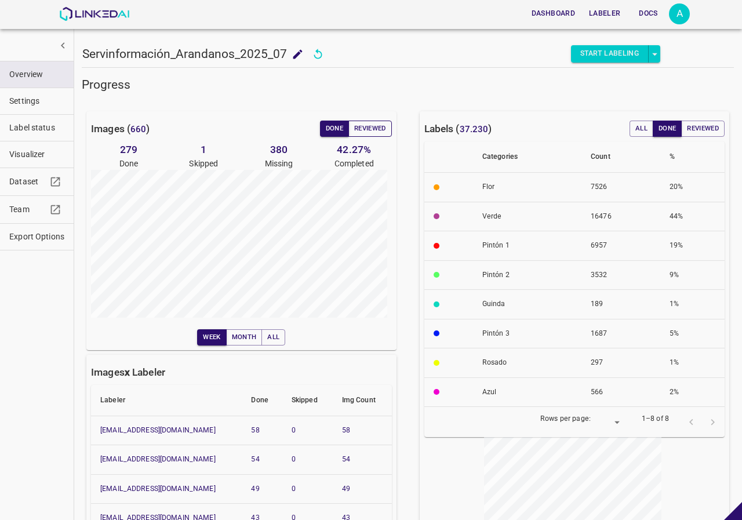
click at [367, 125] on button "Reviewed" at bounding box center [369, 129] width 43 height 16
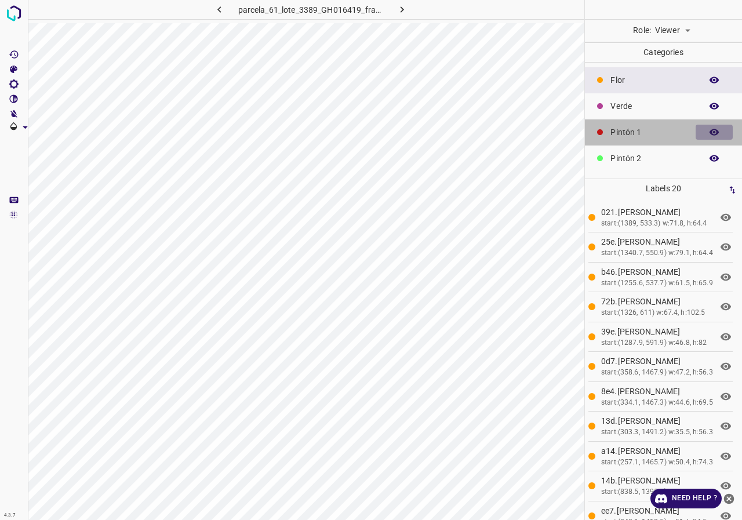
click at [709, 132] on icon "button" at bounding box center [713, 132] width 9 height 6
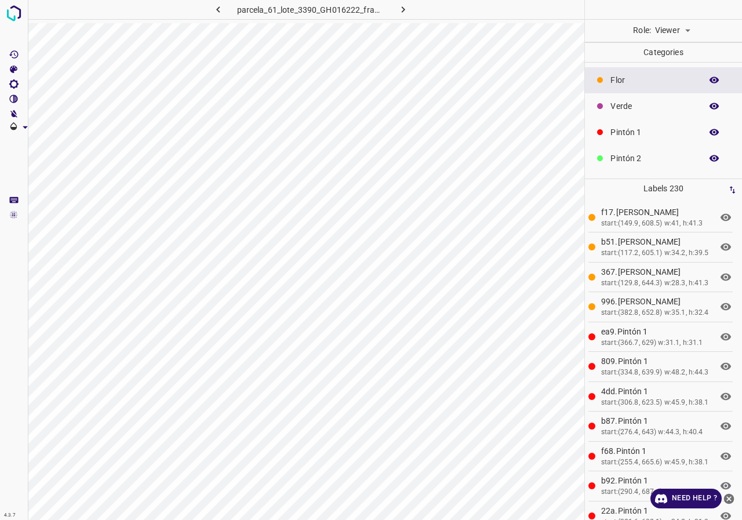
scroll to position [102, 0]
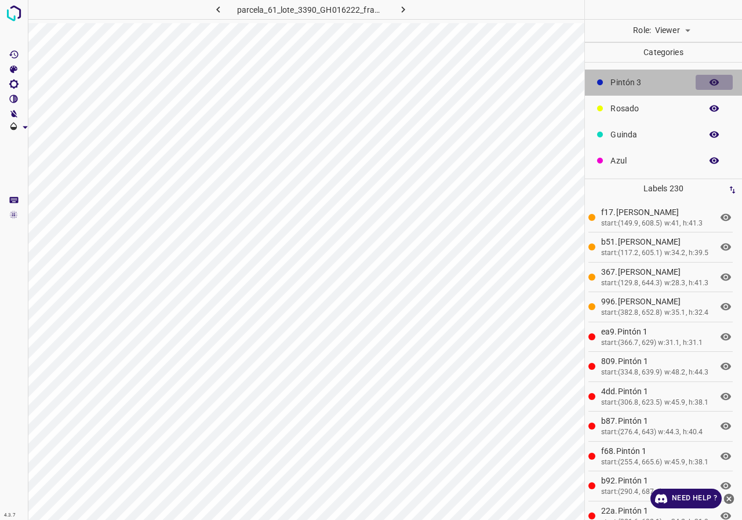
click at [711, 77] on button "button" at bounding box center [713, 82] width 37 height 15
click at [715, 81] on button "button" at bounding box center [713, 82] width 37 height 15
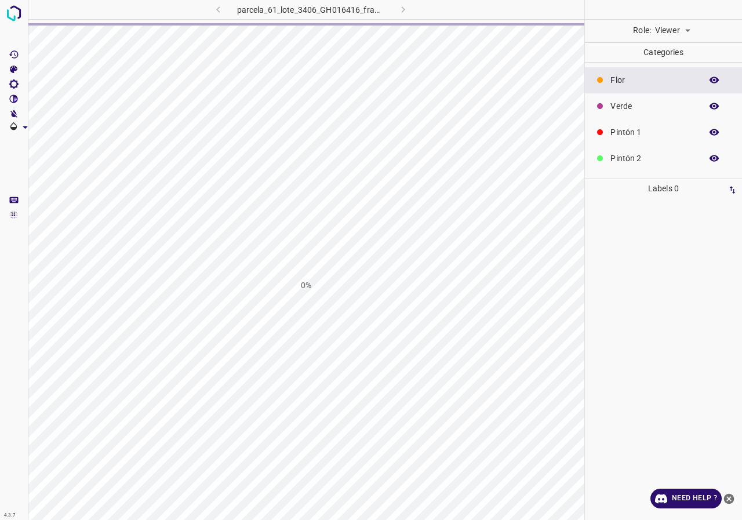
click at [671, 28] on body "4.3.7 parcela_61_lote_3406_GH016416_frame_00113_109309.jpg 0% Role: Viewer view…" at bounding box center [371, 260] width 742 height 520
click at [672, 77] on li "Labeler" at bounding box center [672, 74] width 52 height 19
type input "labeler"
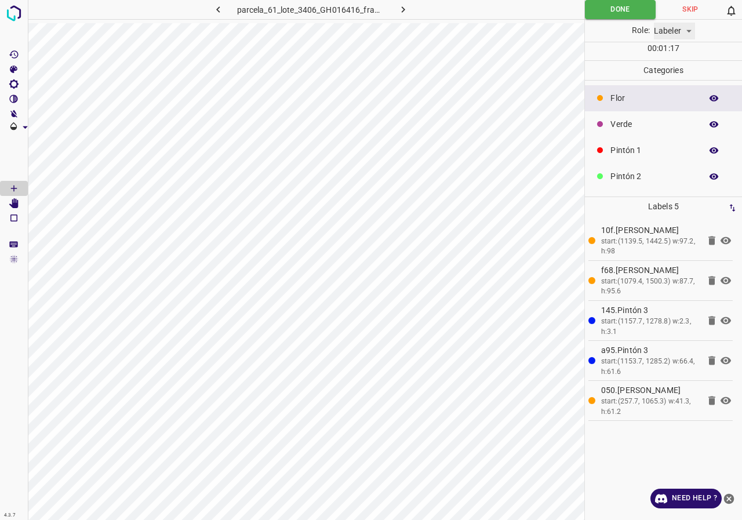
scroll to position [102, 0]
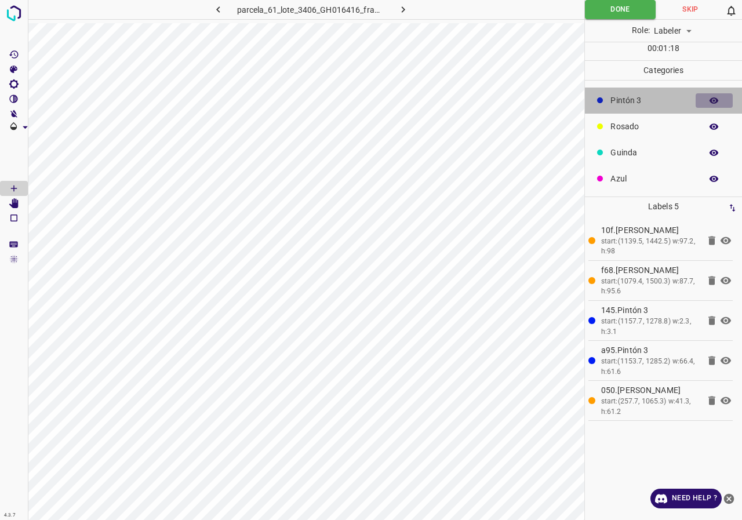
click at [709, 104] on icon "button" at bounding box center [714, 101] width 10 height 10
click at [712, 95] on button "button" at bounding box center [713, 100] width 37 height 15
click at [18, 206] on icon "[Space] Edit" at bounding box center [13, 203] width 9 height 10
